Goal: Task Accomplishment & Management: Manage account settings

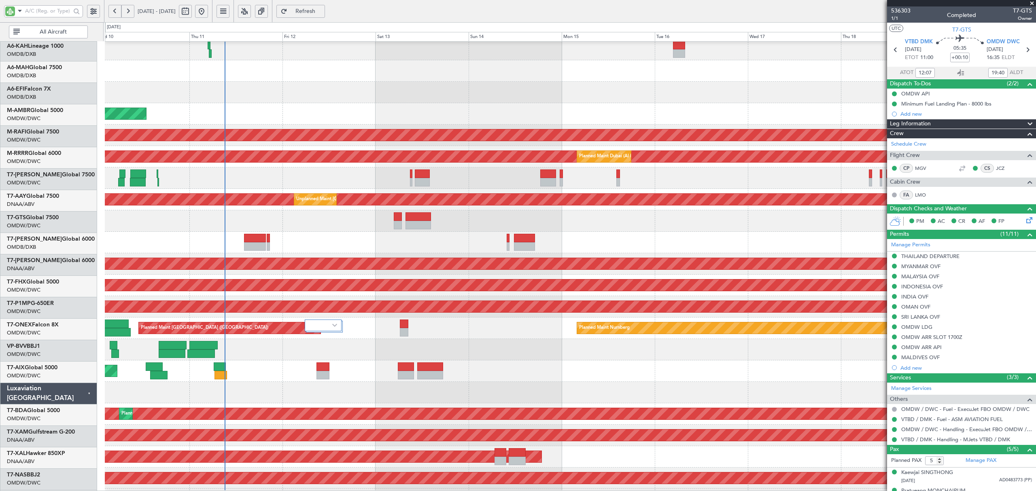
scroll to position [25, 0]
click at [217, 215] on div at bounding box center [570, 220] width 931 height 21
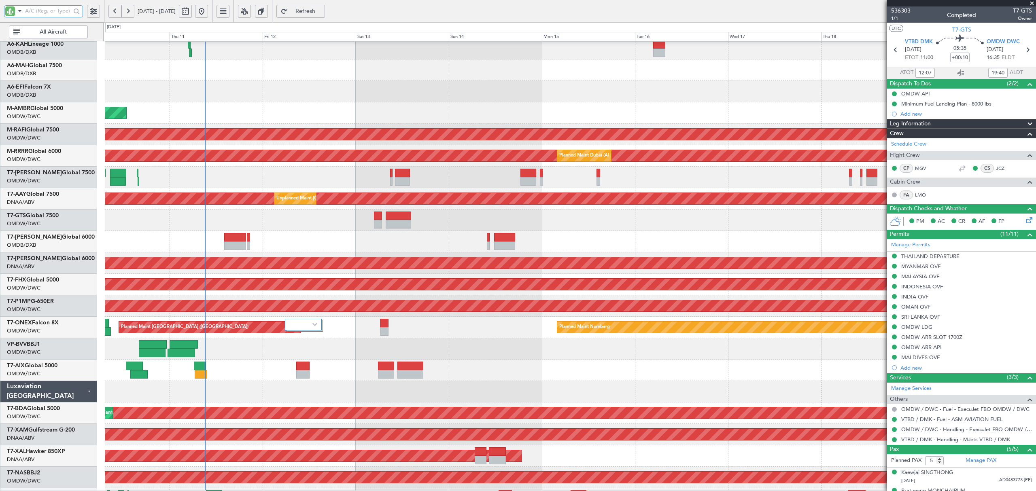
click at [45, 9] on input "text" at bounding box center [48, 11] width 46 height 12
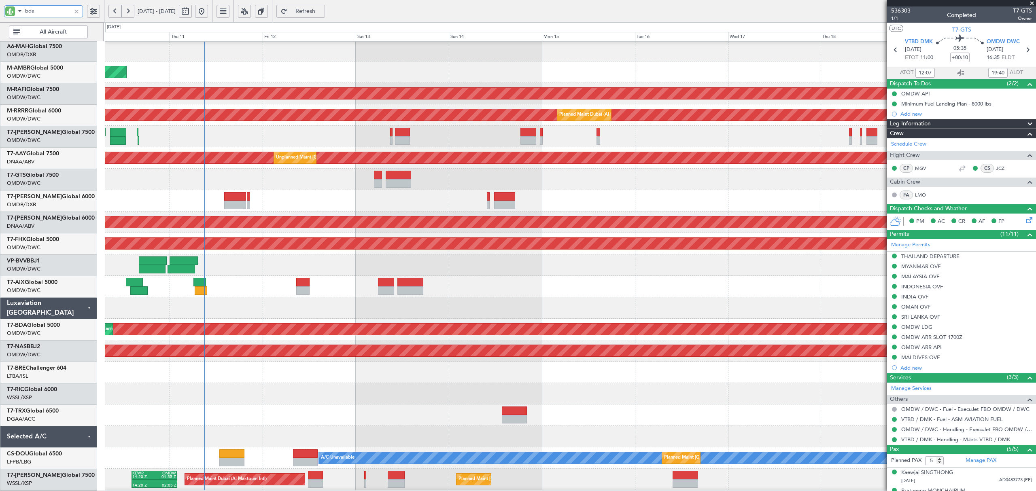
scroll to position [0, 0]
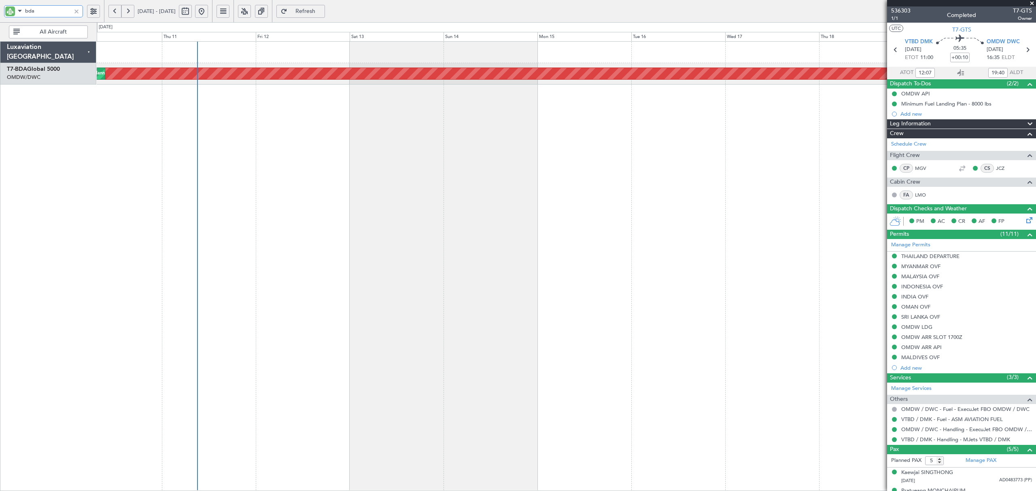
type input "bda"
click at [192, 15] on button at bounding box center [185, 11] width 13 height 13
select select "9"
select select "2025"
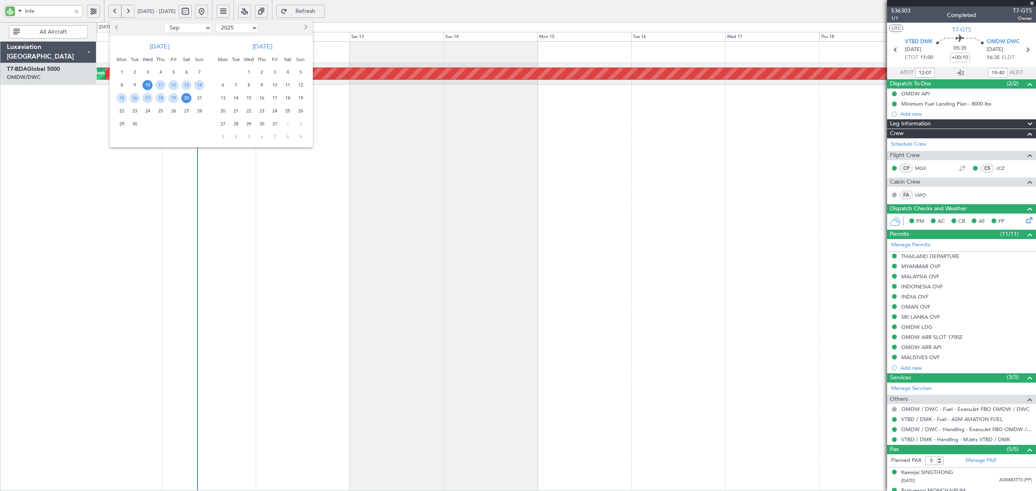
click at [192, 25] on select "Jan Feb Mar Apr May Jun Jul Aug Sep Oct Nov Dec" at bounding box center [187, 28] width 47 height 10
select select "1"
click at [164, 23] on select "Jan Feb Mar Apr May Jun Jul Aug Sep Oct Nov Dec" at bounding box center [187, 28] width 47 height 10
click at [172, 96] on span "17" at bounding box center [173, 98] width 10 height 10
click at [169, 122] on span "31" at bounding box center [173, 124] width 10 height 10
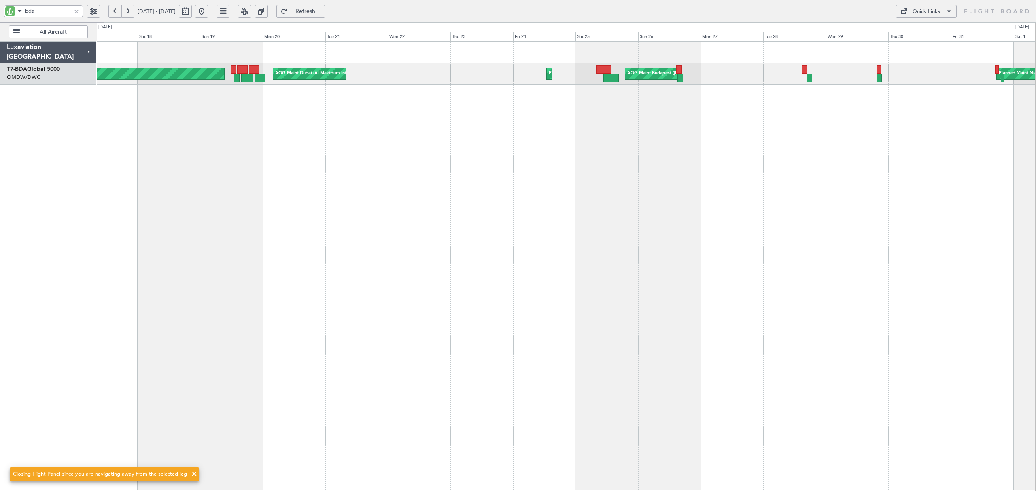
click at [232, 151] on div "AOG Maint Dubai (Al Maktoum Intl) Planned Maint Dubai (Al Maktoum Intl) AOG Mai…" at bounding box center [566, 266] width 939 height 450
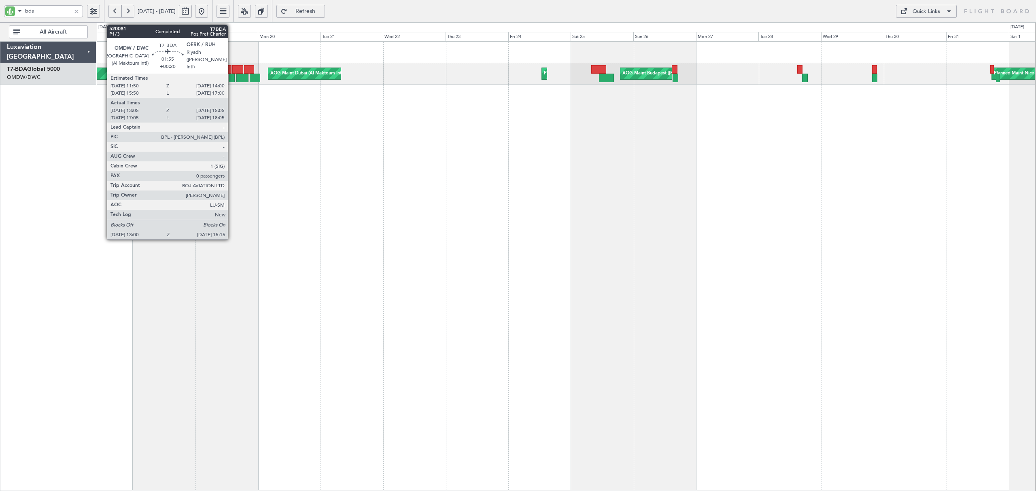
click at [232, 78] on div at bounding box center [232, 78] width 6 height 9
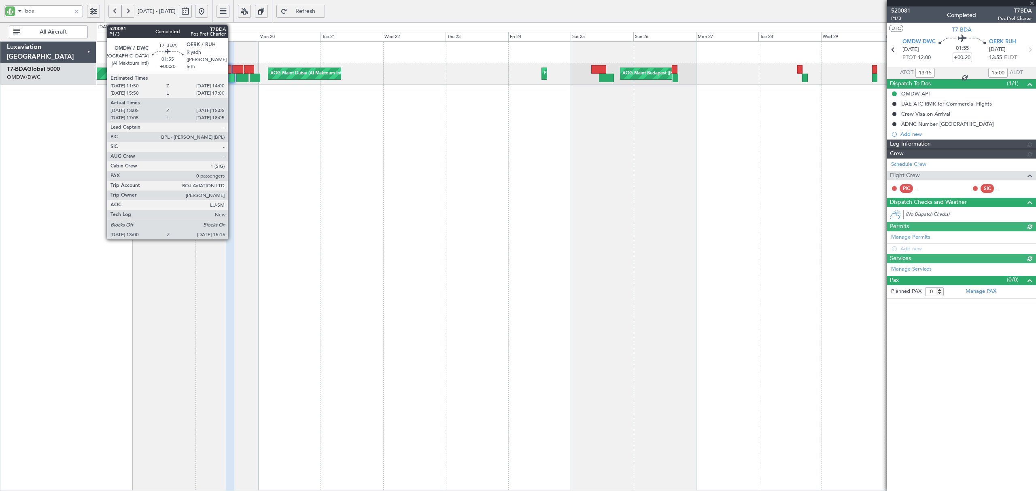
type input "[PERSON_NAME] (SYS)"
type input "5251"
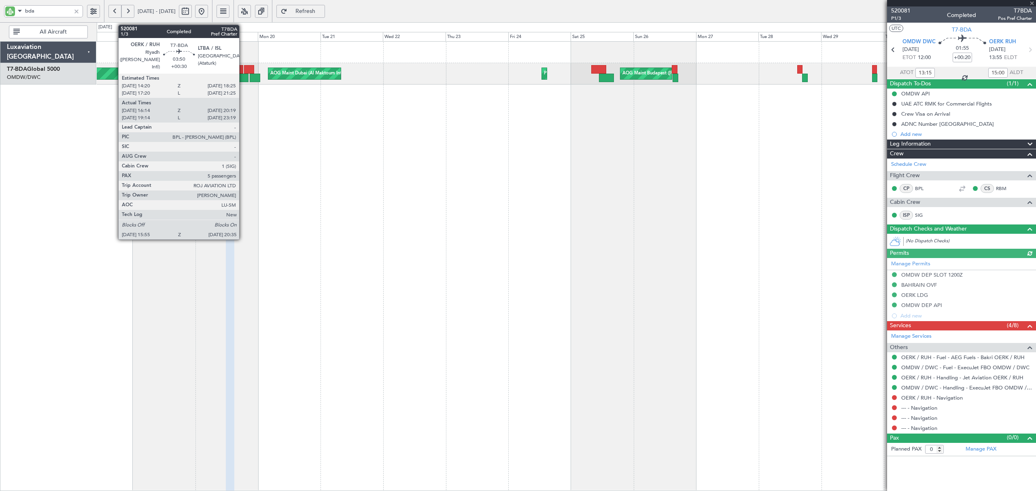
click at [243, 79] on div at bounding box center [242, 78] width 13 height 9
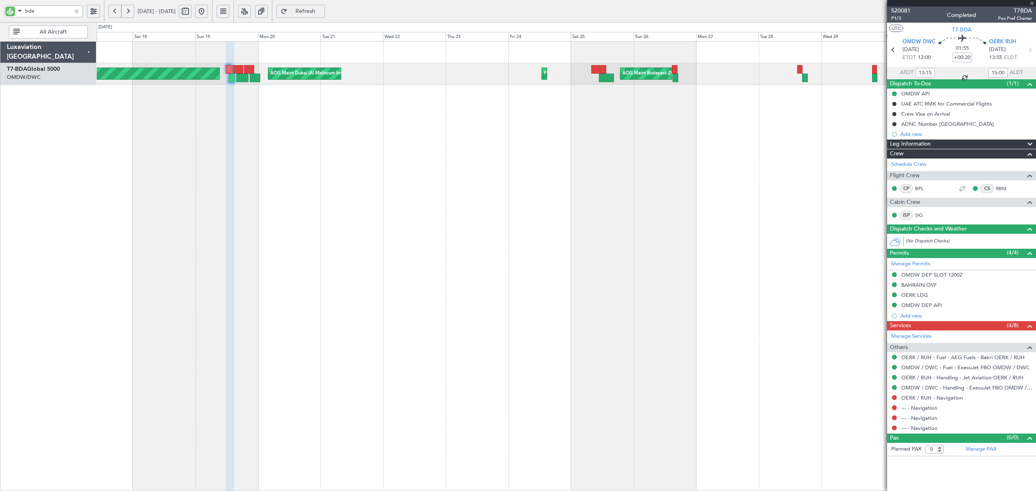
type input "+00:30"
type input "16:24"
type input "20:14"
type input "5"
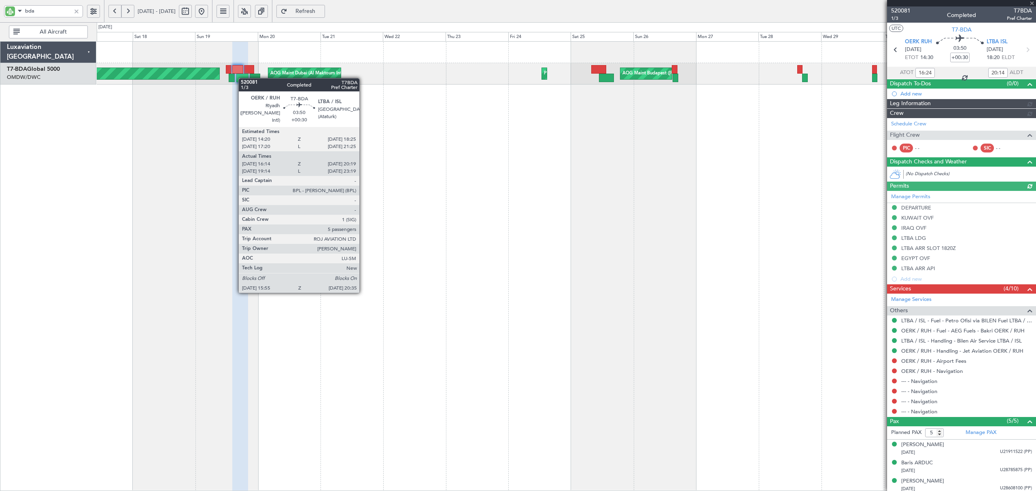
type input "[PERSON_NAME] (SYS)"
type input "5252"
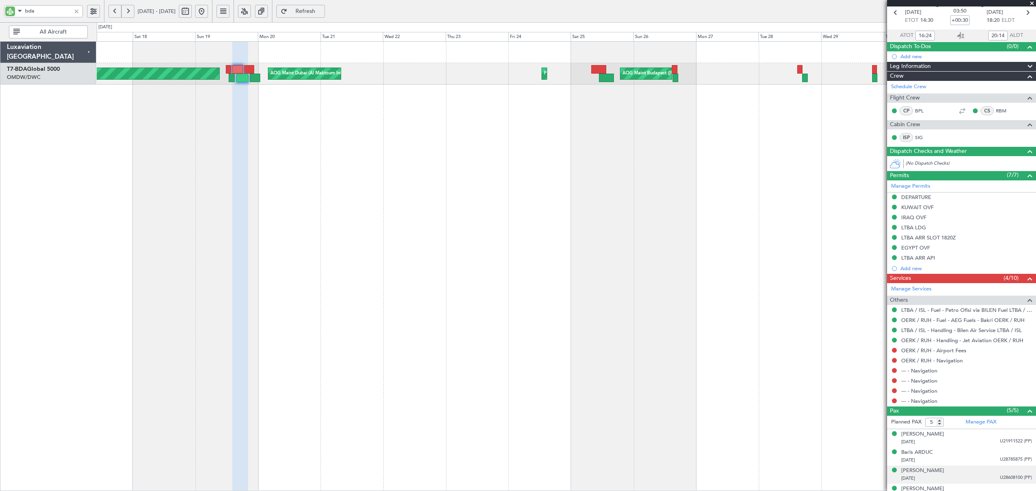
scroll to position [67, 0]
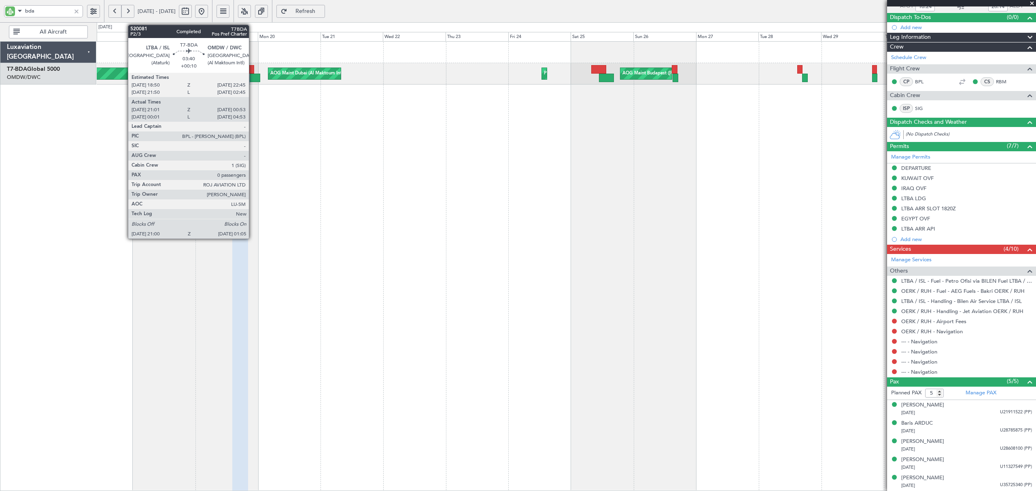
click at [253, 76] on div at bounding box center [255, 78] width 11 height 9
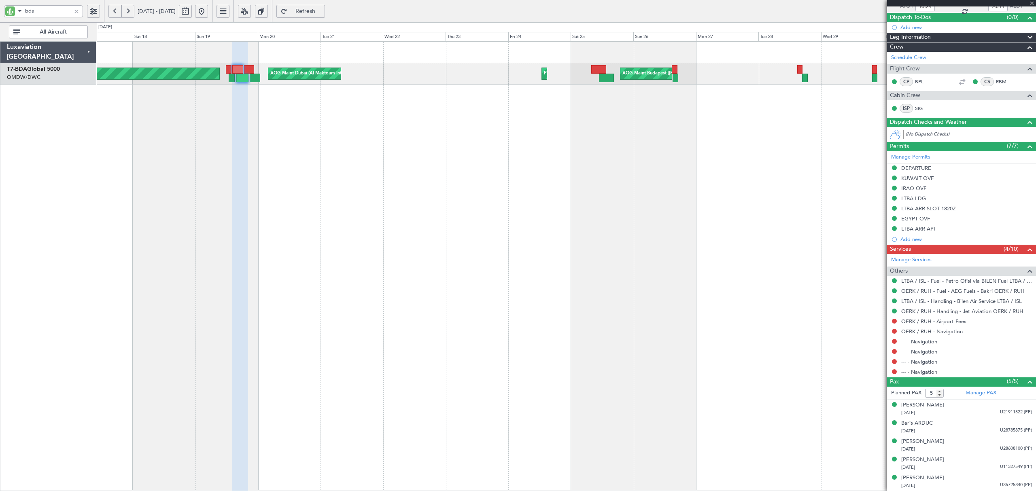
type input "+00:10"
type input "21:11"
type input "00:48"
type input "0"
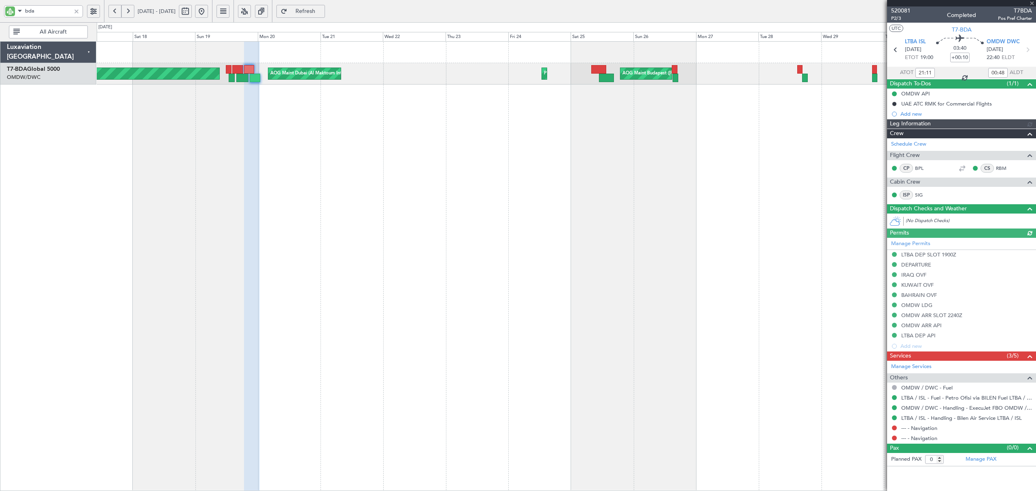
type input "[PERSON_NAME] (SYS)"
type input "5253"
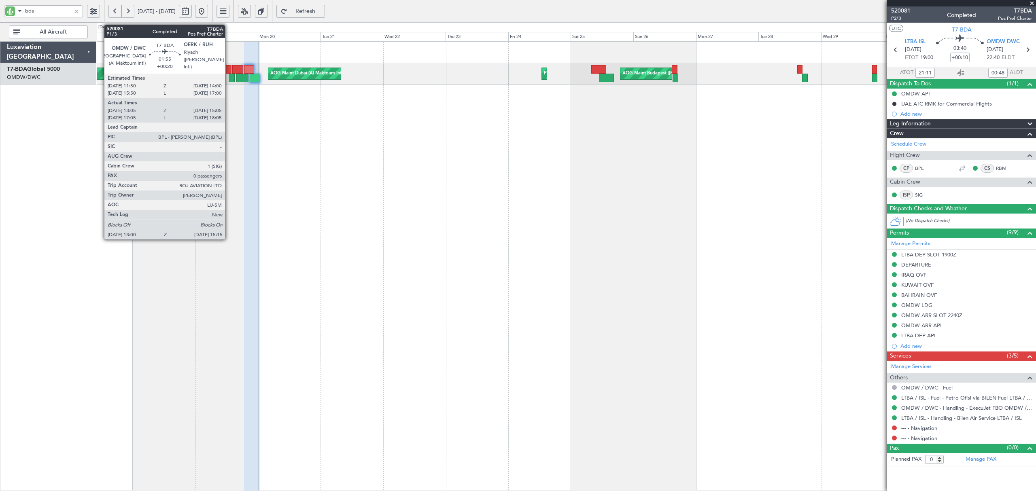
click at [229, 78] on div at bounding box center [232, 78] width 6 height 9
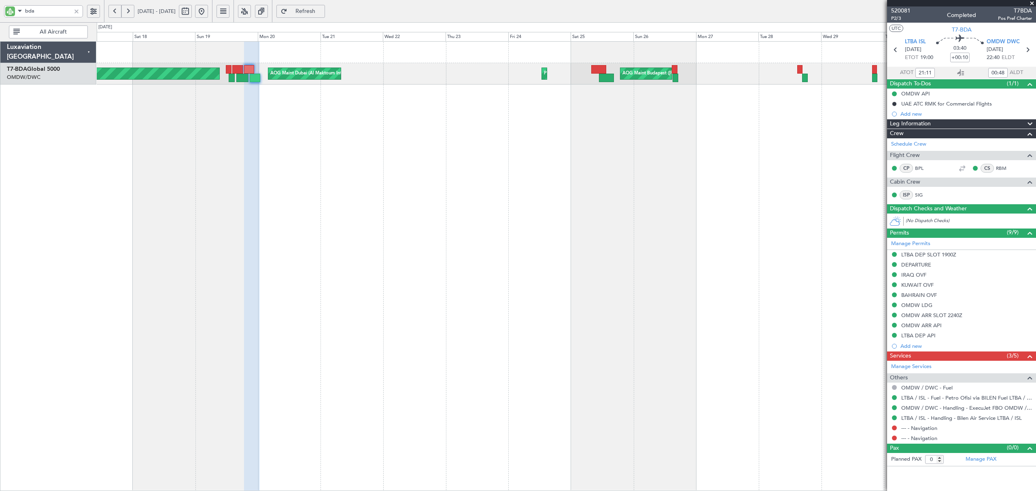
type input "[PERSON_NAME] (SYS)"
type input "5253"
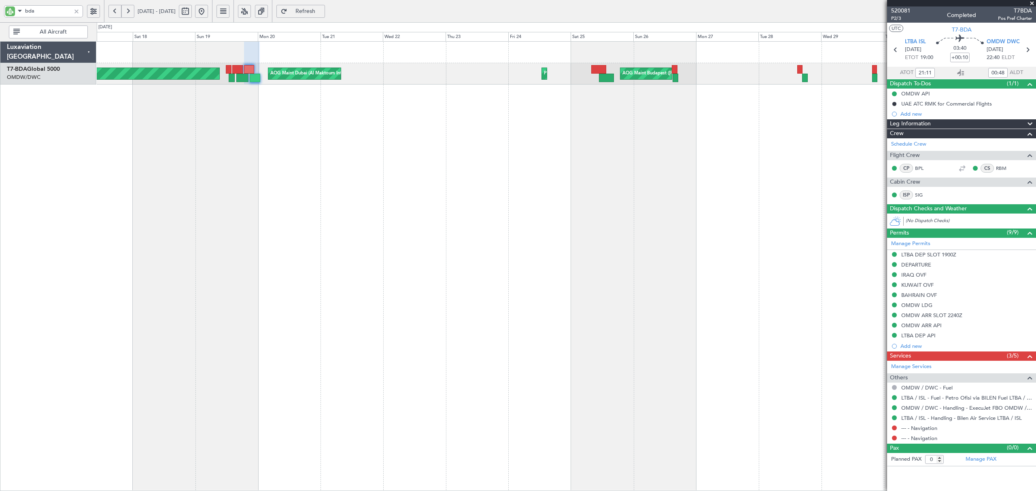
type input "[PERSON_NAME] (SYS)"
type input "5253"
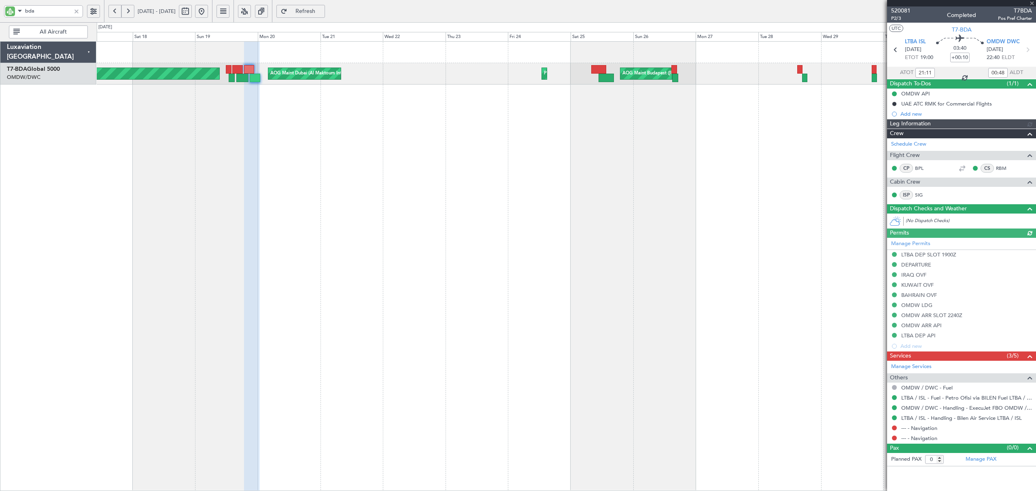
type input "[PERSON_NAME] (SYS)"
type input "5253"
click at [378, 168] on div "AOG Maint Dubai (Al Maktoum Intl) Planned Maint Dubai (Al Maktoum Intl) AOG Mai…" at bounding box center [566, 266] width 939 height 450
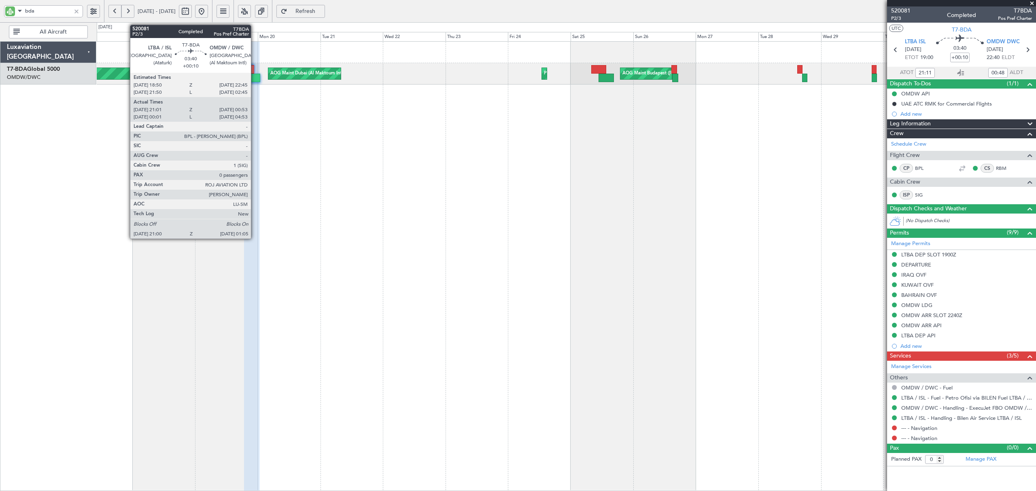
click at [255, 79] on div at bounding box center [255, 78] width 11 height 9
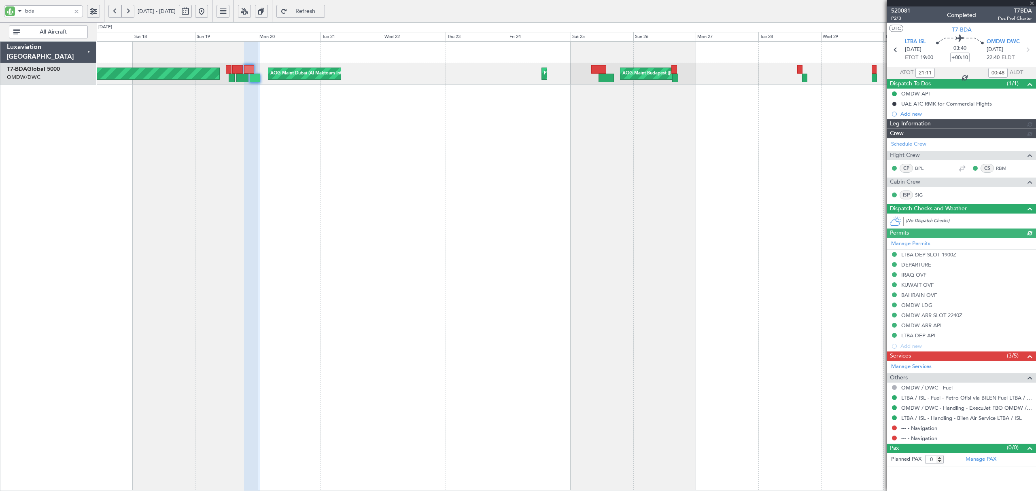
type input "[PERSON_NAME] (SYS)"
type input "5253"
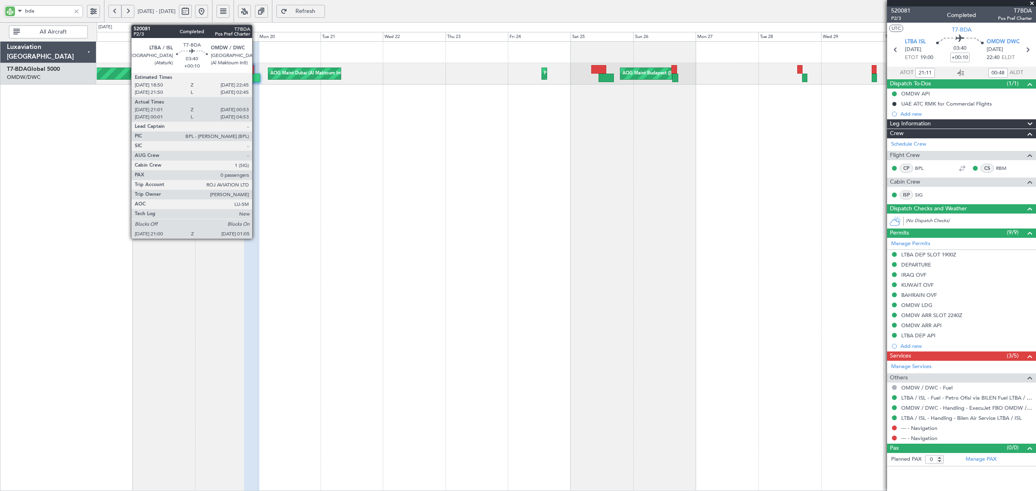
click at [256, 80] on div at bounding box center [255, 78] width 11 height 9
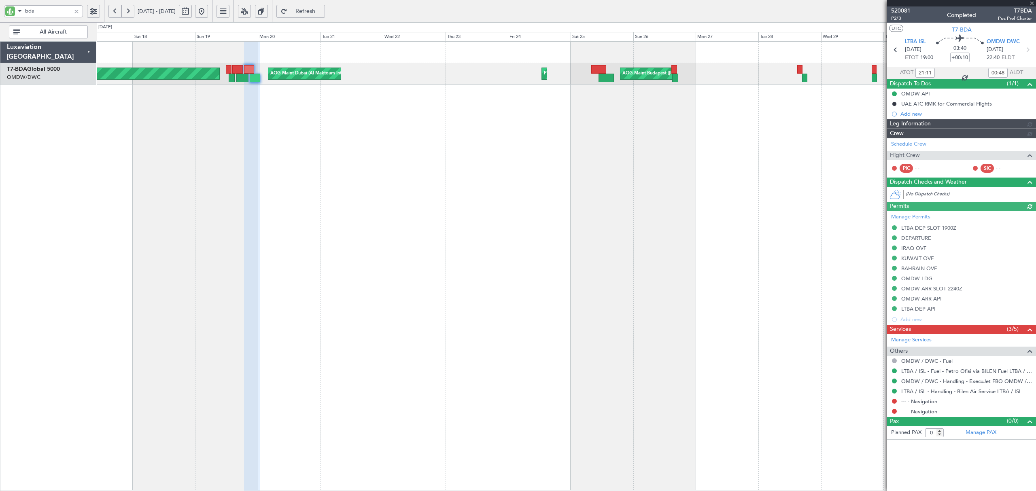
type input "[PERSON_NAME] (SYS)"
type input "5253"
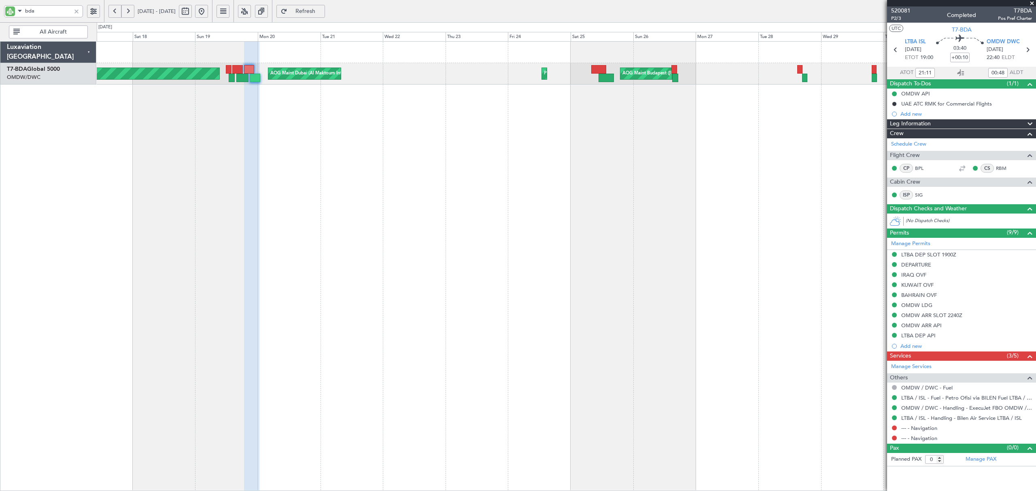
type input "00:11"
type input "04:48"
type input "21:11"
type input "00:48"
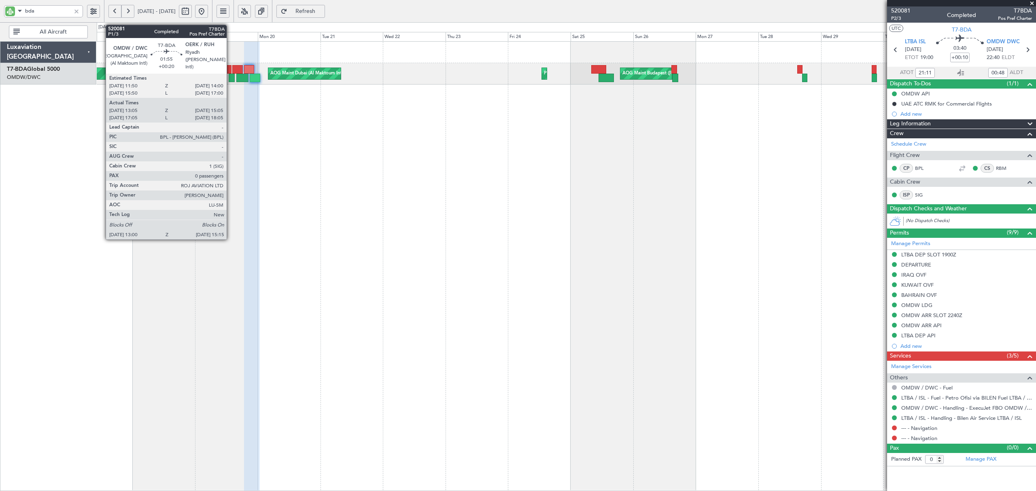
click at [230, 80] on div at bounding box center [232, 78] width 6 height 9
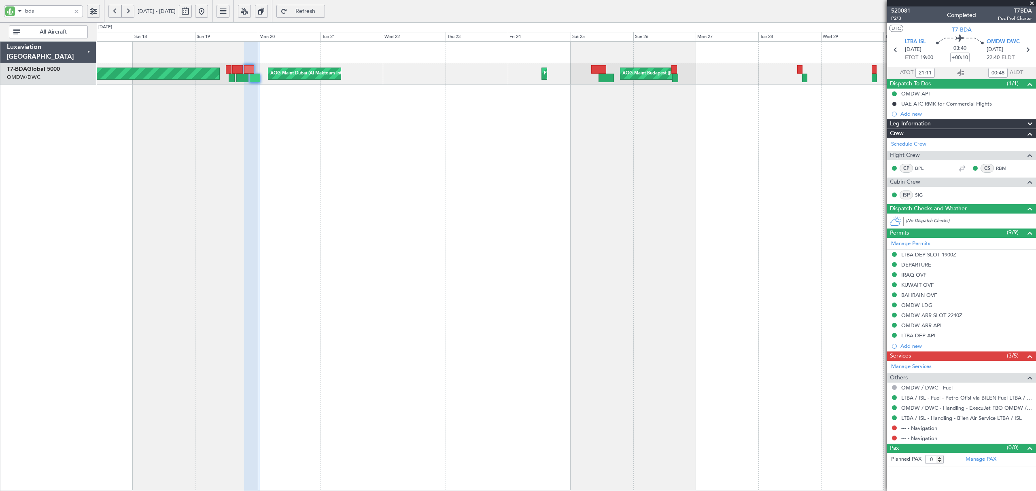
type input "[PERSON_NAME] (SYS)"
type input "5253"
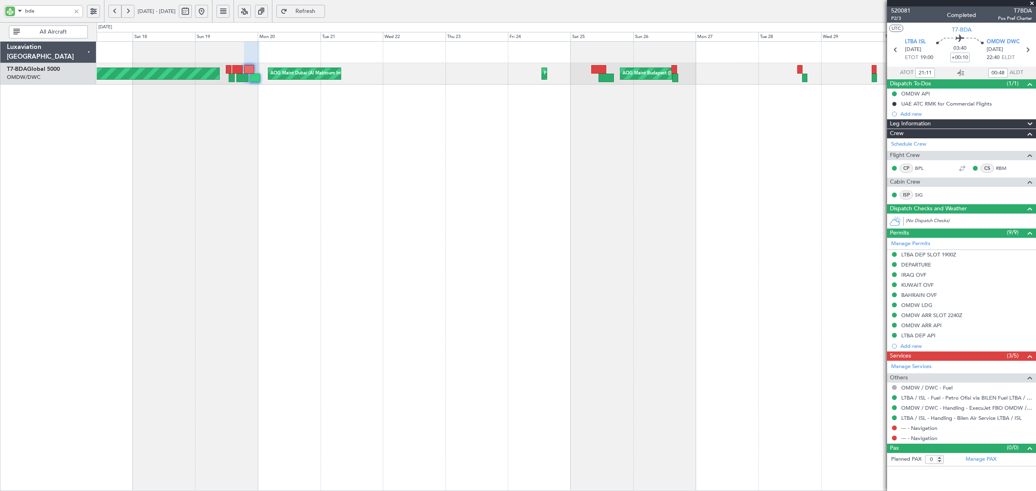
type input "[PERSON_NAME] (SYS)"
type input "5253"
type input "[PERSON_NAME] (SYS)"
type input "5253"
type input "[PERSON_NAME] (SYS)"
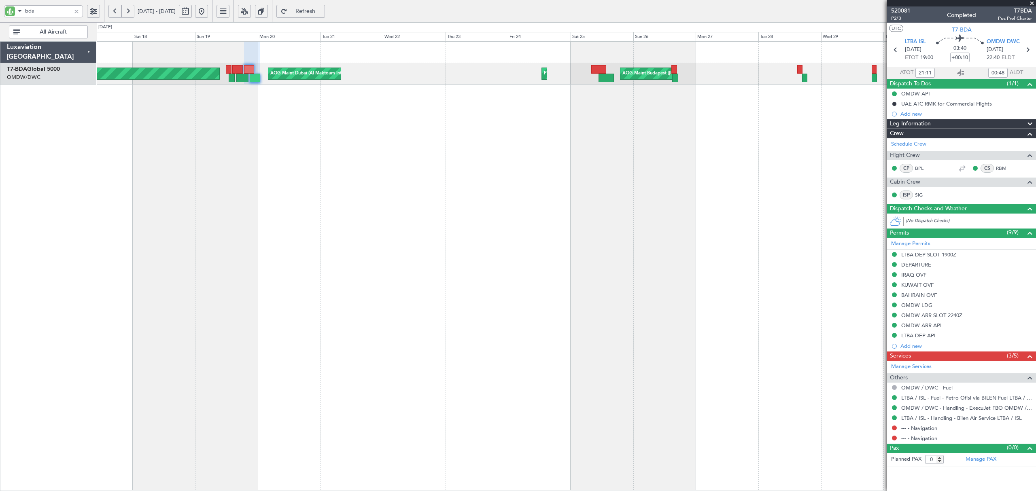
type input "5253"
type input "[PERSON_NAME] (SYS)"
type input "5253"
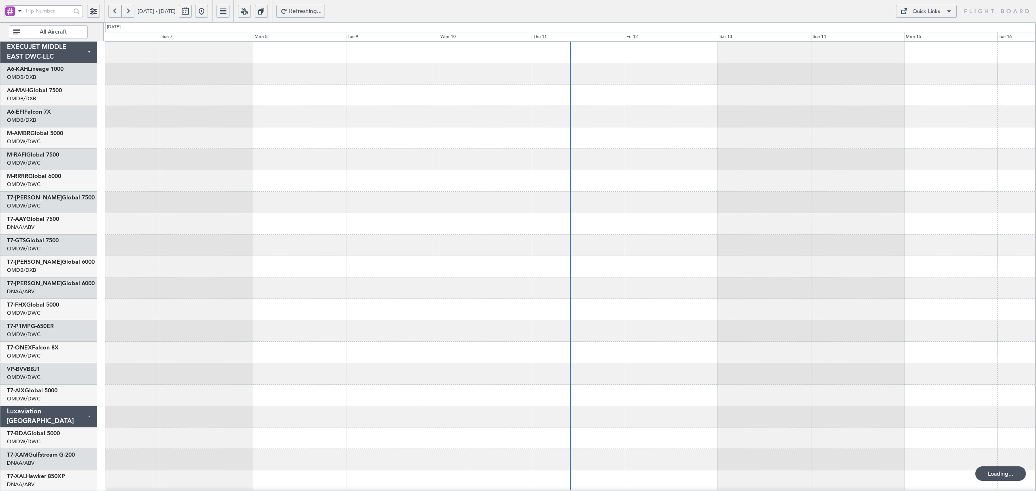
click at [20, 13] on span at bounding box center [20, 11] width 10 height 10
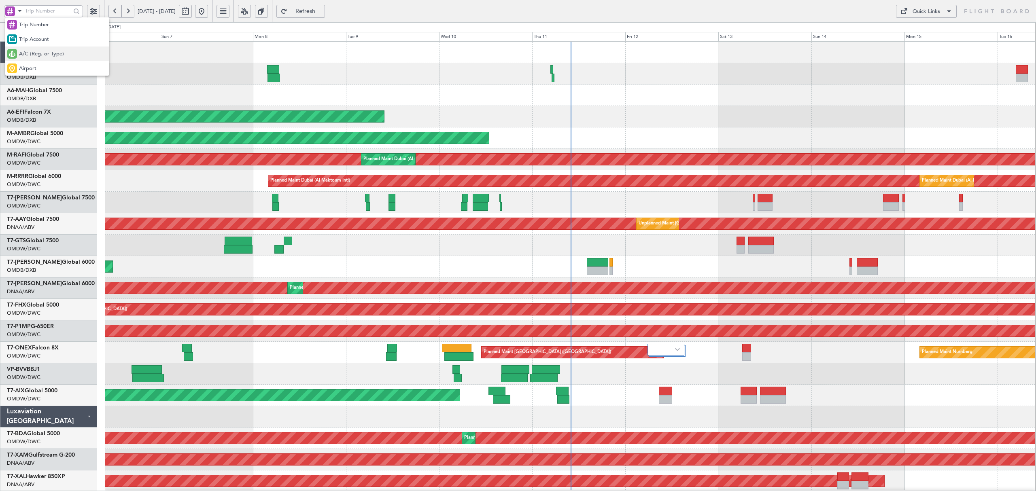
click at [20, 59] on div "A/C (Reg. or Type)" at bounding box center [57, 54] width 104 height 15
click at [28, 11] on input "text" at bounding box center [48, 11] width 46 height 12
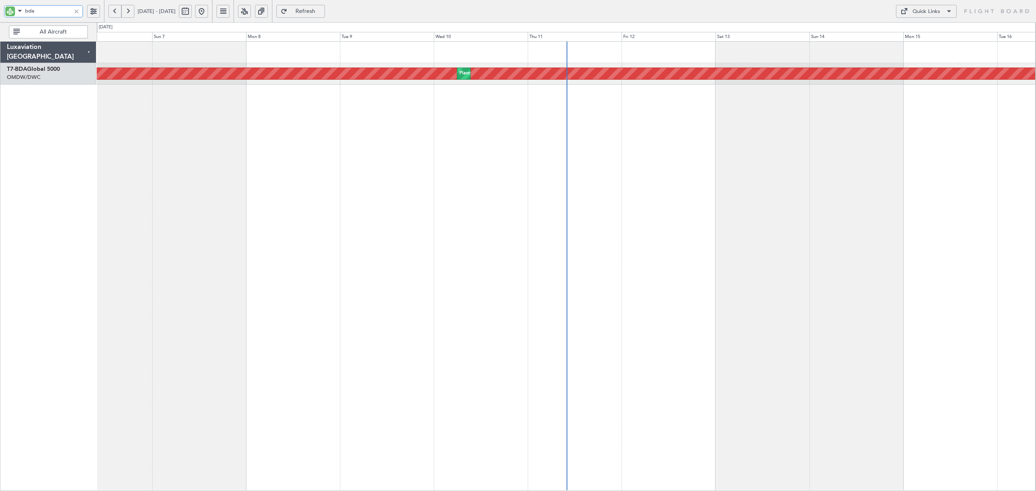
type input "bda"
click at [192, 11] on button at bounding box center [185, 11] width 13 height 13
select select "9"
select select "2025"
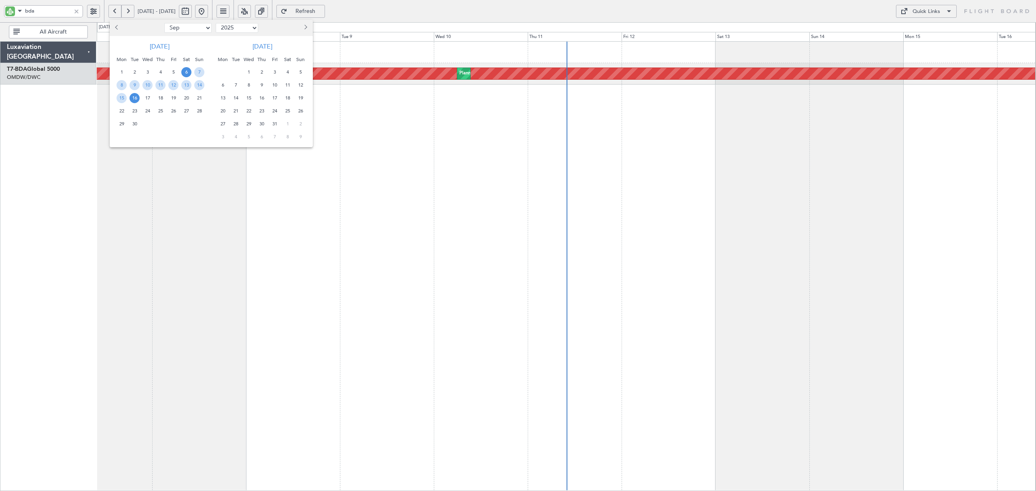
click at [185, 29] on select "Jan Feb Mar Apr May Jun Jul Aug Sep Oct Nov Dec" at bounding box center [187, 28] width 47 height 10
select select "1"
click at [164, 23] on select "Jan Feb Mar Apr May Jun Jul Aug Sep Oct Nov Dec" at bounding box center [187, 28] width 47 height 10
click at [174, 85] on span "10" at bounding box center [173, 85] width 10 height 10
click at [172, 123] on span "31" at bounding box center [173, 124] width 10 height 10
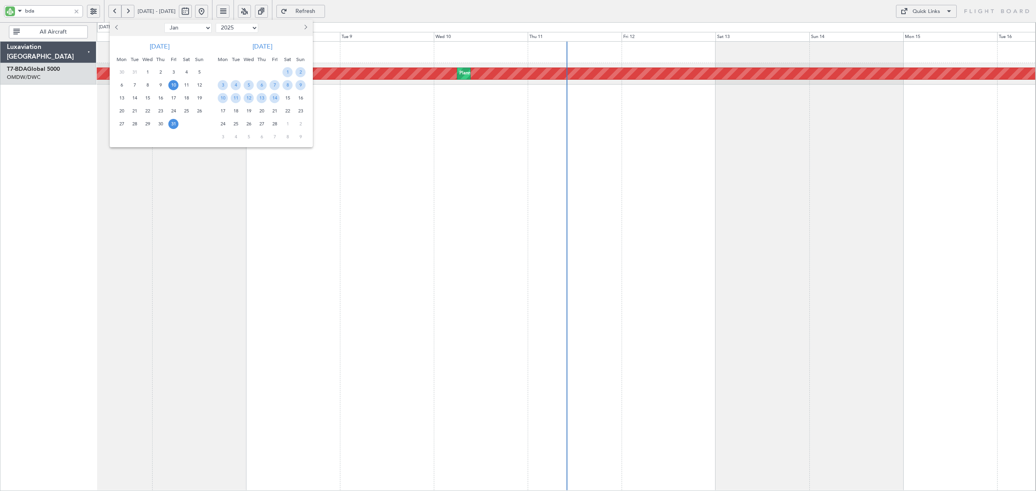
click at [174, 83] on span "10" at bounding box center [173, 85] width 10 height 10
click at [172, 110] on span "24" at bounding box center [173, 111] width 10 height 10
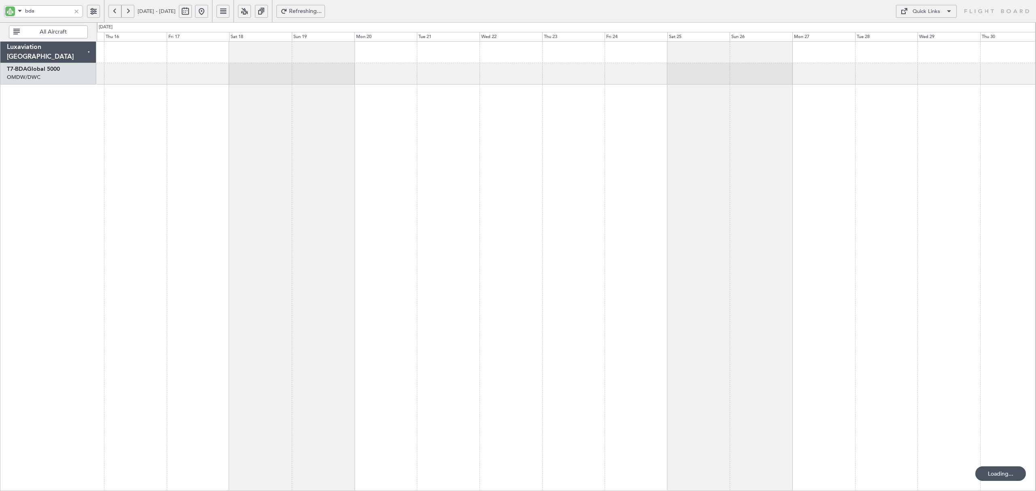
click at [62, 136] on div "Luxaviation San Marino T7-BDA Global 5000 OMDW/DWC Dubai (Al Maktoum Intl) 0 0 …" at bounding box center [518, 256] width 1036 height 469
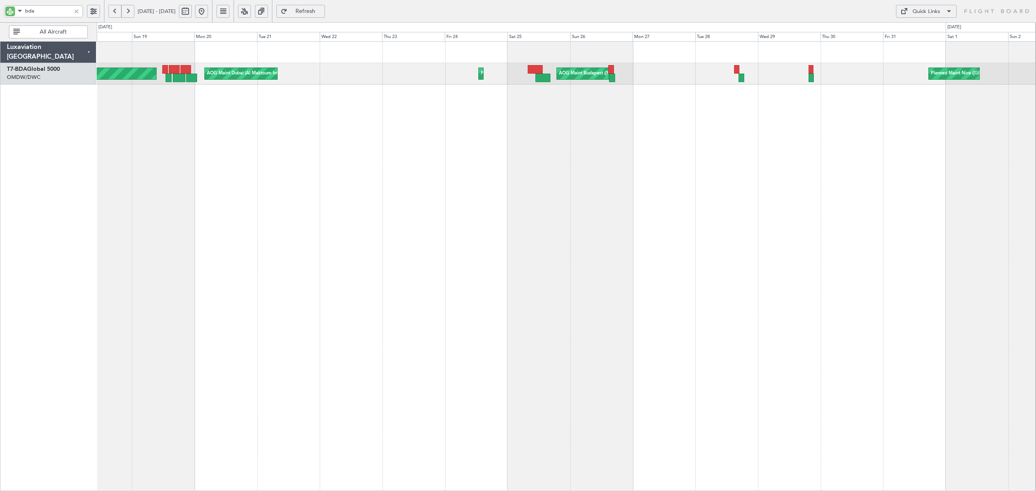
click at [282, 121] on div "AOG Maint Dubai (Al Maktoum Intl) AOG Maint Dubai (Al Maktoum Intl) Planned Mai…" at bounding box center [566, 266] width 939 height 450
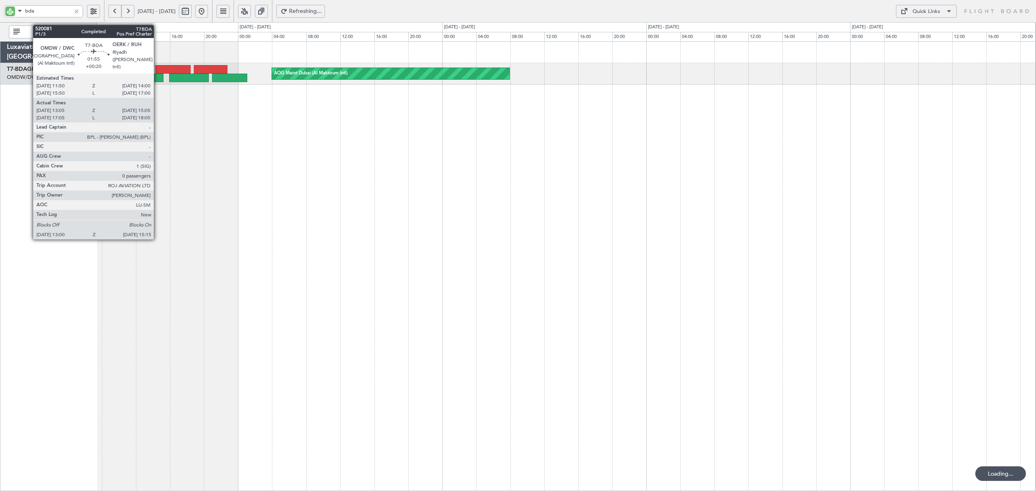
click at [157, 76] on div at bounding box center [153, 78] width 19 height 9
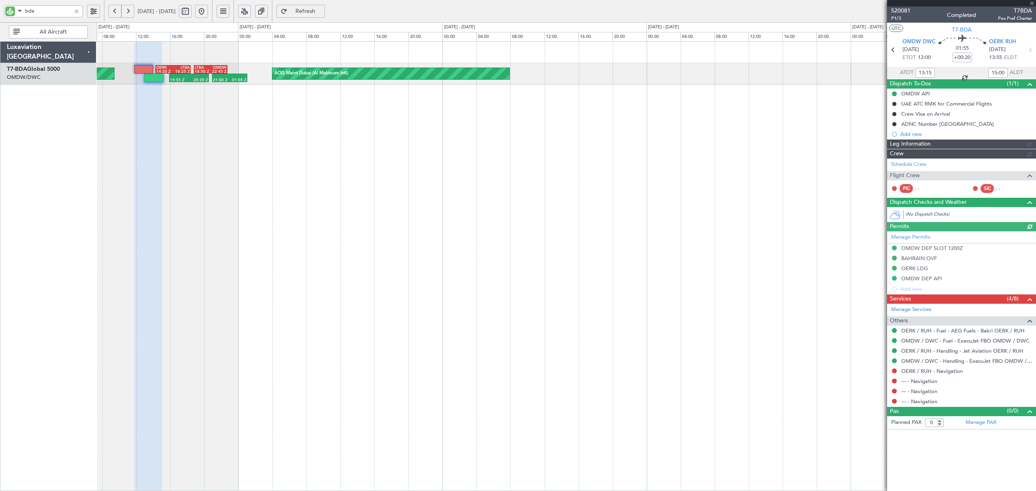
type input "[PERSON_NAME] (SYS)"
type input "5251"
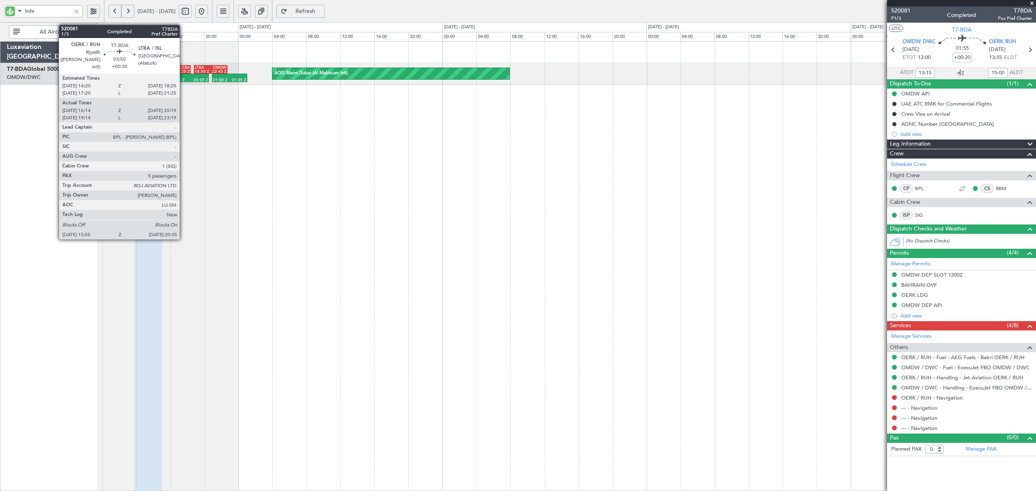
click at [183, 79] on div "15:55 Z" at bounding box center [179, 80] width 19 height 4
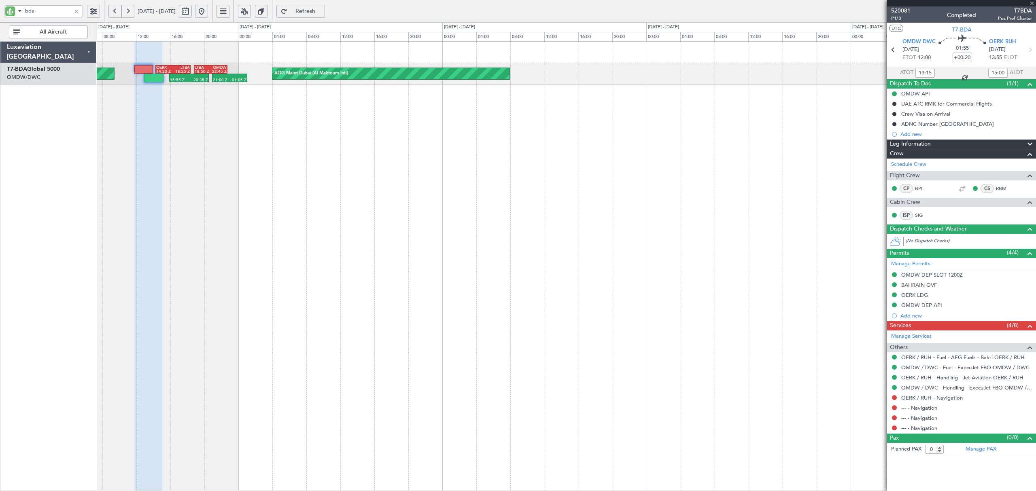
type input "+00:30"
type input "16:24"
type input "20:14"
type input "5"
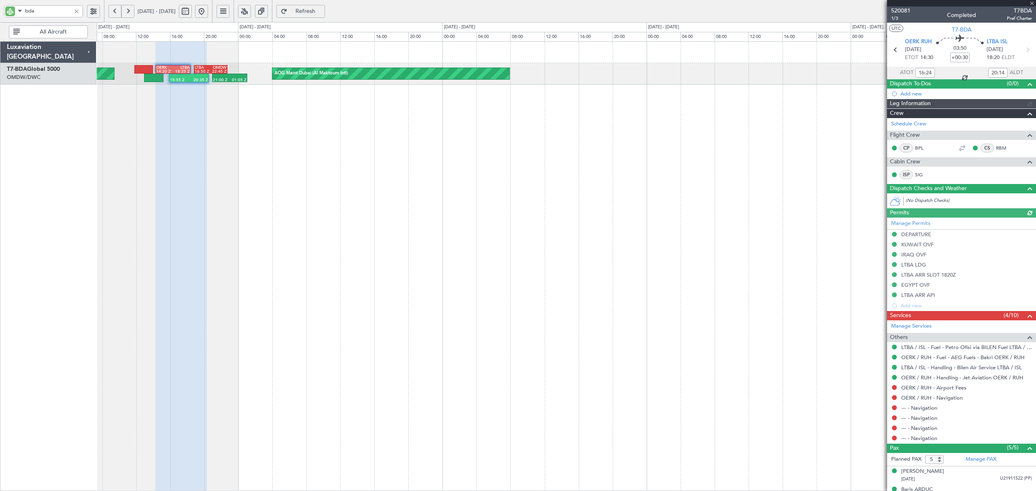
type input "[PERSON_NAME] (SYS)"
type input "5252"
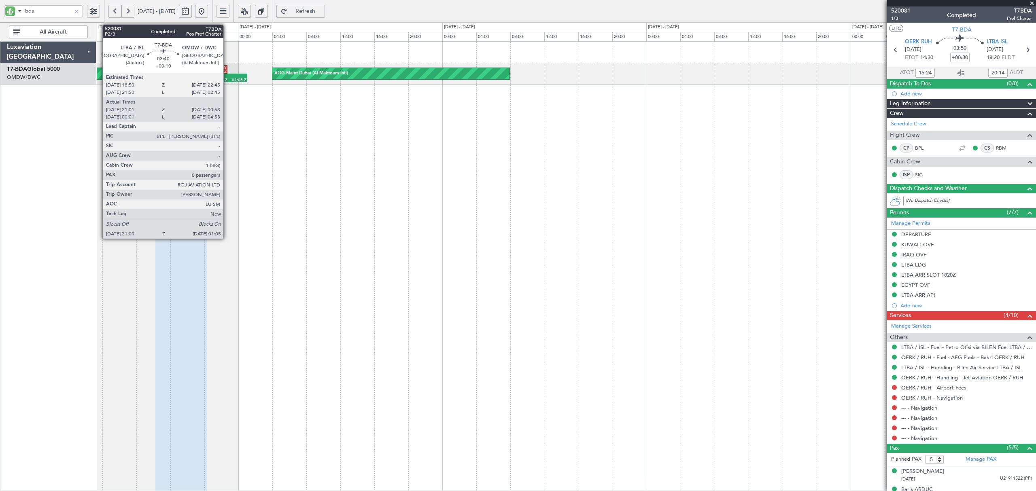
click at [227, 75] on div at bounding box center [221, 76] width 17 height 4
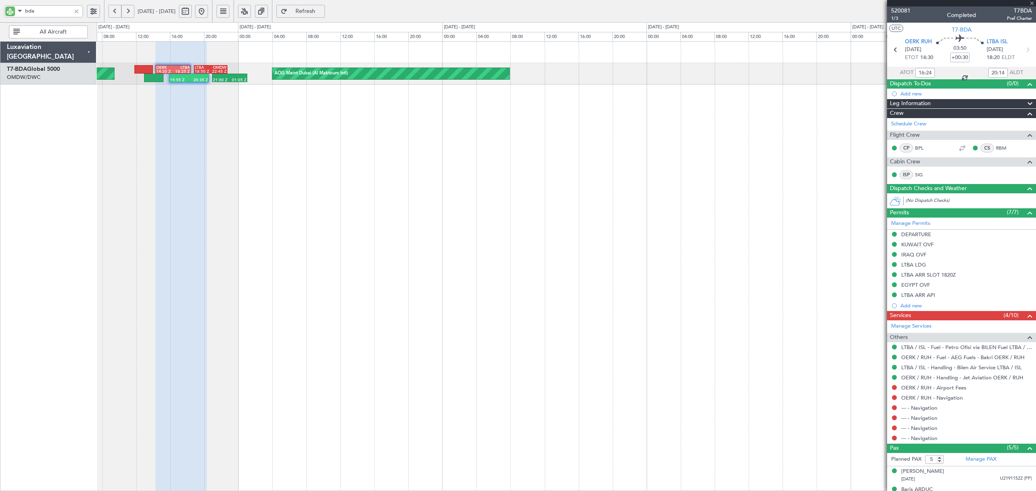
type input "+00:10"
type input "21:11"
type input "00:48"
type input "0"
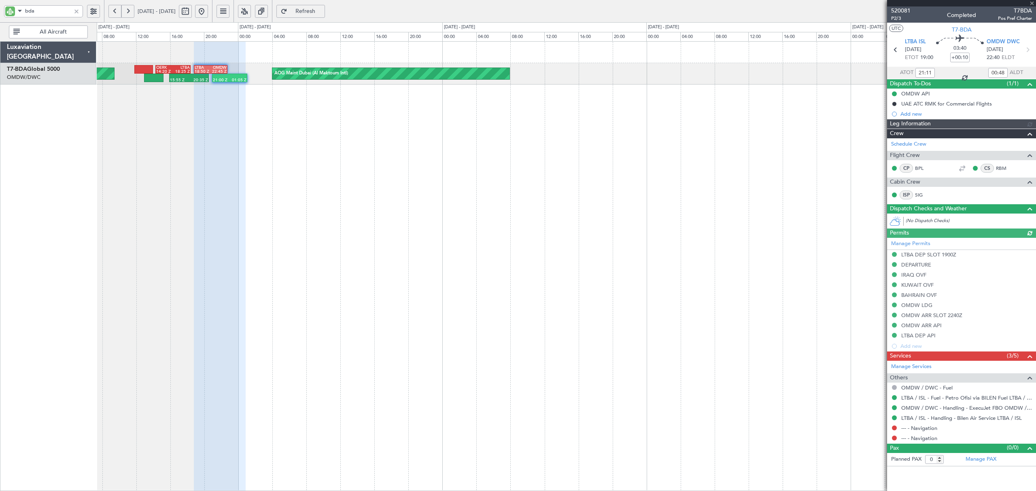
type input "[PERSON_NAME] (SYS)"
type input "5253"
type input "[PERSON_NAME] (SYS)"
type input "5253"
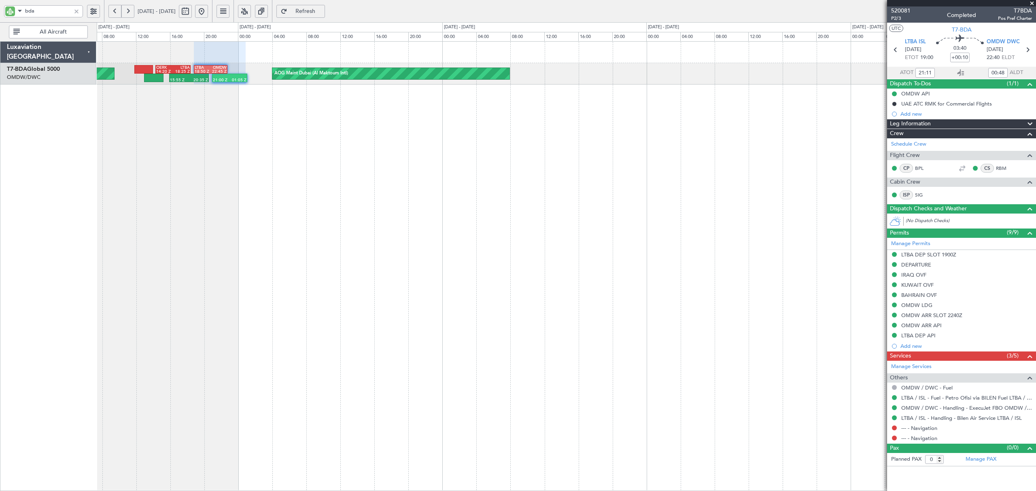
type input "[PERSON_NAME] (SYS)"
type input "5253"
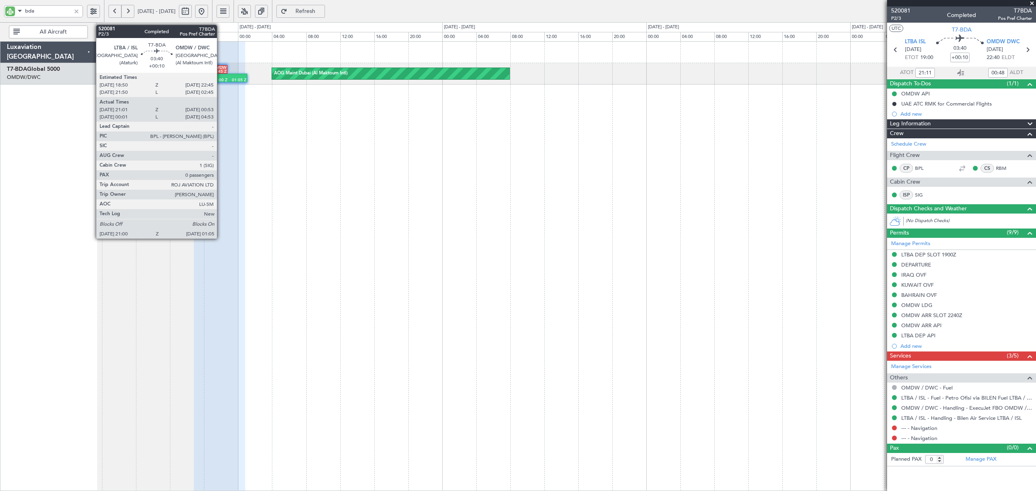
click at [220, 73] on div "LTBA 18:50 Z OMDW 22:45 Z" at bounding box center [211, 69] width 34 height 9
click at [220, 78] on div "21:00 Z" at bounding box center [221, 80] width 17 height 4
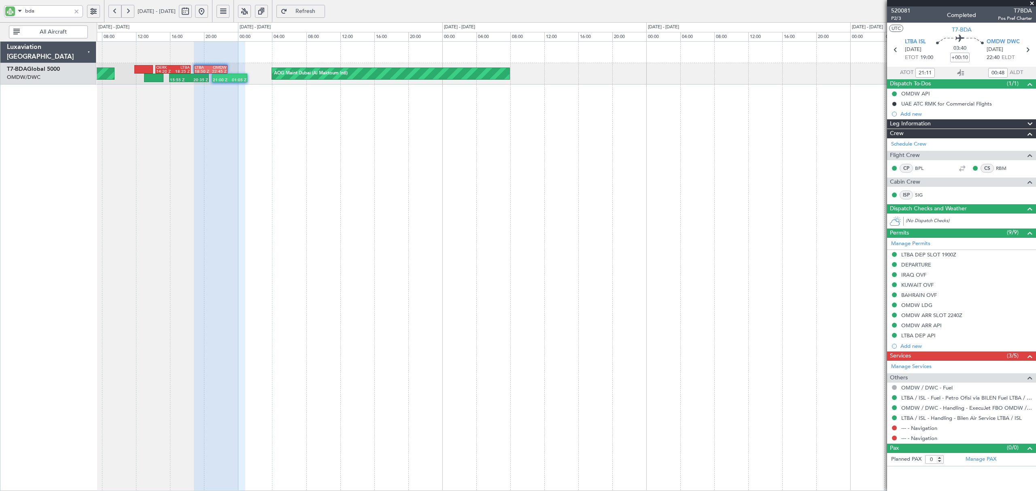
type input "[PERSON_NAME] (SYS)"
type input "5253"
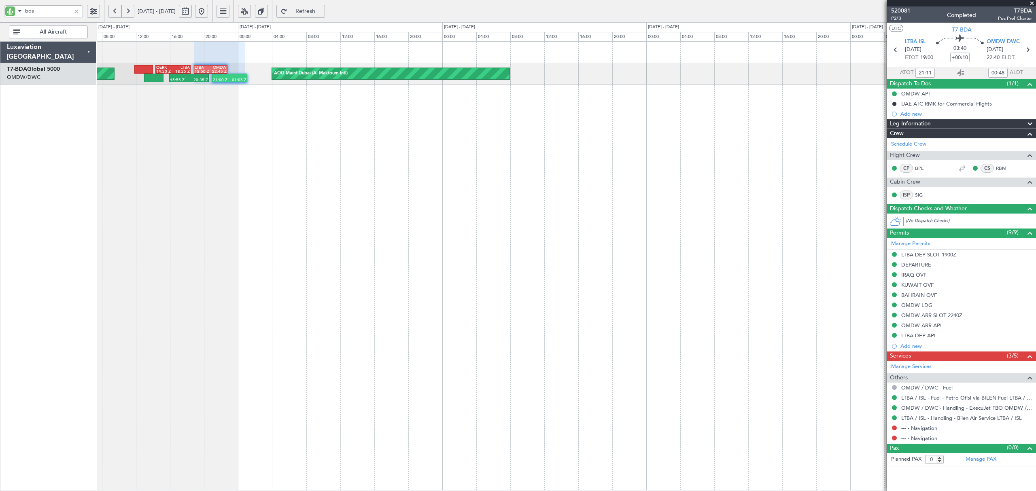
type input "[PERSON_NAME] (SYS)"
type input "5253"
type input "[PERSON_NAME] (SYS)"
type input "5253"
type input "[PERSON_NAME] (SYS)"
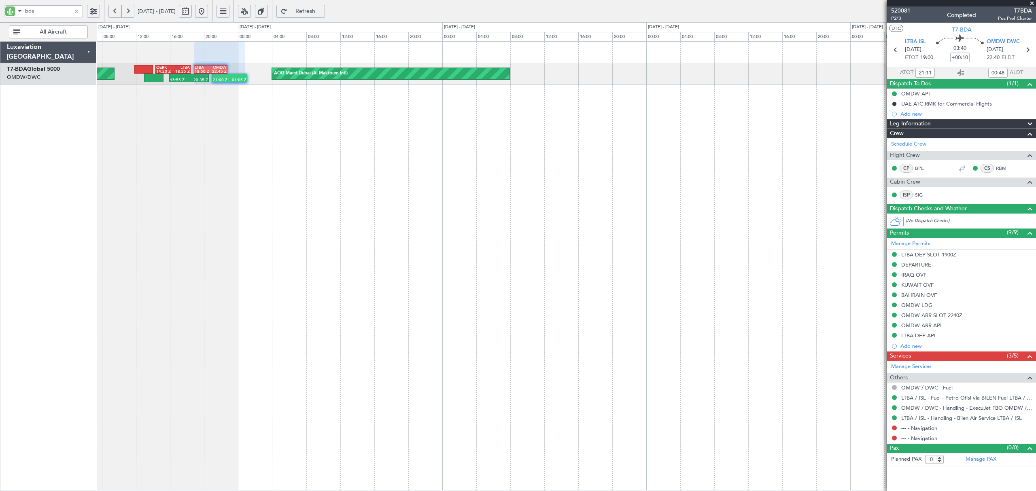
type input "5253"
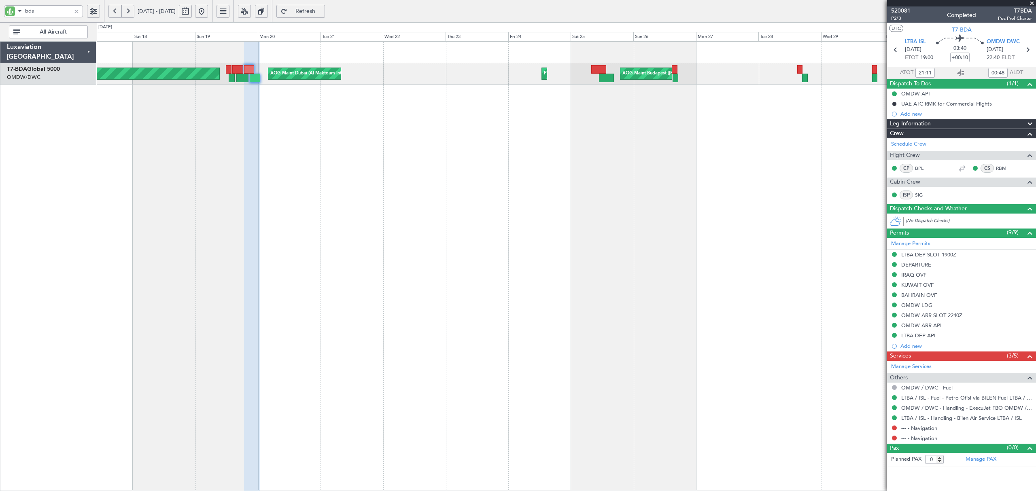
click at [77, 12] on div at bounding box center [76, 11] width 9 height 9
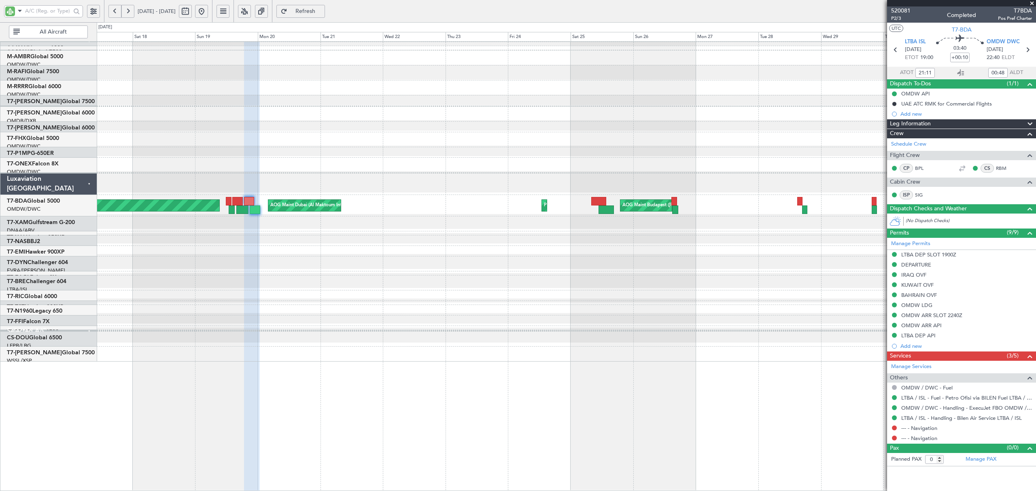
type input "Syed Shakeel (SYS)"
type input "5253"
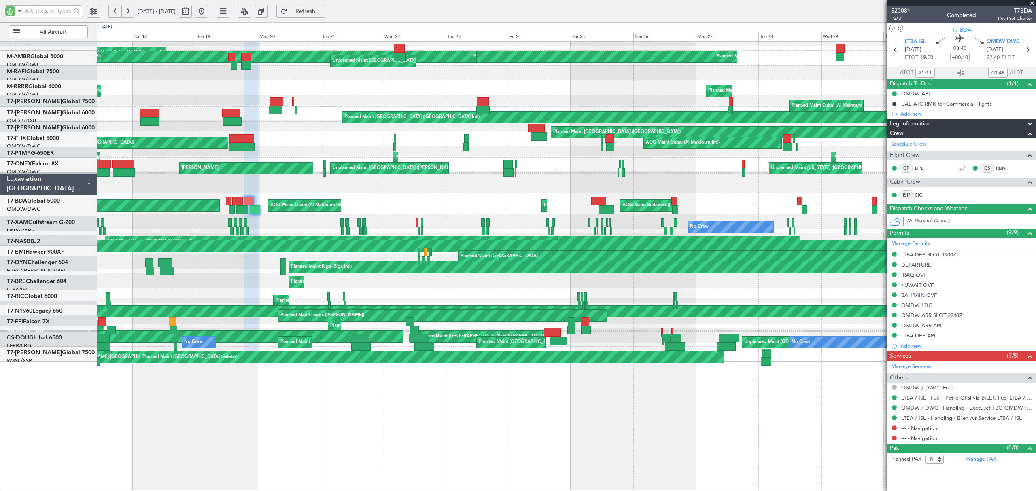
type input "Syed Shakeel (SYS)"
type input "5253"
type input "Syed Shakeel (SYS)"
type input "5253"
type input "[PERSON_NAME] (SYS)"
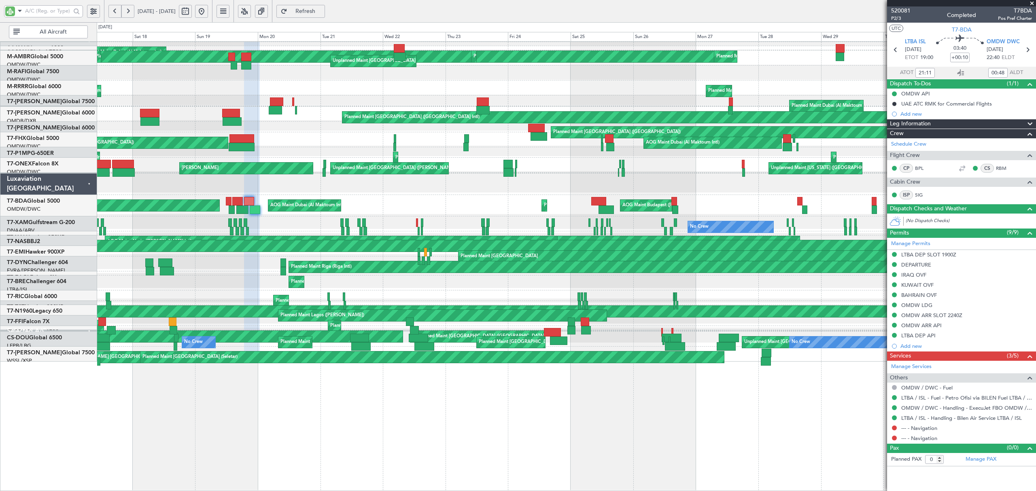
type input "5253"
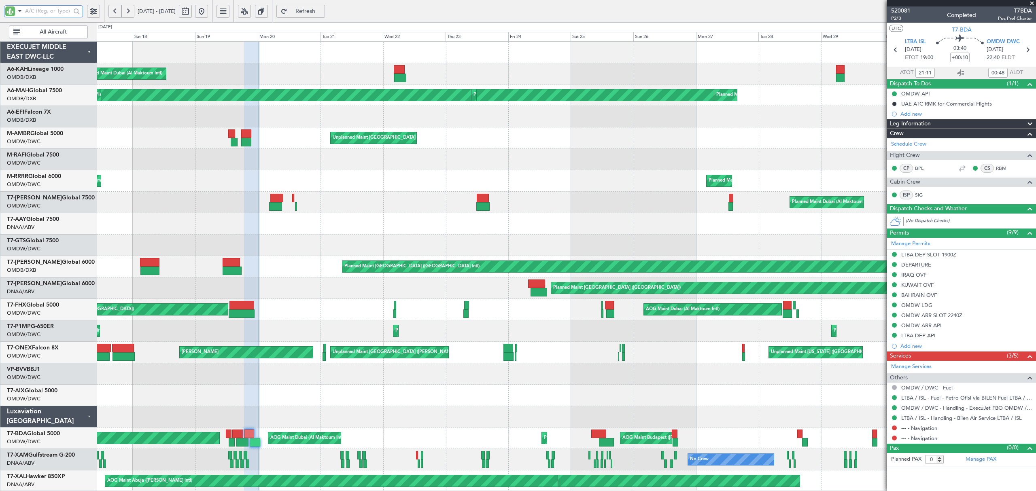
type input "[PERSON_NAME] (SYS)"
type input "5253"
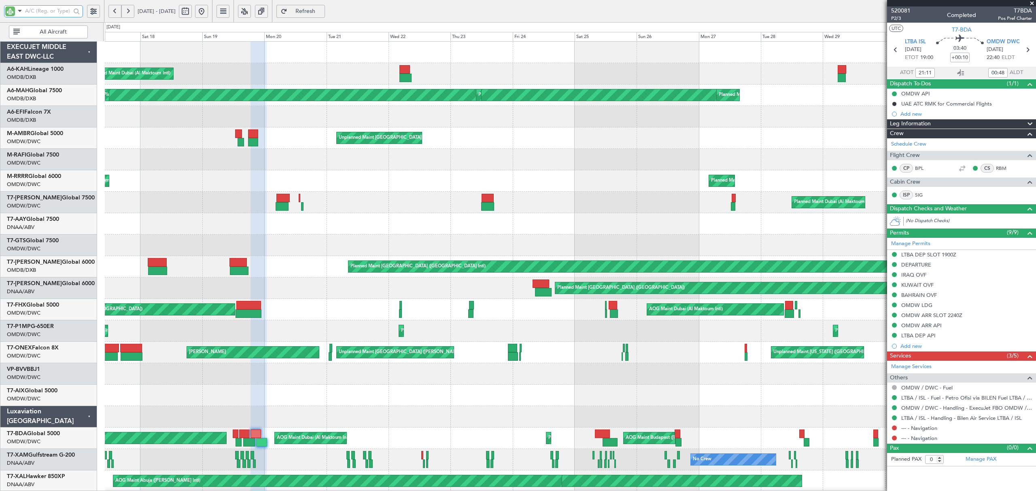
click at [52, 11] on input "text" at bounding box center [48, 11] width 46 height 12
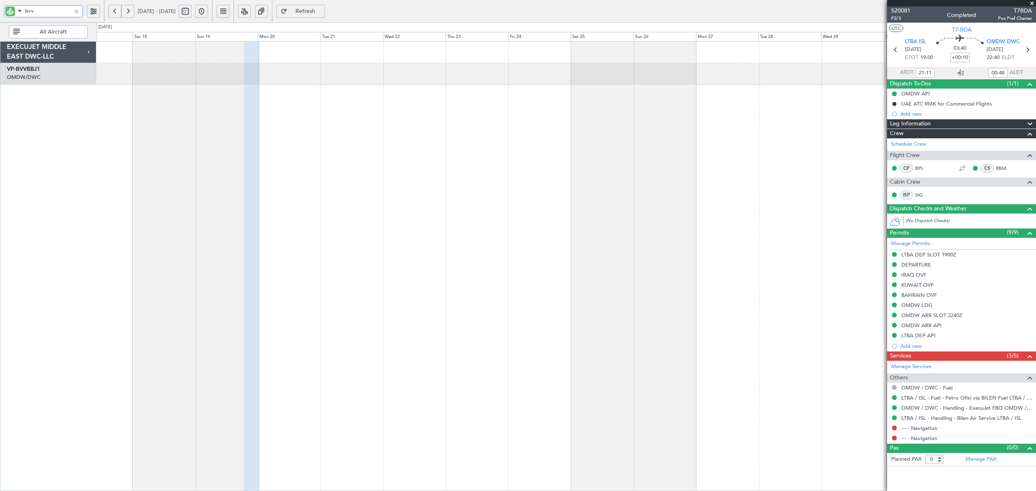
type input "bvv"
click at [192, 12] on button at bounding box center [185, 11] width 13 height 13
select select "2025"
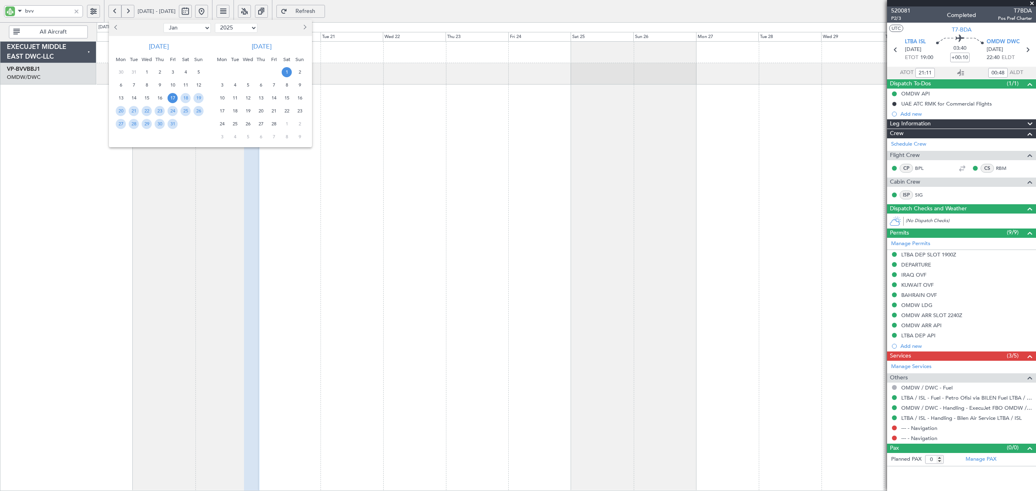
click at [182, 29] on select "Jan Feb Mar Apr May Jun Jul Aug Sep Oct Nov Dec" at bounding box center [187, 28] width 47 height 10
select select "7"
click at [164, 23] on select "Jan Feb Mar Apr May Jun Jul Aug Sep Oct Nov Dec" at bounding box center [187, 28] width 47 height 10
click at [184, 96] on span "19" at bounding box center [186, 98] width 10 height 10
click at [155, 125] on span "31" at bounding box center [160, 124] width 10 height 10
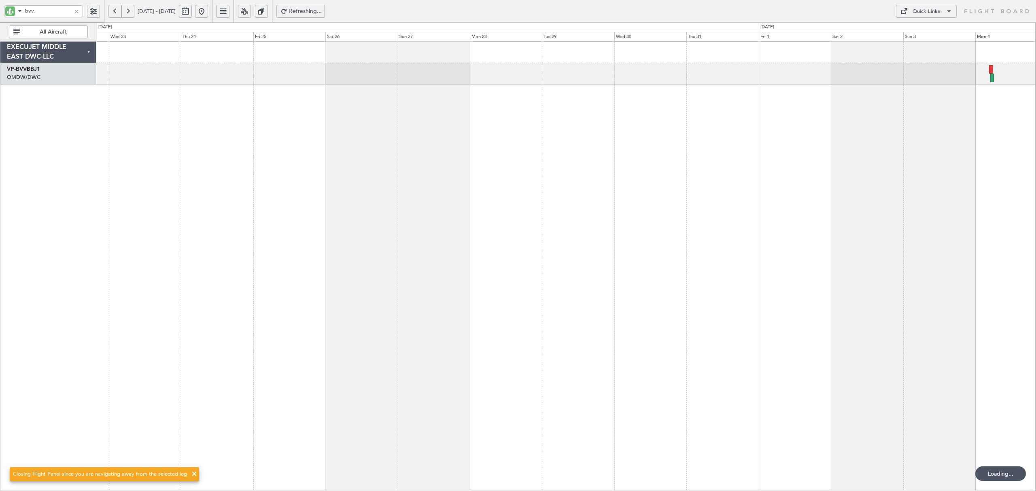
click at [313, 136] on div at bounding box center [566, 266] width 939 height 450
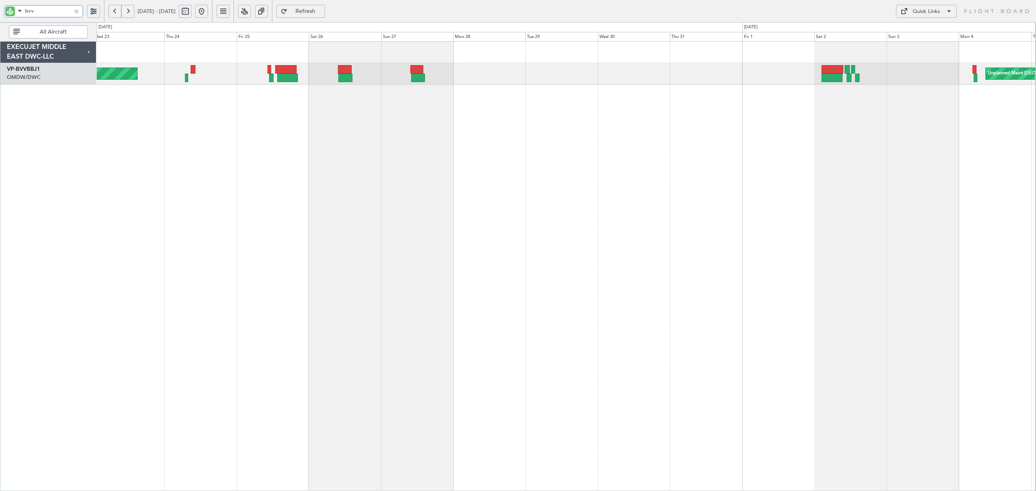
drag, startPoint x: 46, startPoint y: 13, endPoint x: 5, endPoint y: 12, distance: 40.9
click at [5, 12] on div "bvv" at bounding box center [43, 11] width 79 height 12
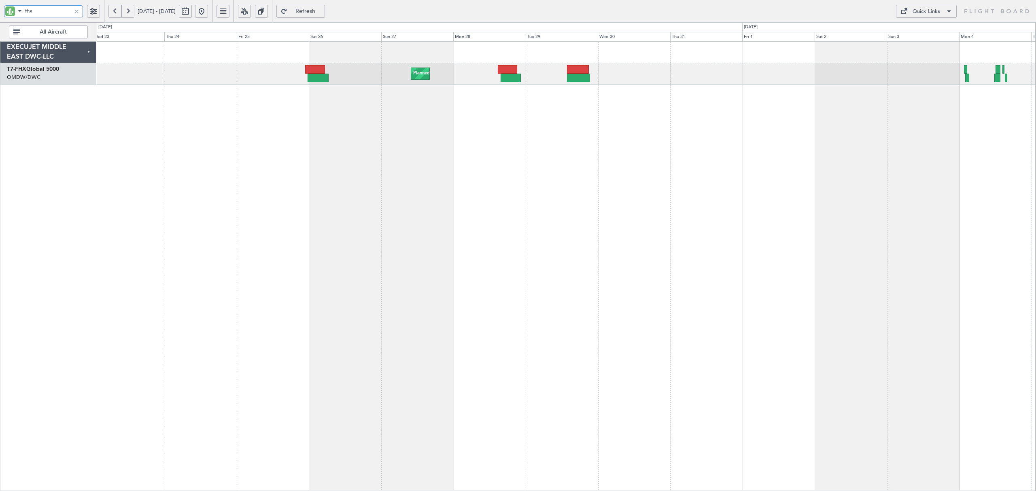
type input "fhx"
click at [208, 12] on button at bounding box center [201, 11] width 13 height 13
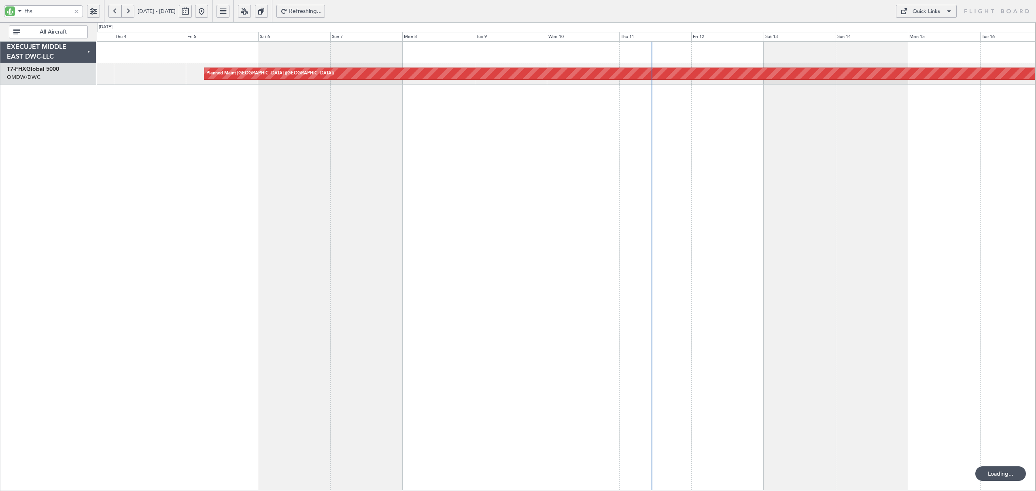
click at [117, 15] on button at bounding box center [114, 11] width 13 height 13
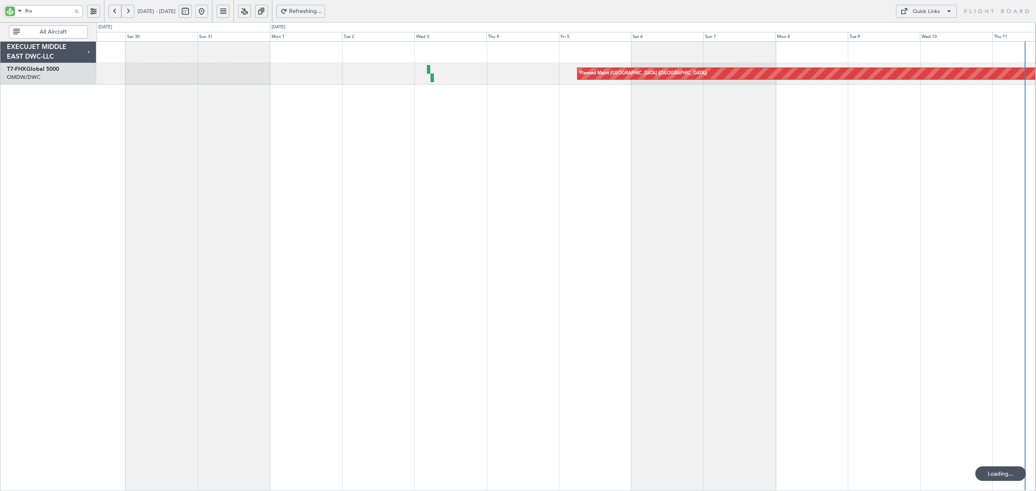
click at [117, 15] on button at bounding box center [114, 11] width 13 height 13
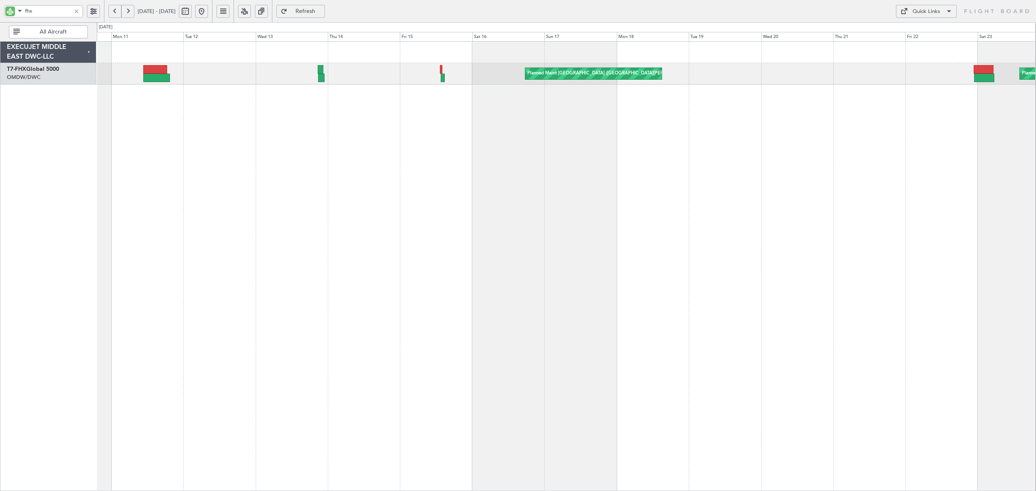
click at [324, 158] on div "Planned Maint Trenton (Trenton Mercer) Planned Maint London (Stansted) 03:30 Z …" at bounding box center [566, 266] width 939 height 450
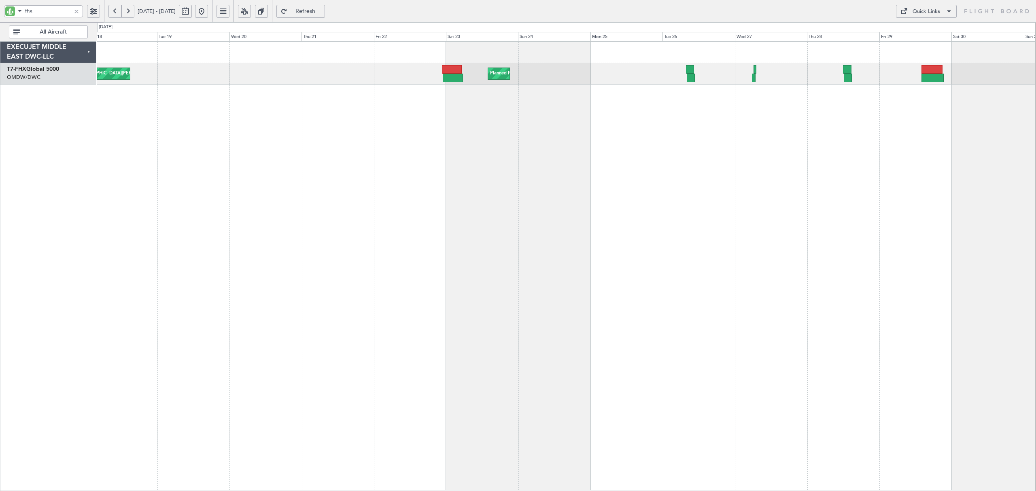
click at [621, 104] on div "Planned Maint Trenton (Trenton Mercer) Planned Maint London (Stansted)" at bounding box center [566, 266] width 939 height 450
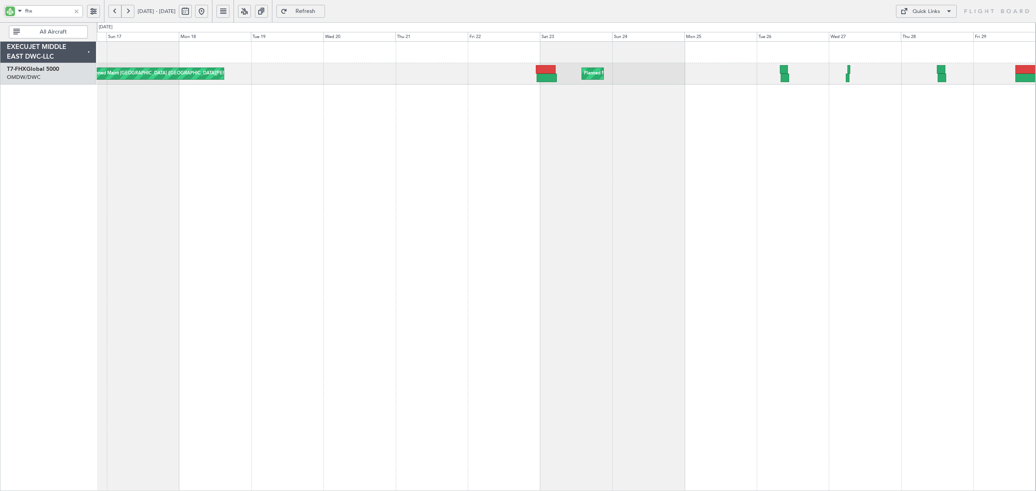
click at [580, 130] on div "Planned Maint Trenton (Trenton Mercer) Planned Maint London (Stansted)" at bounding box center [566, 266] width 939 height 450
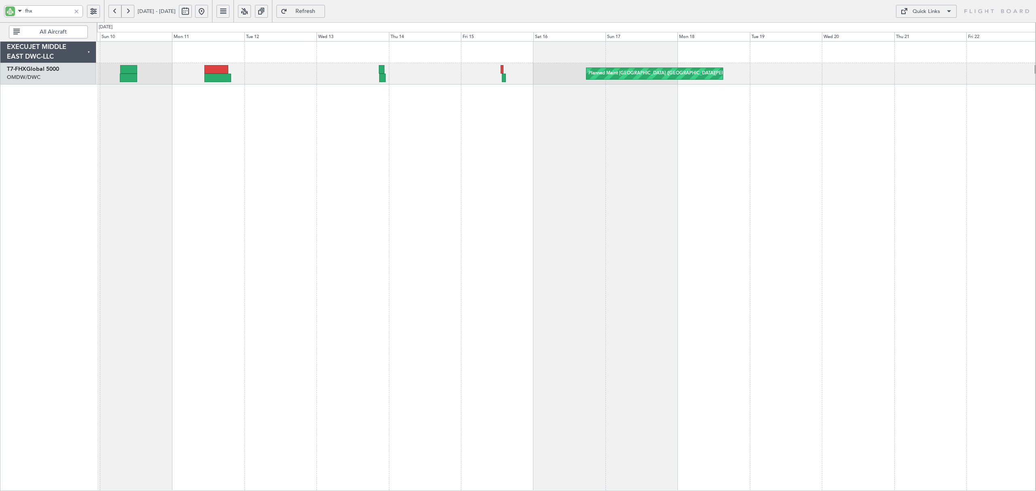
click at [402, 108] on div "Planned Maint Trenton (Trenton Mercer) 03:30 Z 14:30 Z RJBB 01:50 Z UBBB 13:00 …" at bounding box center [566, 266] width 939 height 450
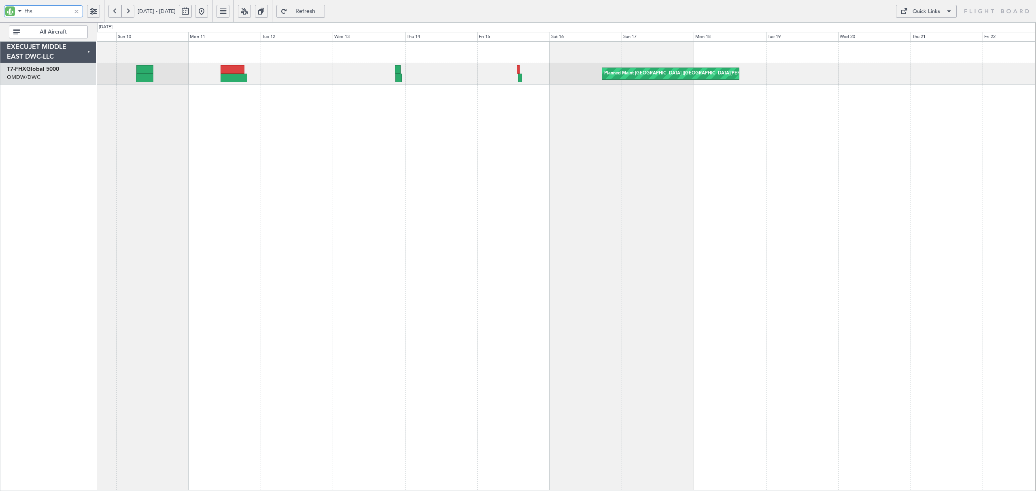
drag, startPoint x: 49, startPoint y: 12, endPoint x: 21, endPoint y: 13, distance: 27.6
click at [21, 13] on div "fhx" at bounding box center [43, 11] width 79 height 12
click at [17, 10] on span at bounding box center [20, 11] width 10 height 10
click at [50, 67] on div "Airport" at bounding box center [57, 68] width 104 height 15
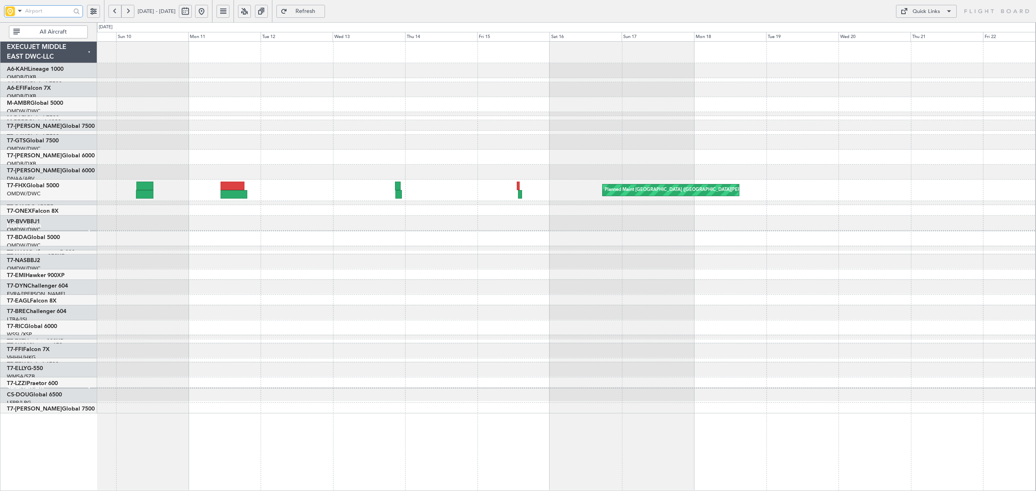
click at [51, 11] on input "text" at bounding box center [48, 11] width 46 height 12
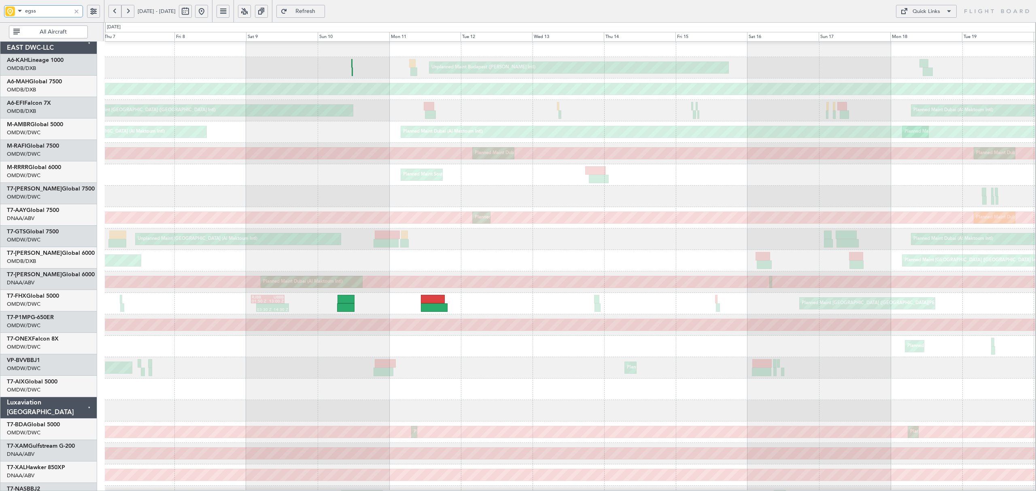
scroll to position [6, 0]
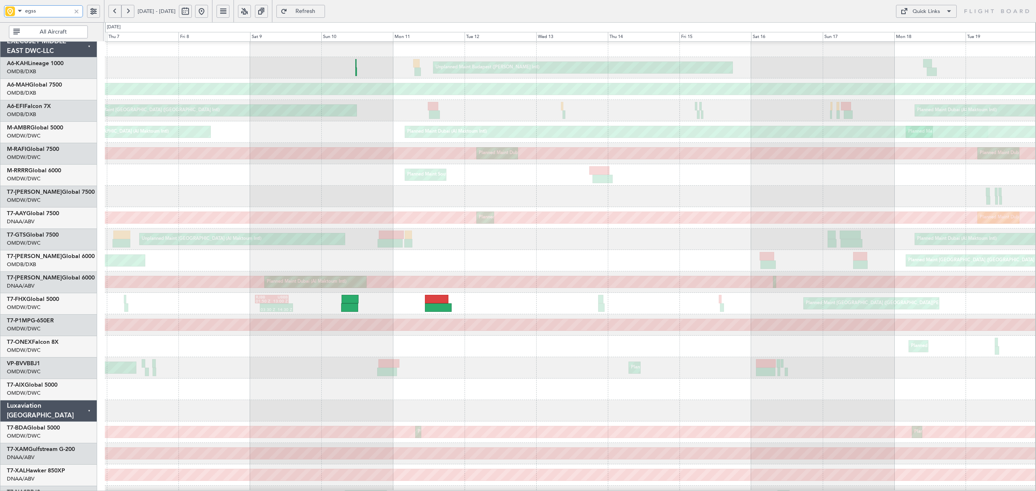
click at [498, 247] on div "Unplanned Maint [GEOGRAPHIC_DATA] (Al Maktoum Intl) Planned Maint [GEOGRAPHIC_D…" at bounding box center [570, 239] width 931 height 21
click at [115, 15] on button at bounding box center [114, 11] width 13 height 13
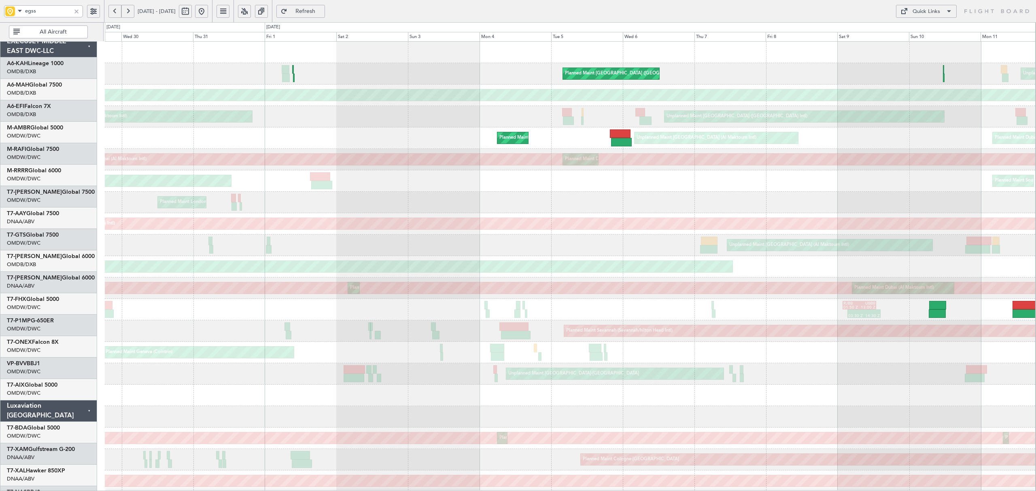
click at [212, 325] on div "Planned Maint Savannah (Savannah/hilton Head Intl)" at bounding box center [570, 331] width 931 height 21
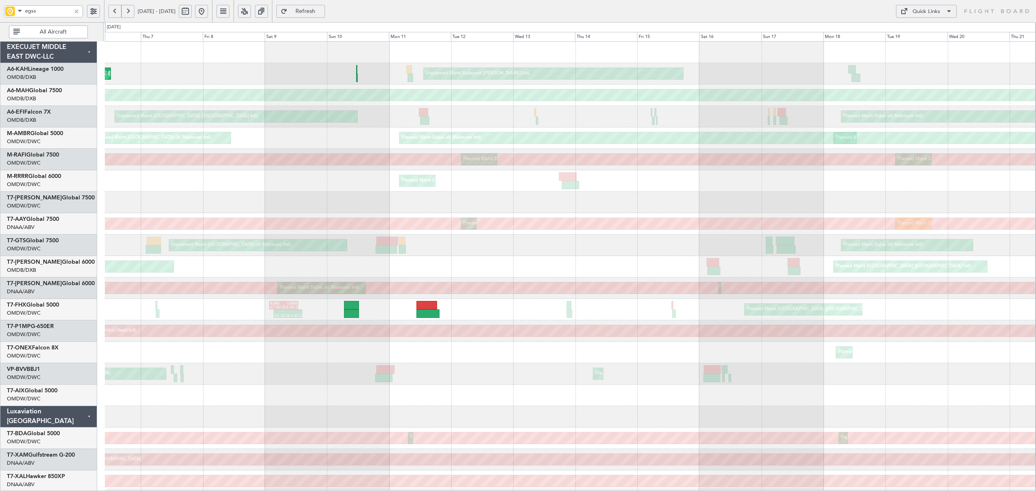
click at [128, 307] on div "RJBB 01:50 Z UBBB 13:00 Z 03:30 Z 14:30 Z Planned Maint Trenton (Trenton Mercer)" at bounding box center [570, 309] width 931 height 21
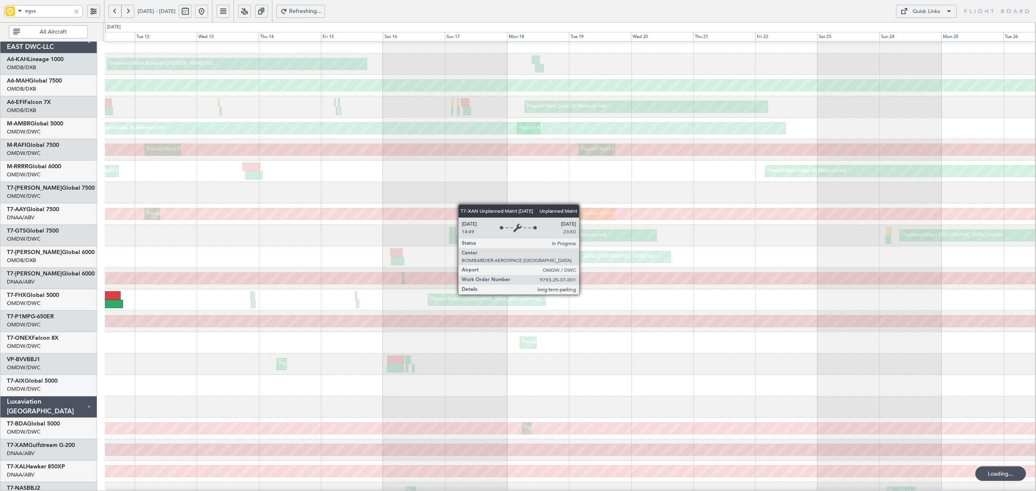
click at [225, 278] on div "Unplanned Maint [GEOGRAPHIC_DATA] (Al Maktoum Intl)" at bounding box center [570, 278] width 2791 height 11
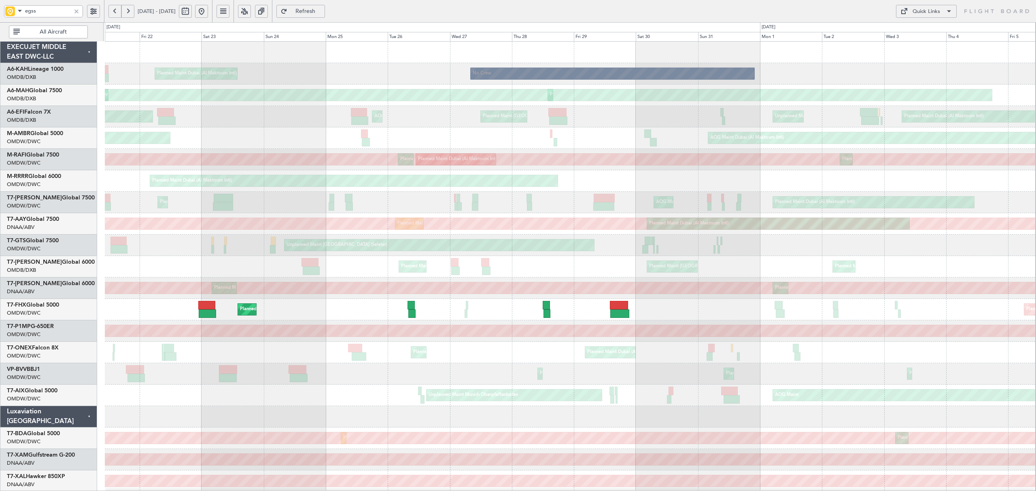
click at [308, 358] on div "Planned Maint Dubai (Al Maktoum Intl) Planned Maint Dubai (Al Maktoum Intl) Pla…" at bounding box center [570, 352] width 931 height 21
click at [470, 349] on div "Planned Maint Dubai (Al Maktoum Intl) Planned Maint Dubai (Al Maktoum Intl) Pla…" at bounding box center [570, 352] width 931 height 21
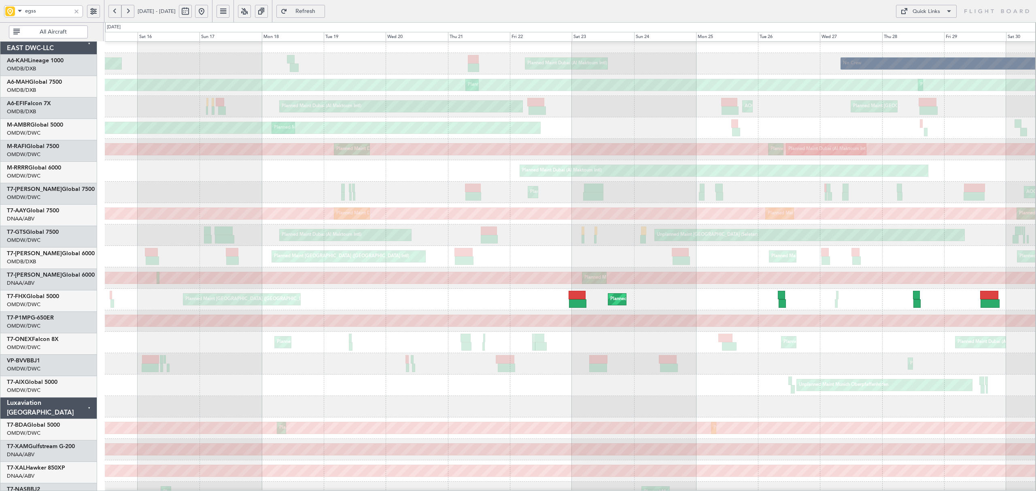
scroll to position [11, 0]
click at [432, 300] on div "Planned Maint London (Stansted) Planned Maint Trenton (Trenton Mercer)" at bounding box center [570, 299] width 931 height 21
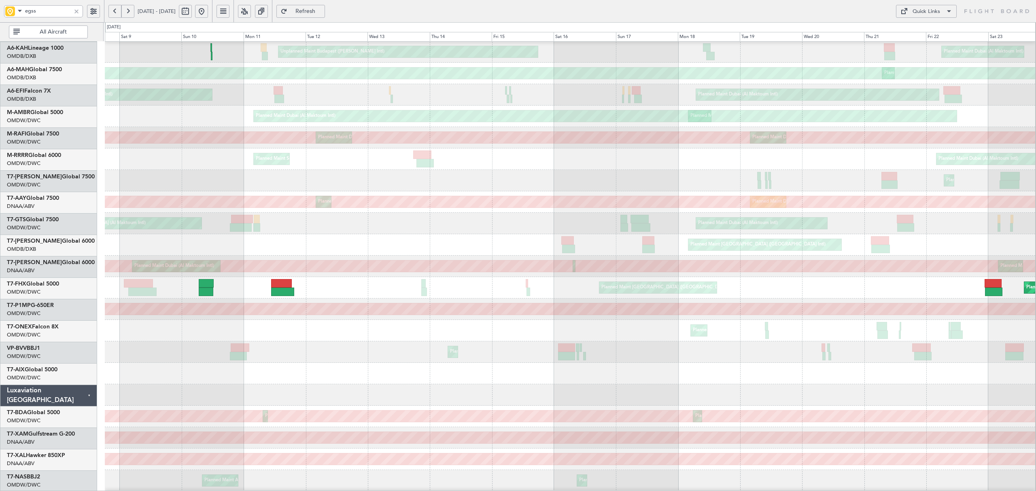
scroll to position [18, 0]
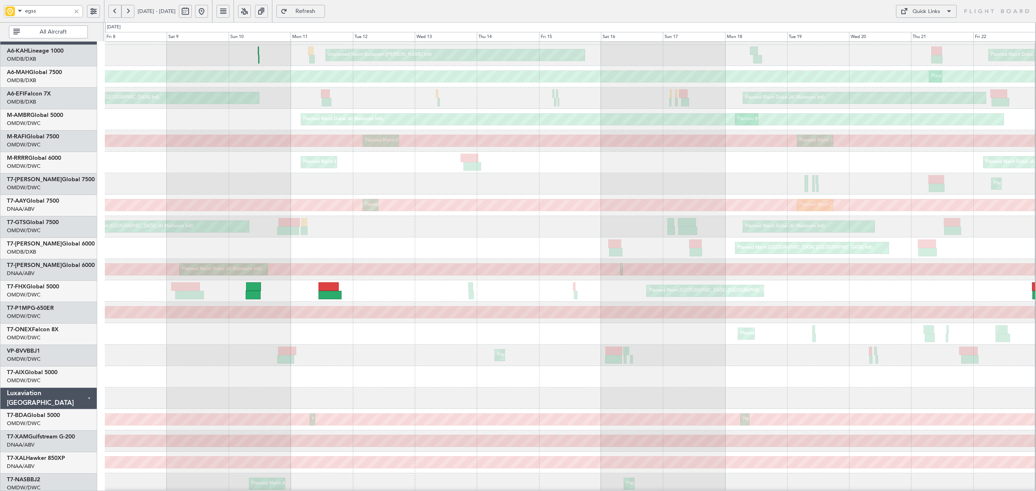
click at [934, 358] on div "Planned Maint Dubai (Al Maktoum Intl)" at bounding box center [570, 355] width 931 height 21
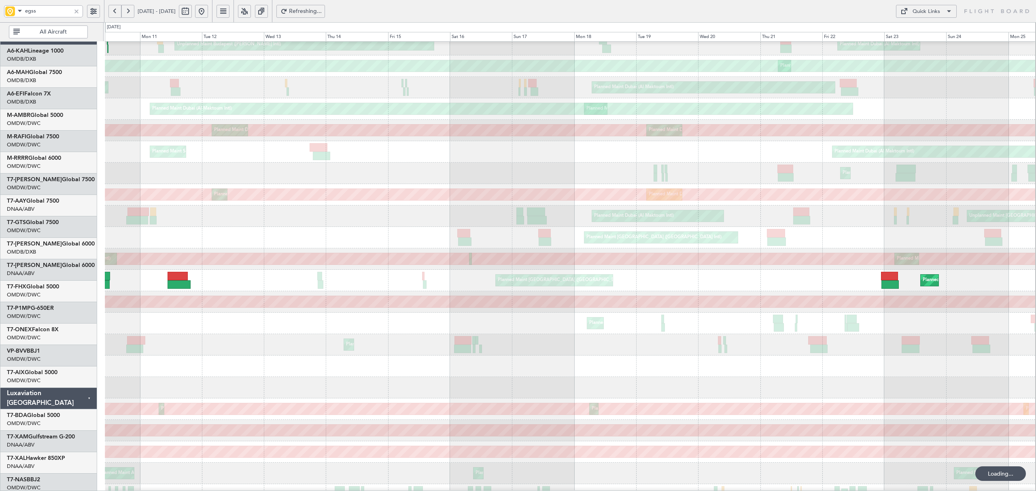
scroll to position [25, 0]
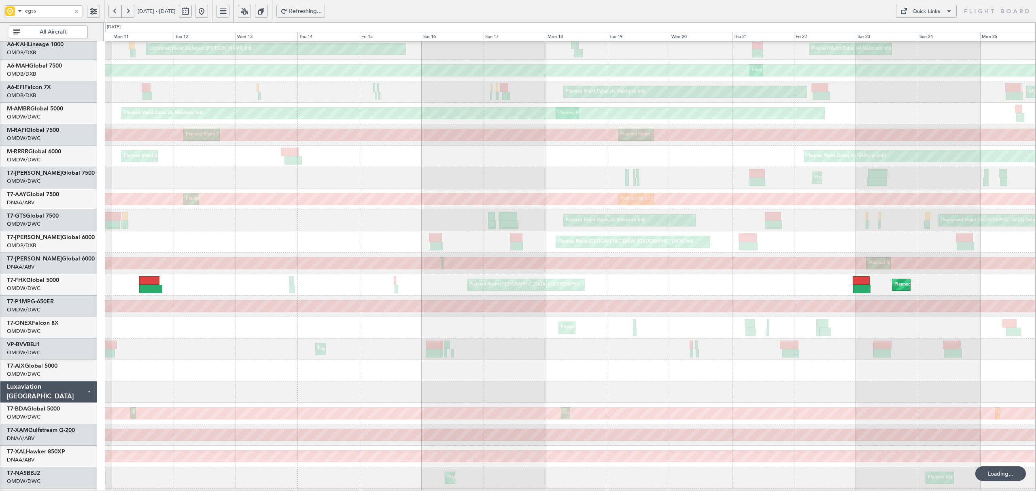
click at [441, 253] on div "Planned Maint Dubai (Dubai Intl) Planned Maint Dubai (Dubai Intl) AOG Maint Dub…" at bounding box center [570, 242] width 931 height 21
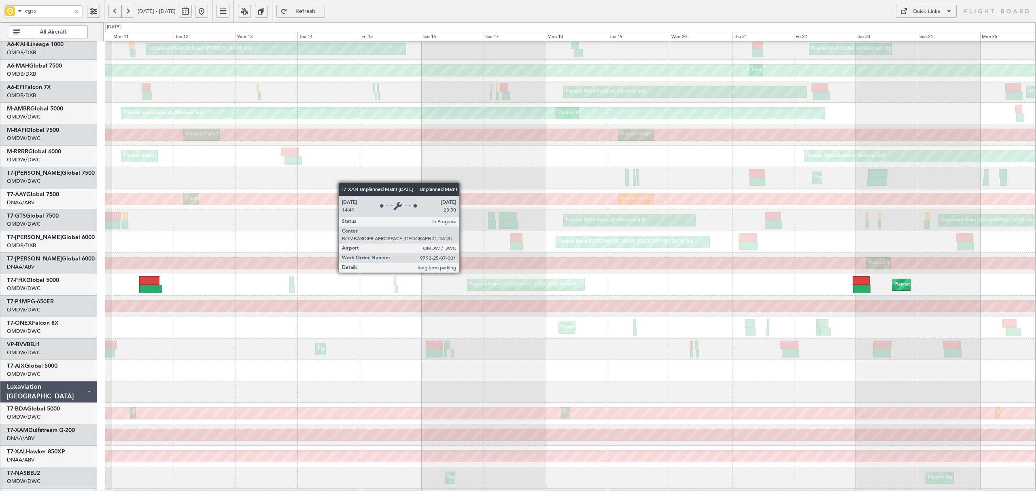
click at [461, 269] on div "Unplanned Maint [GEOGRAPHIC_DATA] (Al Maktoum Intl)" at bounding box center [570, 263] width 2790 height 11
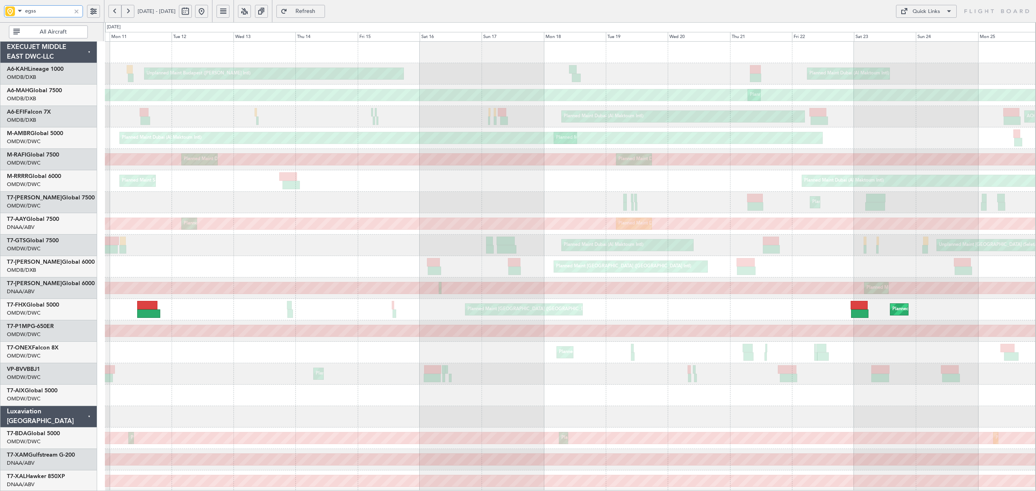
drag, startPoint x: 43, startPoint y: 11, endPoint x: -43, endPoint y: 9, distance: 85.4
click at [0, 9] on html "egss 10 Aug 2025 - 25 Aug 2025 Refresh Quick Links All Aircraft Unplanned Maint…" at bounding box center [518, 245] width 1036 height 491
type input "vtbd"
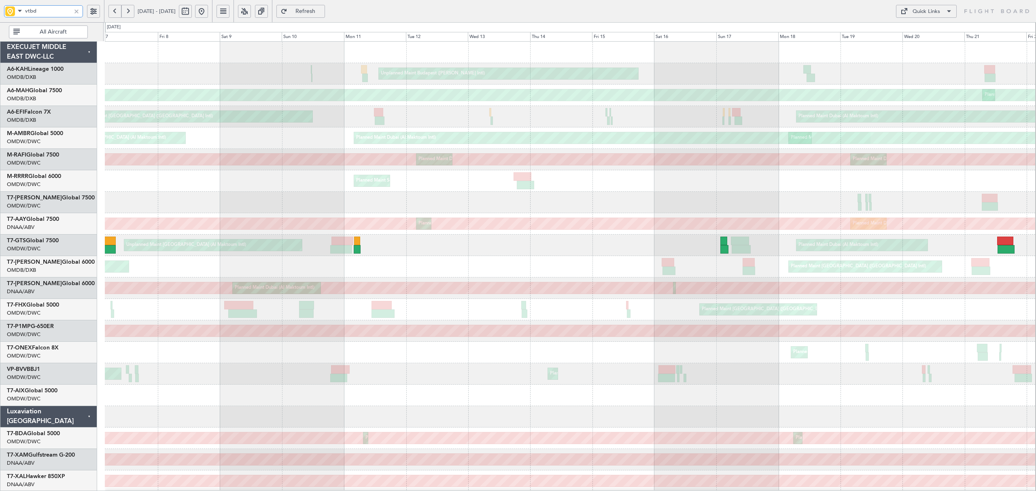
click at [509, 279] on div "Unplanned Maint Budapest (Ferenc Liszt Intl) Planned Maint London (Stansted) Pl…" at bounding box center [570, 439] width 931 height 794
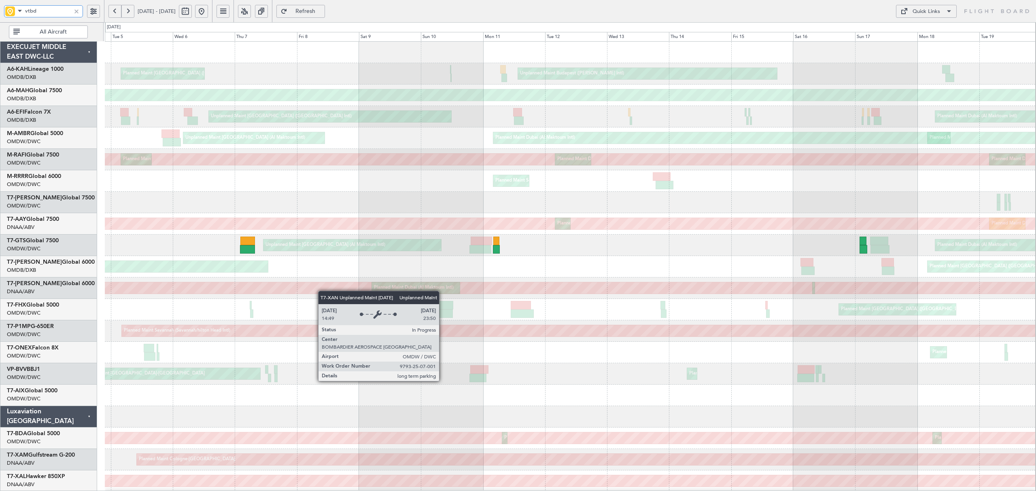
click at [454, 292] on div "Planned Maint Dubai (Al Maktoum Intl)" at bounding box center [414, 288] width 80 height 12
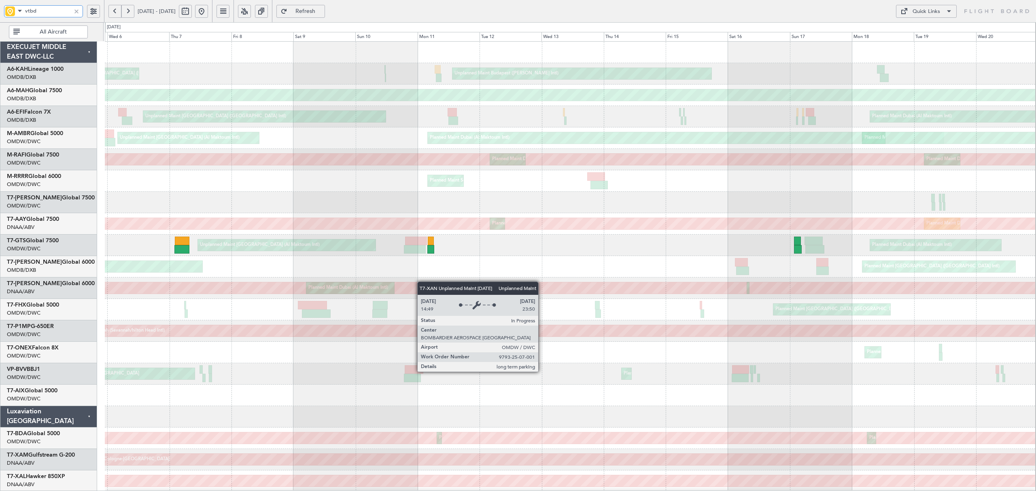
click at [408, 282] on div "Unplanned Maint Budapest (Ferenc Liszt Intl) Planned Maint London (Stansted) Pl…" at bounding box center [570, 439] width 931 height 794
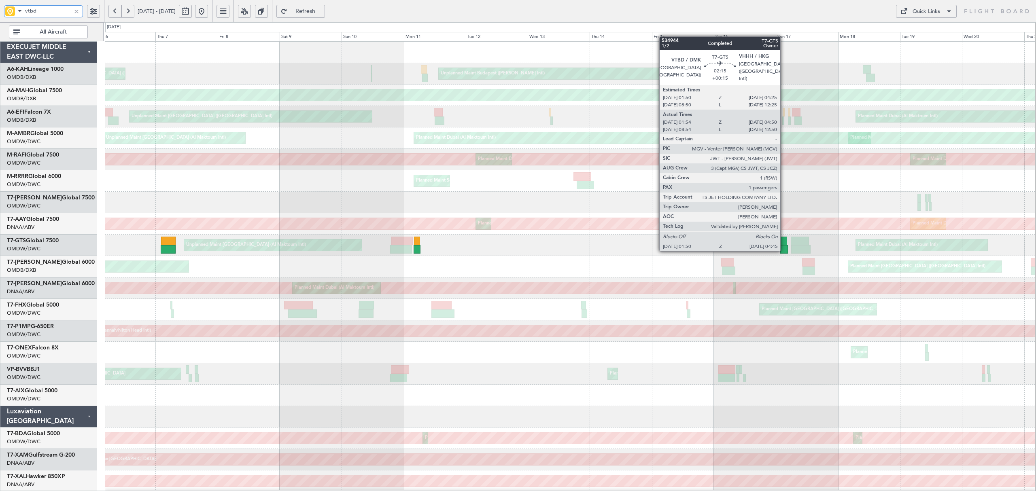
click at [784, 251] on div at bounding box center [784, 249] width 8 height 9
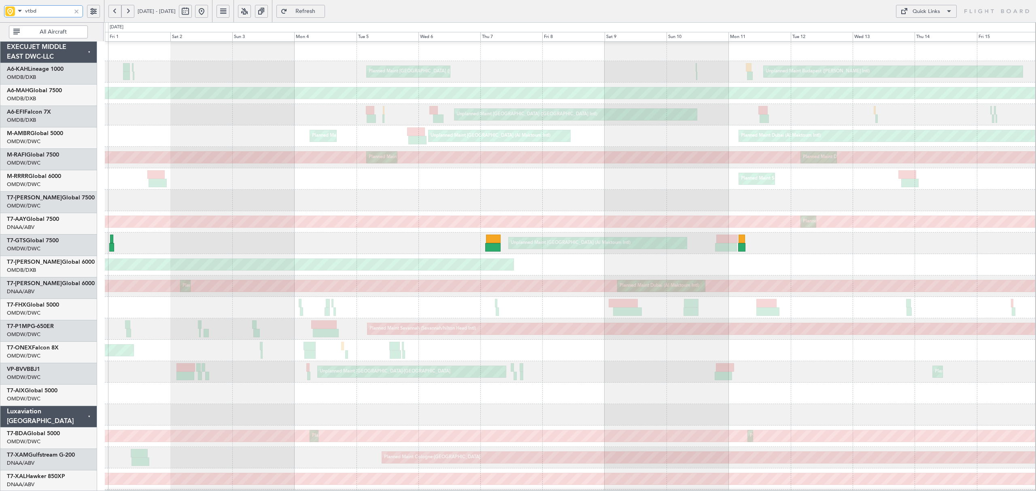
scroll to position [7, 0]
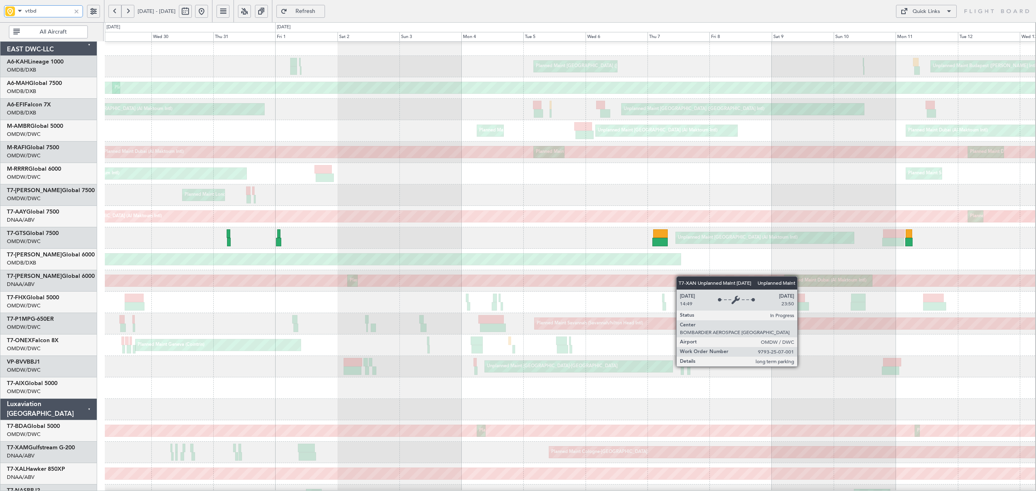
click at [708, 276] on div "Unplanned Maint [GEOGRAPHIC_DATA] (Al Maktoum Intl)" at bounding box center [570, 280] width 2790 height 11
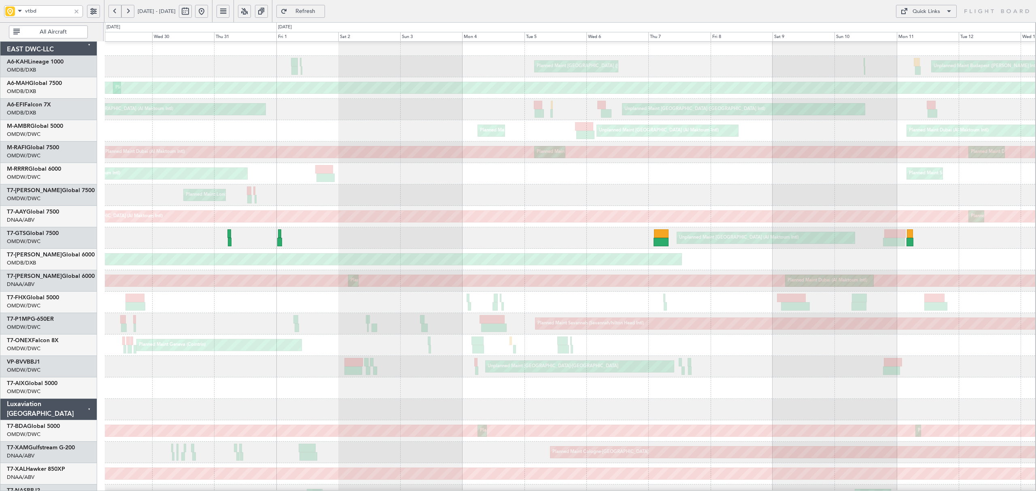
click at [21, 9] on span at bounding box center [20, 11] width 10 height 10
drag, startPoint x: 46, startPoint y: 12, endPoint x: 15, endPoint y: 11, distance: 31.6
click at [15, 11] on div at bounding box center [518, 245] width 1036 height 491
click at [76, 11] on div at bounding box center [76, 11] width 9 height 9
click at [47, 12] on input "text" at bounding box center [48, 11] width 46 height 12
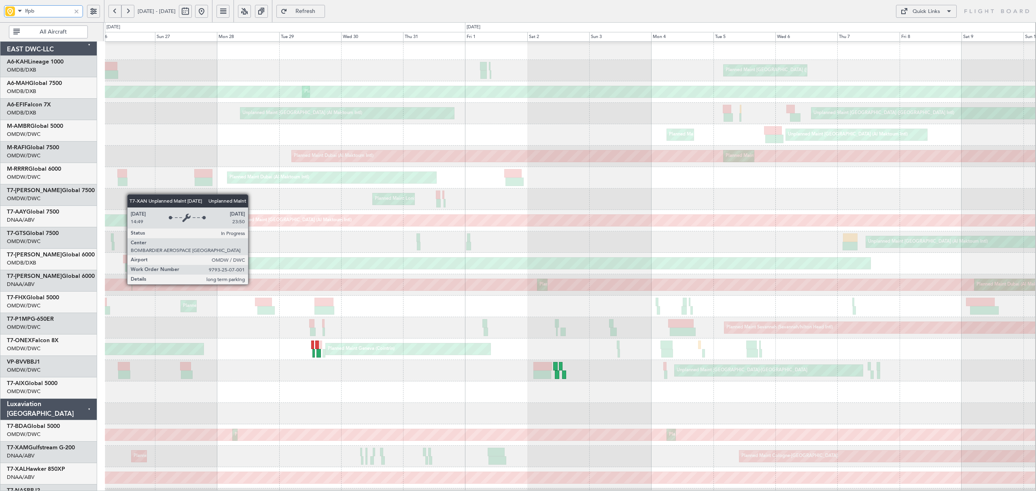
scroll to position [3, 0]
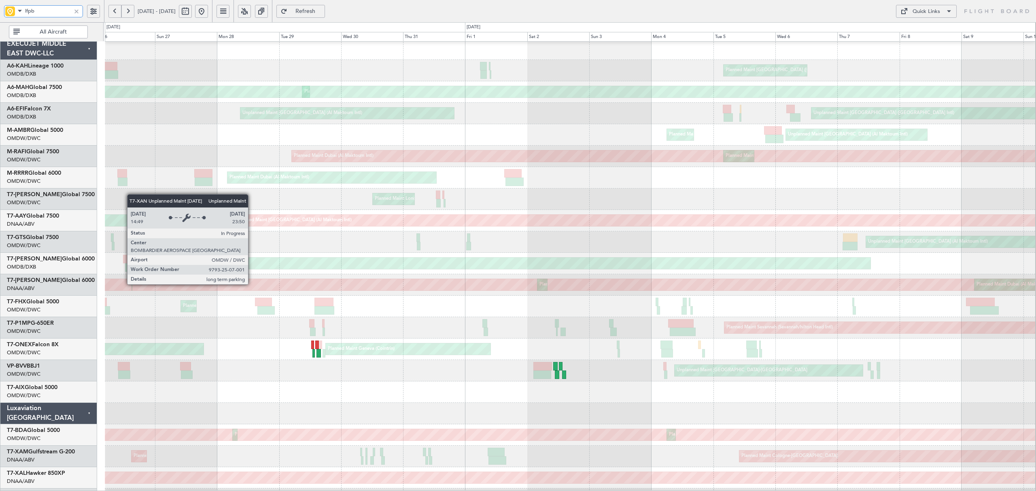
click at [460, 281] on div "Unplanned Maint [GEOGRAPHIC_DATA] (Al Maktoum Intl)" at bounding box center [570, 284] width 2790 height 11
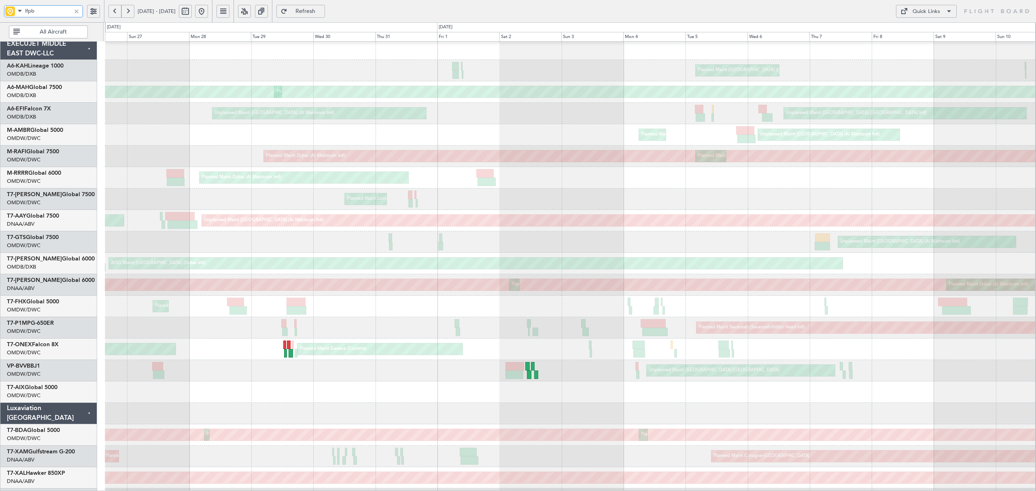
click at [531, 326] on div "Planned Maint Savannah (Savannah/hilton Head Intl)" at bounding box center [570, 327] width 931 height 21
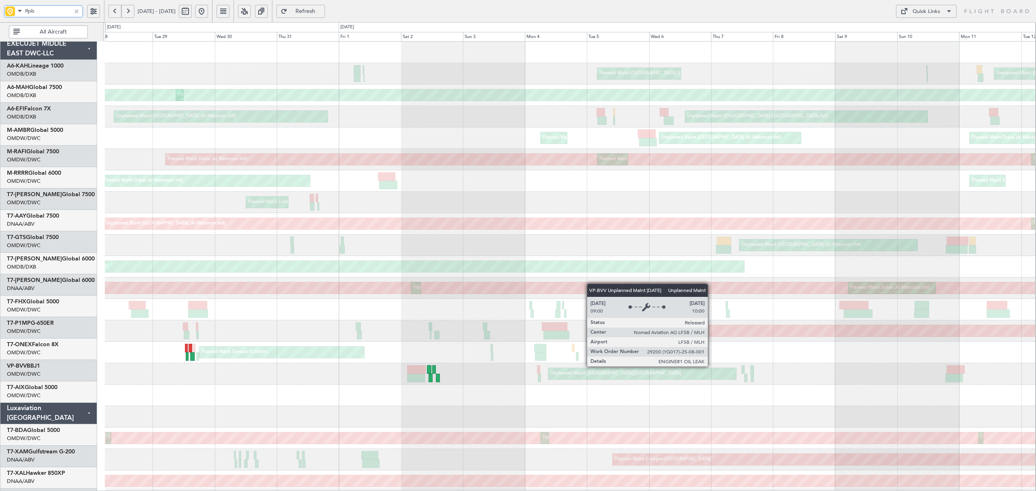
scroll to position [0, 0]
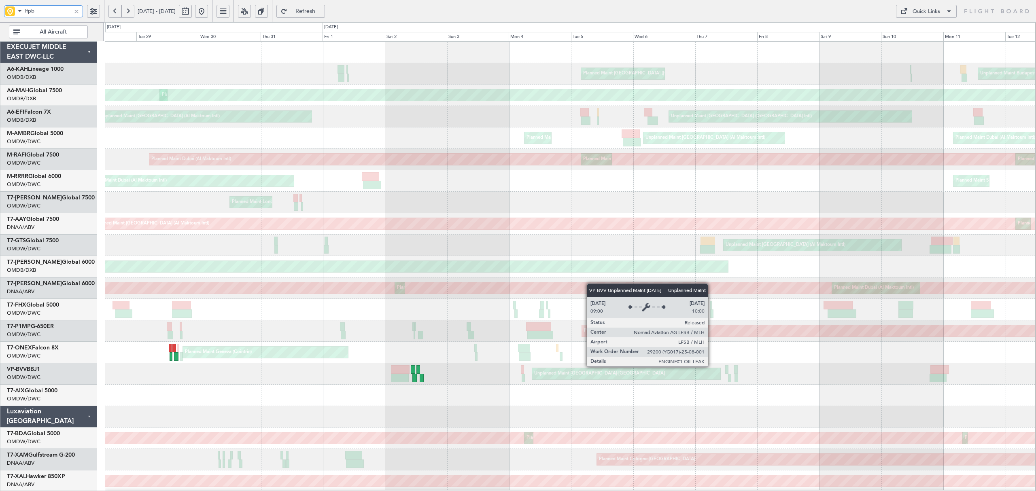
click at [666, 375] on div "Unplanned Maint Basel-Mulhouse" at bounding box center [626, 373] width 188 height 11
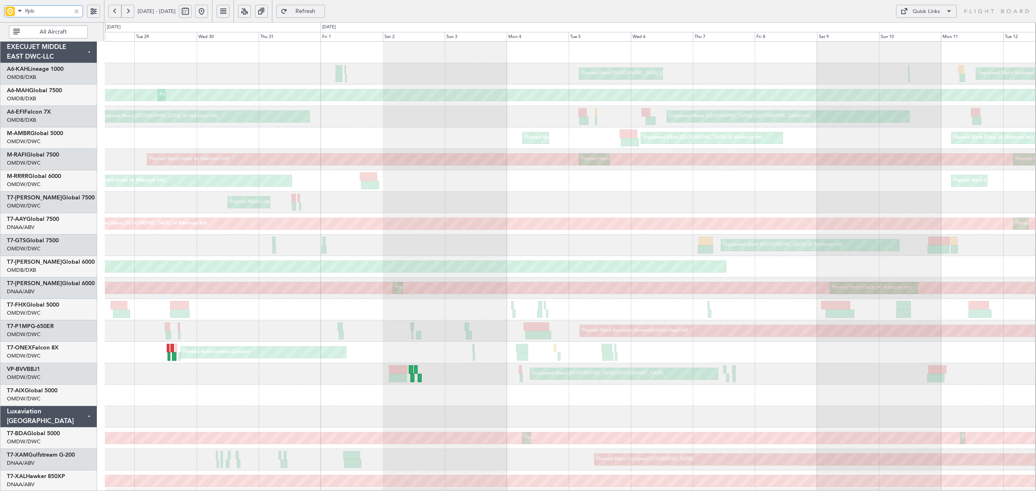
click at [610, 283] on div "Planned Maint London (Stansted) Unplanned Maint Budapest (Ferenc Liszt Intl) Pl…" at bounding box center [570, 439] width 931 height 794
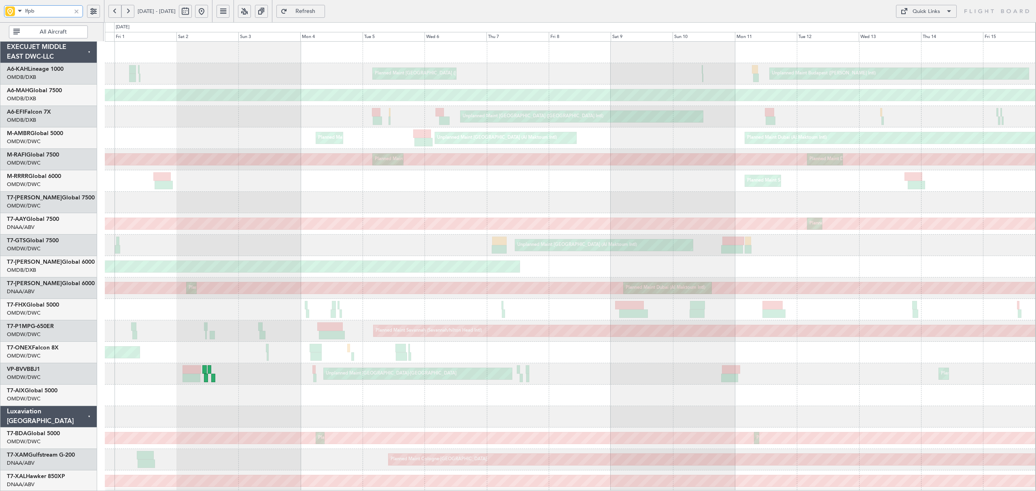
click at [436, 256] on div "AOG Maint Dubai (Dubai Intl) Planned Maint Dubai (Dubai Intl)" at bounding box center [570, 266] width 931 height 21
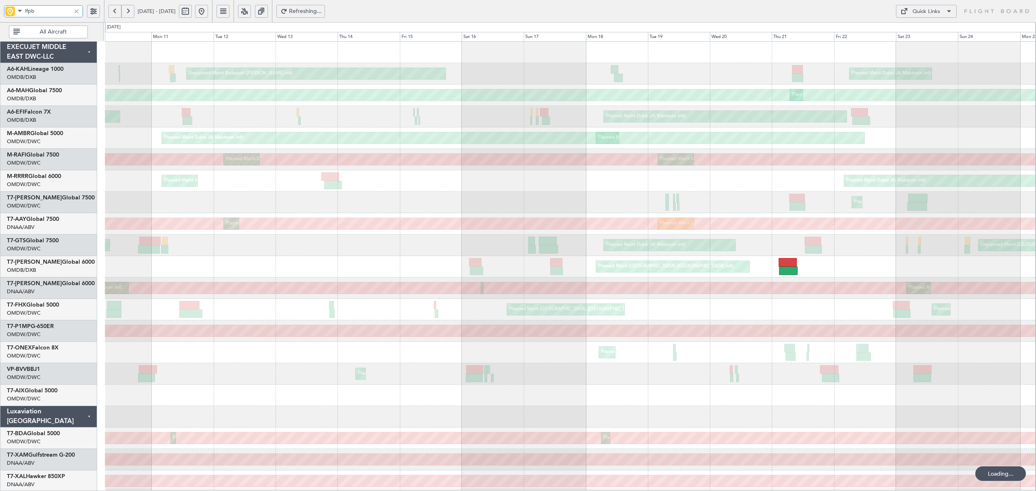
click at [432, 277] on div "Unplanned Maint Budapest (Ferenc Liszt Intl) Planned Maint Dubai (Al Maktoum In…" at bounding box center [570, 439] width 931 height 794
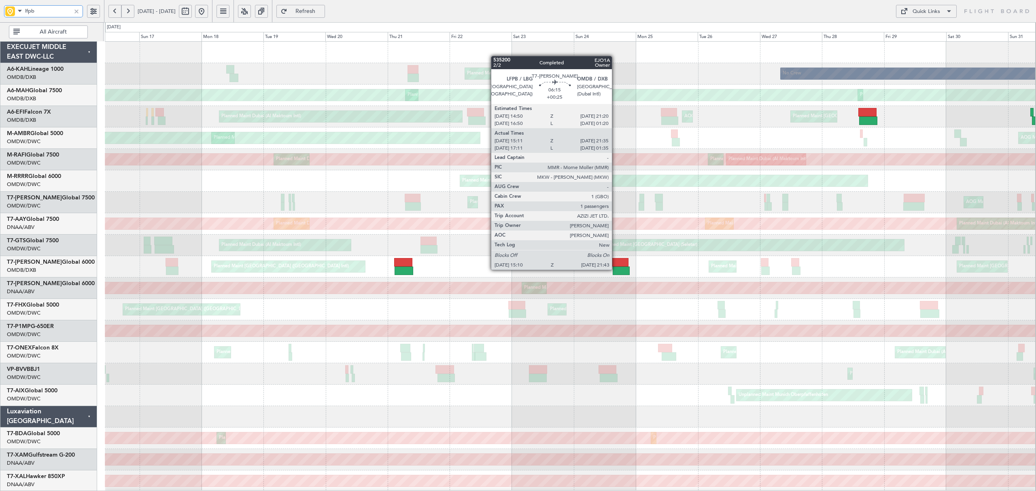
click at [616, 270] on div at bounding box center [621, 271] width 17 height 9
type input "lfpb"
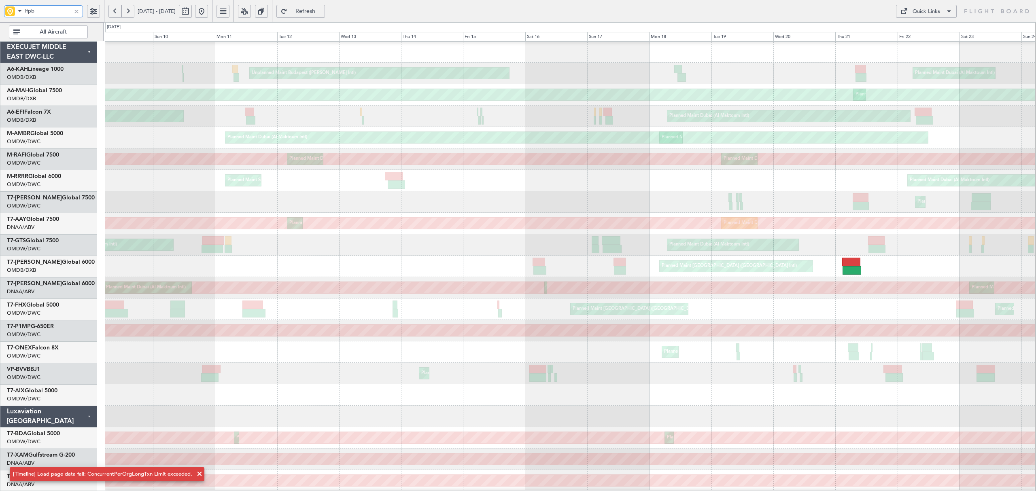
scroll to position [1, 0]
click at [800, 184] on div "Planned Maint Dubai (Al Maktoum Intl) Planned Maint Southend" at bounding box center [570, 180] width 931 height 21
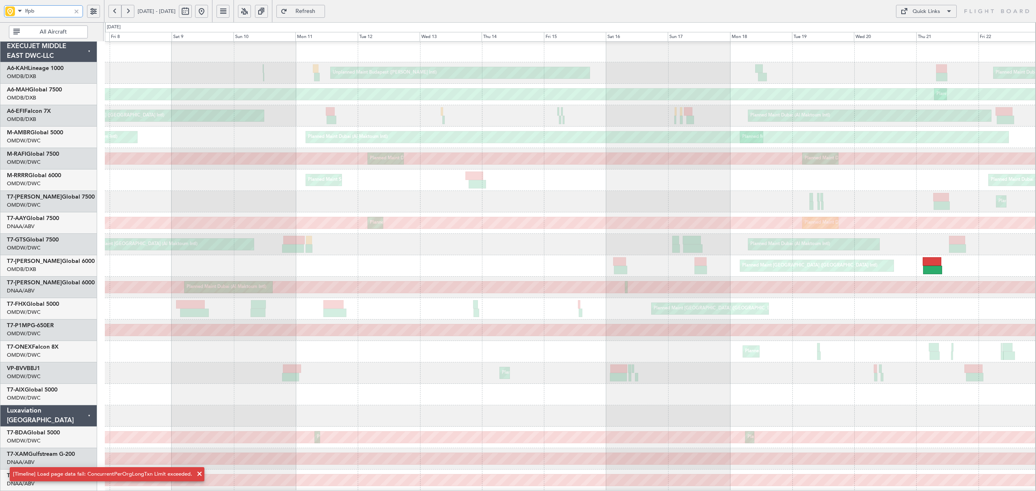
click at [761, 191] on div "Planned Maint Dubai (Al Maktoum Intl)" at bounding box center [570, 201] width 931 height 21
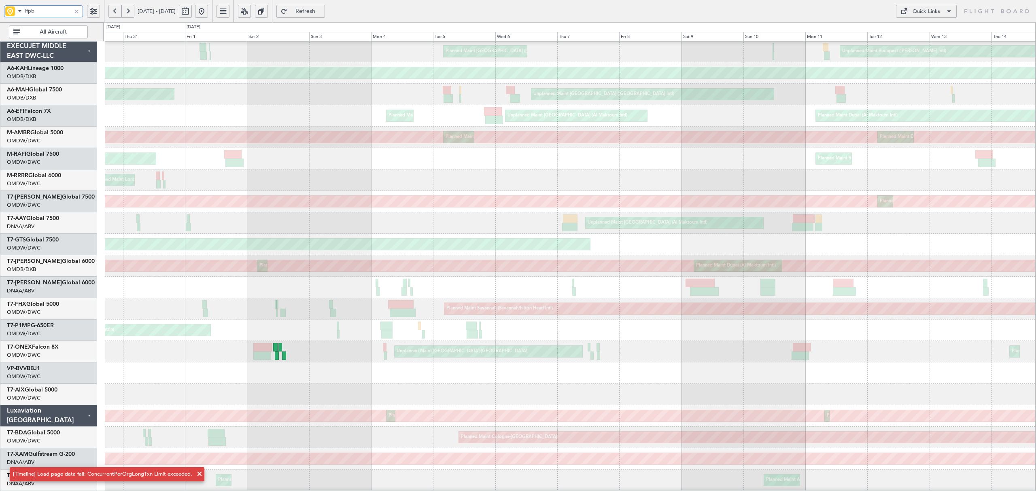
scroll to position [22, 0]
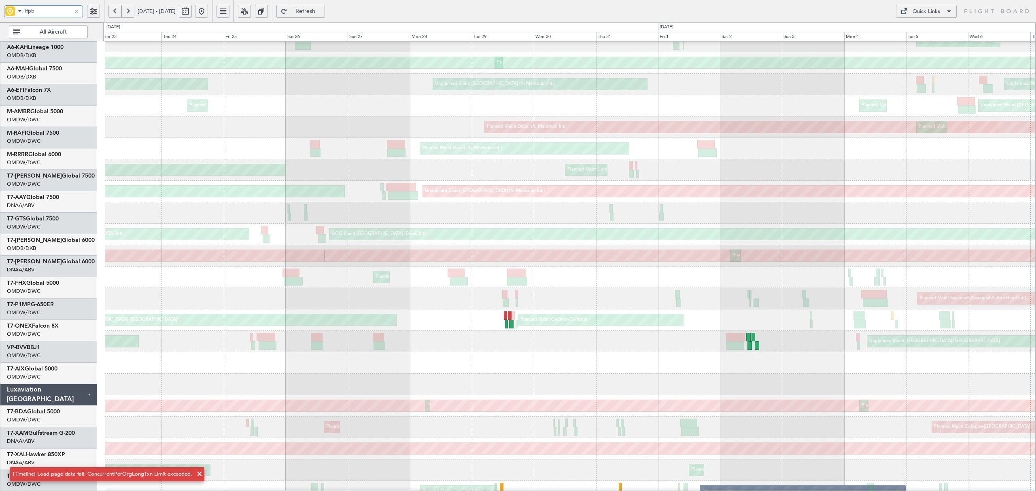
click at [980, 250] on div "Unplanned Maint [GEOGRAPHIC_DATA] (Al Maktoum Intl)" at bounding box center [570, 255] width 2790 height 11
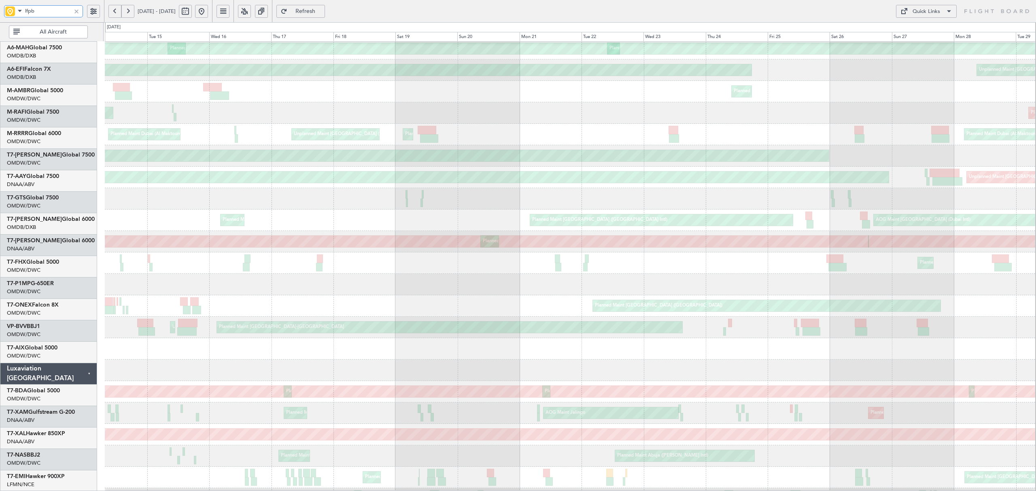
scroll to position [47, 0]
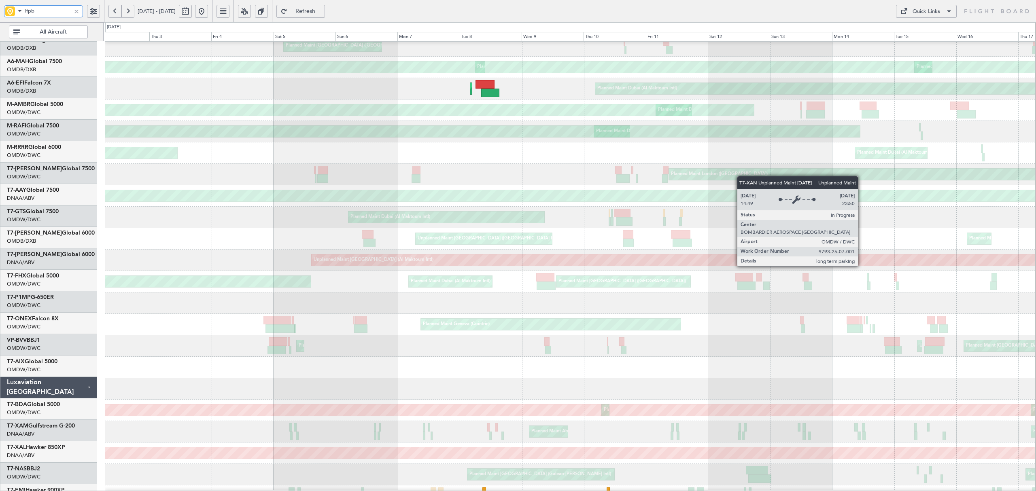
scroll to position [28, 0]
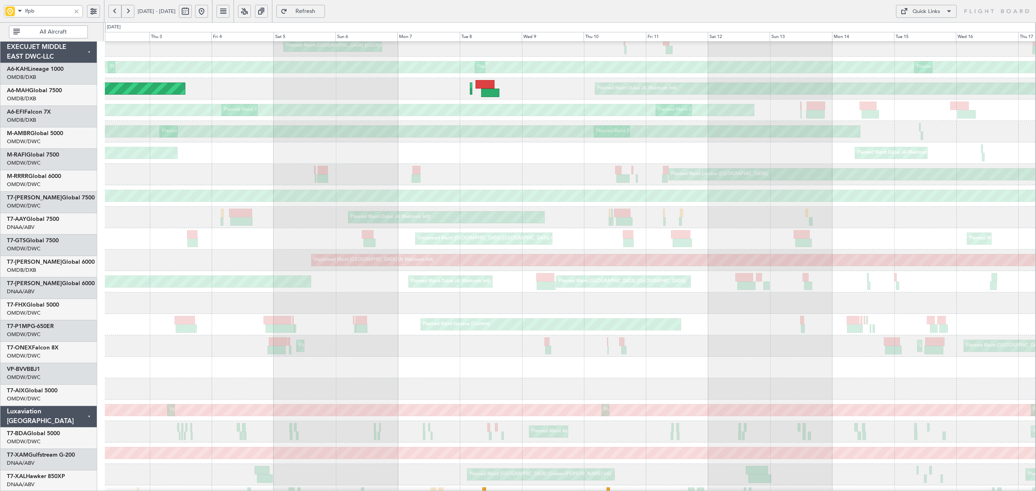
scroll to position [28, 0]
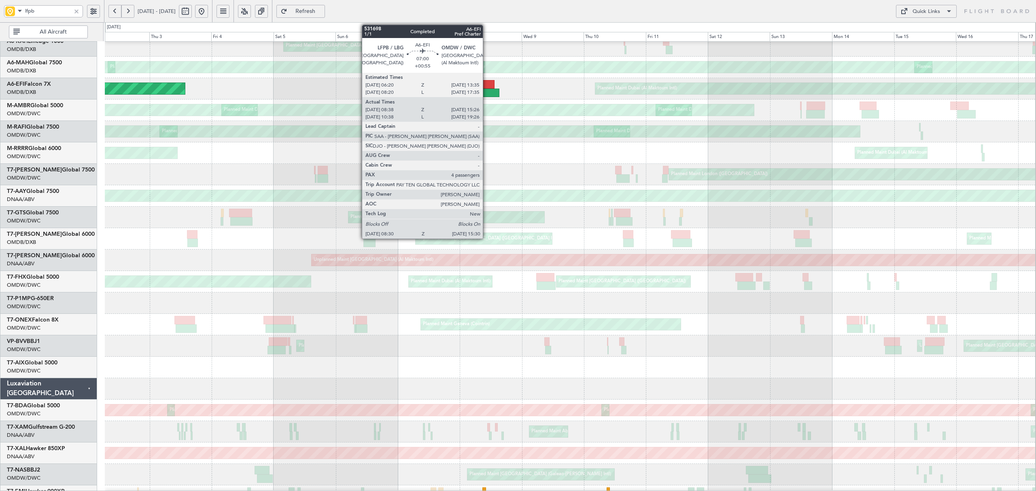
click at [487, 91] on div at bounding box center [490, 93] width 18 height 9
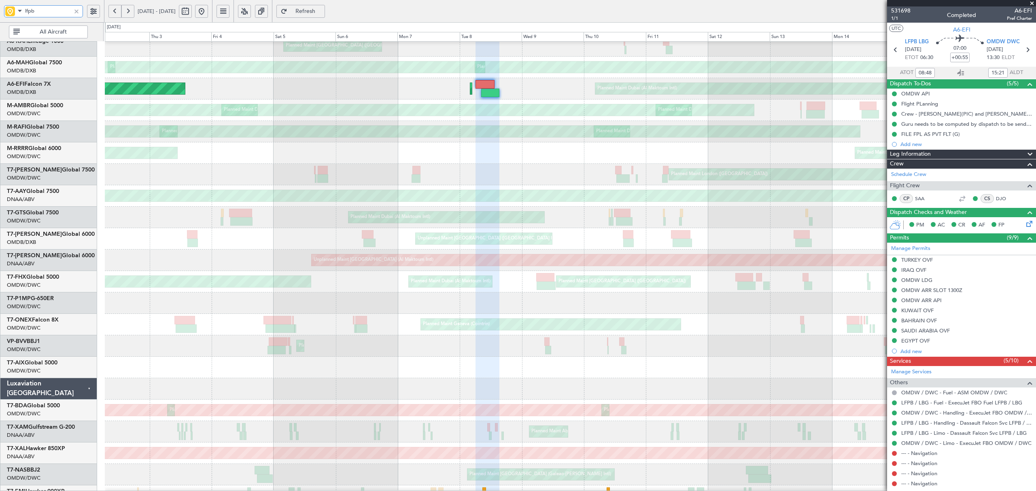
click at [562, 250] on div "Unplanned Maint [GEOGRAPHIC_DATA] (Al Maktoum Intl) Planned Maint [GEOGRAPHIC_D…" at bounding box center [570, 260] width 931 height 21
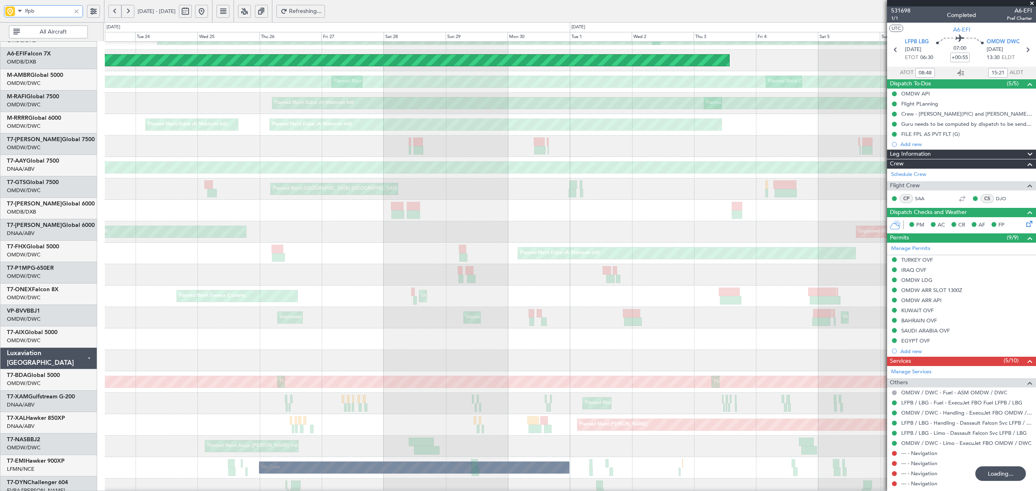
click at [740, 291] on div at bounding box center [729, 292] width 21 height 9
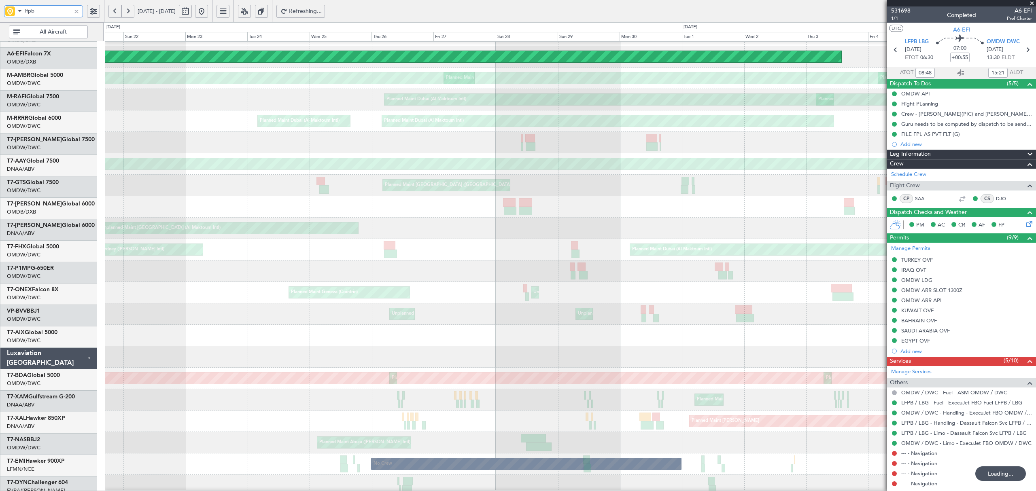
scroll to position [60, 0]
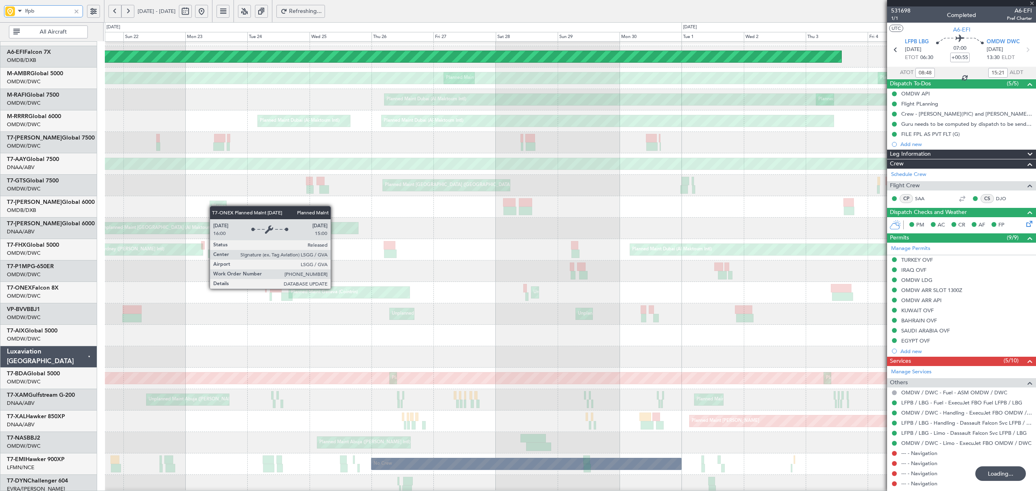
type input "+00:40"
type input "10:30"
type input "18:19"
type input "0"
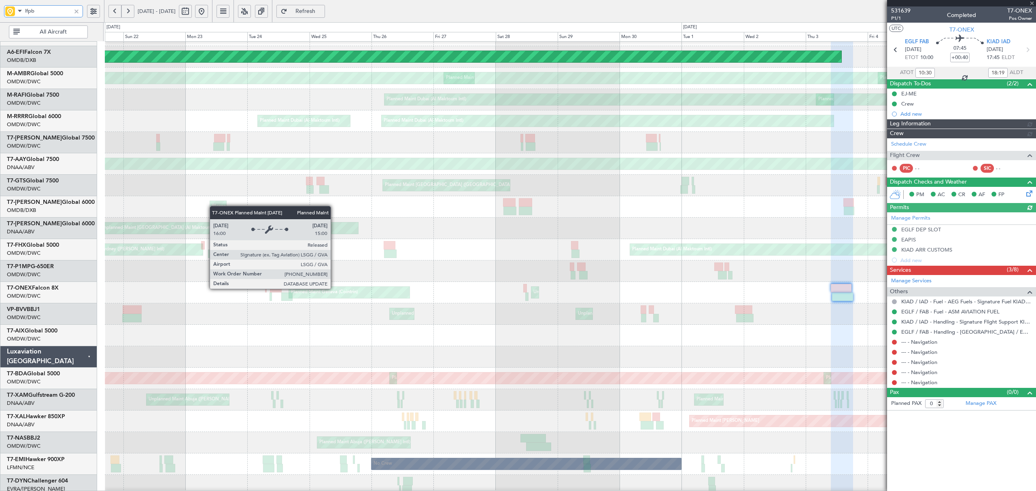
type input "[PERSON_NAME] ([PERSON_NAME])"
type input "6630"
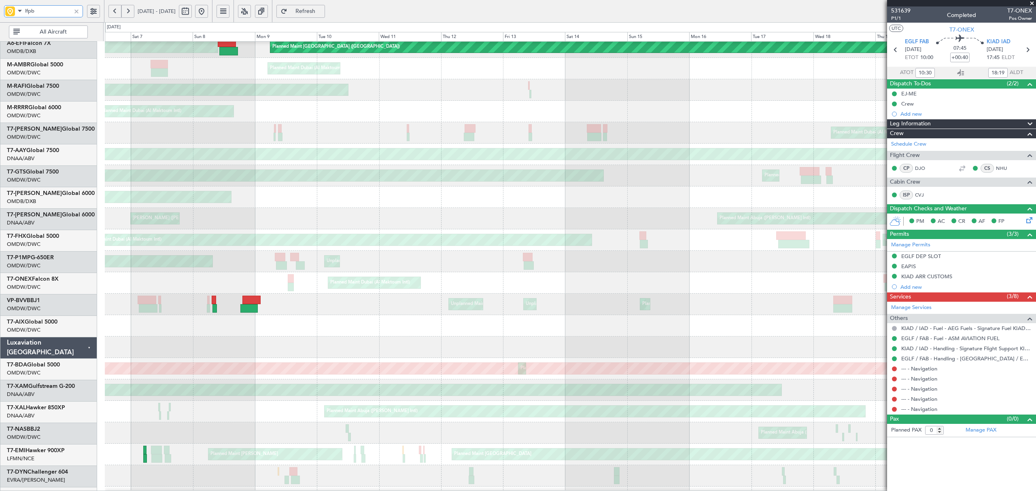
scroll to position [70, 0]
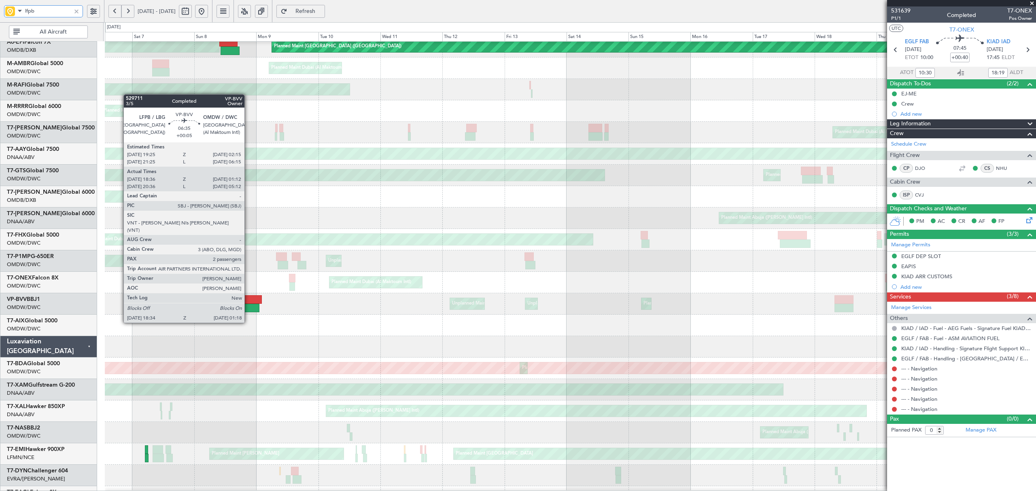
click at [248, 308] on div at bounding box center [251, 308] width 18 height 9
click at [248, 306] on div at bounding box center [251, 308] width 18 height 9
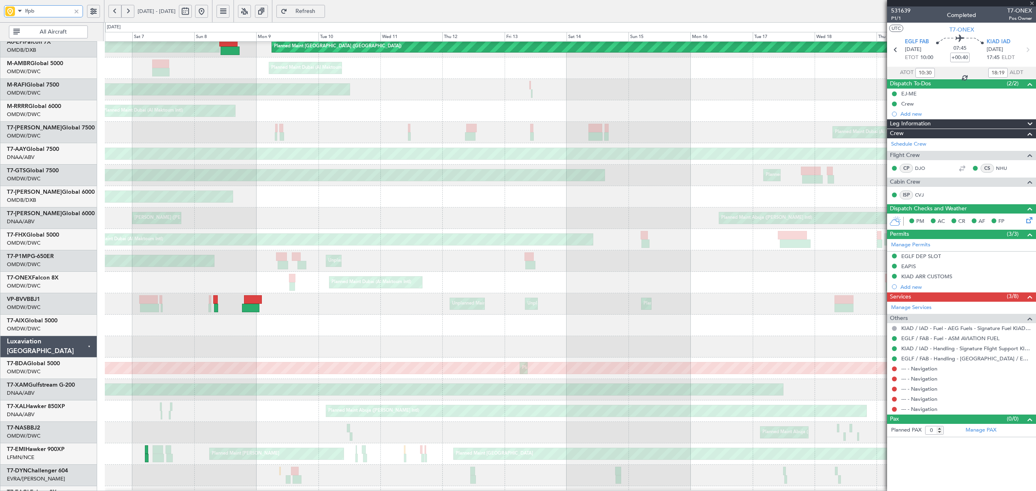
type input "+00:05"
type input "18:46"
type input "01:07"
type input "2"
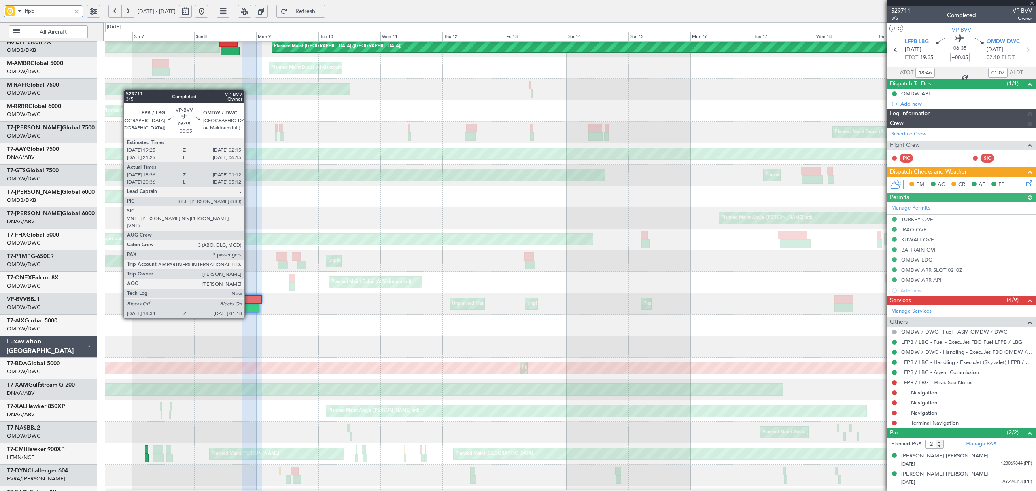
type input "Anita Mani (ANI)"
type input "6373"
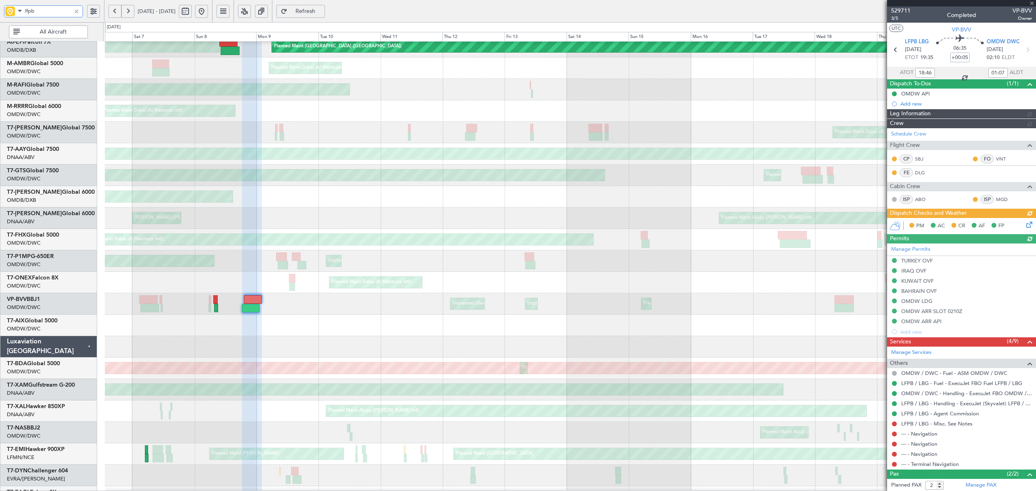
type input "Anita Mani (ANI)"
type input "6373"
click at [626, 269] on div "Planned Maint Paris (Le Bourget) Planned Maint Dubai (Al Maktoum Intl) Planned …" at bounding box center [570, 369] width 931 height 794
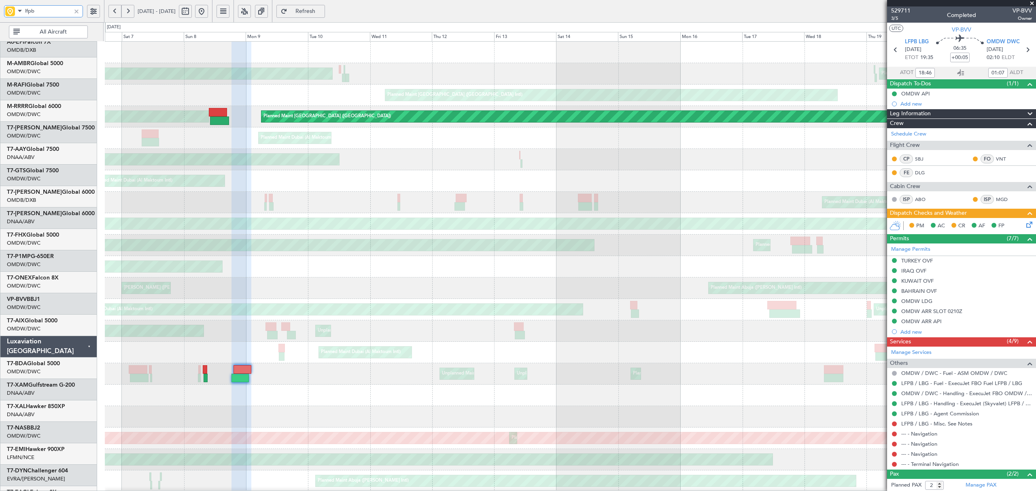
scroll to position [0, 0]
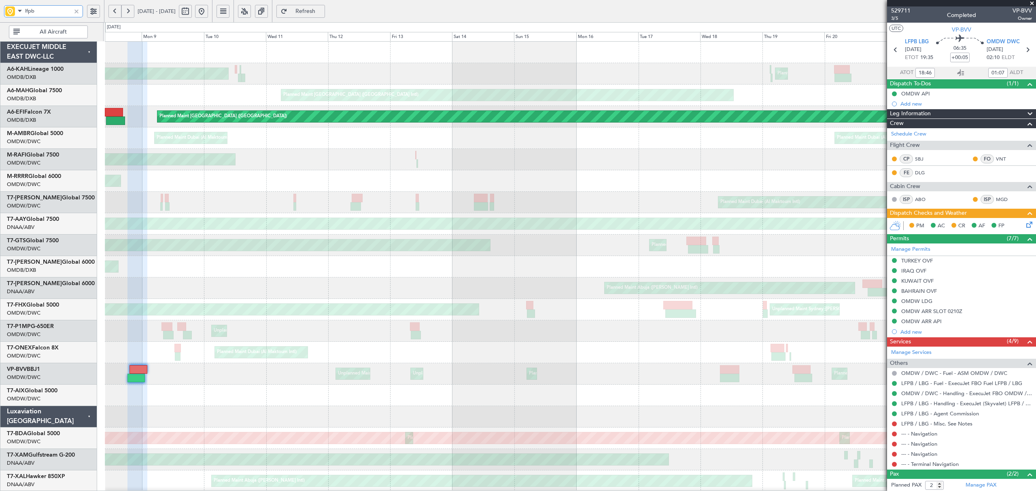
click at [482, 195] on div "Planned Maint Abu Dhabi (Al Bateen Executive) Planned Maint Dubai (Al Maktoum I…" at bounding box center [570, 439] width 931 height 794
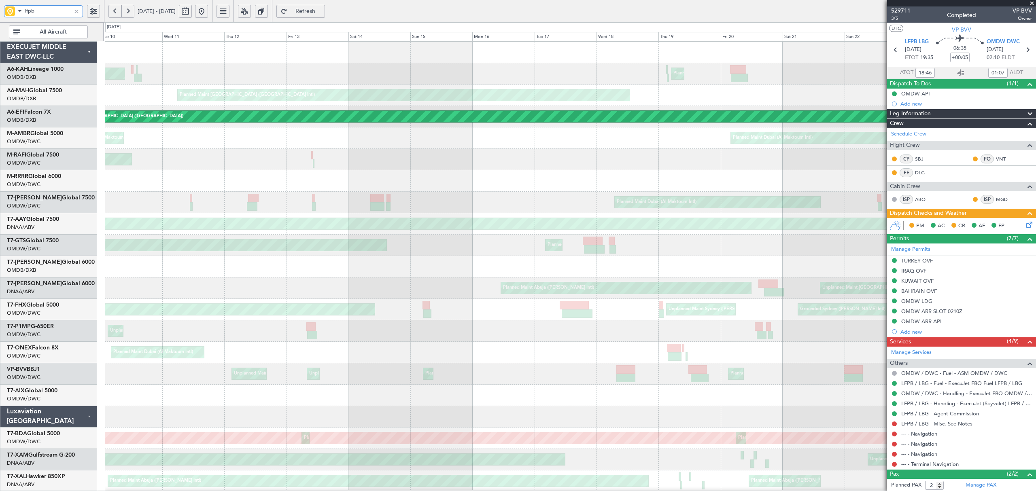
click at [393, 161] on div "Planned Maint Dubai (Al Maktoum Intl) Planned Maint Dubai (Al Maktoum Intl)" at bounding box center [570, 159] width 931 height 21
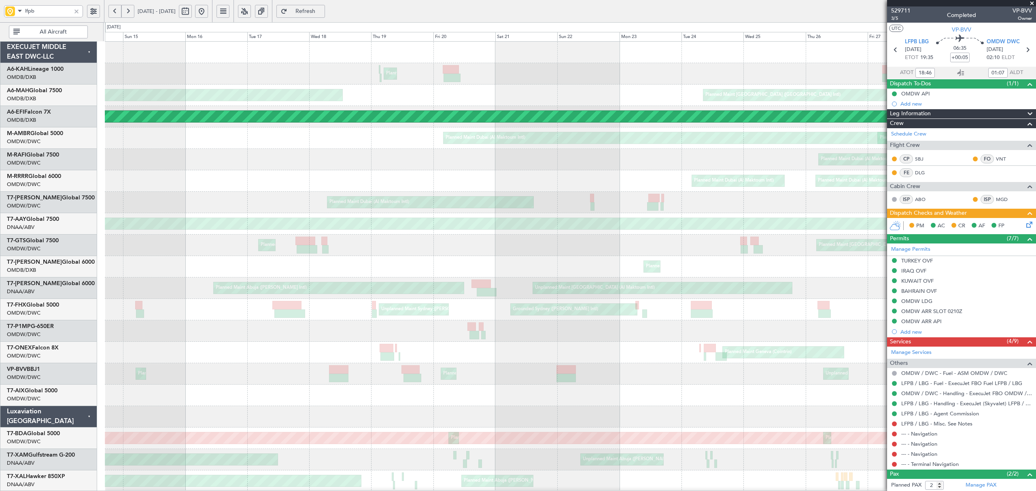
click at [78, 11] on div at bounding box center [76, 11] width 9 height 9
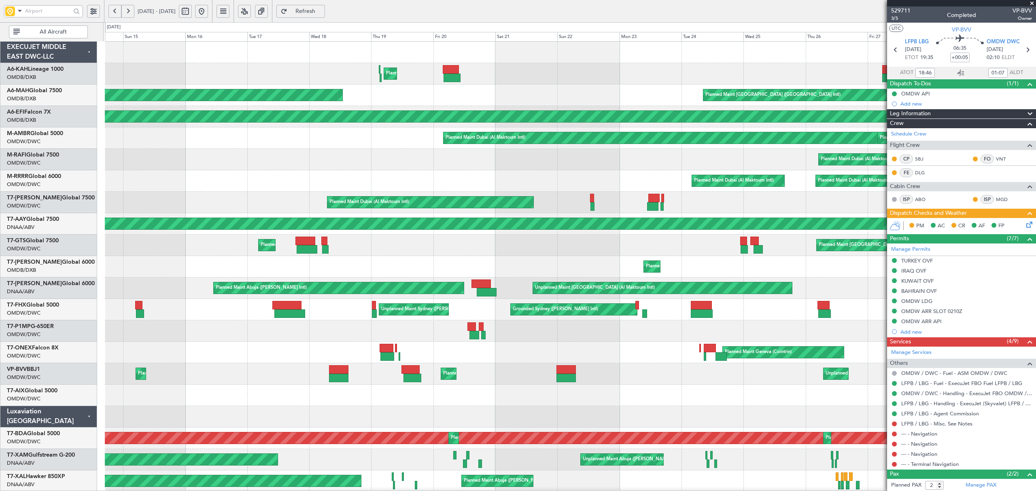
click at [208, 10] on button at bounding box center [201, 11] width 13 height 13
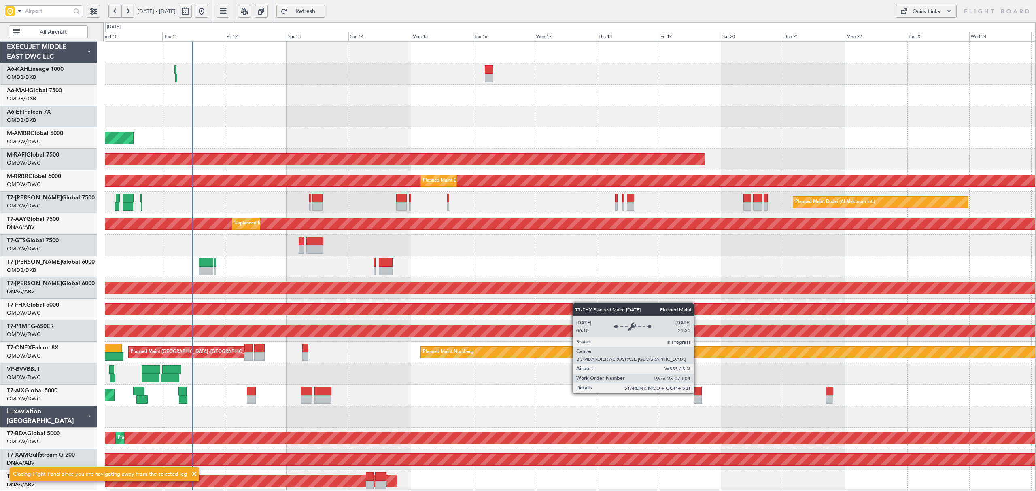
click at [417, 310] on div "Planned Maint Dubai (Al Maktoum Intl) AOG Maint Dubai (Al Maktoum Intl) Planned…" at bounding box center [570, 439] width 931 height 794
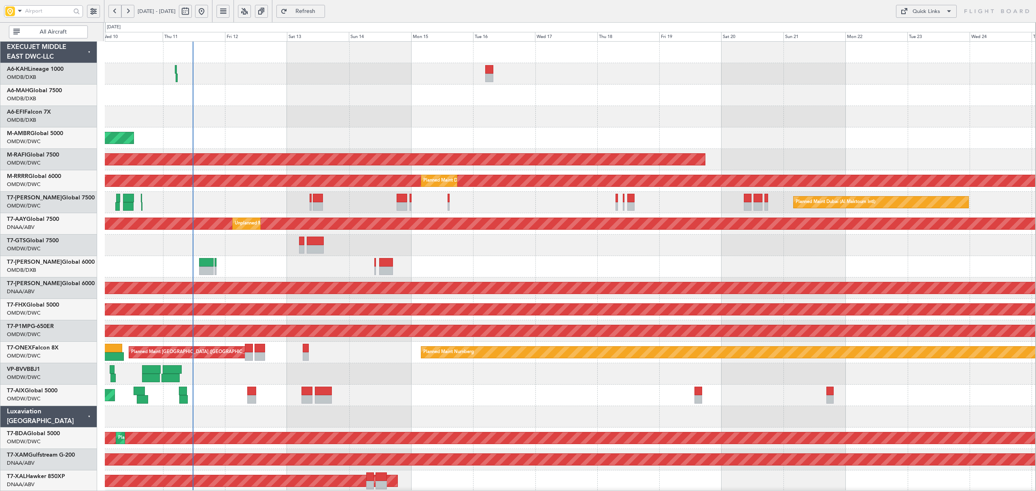
click at [112, 12] on button at bounding box center [114, 11] width 13 height 13
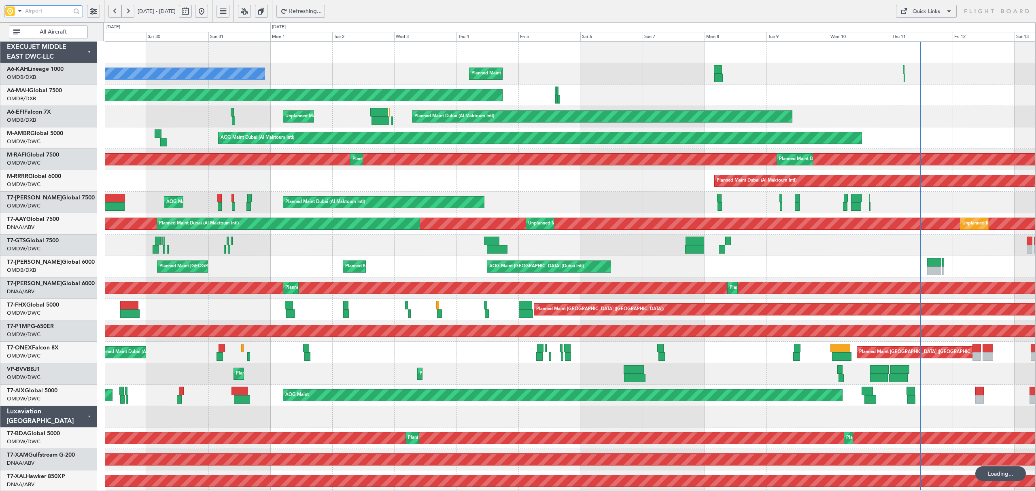
click at [43, 15] on input "text" at bounding box center [48, 11] width 46 height 12
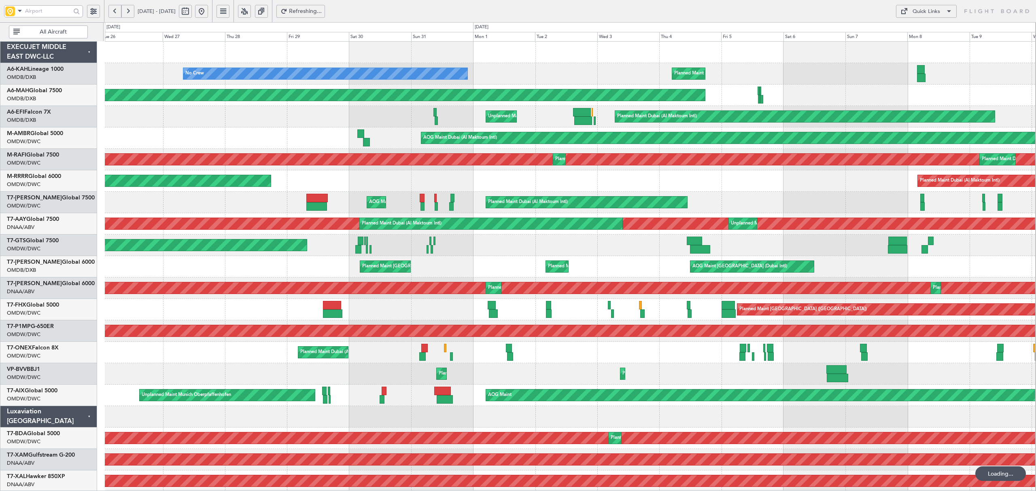
click at [22, 14] on span at bounding box center [20, 11] width 10 height 10
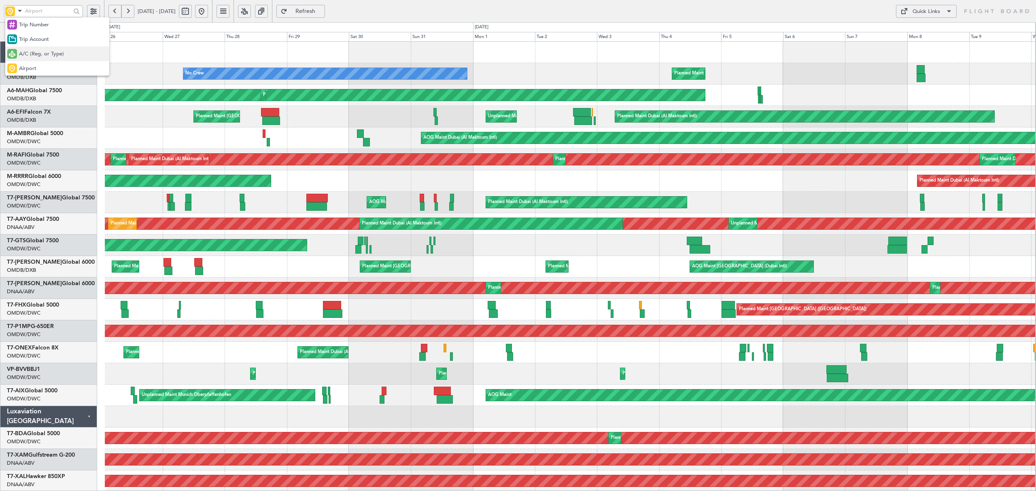
click at [34, 49] on div "A/C (Reg. or Type)" at bounding box center [57, 54] width 104 height 15
click at [36, 10] on input "text" at bounding box center [48, 11] width 46 height 12
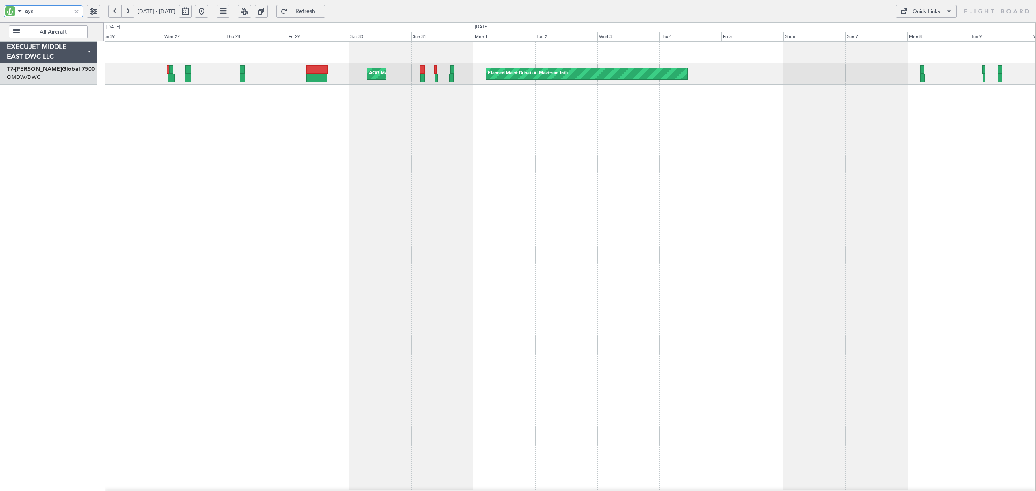
drag, startPoint x: 18, startPoint y: 12, endPoint x: -4, endPoint y: 13, distance: 22.7
click at [0, 13] on html "aya 26 Aug 2025 - 10 Sep 2025 Refresh Quick Links All Aircraft Planned Maint Du…" at bounding box center [518, 245] width 1036 height 491
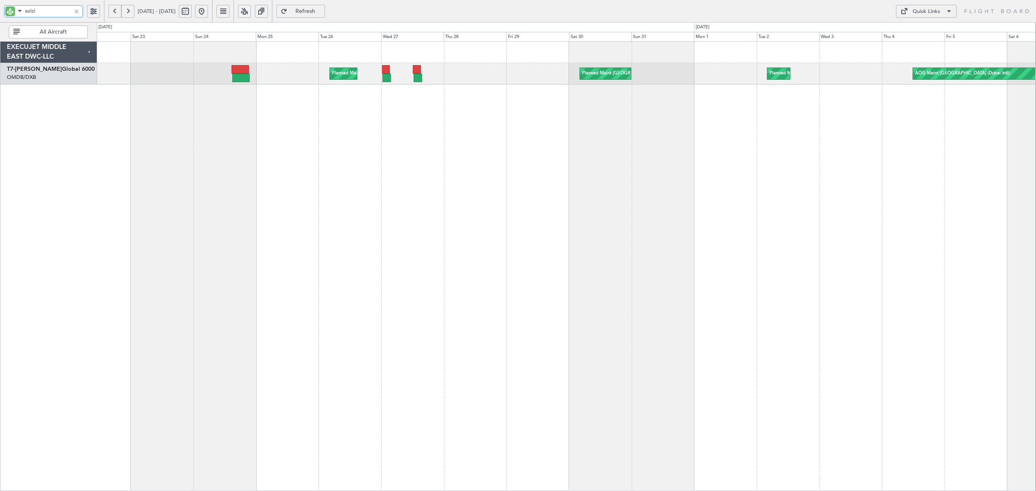
click at [395, 101] on div "AOG Maint Dubai (Dubai Intl) Planned Maint Dubai (Dubai Intl) Planned Maint Dub…" at bounding box center [566, 266] width 939 height 450
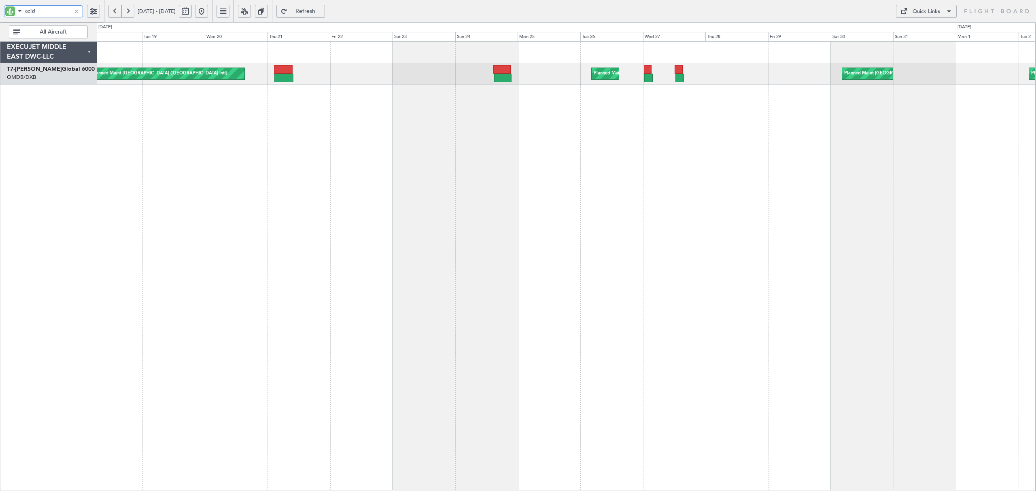
click at [575, 161] on div "Planned Maint Dubai (Dubai Intl) Planned Maint Dubai (Dubai Intl) Planned Maint…" at bounding box center [566, 266] width 939 height 450
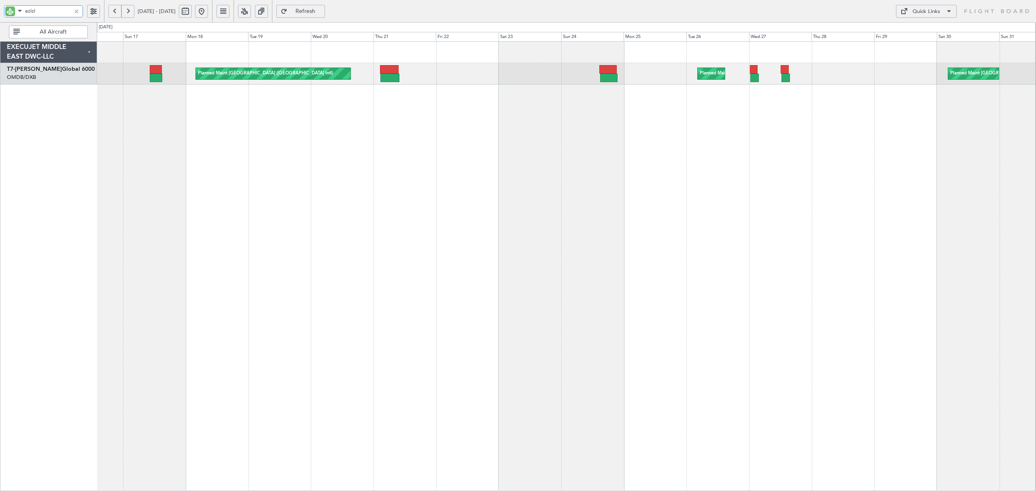
type input "azizi"
drag, startPoint x: 40, startPoint y: 10, endPoint x: 12, endPoint y: 10, distance: 27.5
click at [12, 10] on div "azizi" at bounding box center [43, 11] width 79 height 12
click at [19, 11] on span at bounding box center [20, 11] width 10 height 10
click at [38, 70] on div "Airport" at bounding box center [57, 68] width 104 height 15
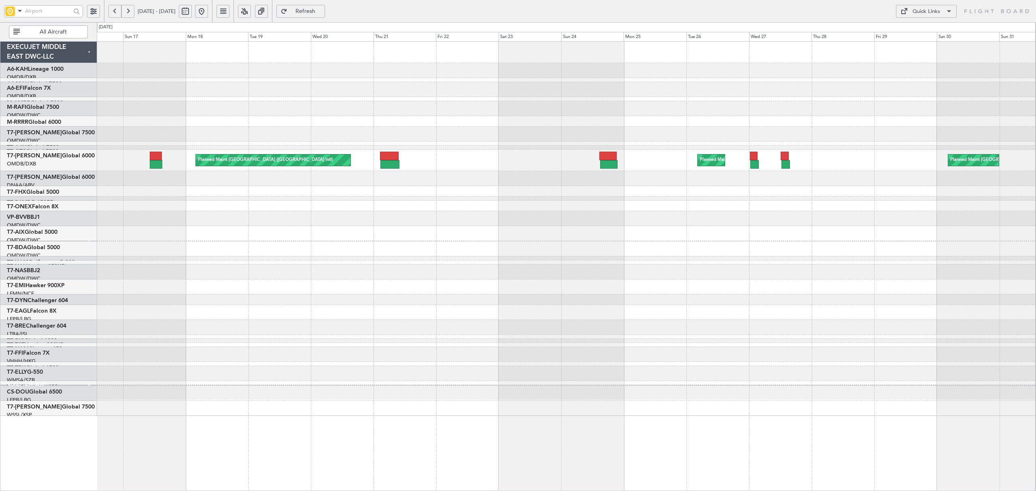
click at [18, 12] on span at bounding box center [20, 11] width 10 height 10
click at [34, 54] on span "A/C (Reg. or Type)" at bounding box center [41, 54] width 45 height 8
click at [41, 10] on input "text" at bounding box center [48, 11] width 46 height 12
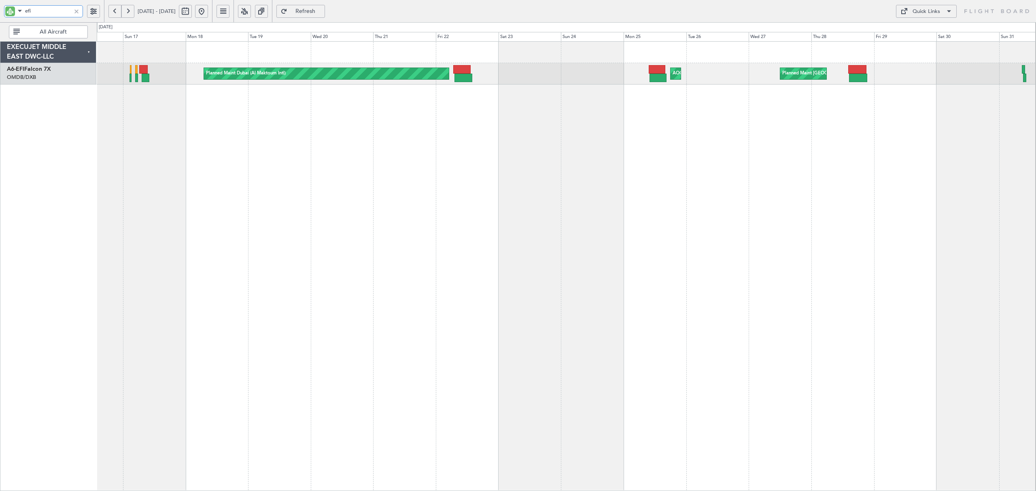
drag, startPoint x: 41, startPoint y: 12, endPoint x: 19, endPoint y: 5, distance: 23.7
click at [19, 5] on div "efi" at bounding box center [43, 11] width 79 height 12
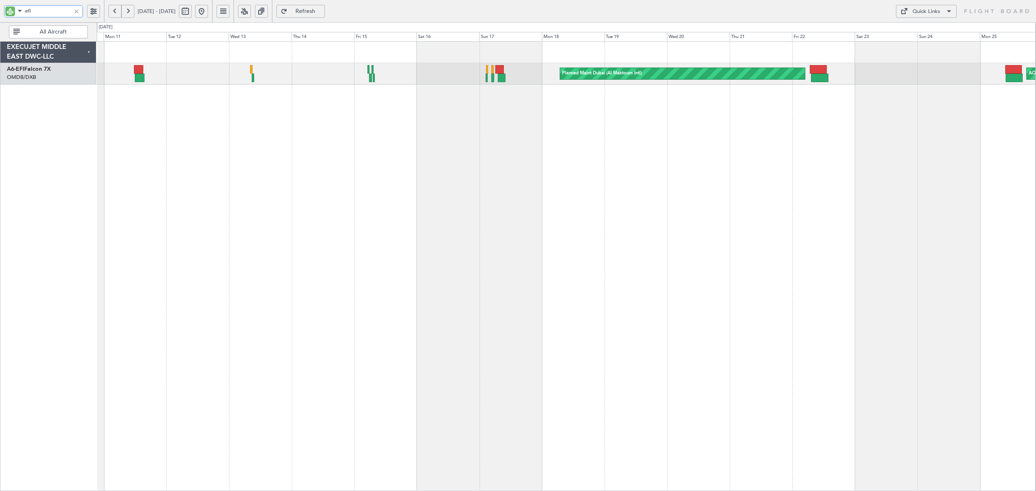
click at [512, 99] on div "Planned Maint Dubai (Al Maktoum Intl) AOG Maint Dubai (Dubai Intl) Planned Main…" at bounding box center [566, 266] width 939 height 450
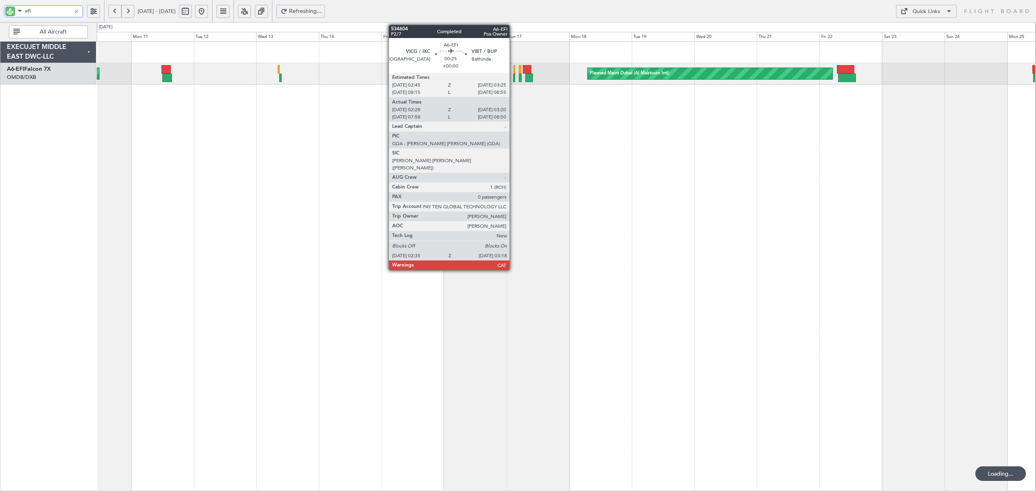
click at [513, 76] on div at bounding box center [514, 78] width 2 height 9
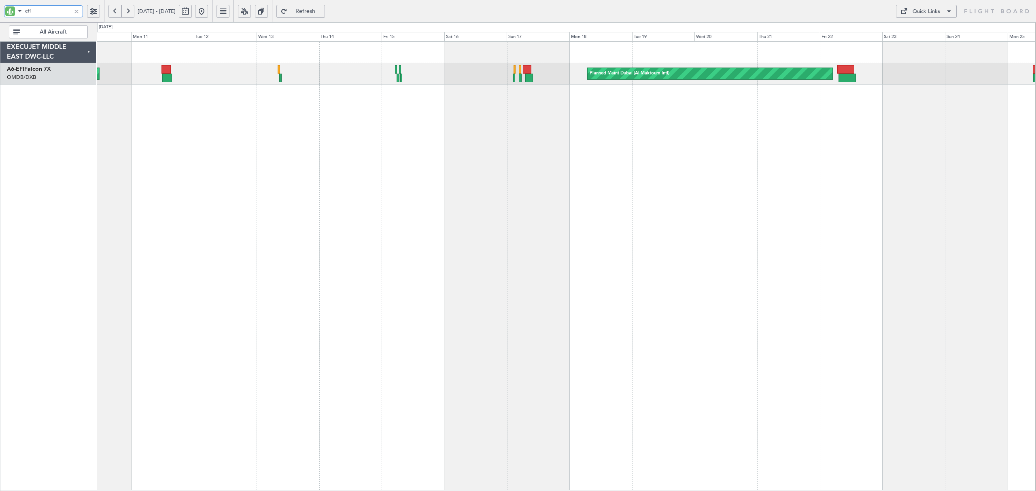
drag, startPoint x: 12, startPoint y: 10, endPoint x: -6, endPoint y: 9, distance: 17.8
click at [0, 9] on html "efi 10 Aug 2025 - 25 Aug 2025 Refresh Quick Links All Aircraft Planned Maint Du…" at bounding box center [518, 245] width 1036 height 491
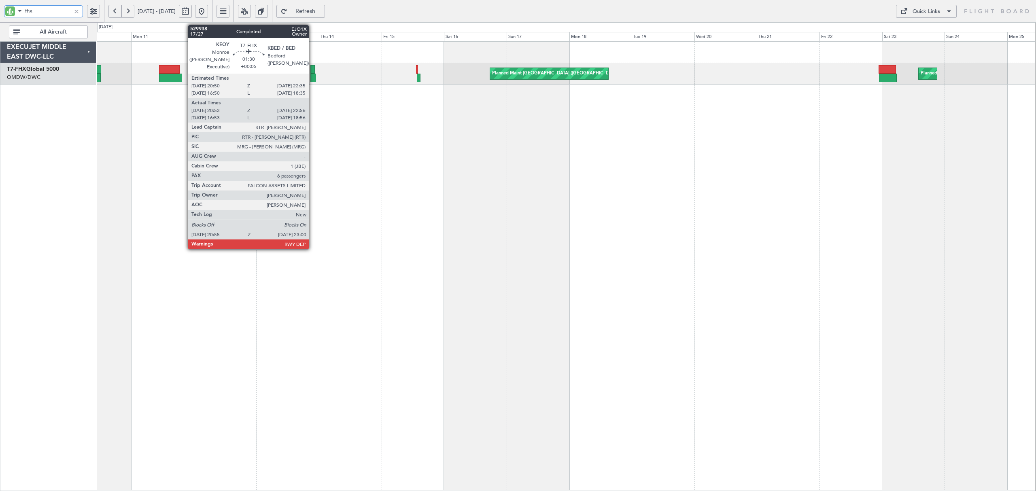
click at [312, 81] on div at bounding box center [313, 78] width 6 height 9
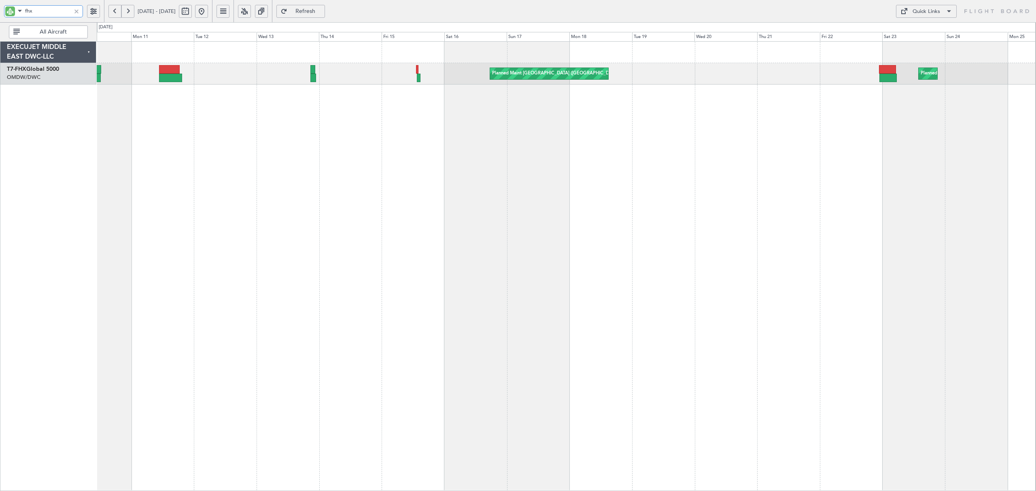
drag, startPoint x: 7, startPoint y: 12, endPoint x: -24, endPoint y: 12, distance: 31.6
click at [0, 12] on html "fhx 10 Aug 2025 - 25 Aug 2025 Refresh Quick Links All Aircraft Planned Maint Lo…" at bounding box center [518, 245] width 1036 height 491
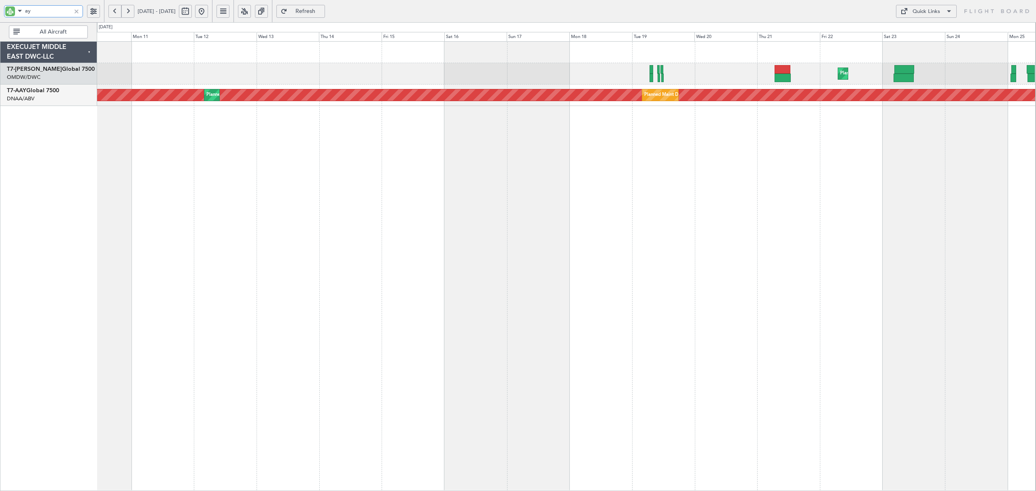
type input "aya"
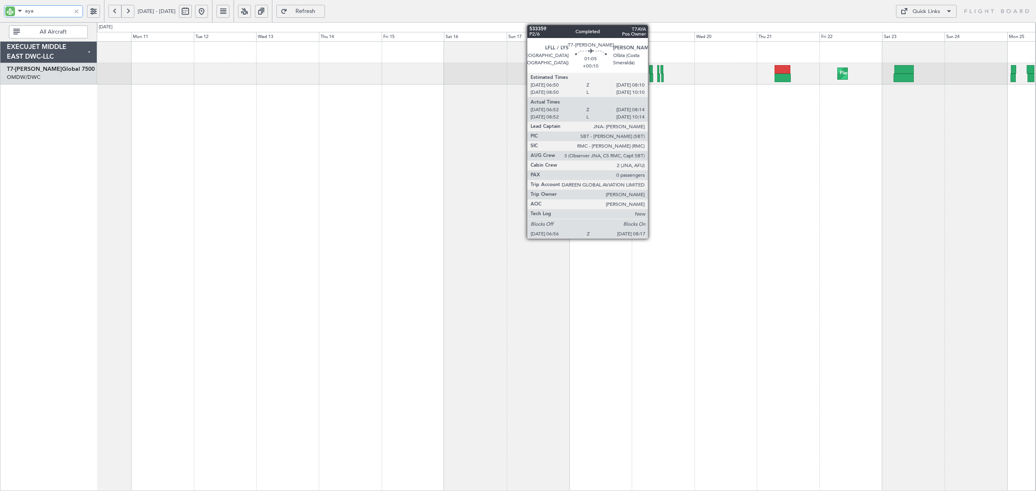
click at [652, 81] on div at bounding box center [652, 78] width 4 height 9
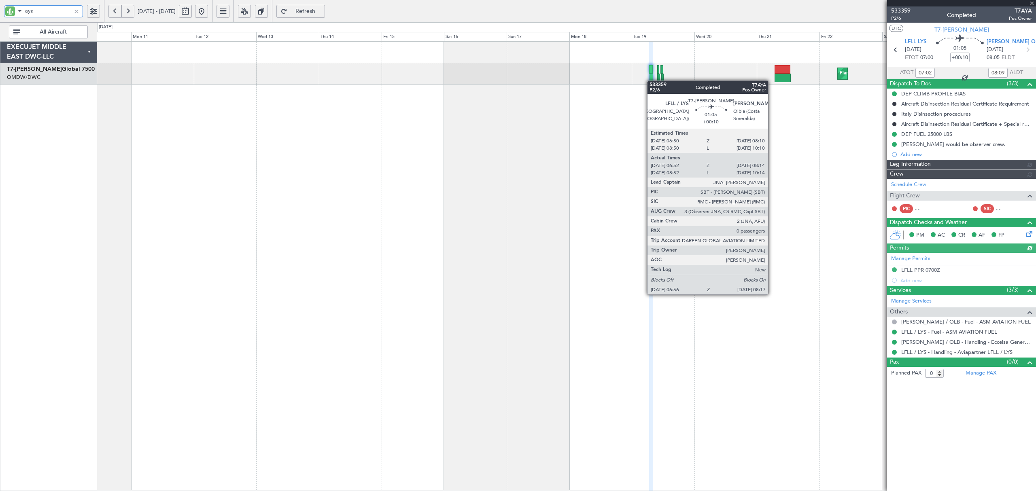
type input "Syed Shakeel (SYS)"
type input "7016"
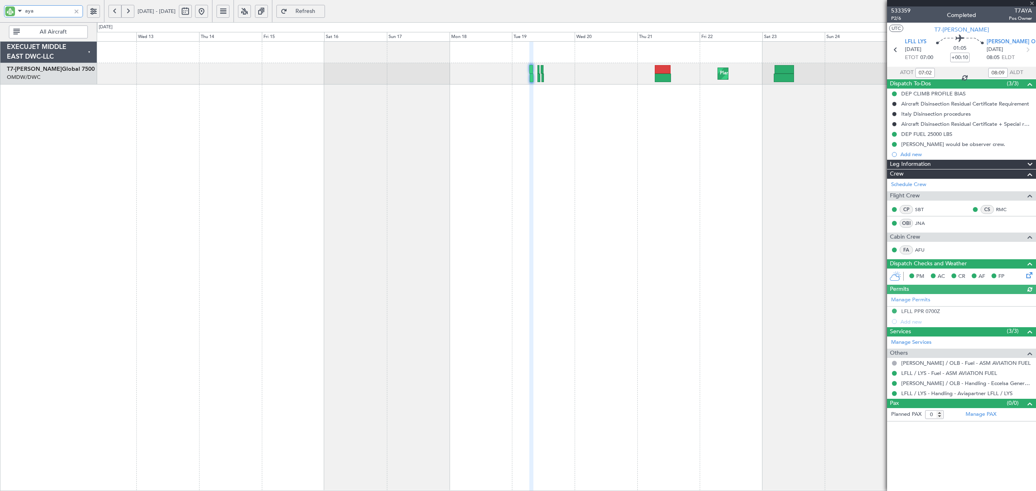
click at [474, 138] on div "Planned Maint Dubai (Al Maktoum Intl) AOG Maint Dubai (Al Maktoum Intl)" at bounding box center [566, 266] width 939 height 450
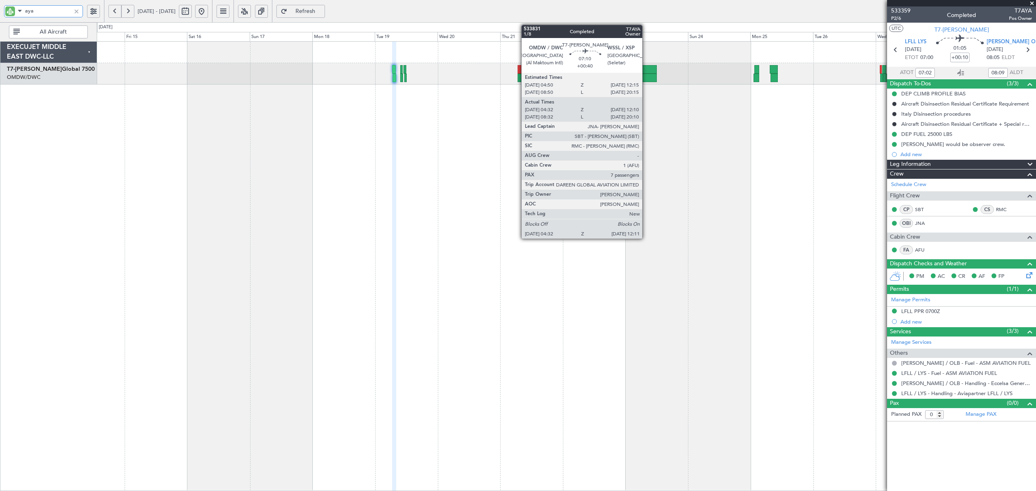
click at [646, 74] on div at bounding box center [647, 78] width 20 height 9
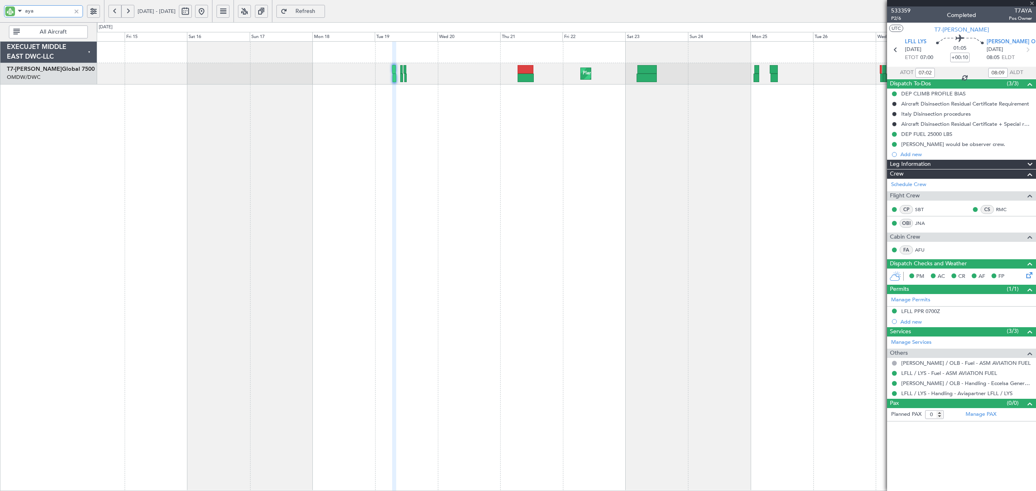
type input "+00:40"
type input "04:42"
type input "12:05"
type input "7"
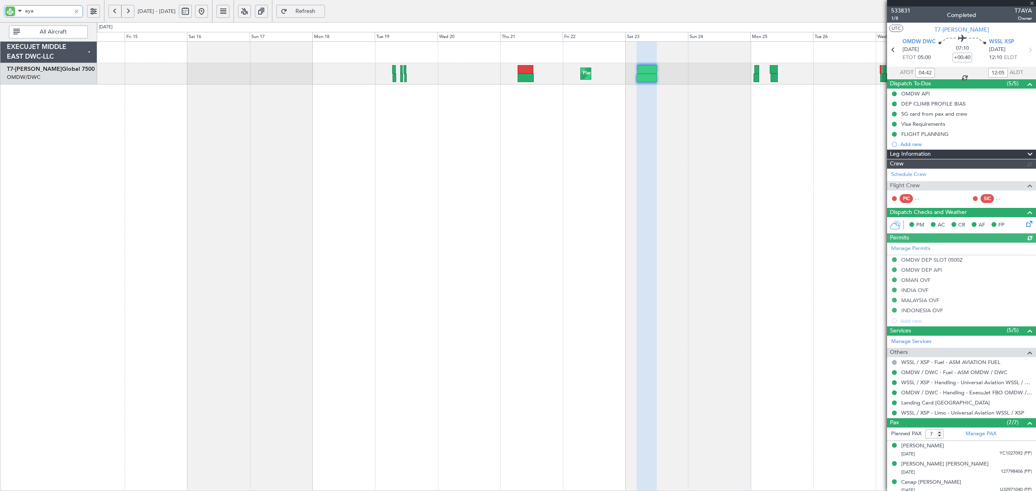
type input "Rohit Roy (ROY)"
type input "6914"
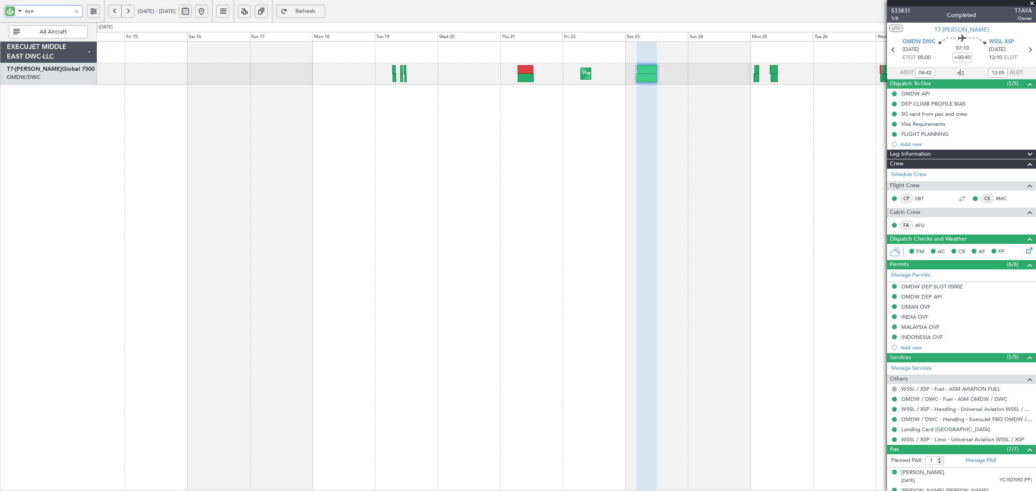
click at [467, 259] on div "Planned Maint Dubai (Al Maktoum Intl) AOG Maint Dubai (Al Maktoum Intl) Planned…" at bounding box center [566, 266] width 939 height 450
drag, startPoint x: 15, startPoint y: 17, endPoint x: 2, endPoint y: 19, distance: 13.7
click at [2, 19] on div "aya" at bounding box center [52, 11] width 104 height 22
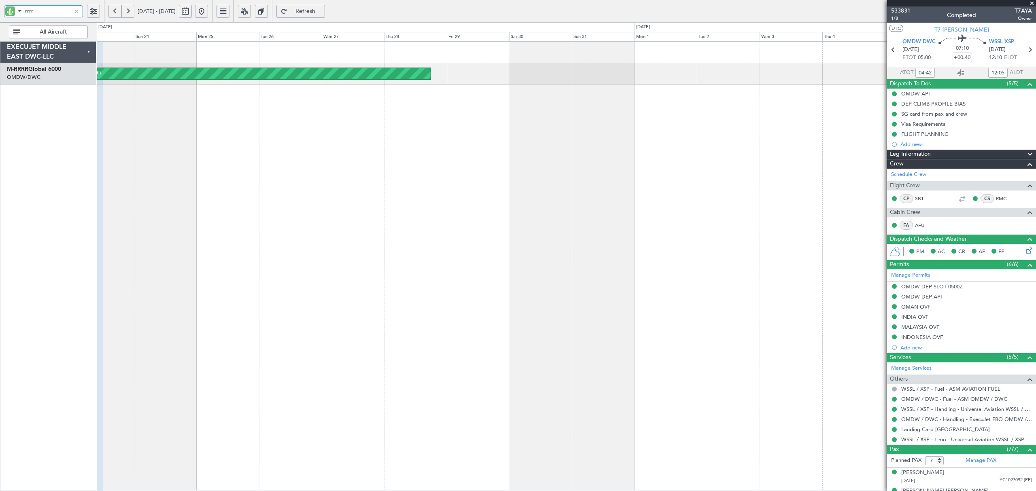
click at [159, 188] on div "Planned Maint Dubai (Al Maktoum Intl) Planned Maint Dubai (Al Maktoum Intl)" at bounding box center [566, 266] width 939 height 450
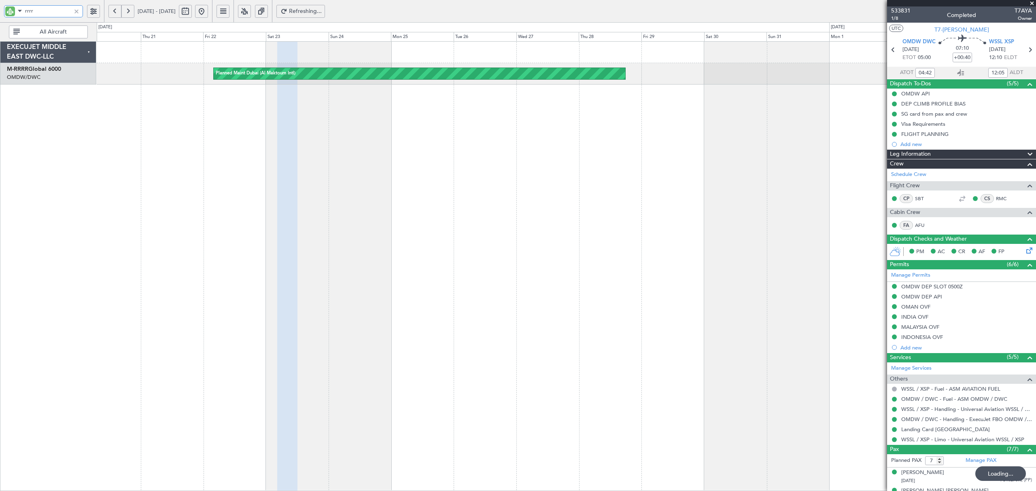
click at [668, 140] on div "Planned Maint Dubai (Al Maktoum Intl)" at bounding box center [566, 266] width 939 height 450
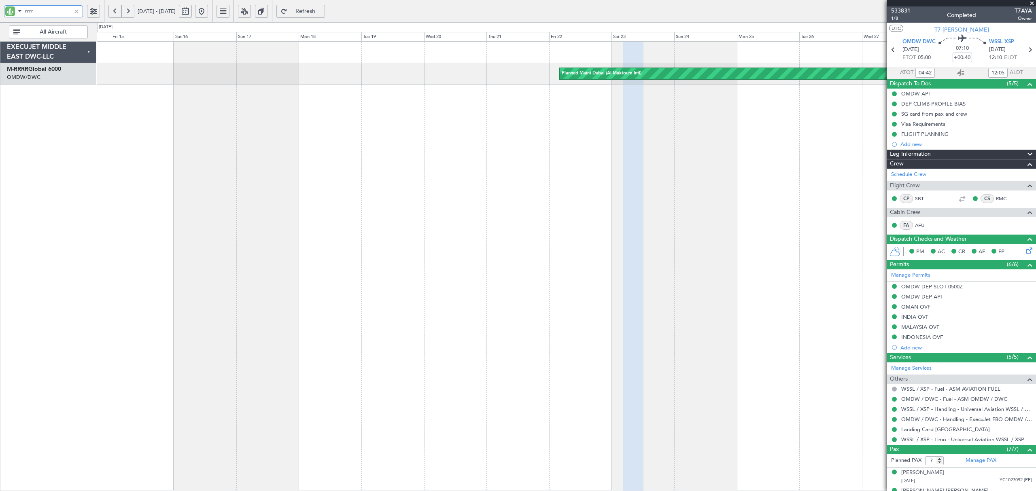
click at [611, 162] on div "Planned Maint Dubai (Al Maktoum Intl) Planned Maint Southend" at bounding box center [566, 266] width 939 height 450
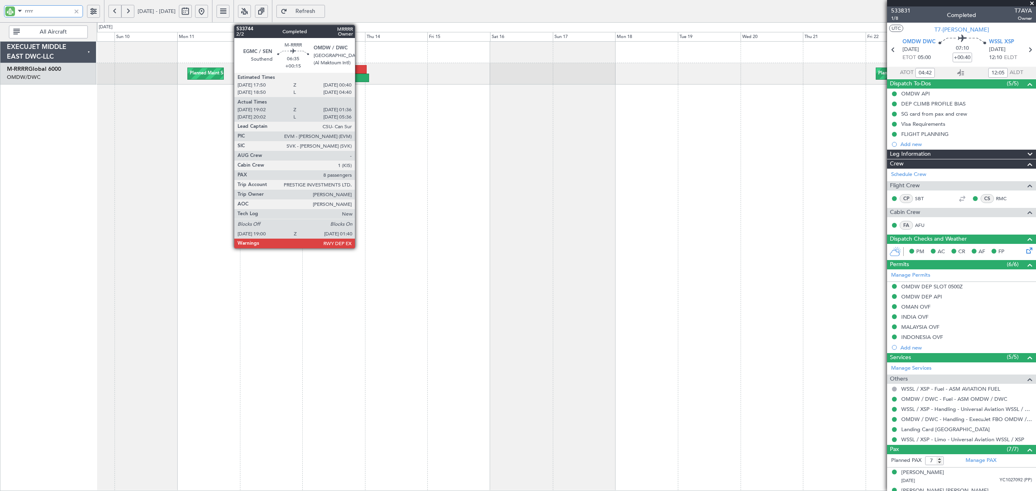
click at [357, 76] on div at bounding box center [360, 78] width 17 height 9
type input "rrrr"
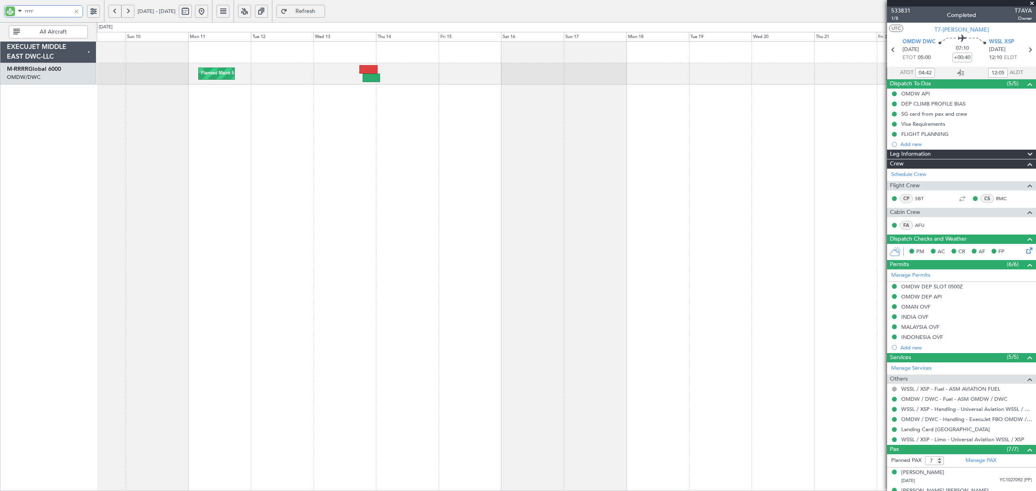
click at [379, 139] on div "Planned Maint Dubai (Al Maktoum Intl) Planned Maint Southend" at bounding box center [566, 266] width 939 height 450
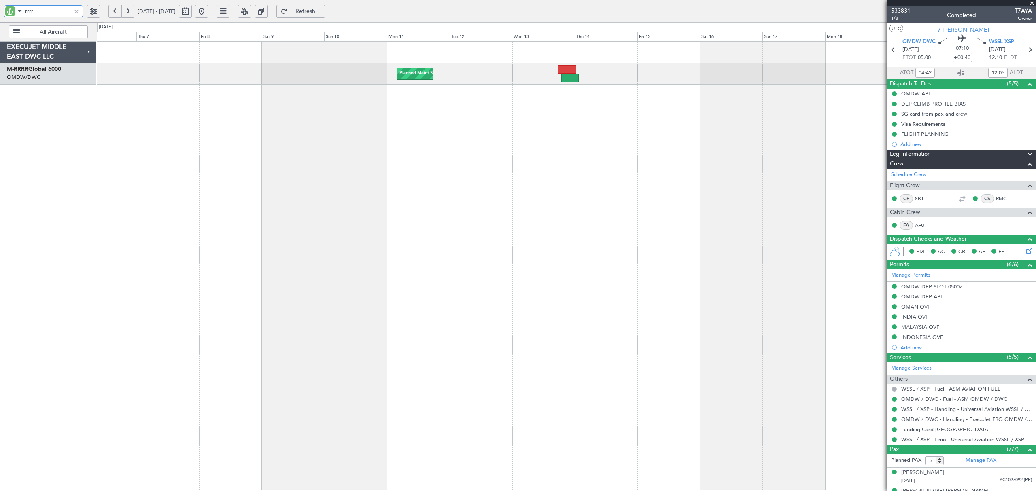
click at [523, 155] on div "Planned Maint Southend Planned Maint Dubai (Al Maktoum Intl)" at bounding box center [566, 266] width 939 height 450
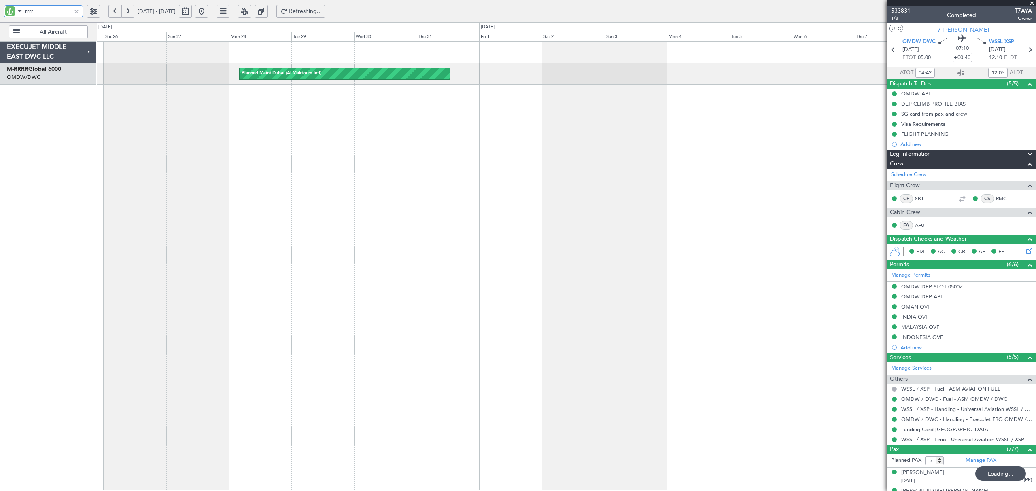
click at [698, 140] on div "Planned Maint Dubai (Al Maktoum Intl) Planned Maint Southend" at bounding box center [566, 266] width 939 height 450
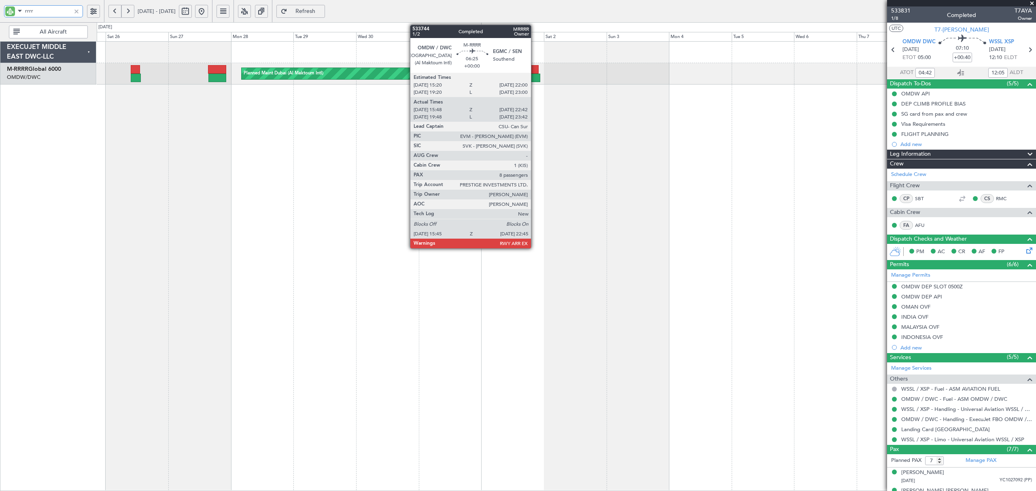
click at [535, 74] on div at bounding box center [531, 78] width 19 height 9
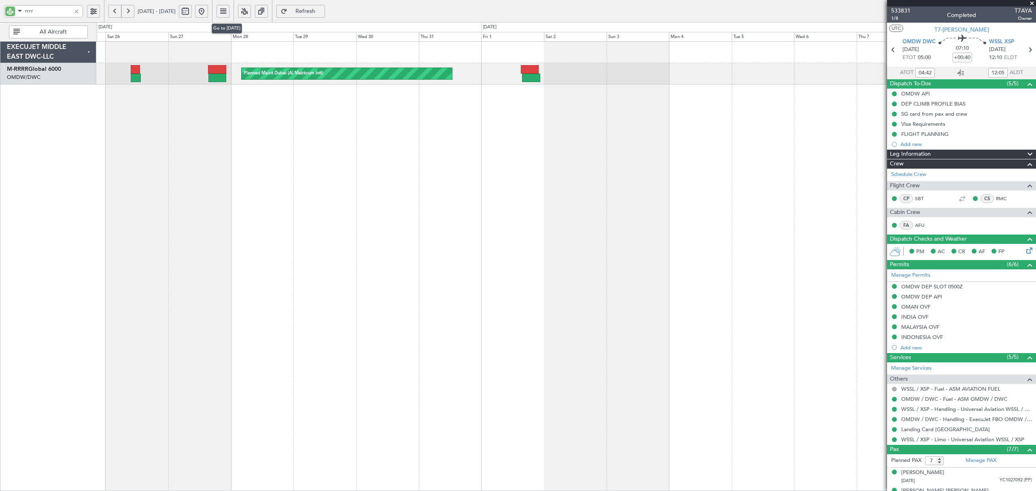
click at [208, 12] on button at bounding box center [201, 11] width 13 height 13
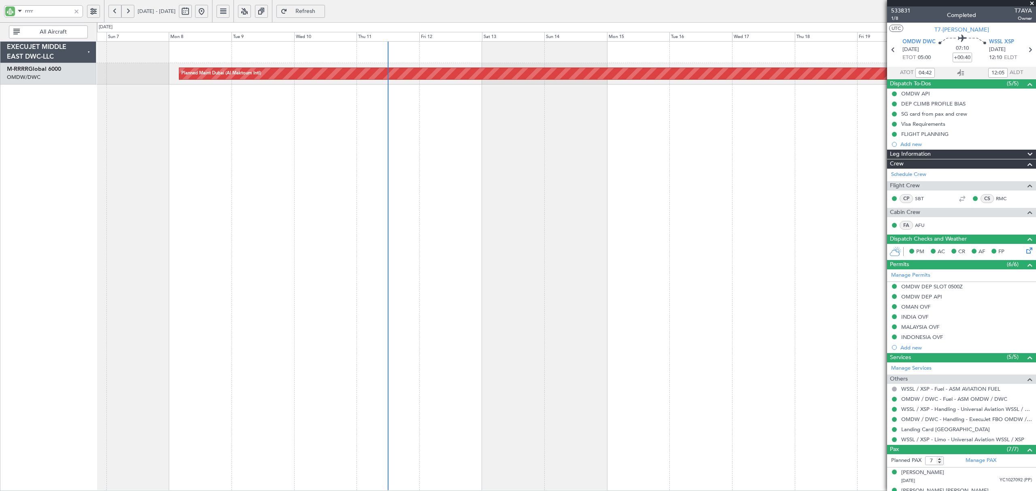
click at [164, 132] on div "Planned Maint Dubai (Al Maktoum Intl)" at bounding box center [566, 266] width 939 height 450
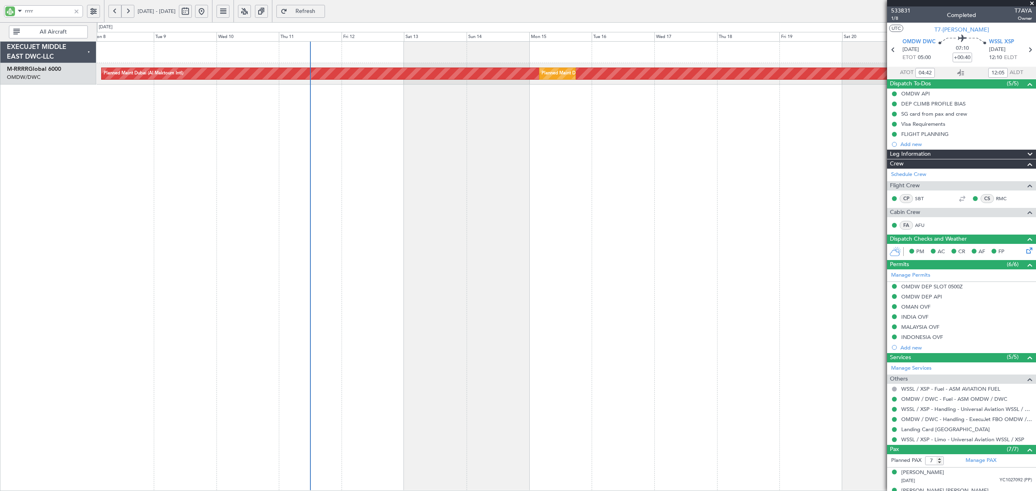
click at [77, 9] on div at bounding box center [76, 11] width 9 height 9
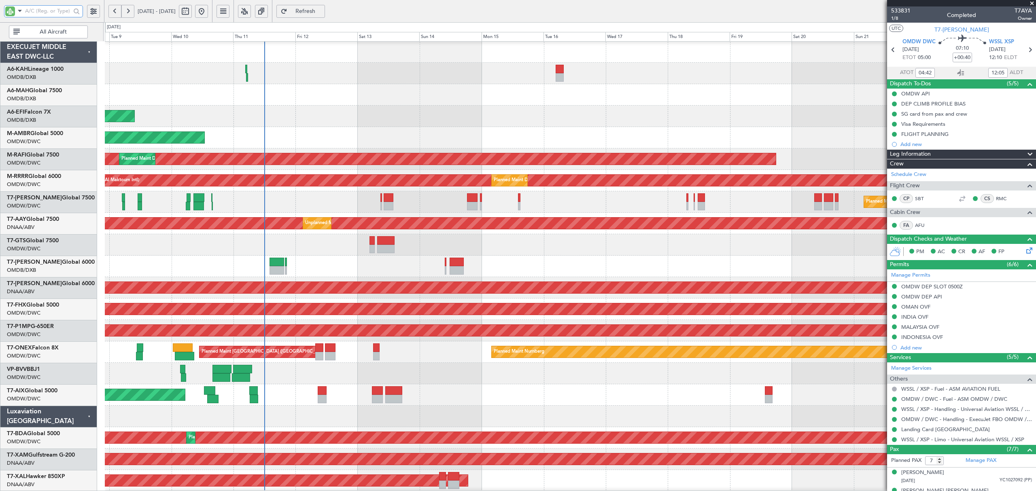
click at [406, 147] on div "Planned Maint Dubai (Al Maktoum Intl) AOG Maint Dubai (Al Maktoum Intl) Planned…" at bounding box center [570, 438] width 931 height 794
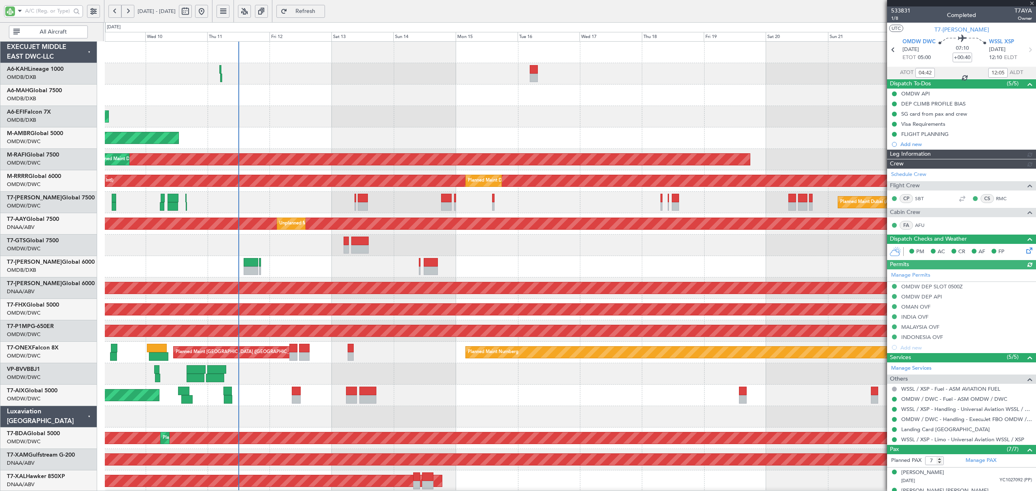
type input "Rohit Roy (ROY)"
type input "6914"
click at [473, 261] on div "AOG Maint [GEOGRAPHIC_DATA] (Dubai Intl)" at bounding box center [570, 266] width 931 height 21
type input "Rohit Roy (ROY)"
type input "6914"
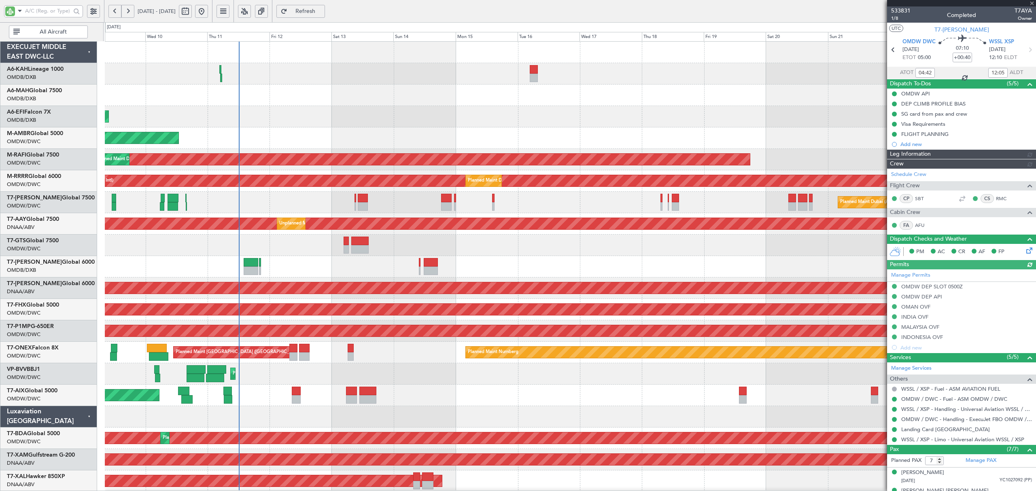
type input "Rohit Roy (ROY)"
type input "6914"
type input "Rohit Roy (ROY)"
type input "6914"
type input "Rohit Roy (ROY)"
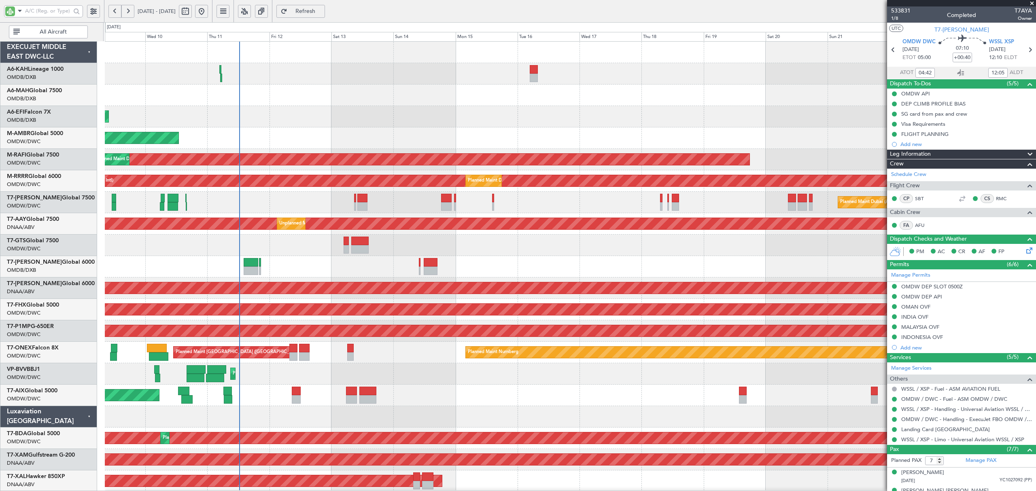
type input "6914"
type input "Rohit Roy (ROY)"
type input "6914"
type input "Rohit Roy (ROY)"
type input "6914"
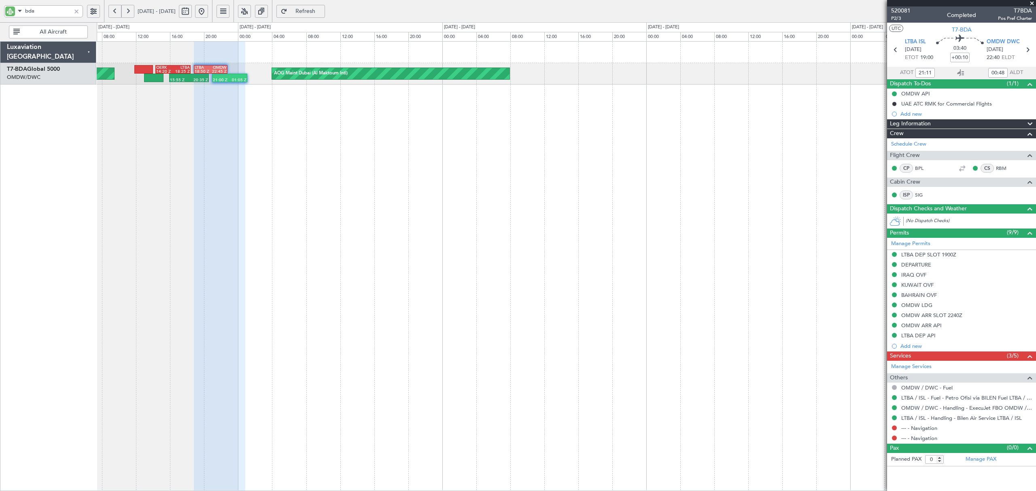
type input "[PERSON_NAME] (SYS)"
type input "5253"
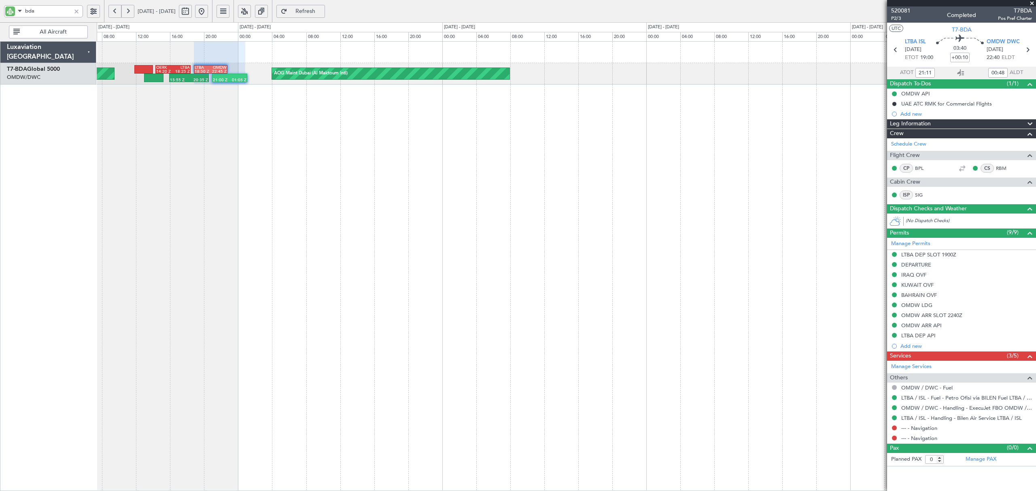
type input "[PERSON_NAME] (SYS)"
type input "5253"
type input "[PERSON_NAME] (SYS)"
type input "5253"
type input "[PERSON_NAME] (SYS)"
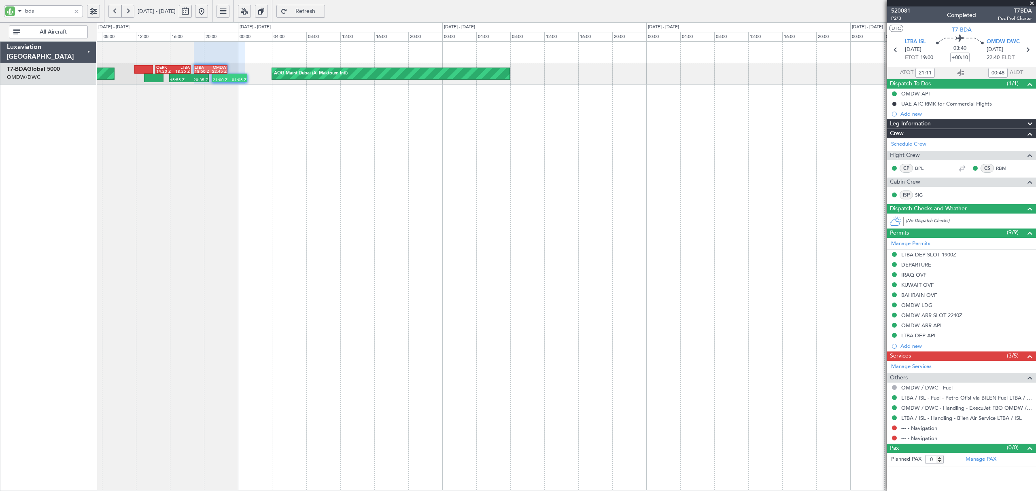
type input "5253"
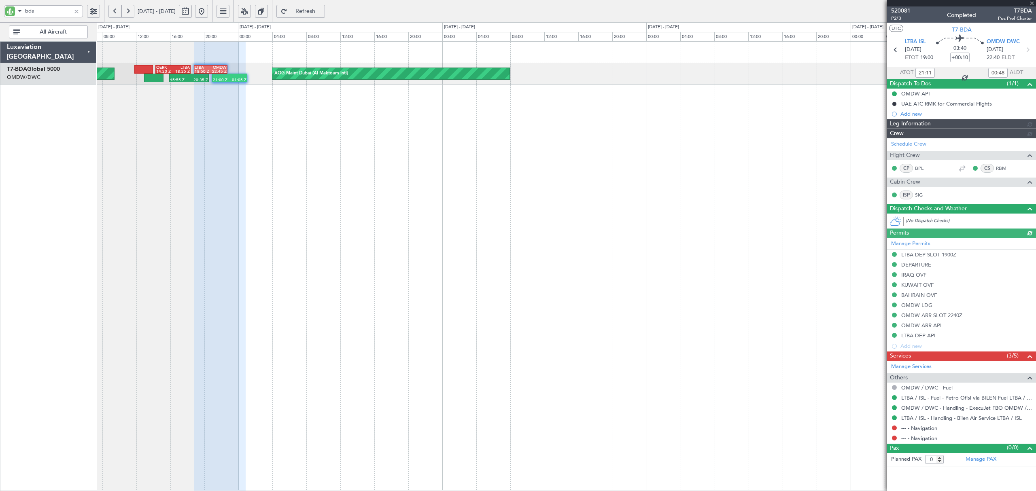
type input "[PERSON_NAME] (SYS)"
type input "5253"
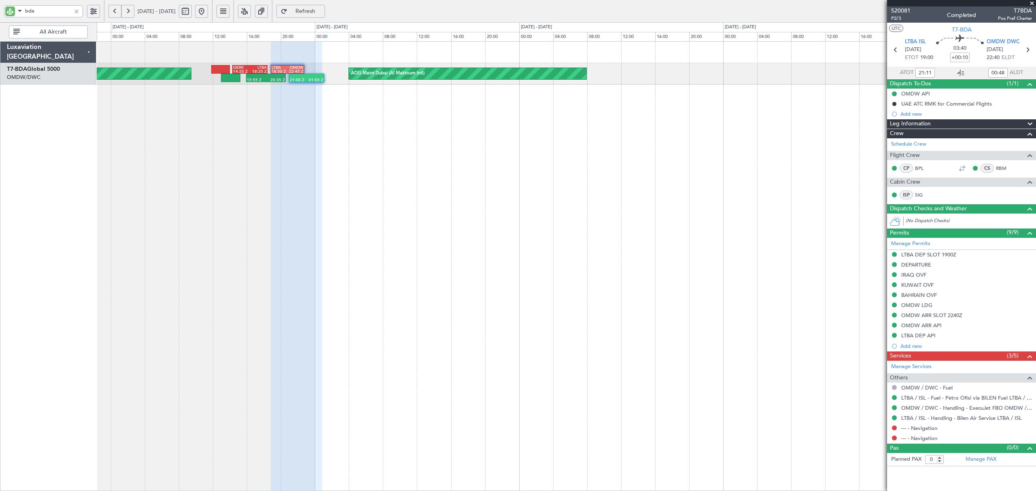
click at [392, 128] on div "AOG Maint Dubai (Al Maktoum Intl) AOG Maint Dubai (Al Maktoum Intl) 15:55 Z 20:…" at bounding box center [566, 266] width 939 height 450
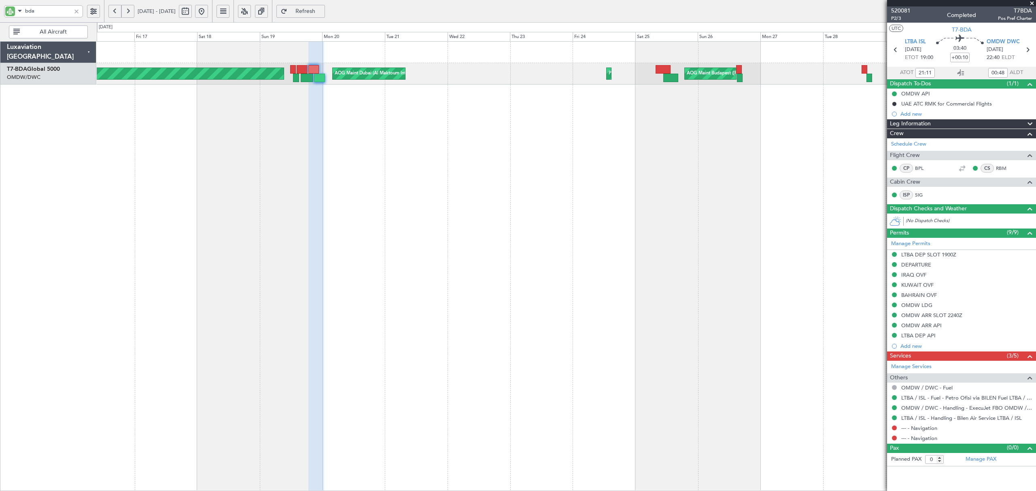
click at [75, 12] on div at bounding box center [76, 11] width 9 height 9
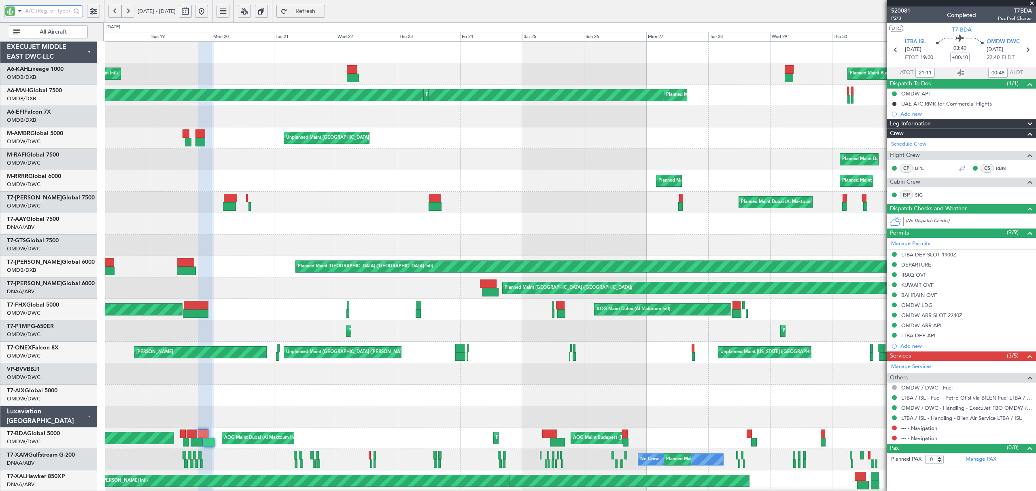
click at [280, 246] on div "Planned Maint Dubai (Al Maktoum Intl) Planned Maint Budapest (Ferenc Liszt Intl…" at bounding box center [570, 439] width 931 height 794
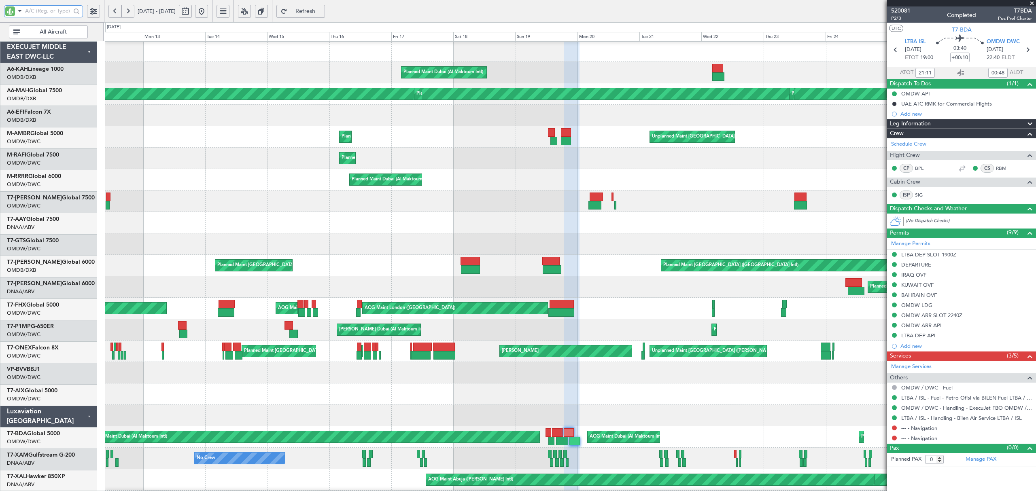
click at [606, 227] on div at bounding box center [570, 222] width 931 height 21
click at [208, 10] on button at bounding box center [201, 11] width 13 height 13
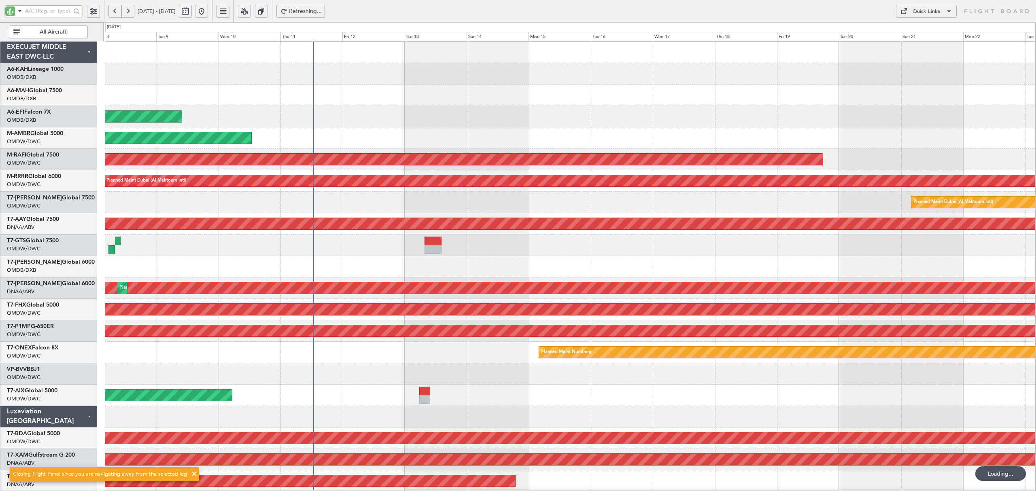
scroll to position [0, 0]
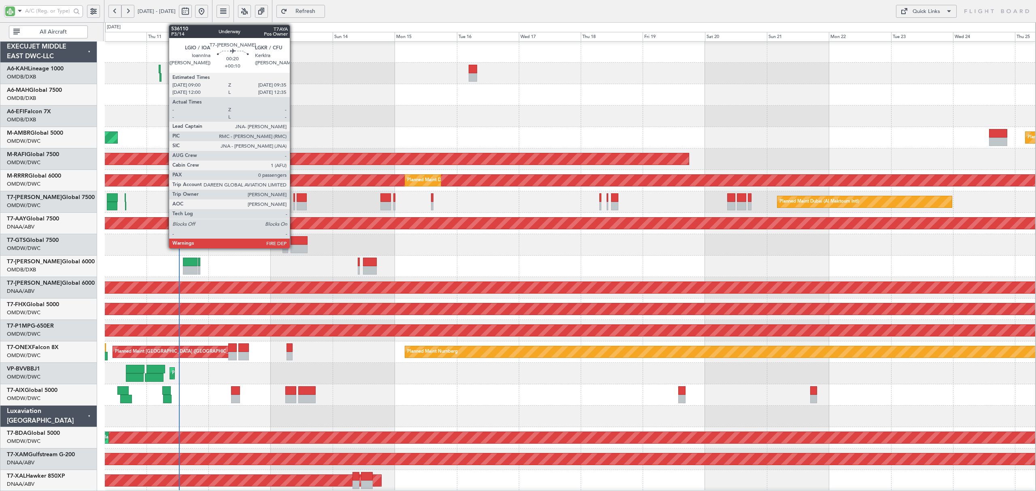
click at [293, 209] on div at bounding box center [294, 206] width 2 height 9
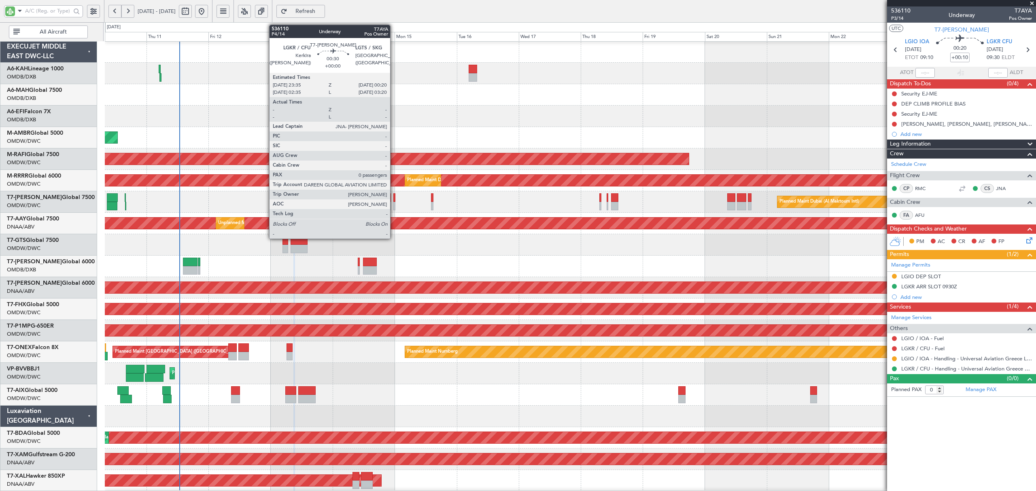
click at [394, 207] on div at bounding box center [394, 206] width 2 height 9
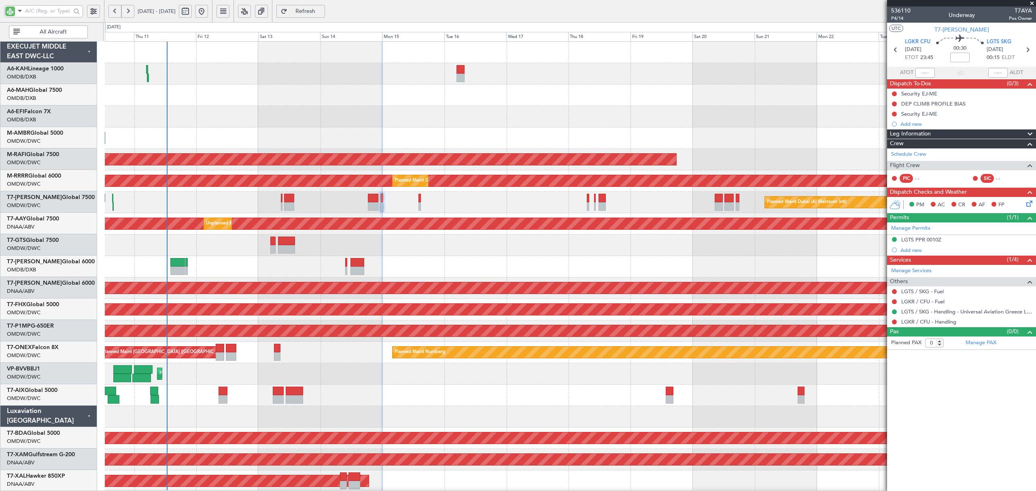
scroll to position [0, 0]
click at [395, 209] on div "Planned Maint Dubai (Al Maktoum Intl)" at bounding box center [570, 202] width 931 height 21
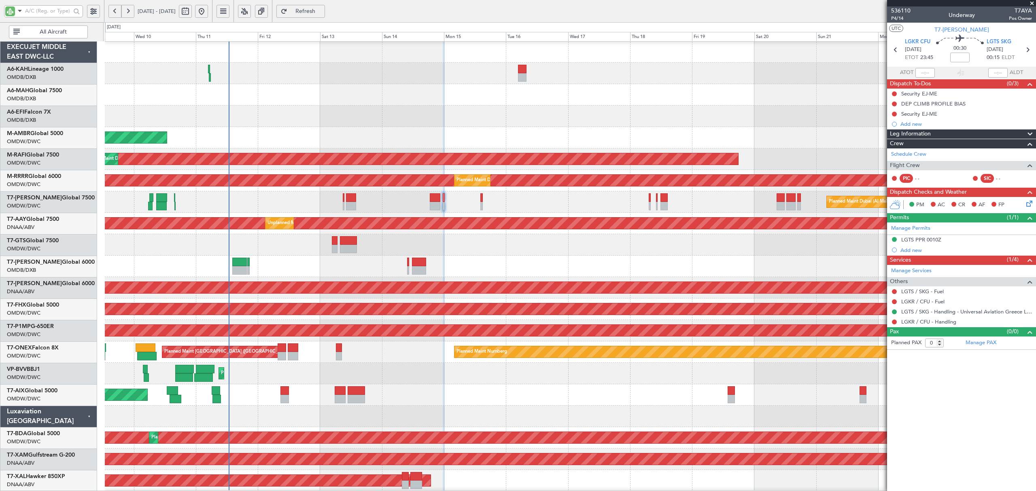
scroll to position [1, 0]
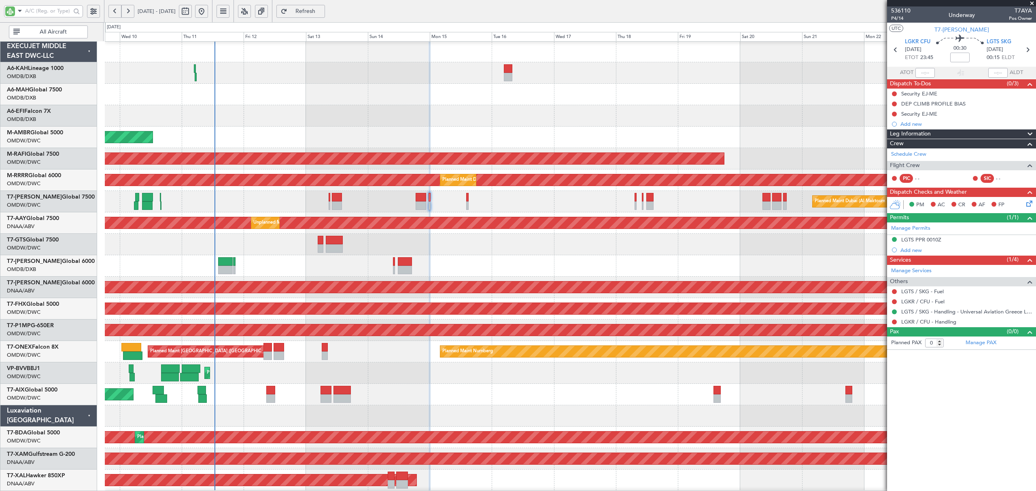
click at [275, 263] on div "AOG Maint [GEOGRAPHIC_DATA] (Dubai Intl)" at bounding box center [570, 265] width 931 height 21
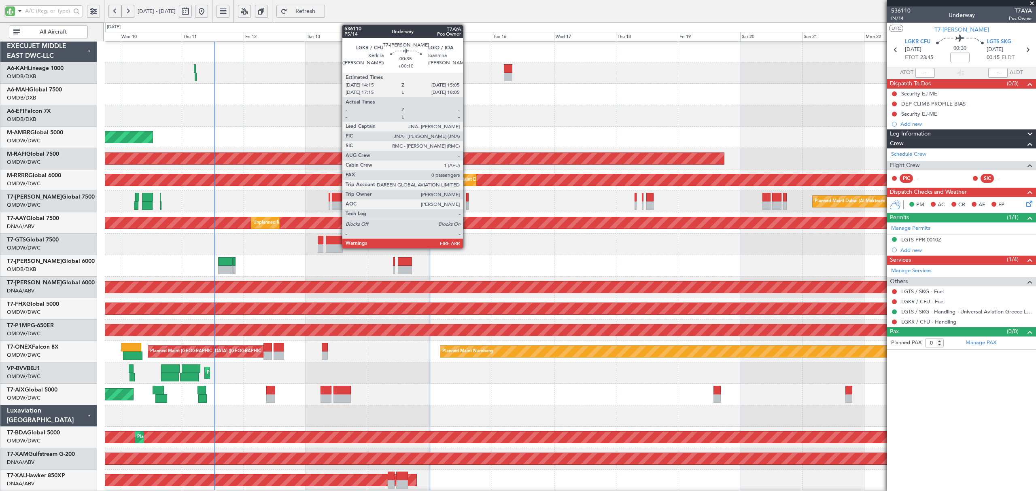
click at [467, 205] on div at bounding box center [467, 206] width 2 height 9
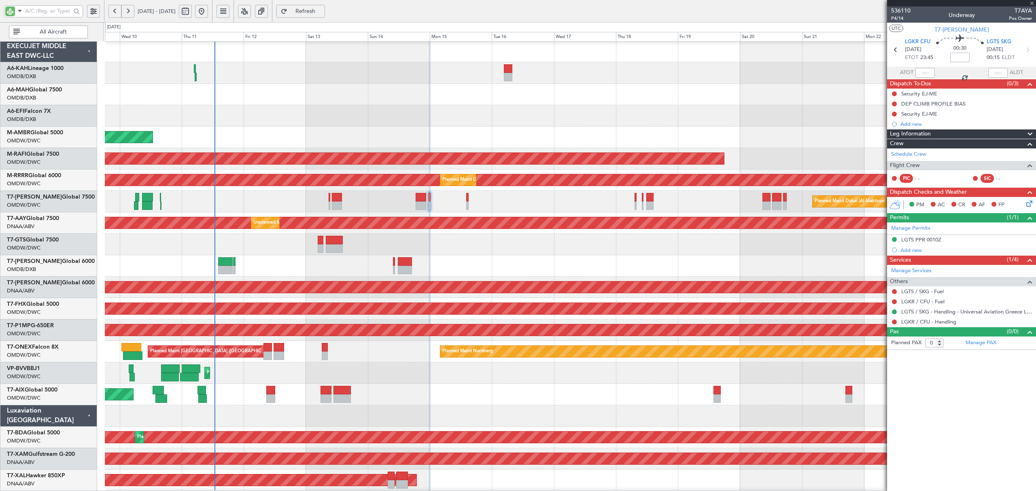
type input "+00:10"
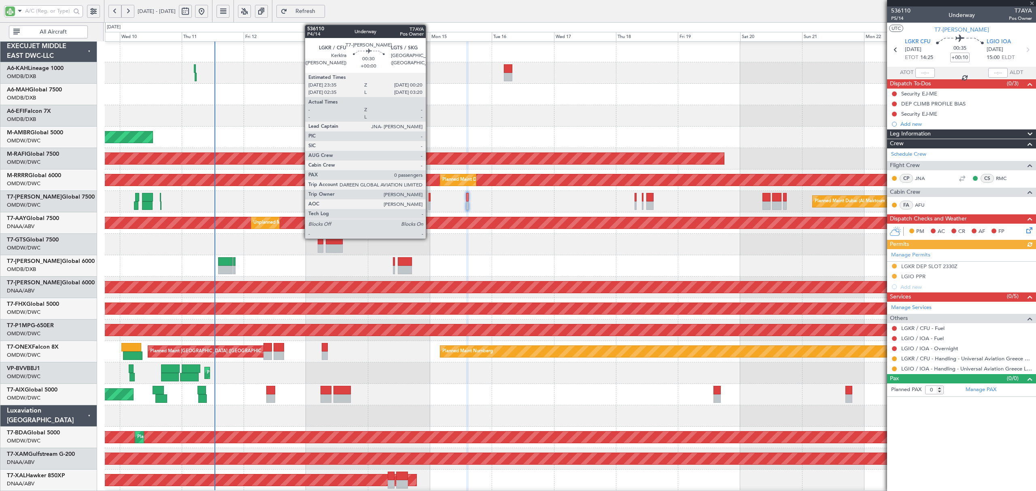
click at [429, 207] on div at bounding box center [430, 206] width 2 height 9
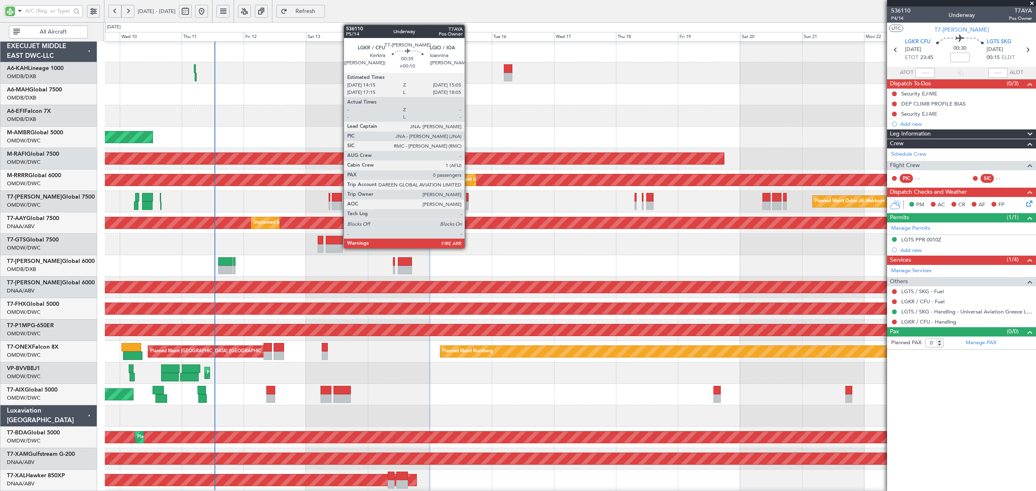
click at [468, 203] on div at bounding box center [467, 206] width 2 height 9
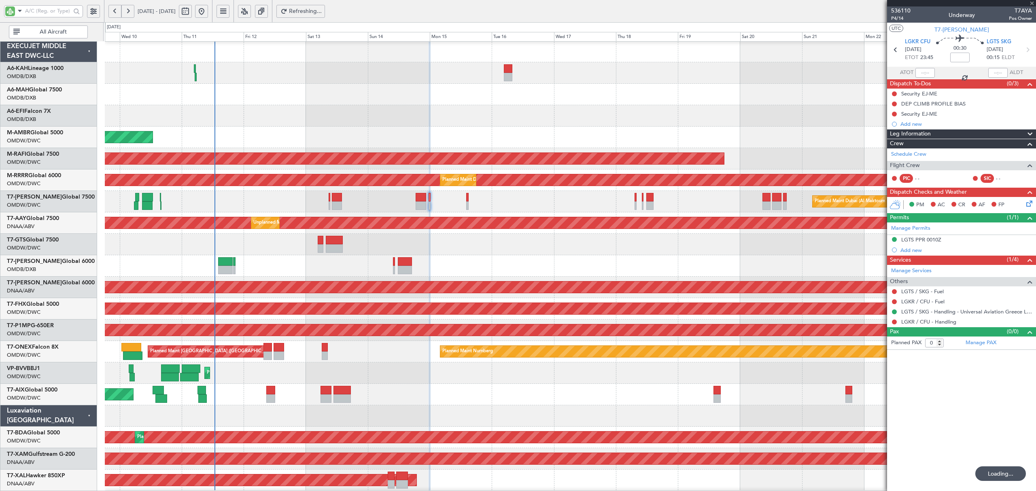
type input "+00:10"
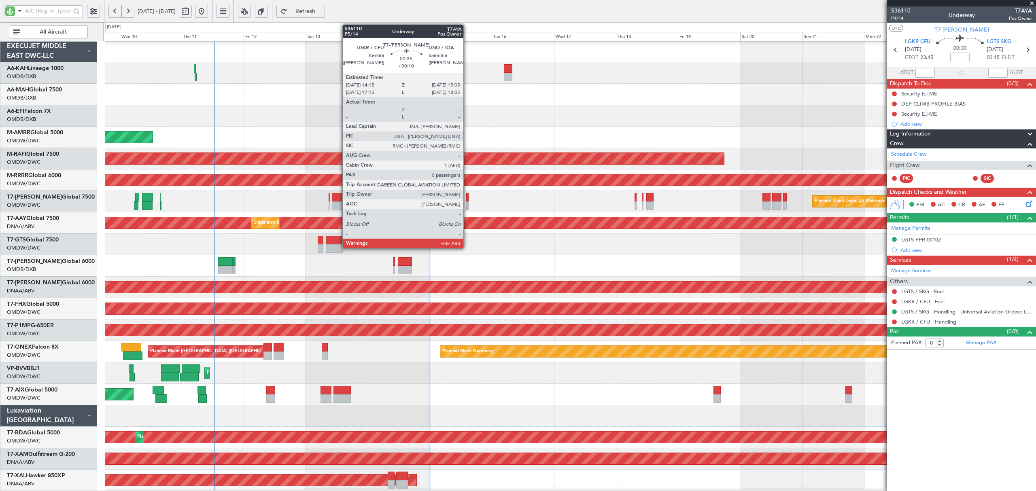
click at [467, 201] on div at bounding box center [467, 197] width 2 height 9
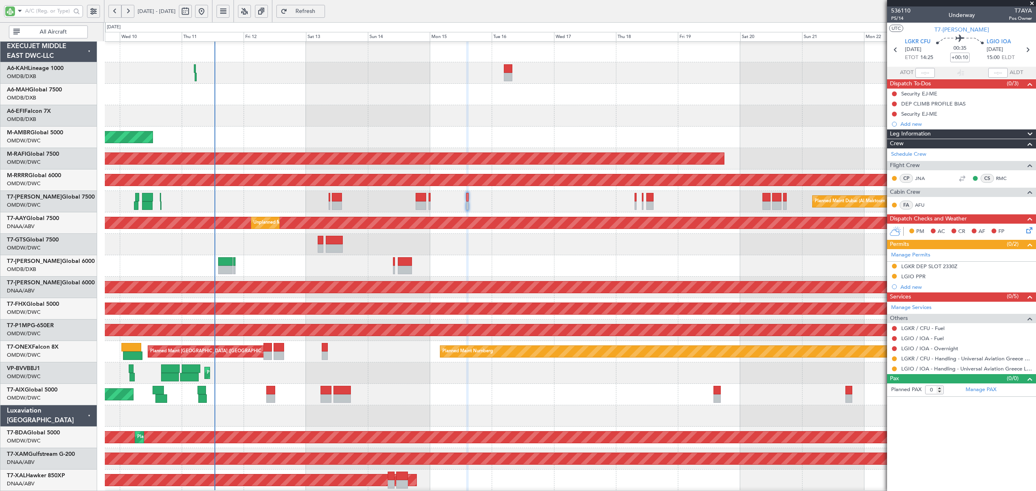
click at [441, 201] on div "Planned Maint Dubai (Al Maktoum Intl)" at bounding box center [570, 201] width 931 height 21
click at [436, 204] on div "Planned Maint Dubai (Al Maktoum Intl)" at bounding box center [570, 201] width 931 height 21
click at [439, 196] on div "Planned Maint Dubai (Al Maktoum Intl)" at bounding box center [570, 201] width 931 height 21
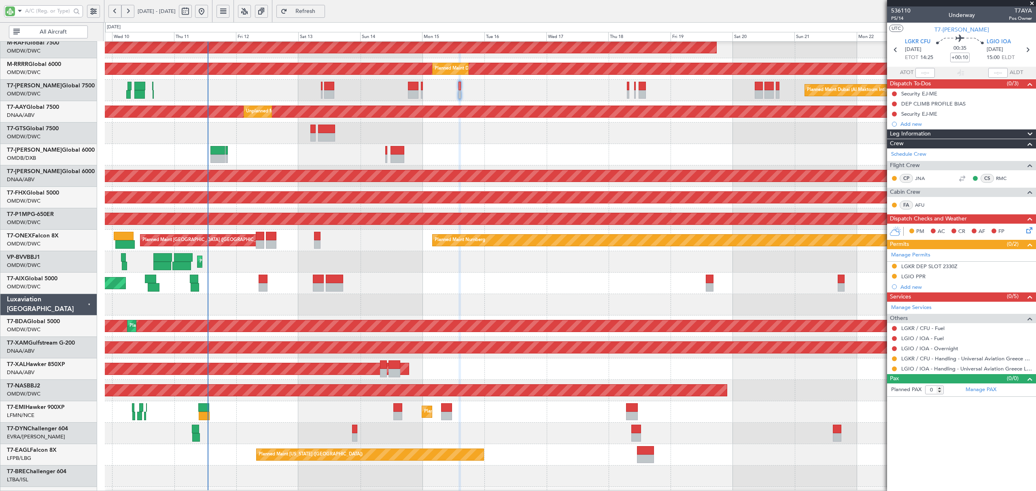
scroll to position [113, 0]
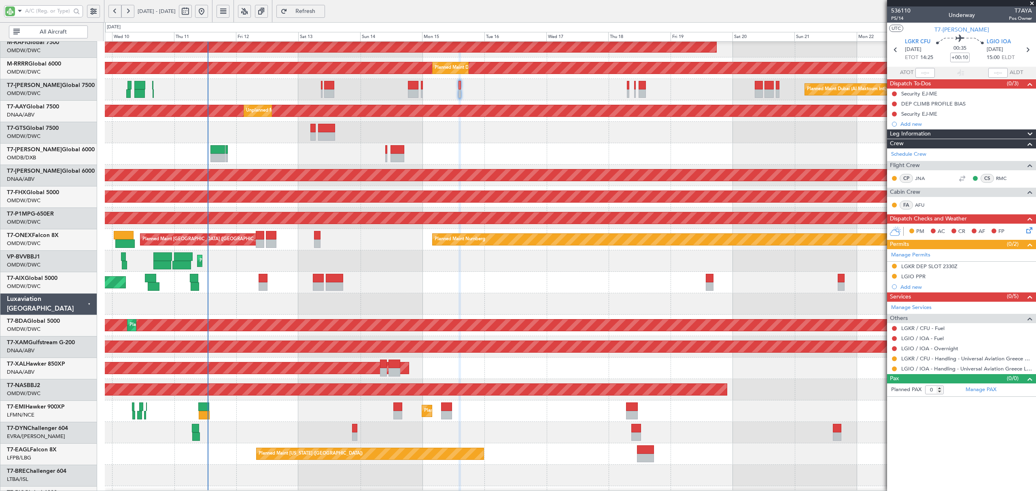
click at [340, 253] on div "Planned Maint Nice ([GEOGRAPHIC_DATA])" at bounding box center [570, 261] width 931 height 21
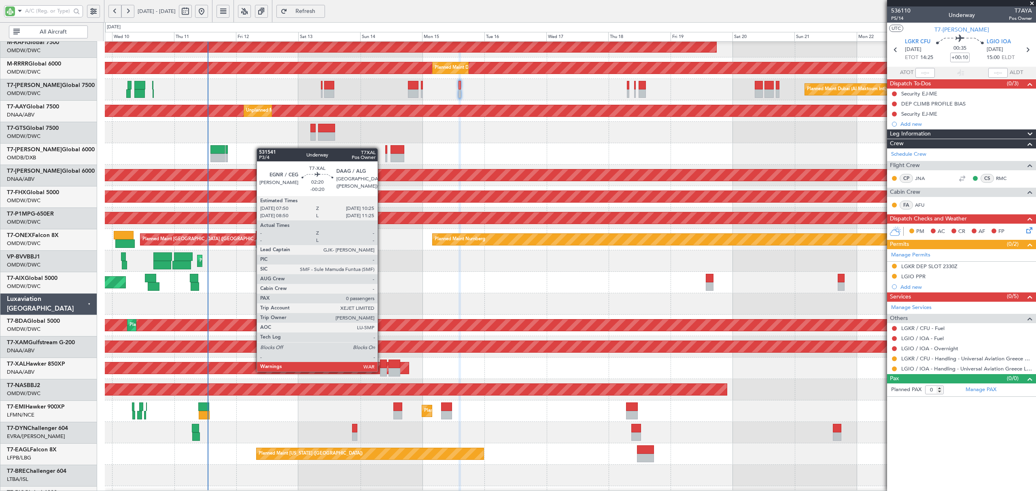
click at [381, 372] on div at bounding box center [383, 372] width 7 height 9
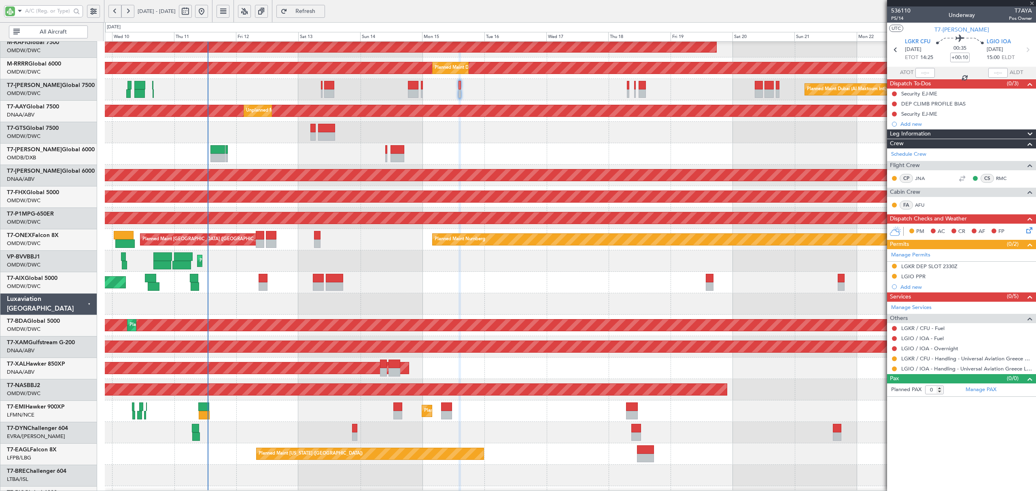
type input "-00:20"
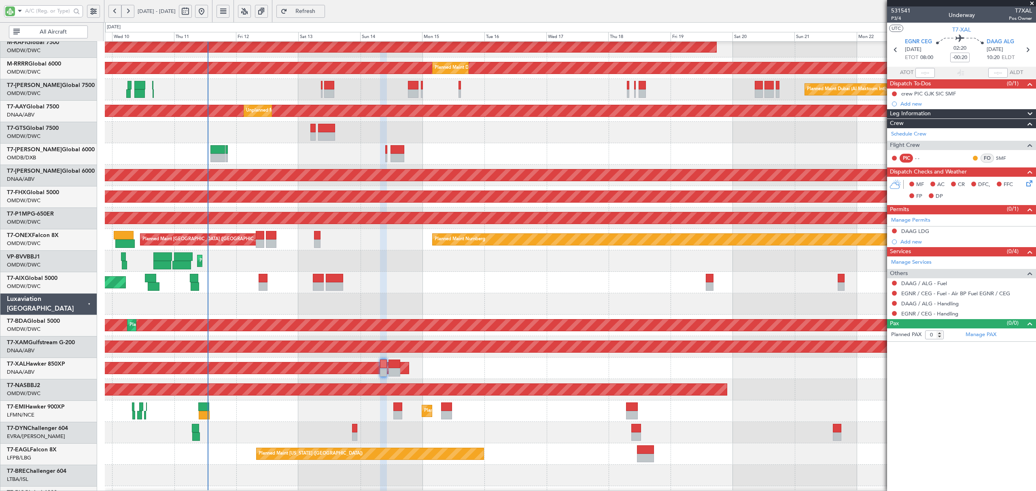
click at [420, 370] on div "Planned Maint [PERSON_NAME]" at bounding box center [570, 368] width 931 height 21
click at [315, 15] on button "Refresh" at bounding box center [300, 11] width 49 height 13
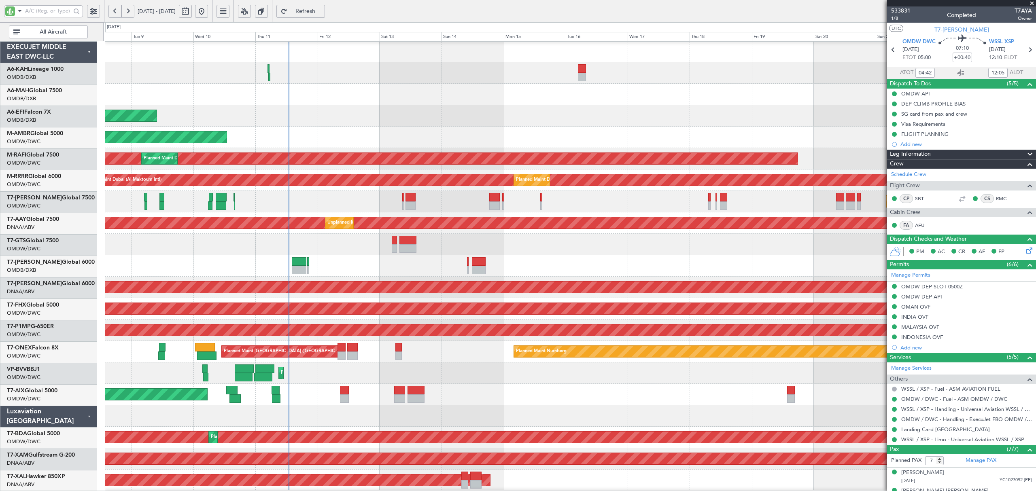
scroll to position [1, 0]
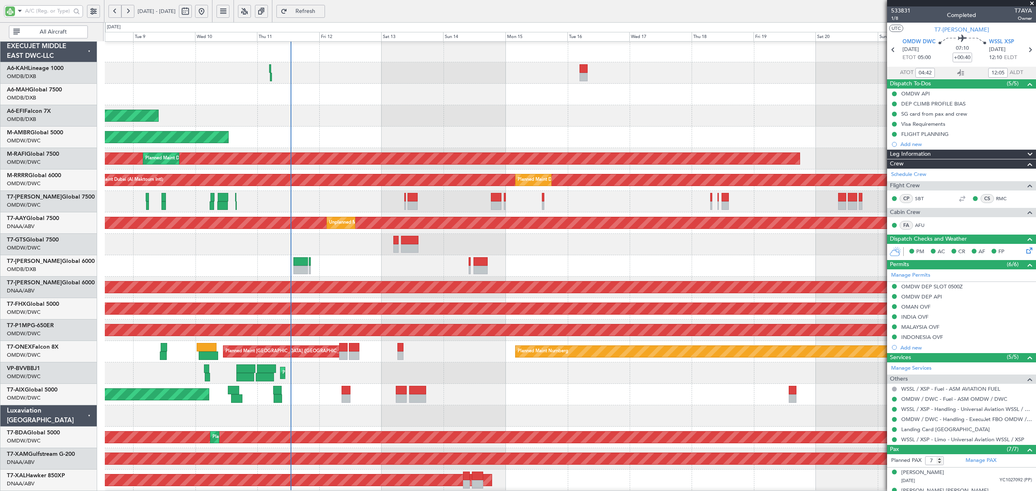
click at [236, 112] on div "Planned Maint Dubai (Al Maktoum Intl)" at bounding box center [570, 115] width 931 height 21
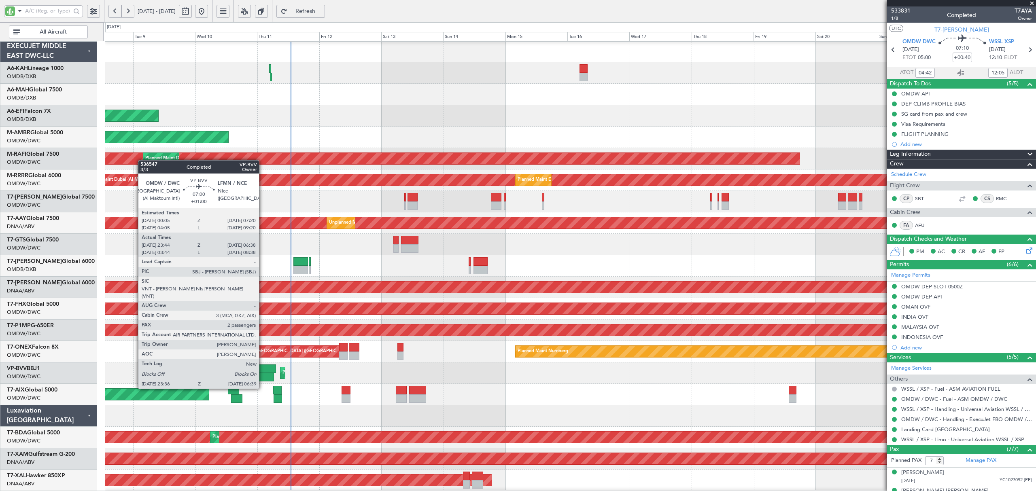
click at [263, 374] on div at bounding box center [265, 377] width 19 height 9
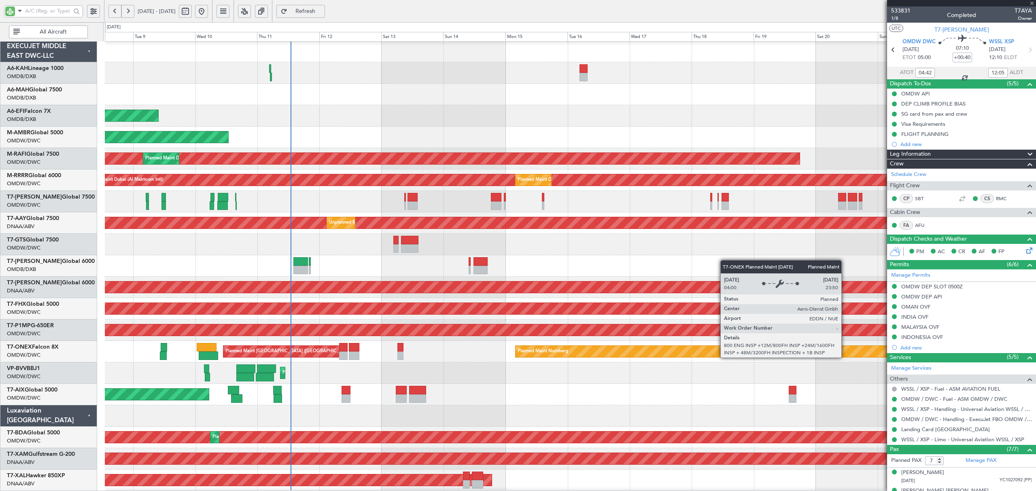
type input "+01:00"
type input "23:54"
type input "06:33"
type input "2"
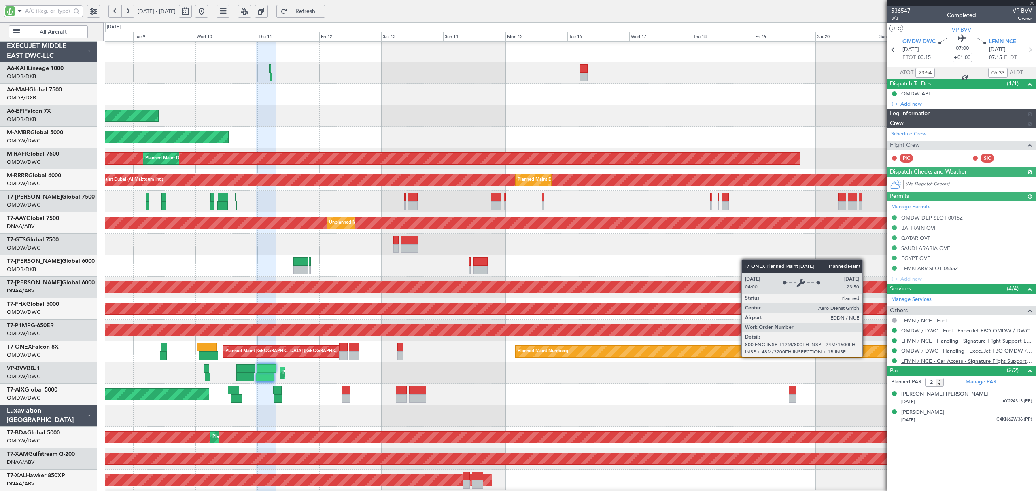
type input "[PERSON_NAME] ([PERSON_NAME])"
type input "7156"
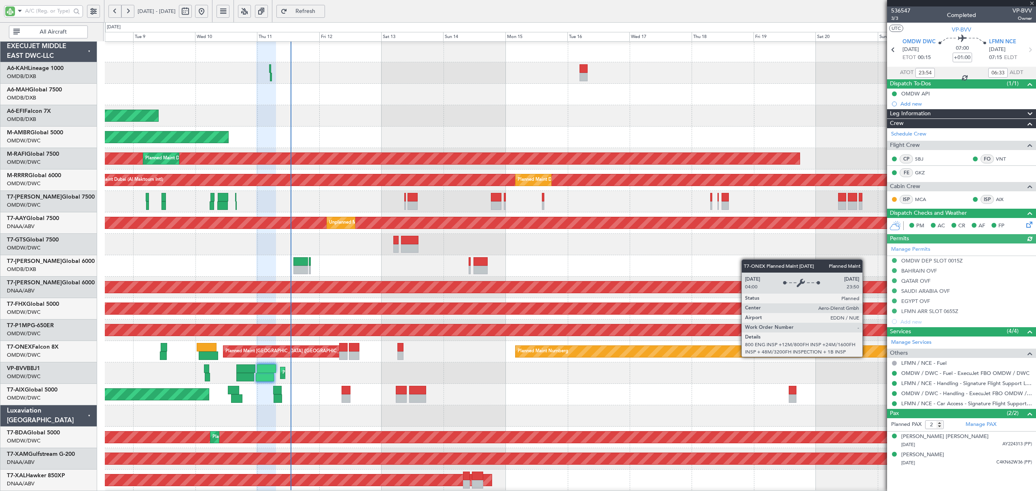
click at [935, 314] on div "Manage Permits OMDW DEP SLOT 0015Z [GEOGRAPHIC_DATA] OVF [GEOGRAPHIC_DATA] OVF …" at bounding box center [961, 285] width 149 height 83
click at [955, 314] on div "LFMN ARR SLOT 0655Z" at bounding box center [929, 311] width 57 height 7
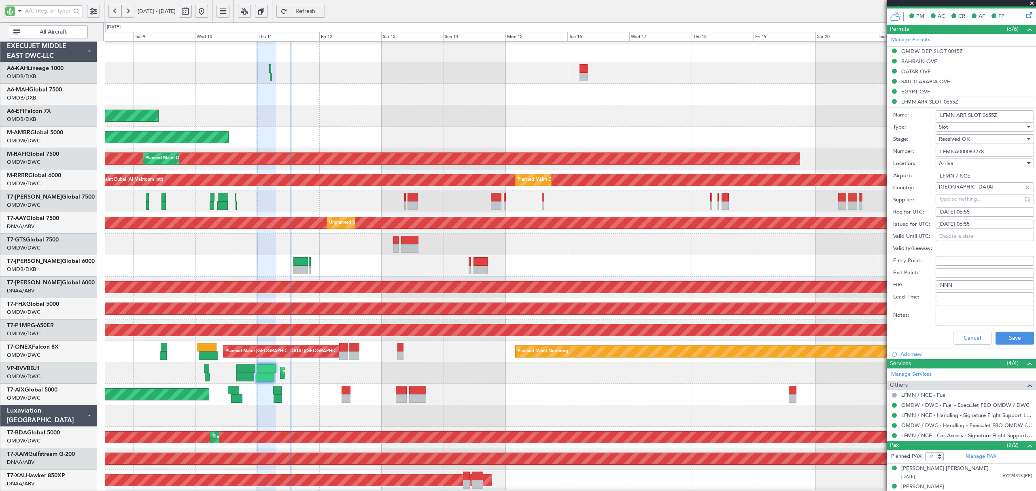
scroll to position [220, 0]
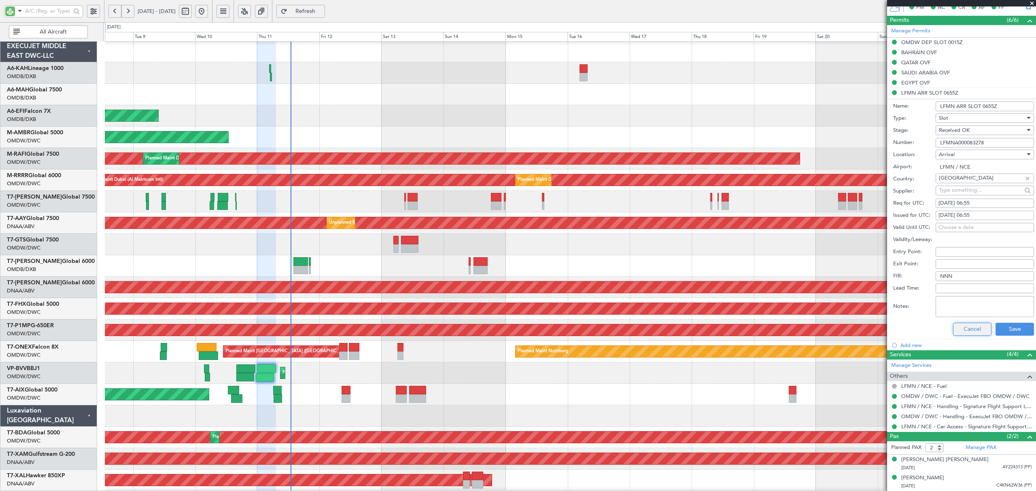
click at [977, 331] on button "Cancel" at bounding box center [972, 329] width 38 height 13
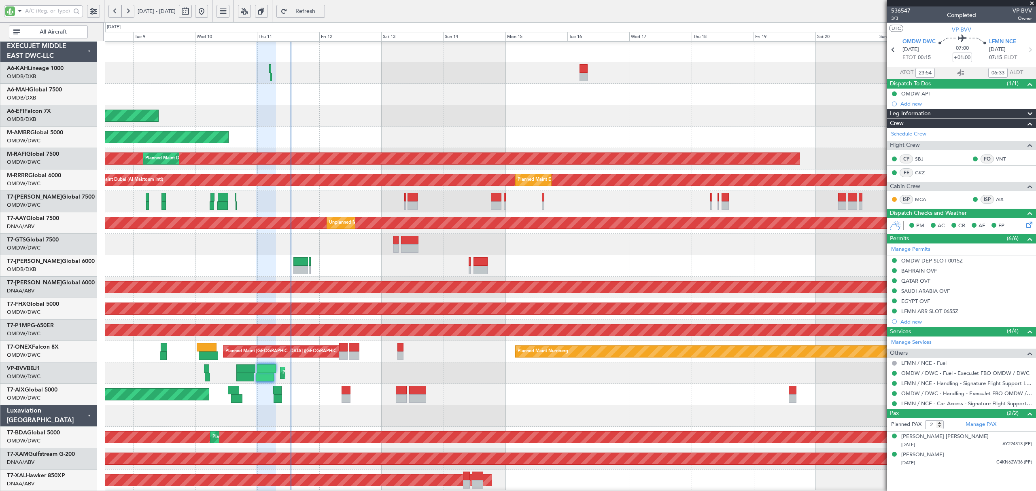
scroll to position [0, 0]
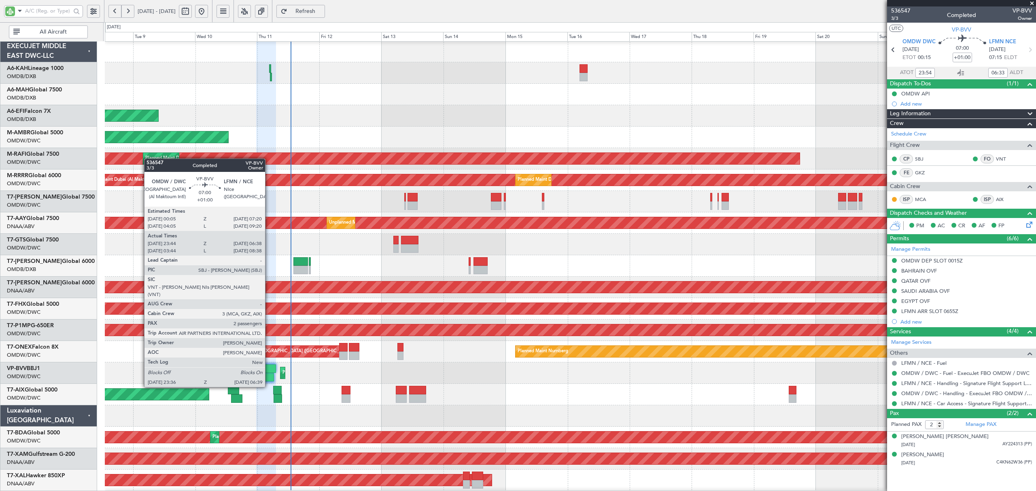
click at [269, 372] on div at bounding box center [266, 369] width 19 height 9
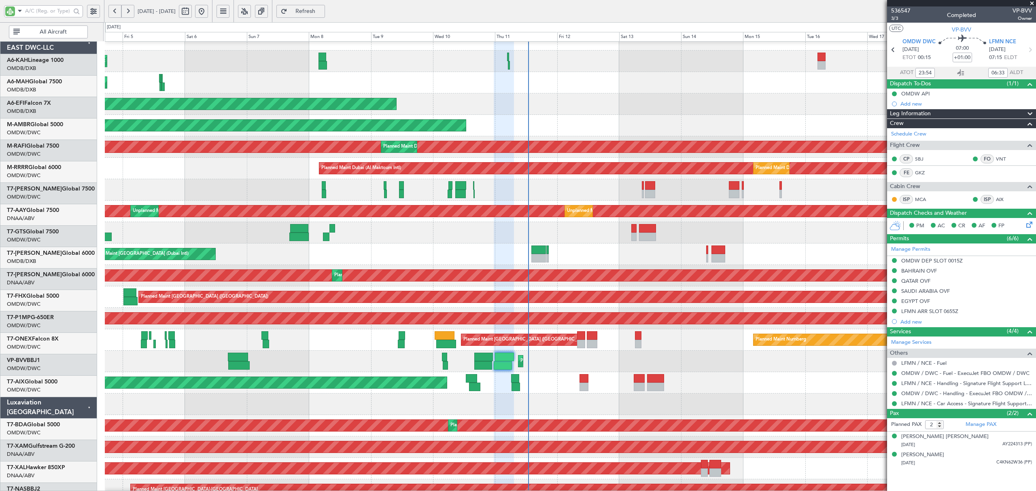
scroll to position [14, 0]
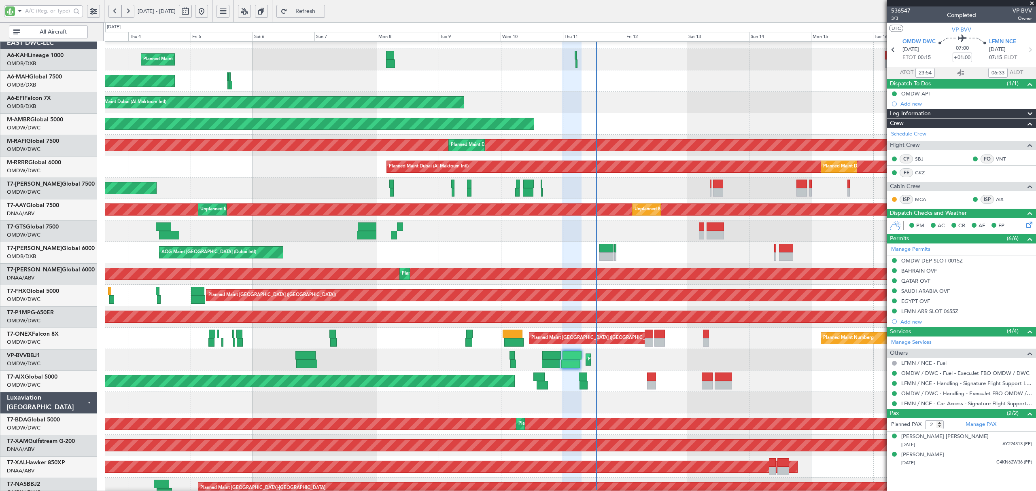
click at [598, 360] on div "Planned Maint Nice ([GEOGRAPHIC_DATA]) Planned Maint [GEOGRAPHIC_DATA] (Al Makt…" at bounding box center [570, 359] width 931 height 21
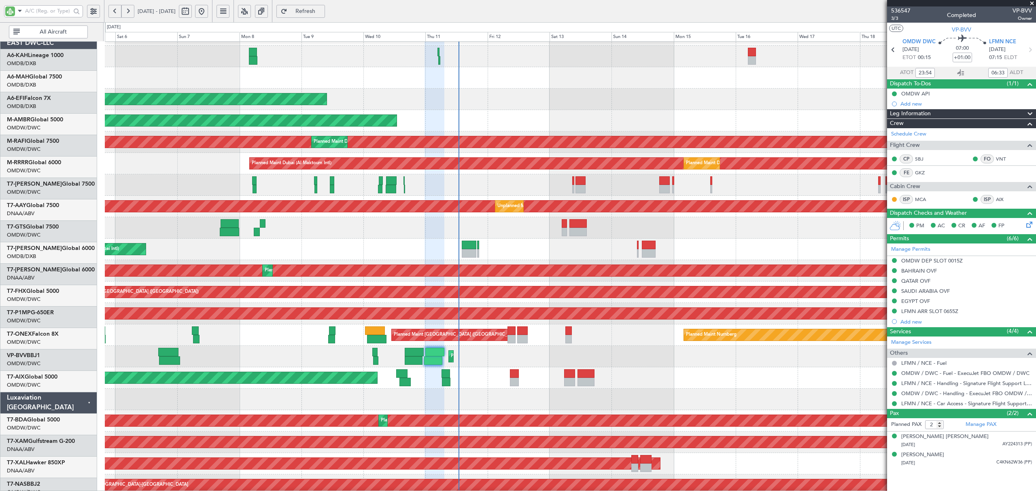
scroll to position [19, 0]
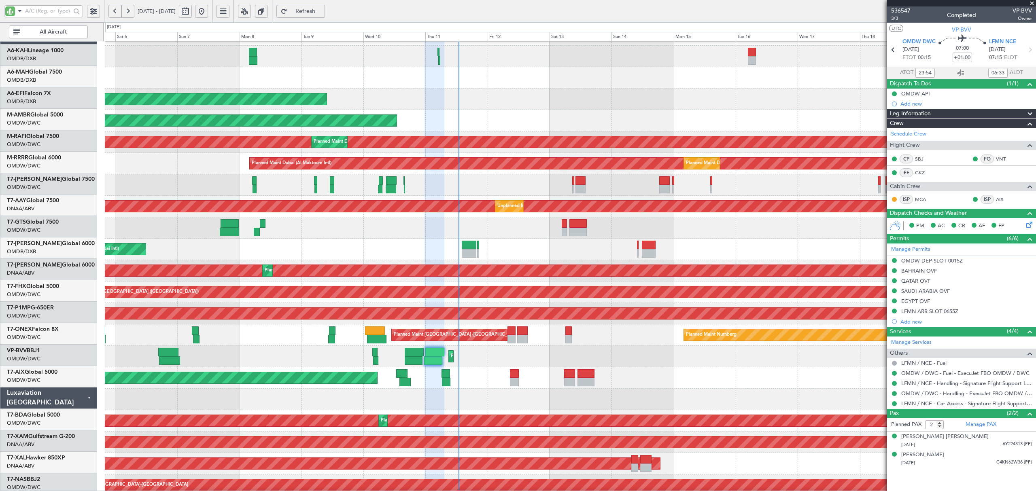
click at [244, 350] on div "Planned Maint Nice ([GEOGRAPHIC_DATA]) Planned Maint [GEOGRAPHIC_DATA] (Al Makt…" at bounding box center [570, 356] width 931 height 21
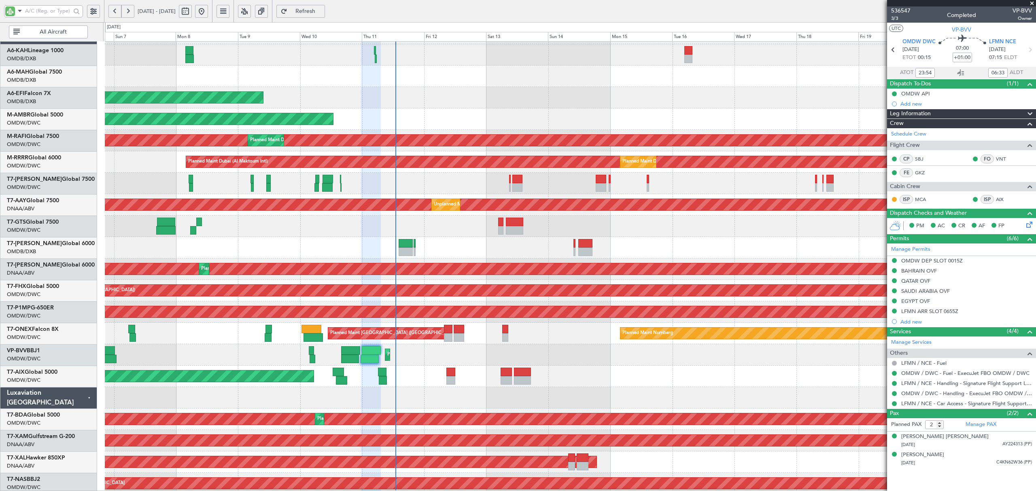
type input "[PERSON_NAME] ([PERSON_NAME])"
type input "7156"
click at [54, 26] on button "All Aircraft" at bounding box center [48, 32] width 79 height 13
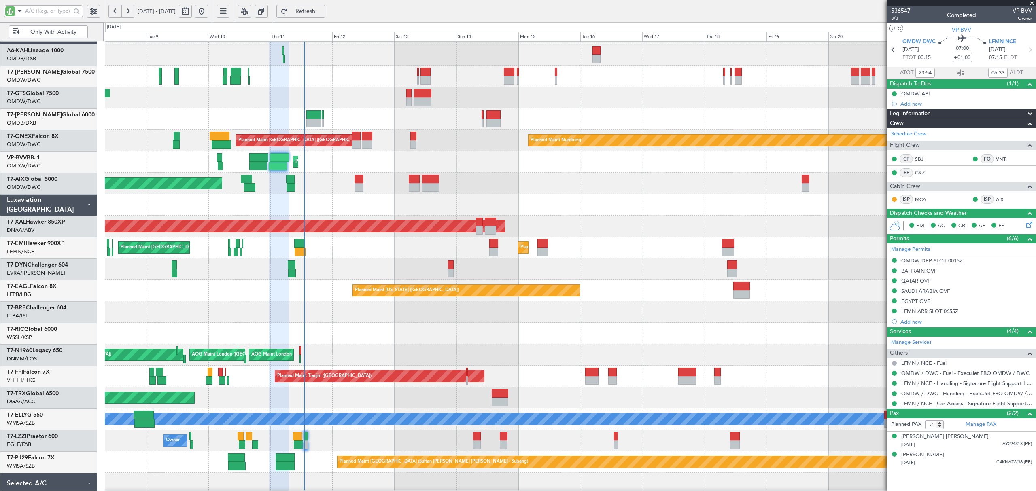
click at [364, 264] on div at bounding box center [570, 269] width 931 height 21
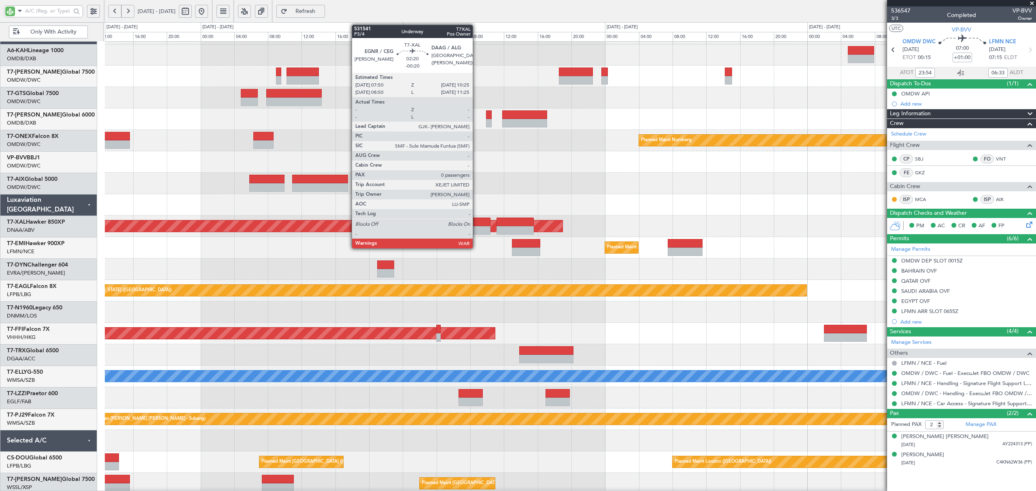
scroll to position [0, 0]
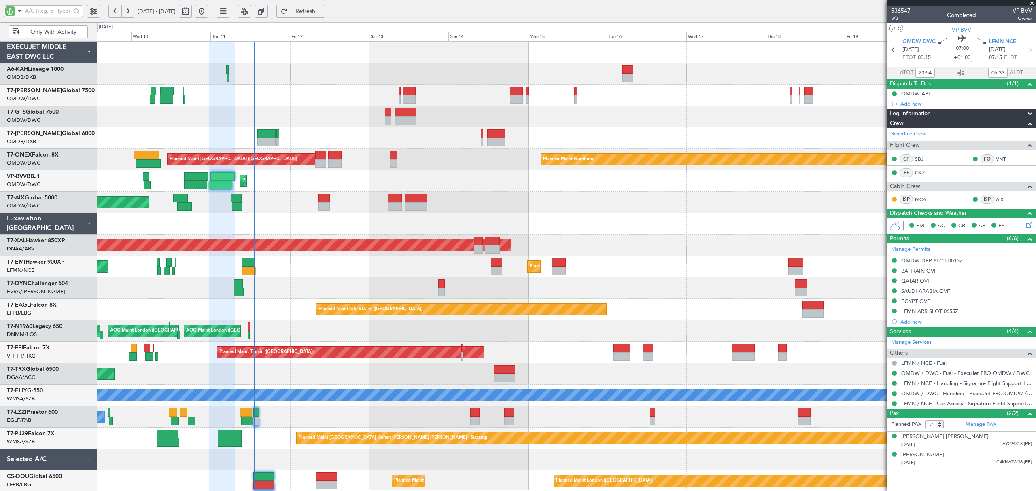
type input "Rohit Roy (ROY)"
type input "7156"
type input "Rohit Roy (ROY)"
type input "7156"
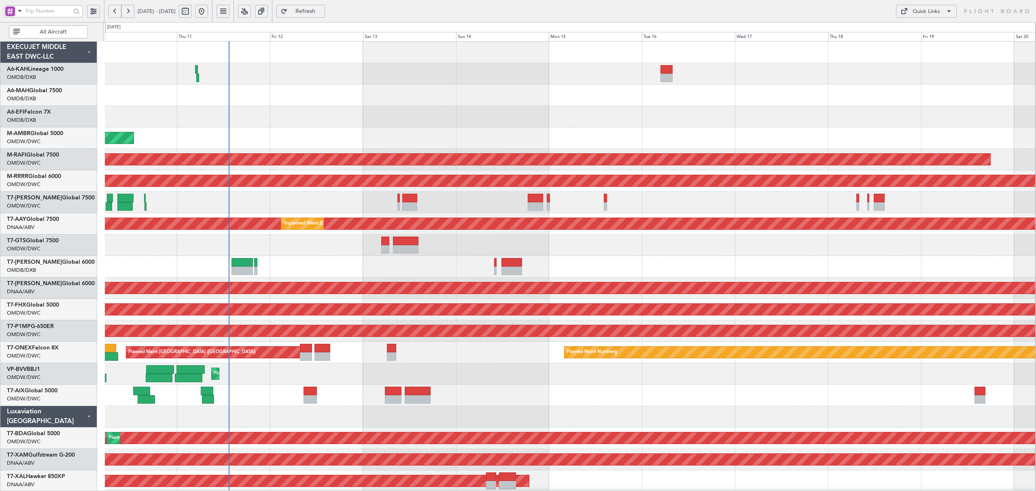
click at [240, 283] on div "Planned Maint Dubai (Al Maktoum Intl) AOG Maint [GEOGRAPHIC_DATA] (Al Maktoum I…" at bounding box center [570, 439] width 931 height 794
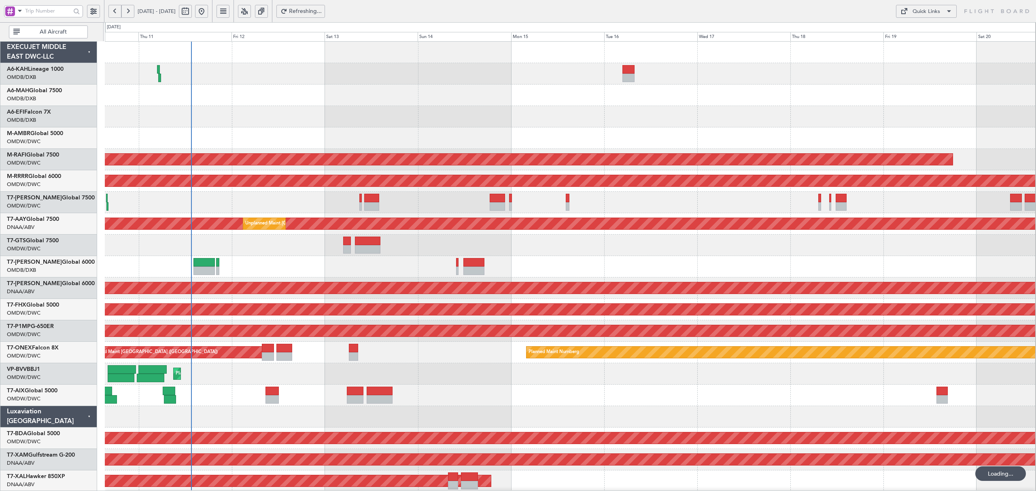
click at [45, 33] on span "All Aircraft" at bounding box center [53, 32] width 64 height 6
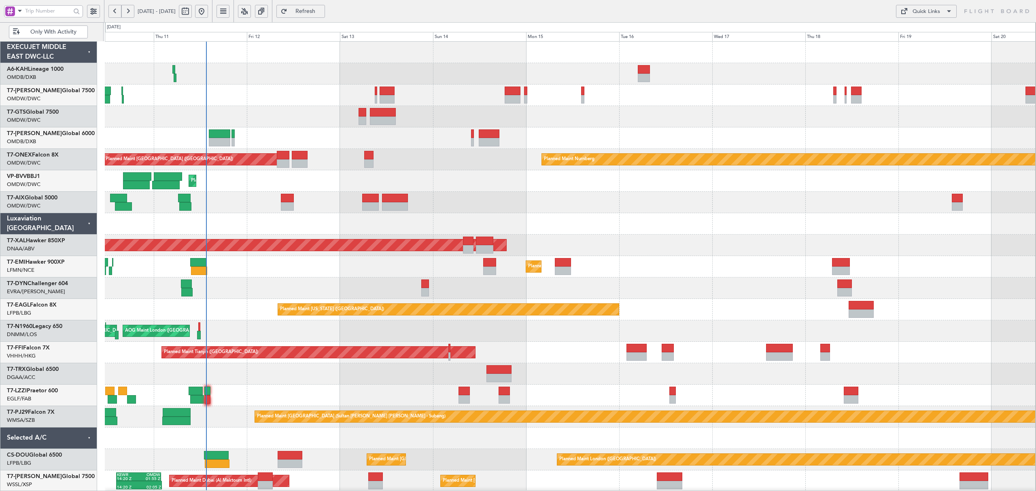
click at [177, 138] on div at bounding box center [570, 138] width 931 height 21
click at [49, 9] on input "text" at bounding box center [48, 11] width 46 height 12
type input "t7-fhx"
drag, startPoint x: 113, startPoint y: 14, endPoint x: 78, endPoint y: 54, distance: 53.3
click at [120, 65] on fb-flight-board "t7-fhx [DATE] - [DATE] Refresh Quick Links Only With Activity Planned Maint [GE…" at bounding box center [518, 251] width 1036 height 482
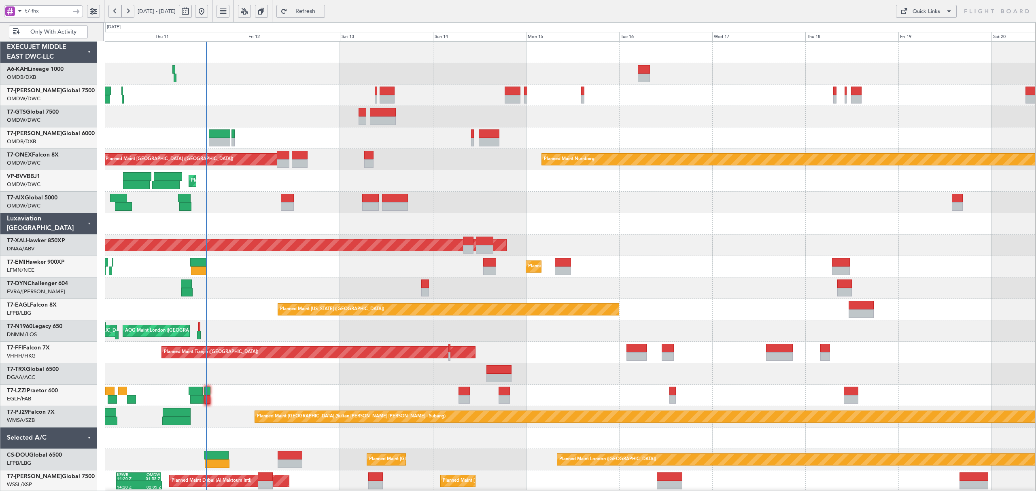
click at [22, 12] on span at bounding box center [20, 11] width 10 height 10
click at [38, 54] on span "A/C (Reg. or Type)" at bounding box center [41, 54] width 45 height 8
click at [41, 12] on input "text" at bounding box center [48, 11] width 46 height 12
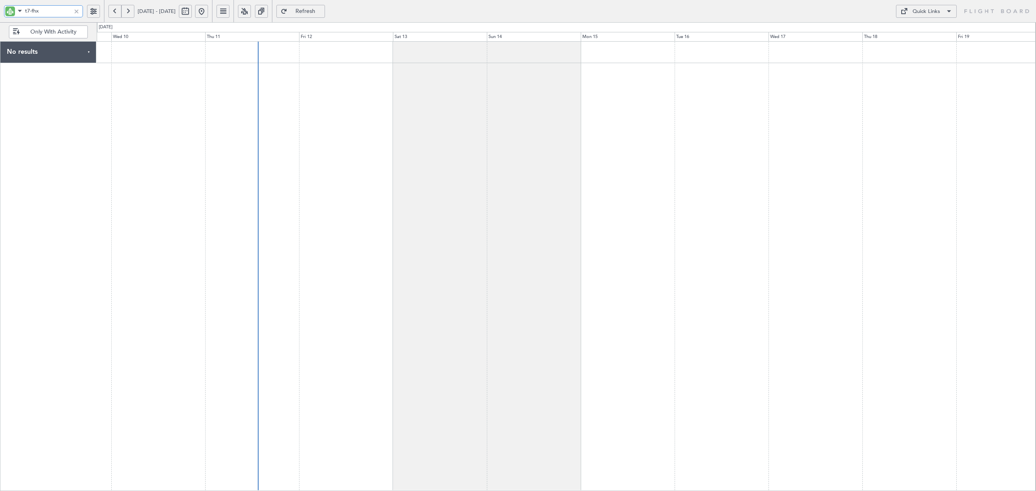
click at [576, 161] on div at bounding box center [566, 266] width 939 height 450
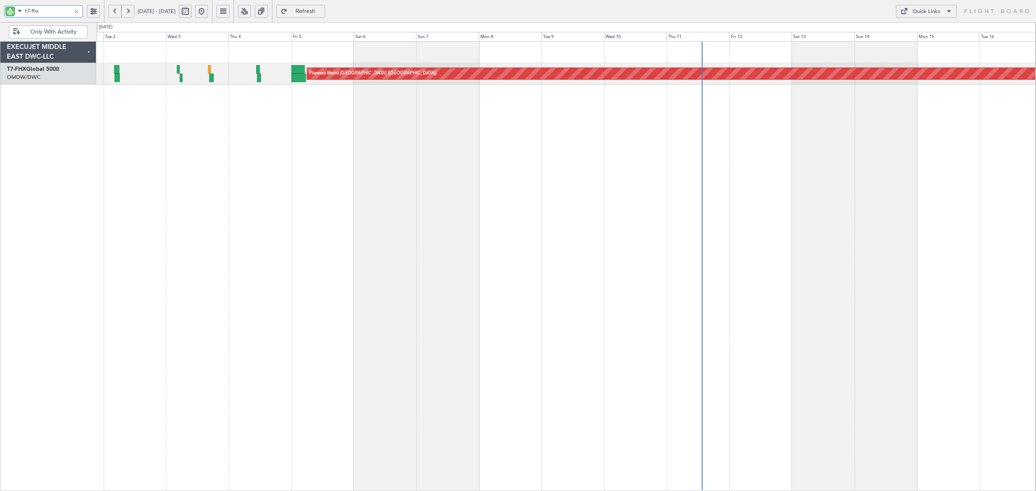
click at [612, 172] on div "Planned Maint [GEOGRAPHIC_DATA] ([GEOGRAPHIC_DATA])" at bounding box center [566, 266] width 939 height 450
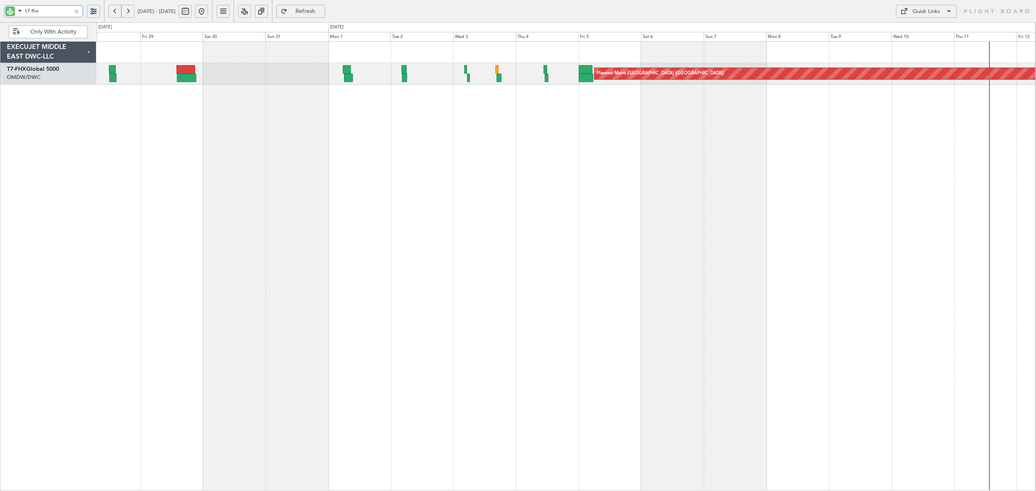
click at [393, 148] on div "Planned Maint [GEOGRAPHIC_DATA] ([GEOGRAPHIC_DATA])" at bounding box center [566, 266] width 939 height 450
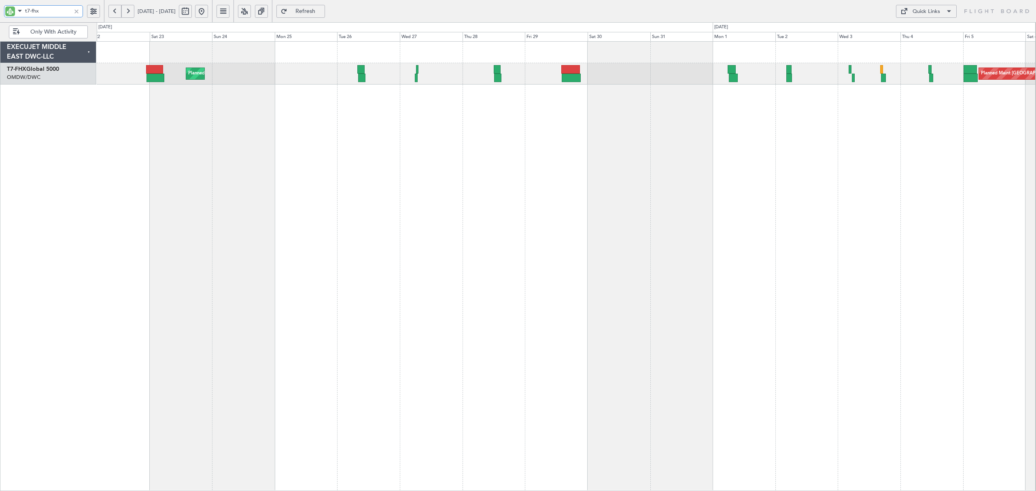
click at [680, 94] on div "Planned Maint Singapore (Changi) Planned Maint London (Stansted)" at bounding box center [566, 266] width 939 height 450
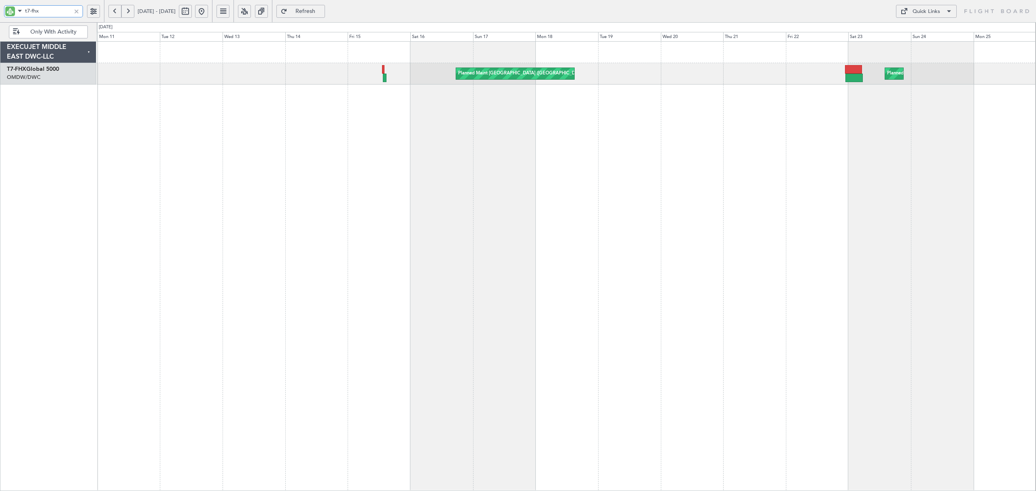
click at [776, 107] on div "Planned Maint London (Stansted) Planned Maint Trenton (Trenton Mercer)" at bounding box center [566, 266] width 939 height 450
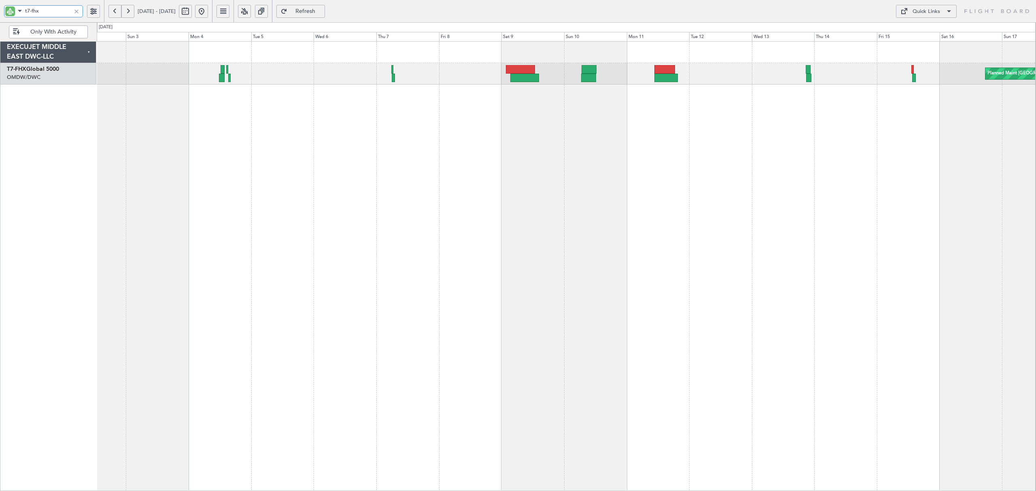
click at [733, 98] on div "Planned Maint [GEOGRAPHIC_DATA] ([GEOGRAPHIC_DATA][PERSON_NAME])" at bounding box center [566, 266] width 939 height 450
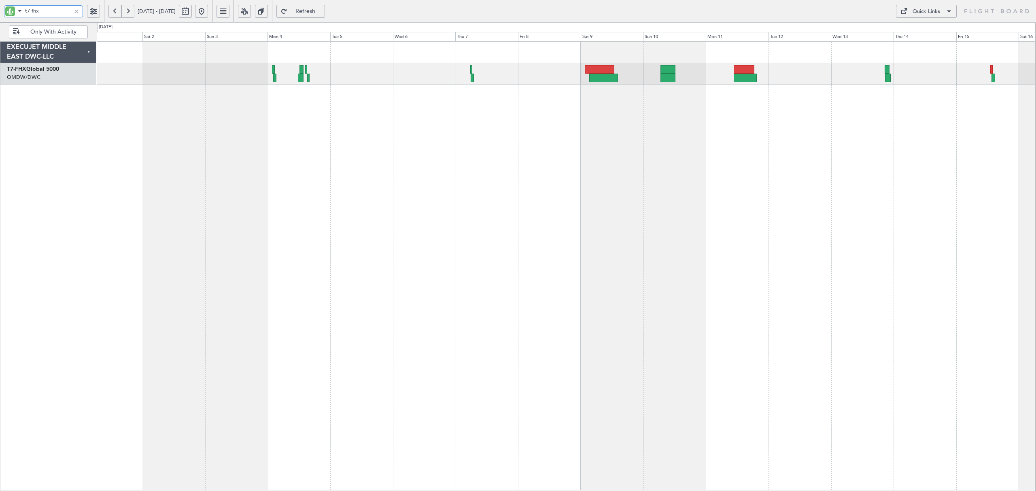
click at [831, 144] on div "Planned Maint [GEOGRAPHIC_DATA] ([GEOGRAPHIC_DATA][PERSON_NAME])" at bounding box center [566, 266] width 939 height 450
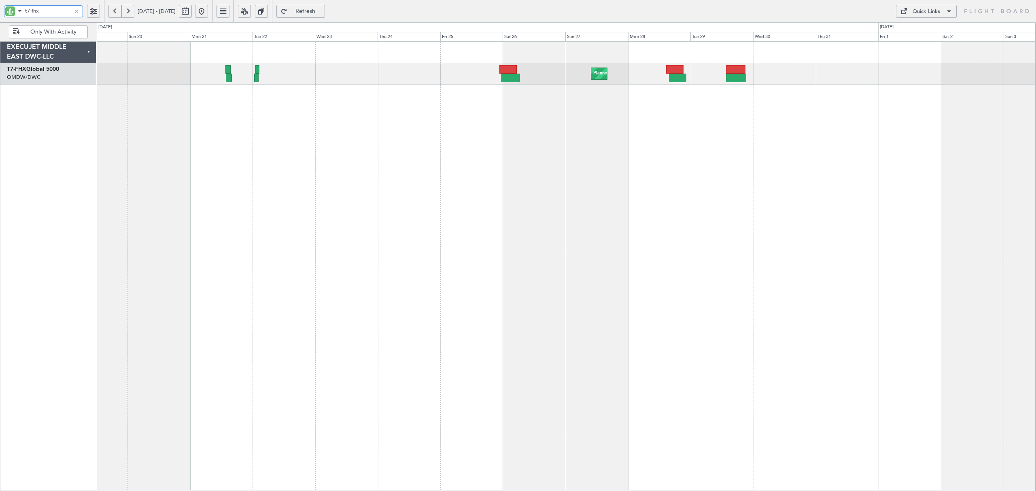
click at [582, 113] on div "Planned Maint [GEOGRAPHIC_DATA] ([GEOGRAPHIC_DATA])" at bounding box center [566, 266] width 939 height 450
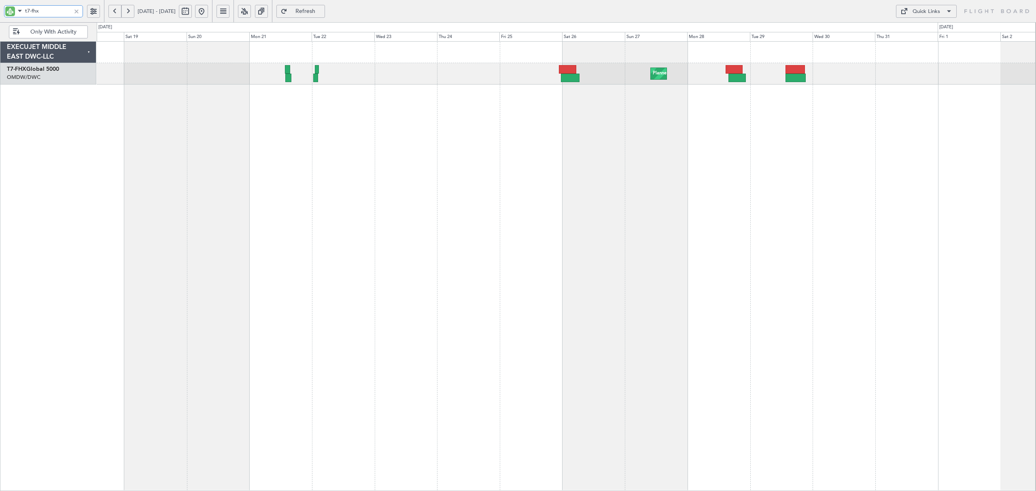
click at [444, 114] on div "Planned Maint [GEOGRAPHIC_DATA] ([GEOGRAPHIC_DATA])" at bounding box center [566, 266] width 939 height 450
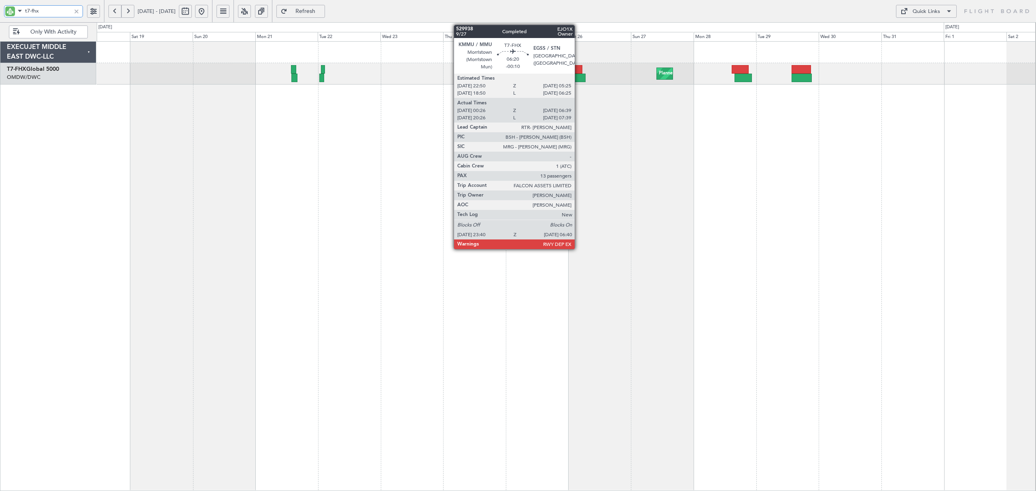
click at [578, 79] on div at bounding box center [576, 78] width 19 height 9
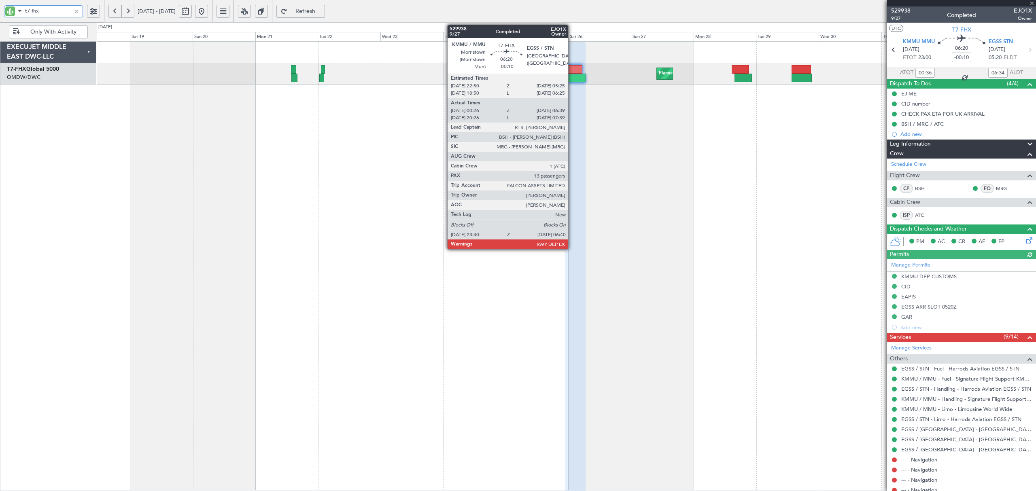
click at [572, 72] on div at bounding box center [573, 69] width 17 height 9
type input "t7-fhx"
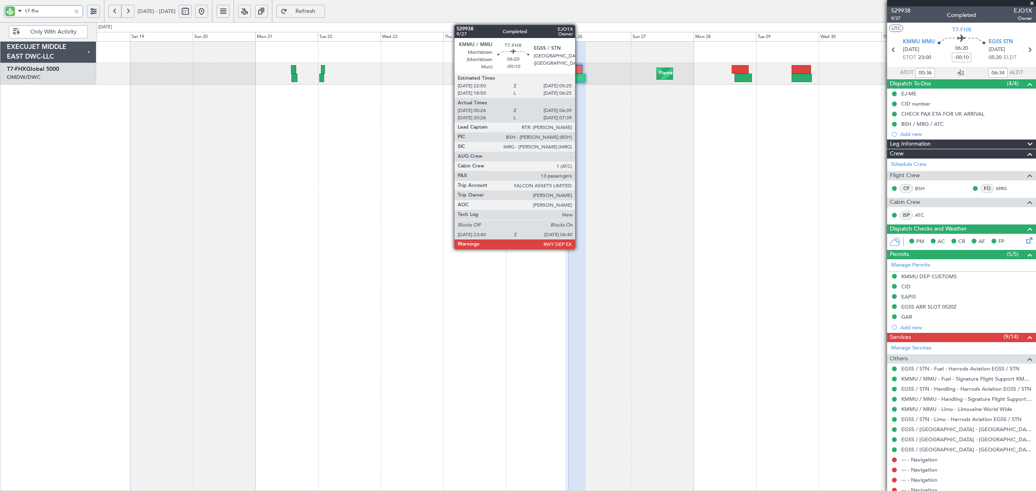
click at [579, 79] on div at bounding box center [576, 78] width 19 height 9
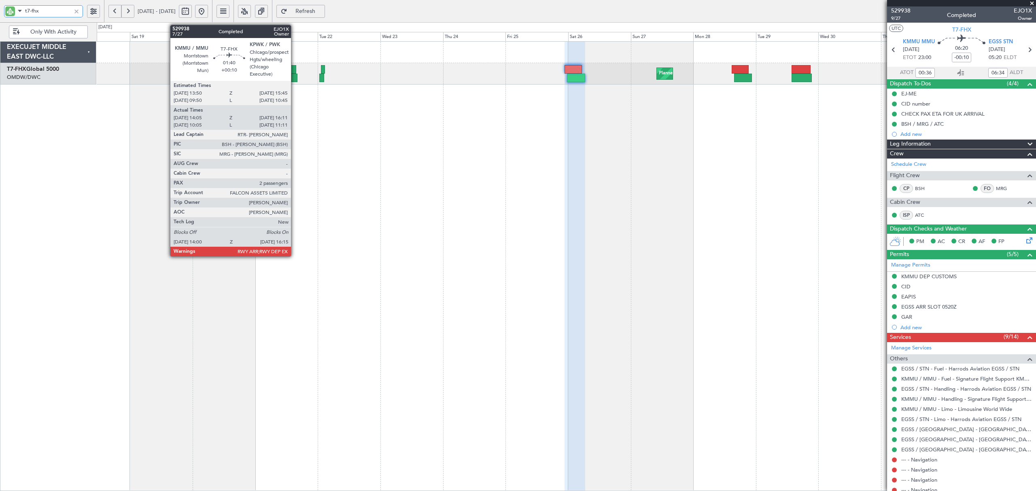
click at [295, 78] on div at bounding box center [294, 78] width 6 height 9
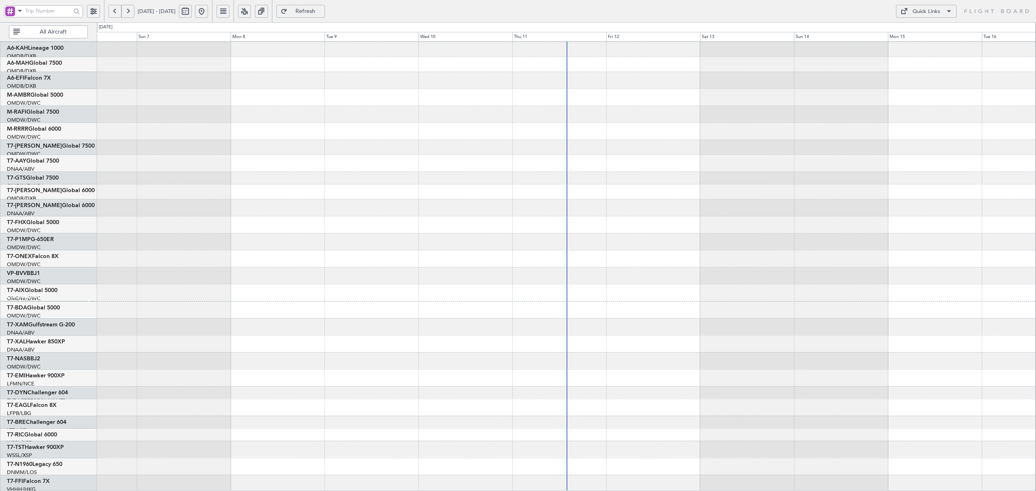
click at [22, 15] on span at bounding box center [20, 11] width 10 height 10
drag, startPoint x: 33, startPoint y: 47, endPoint x: 34, endPoint y: 40, distance: 7.4
click at [33, 49] on div "A/C (Reg. or Type)" at bounding box center [57, 54] width 104 height 15
click at [36, 11] on input "text" at bounding box center [48, 11] width 46 height 12
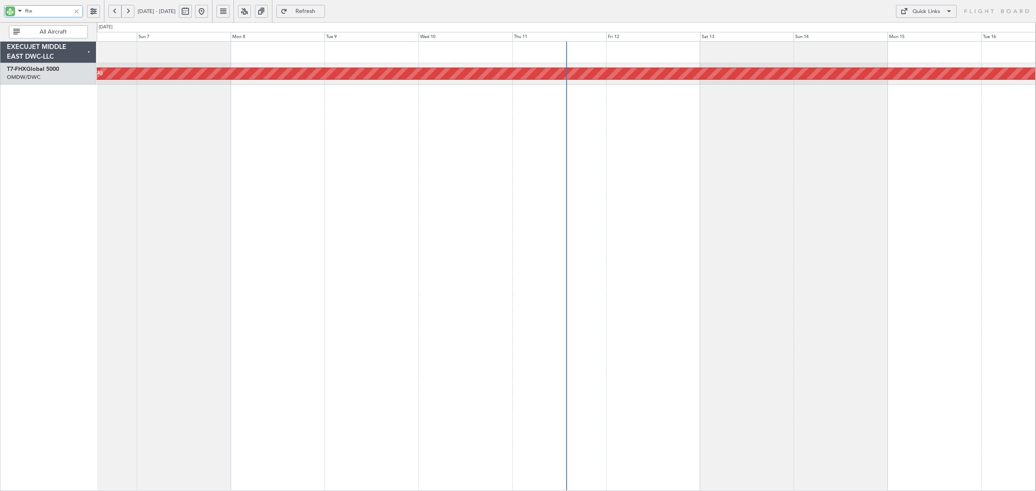
type input "fhx"
click at [112, 15] on button at bounding box center [114, 11] width 13 height 13
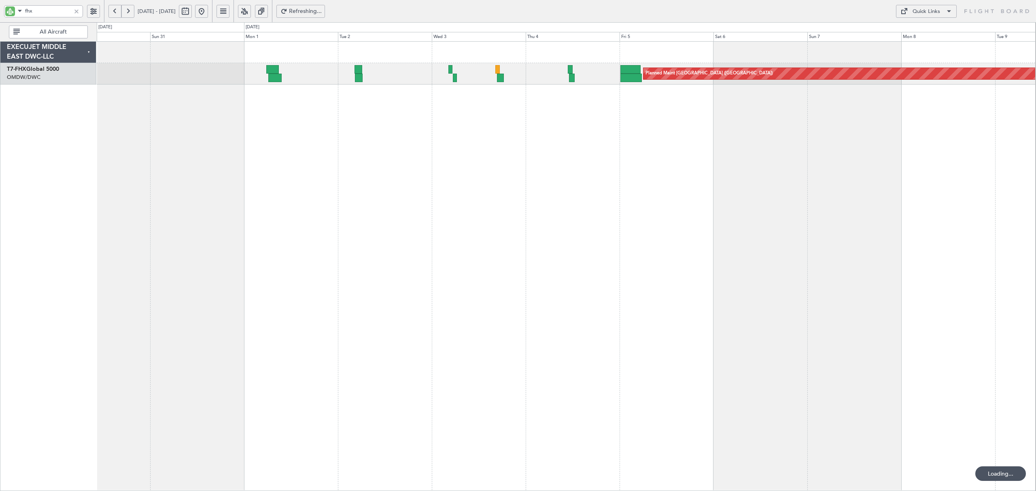
click at [112, 15] on button at bounding box center [114, 11] width 13 height 13
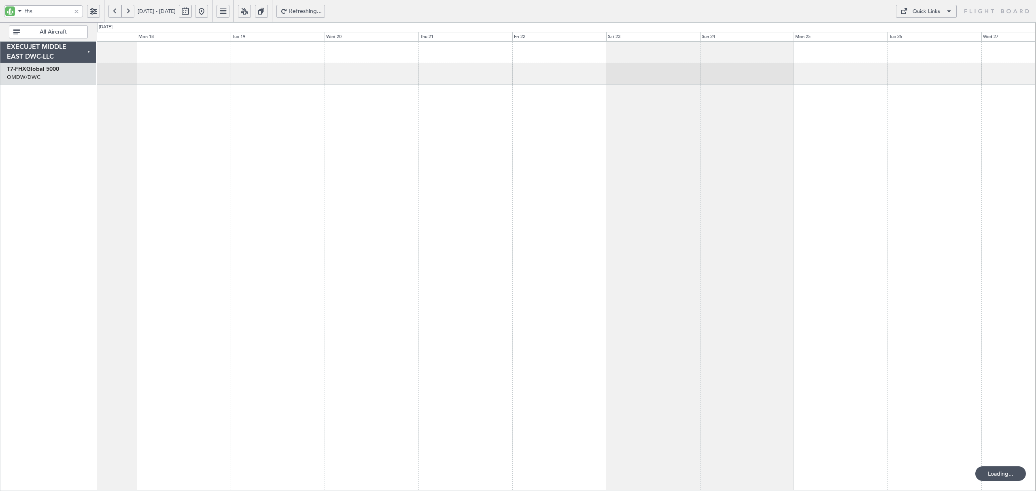
click at [112, 15] on button at bounding box center [114, 11] width 13 height 13
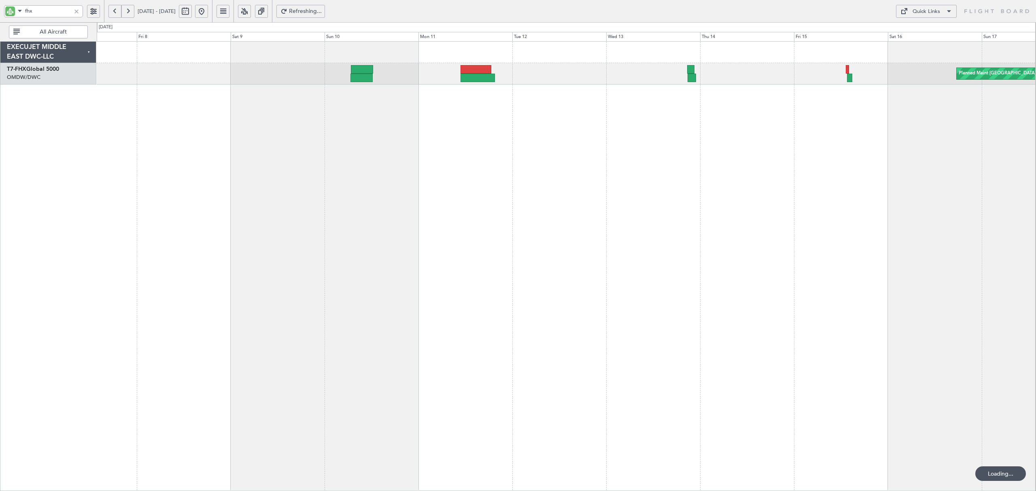
click at [112, 15] on button at bounding box center [114, 11] width 13 height 13
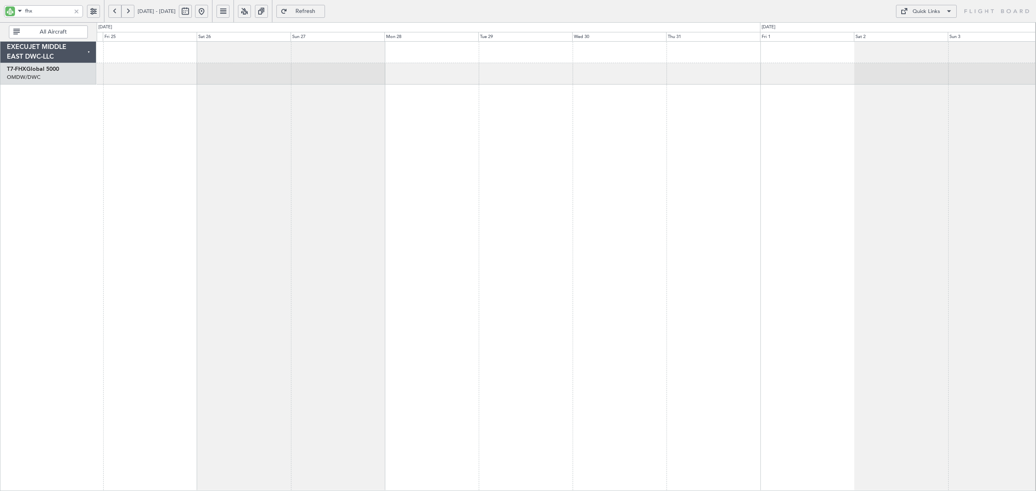
click at [683, 114] on div at bounding box center [566, 266] width 939 height 450
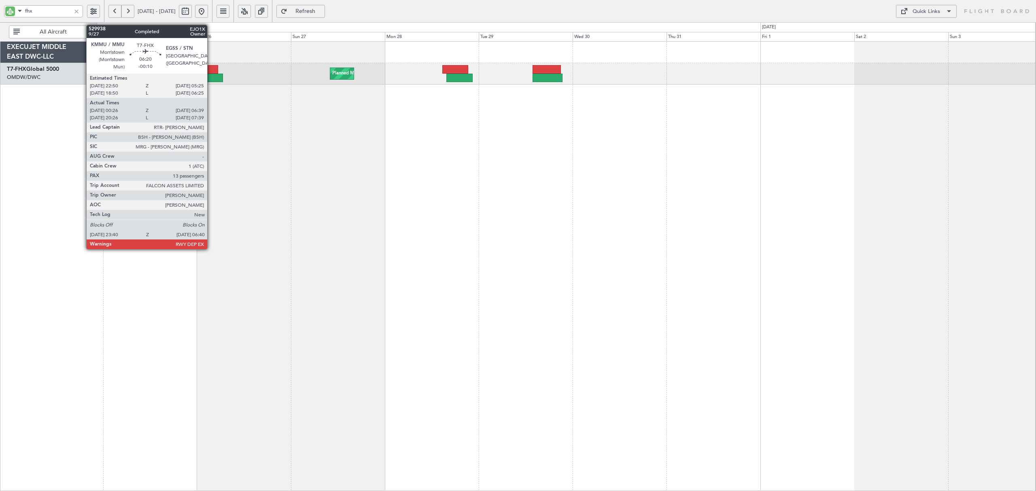
click at [211, 78] on div at bounding box center [210, 78] width 28 height 9
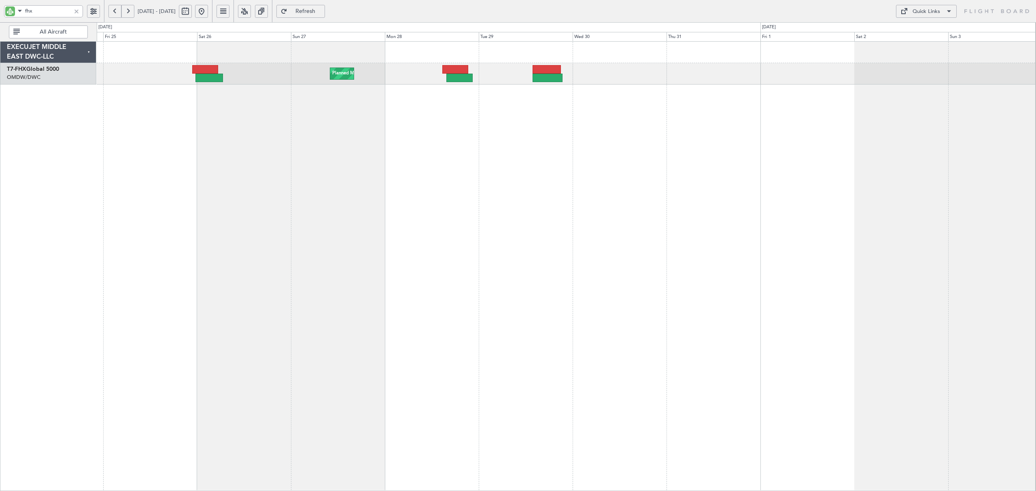
click at [79, 10] on div at bounding box center [76, 11] width 9 height 9
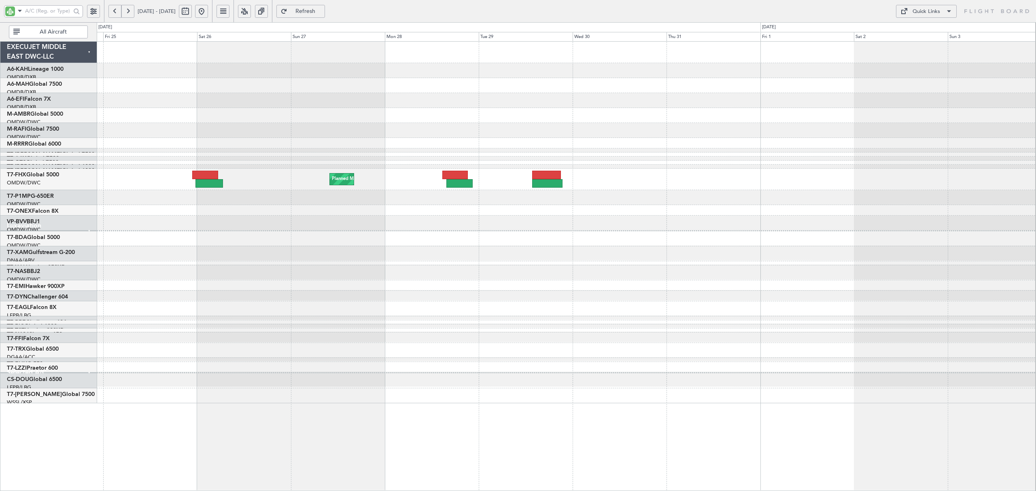
click at [208, 12] on button at bounding box center [201, 11] width 13 height 13
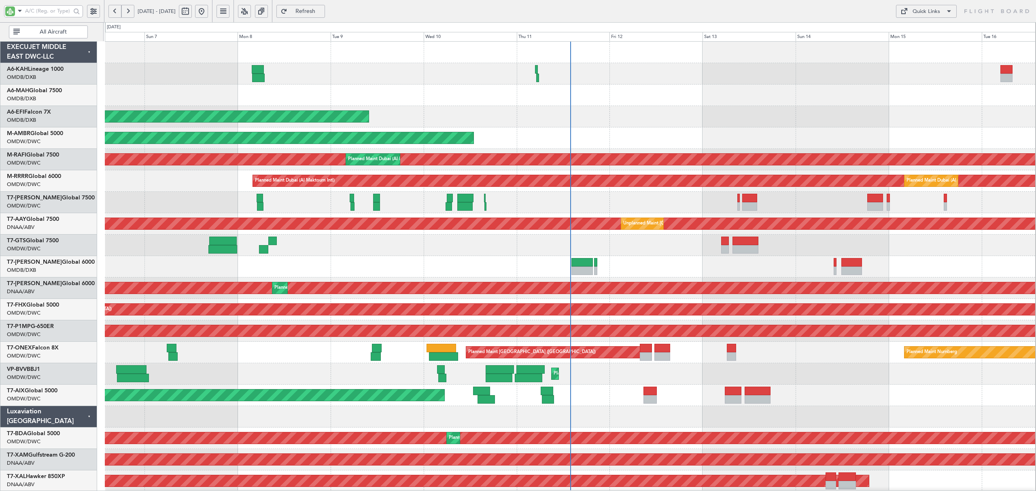
click at [57, 34] on span "All Aircraft" at bounding box center [53, 32] width 64 height 6
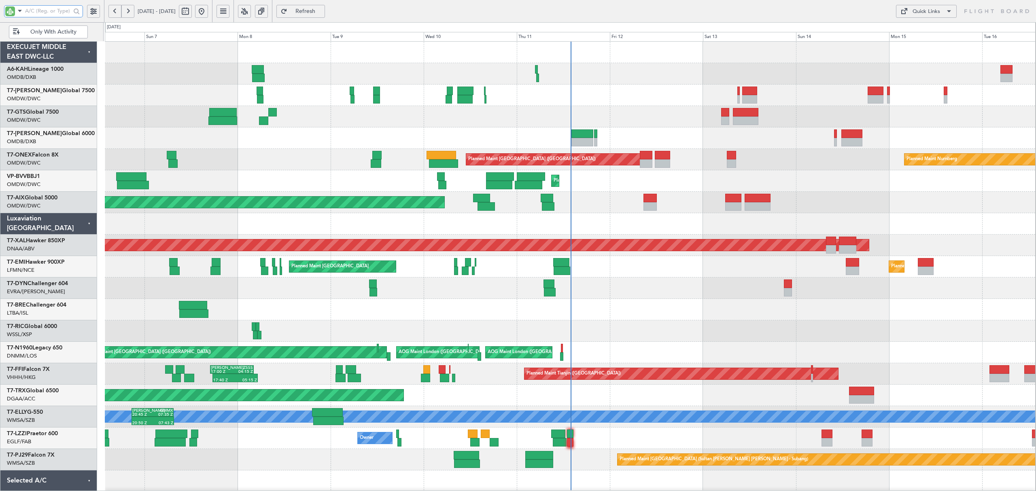
click at [52, 6] on input "text" at bounding box center [48, 11] width 46 height 12
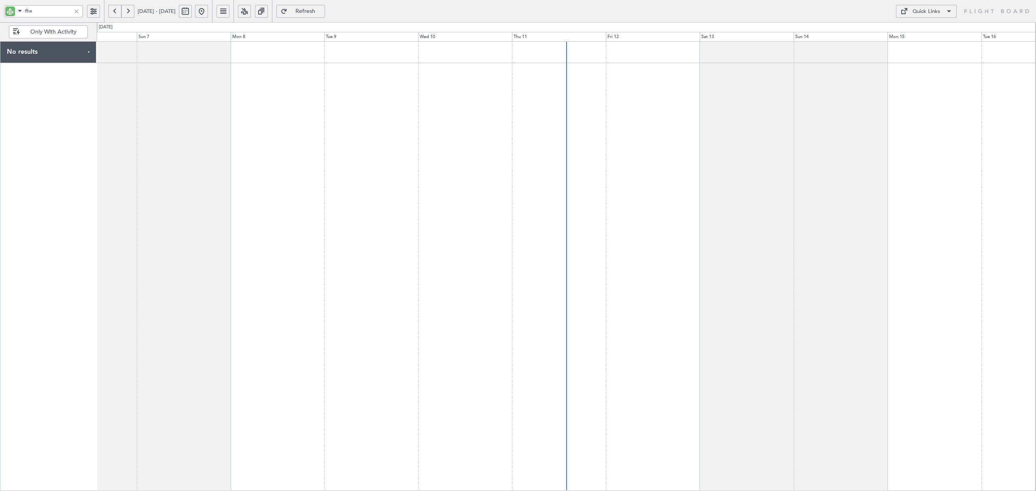
click at [132, 11] on button at bounding box center [127, 11] width 13 height 13
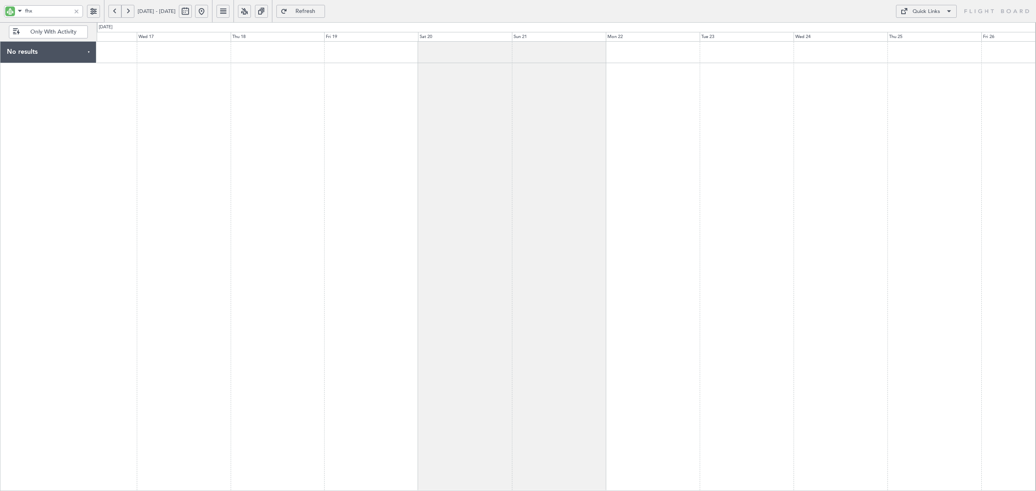
click at [109, 15] on button at bounding box center [114, 11] width 13 height 13
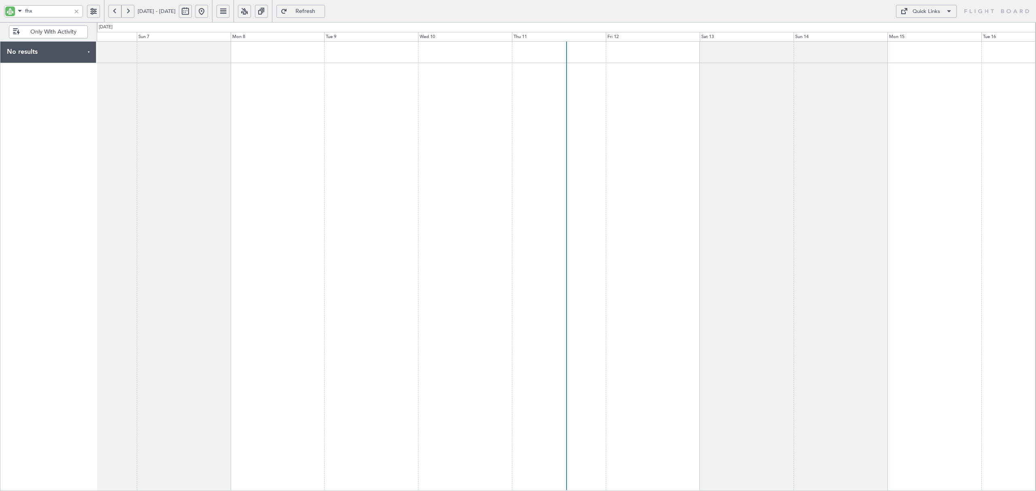
click at [109, 15] on button at bounding box center [114, 11] width 13 height 13
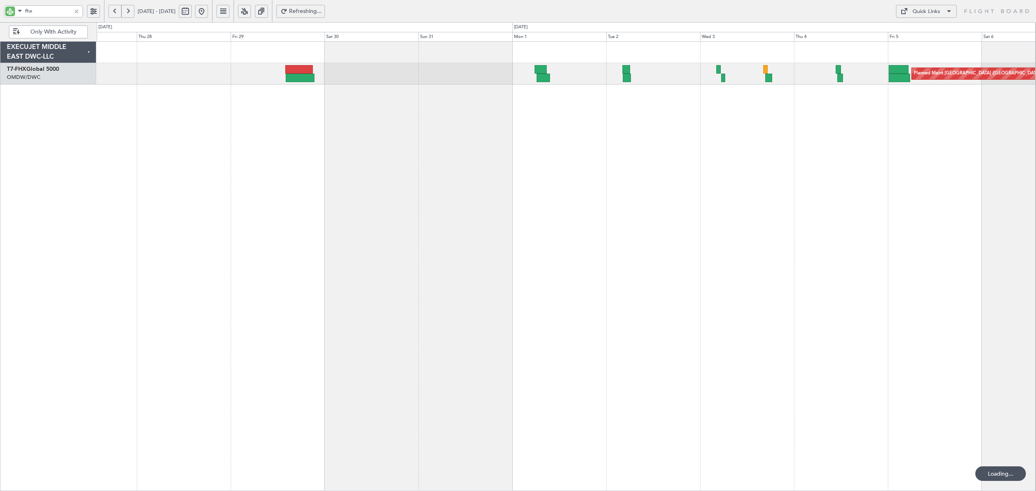
click at [109, 15] on button at bounding box center [114, 11] width 13 height 13
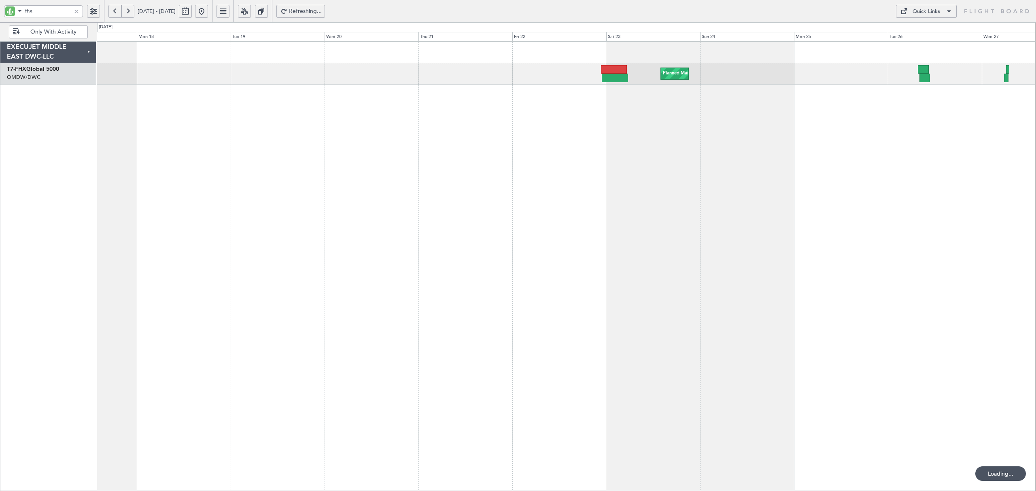
click at [109, 15] on button at bounding box center [114, 11] width 13 height 13
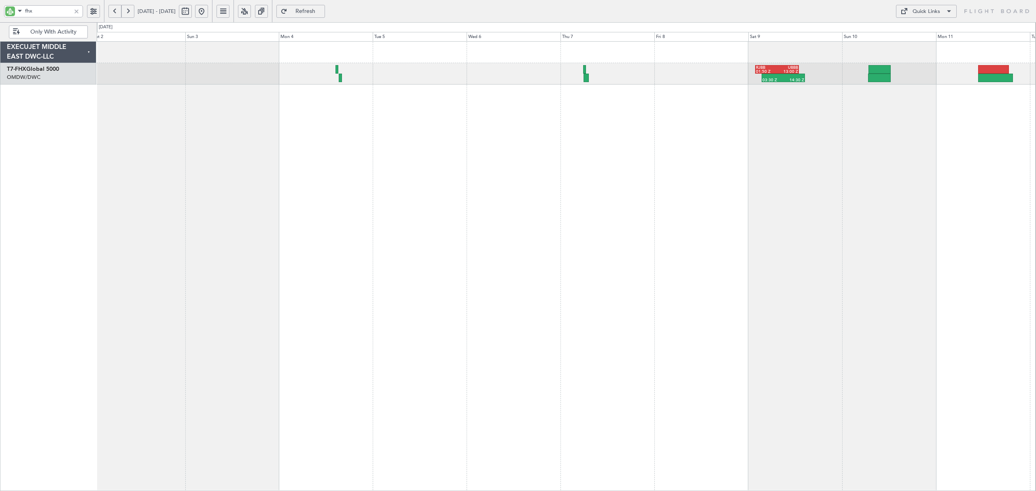
click at [770, 109] on div "03:30 Z 14:30 Z RJBB 01:50 Z UBBB 13:00 Z" at bounding box center [566, 266] width 939 height 450
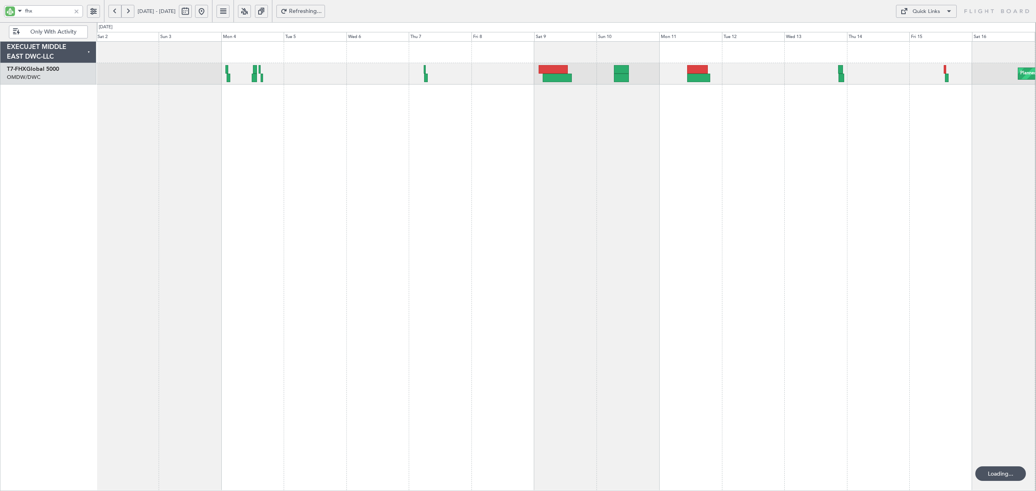
click at [286, 120] on div "Planned Maint [GEOGRAPHIC_DATA] ([GEOGRAPHIC_DATA][PERSON_NAME])" at bounding box center [566, 266] width 939 height 450
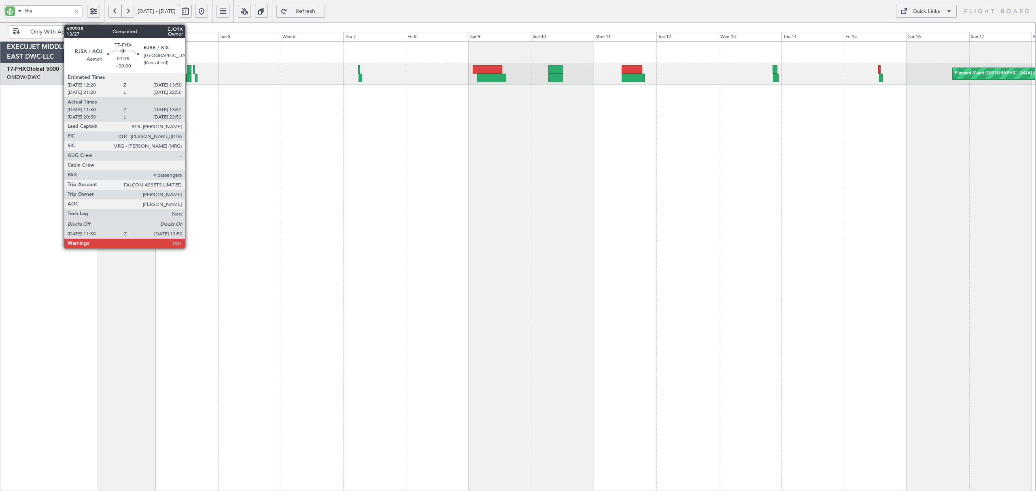
click at [189, 79] on div at bounding box center [188, 78] width 5 height 9
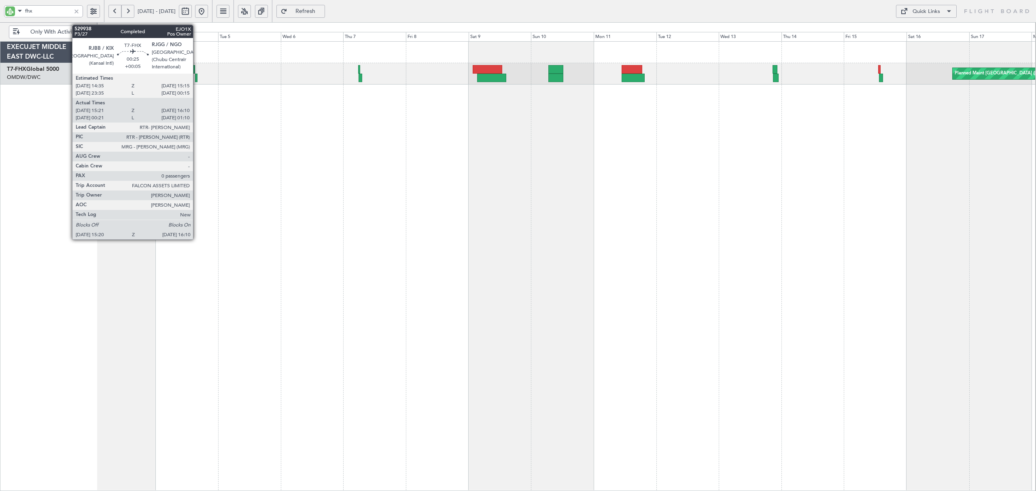
click at [197, 80] on div at bounding box center [196, 78] width 2 height 9
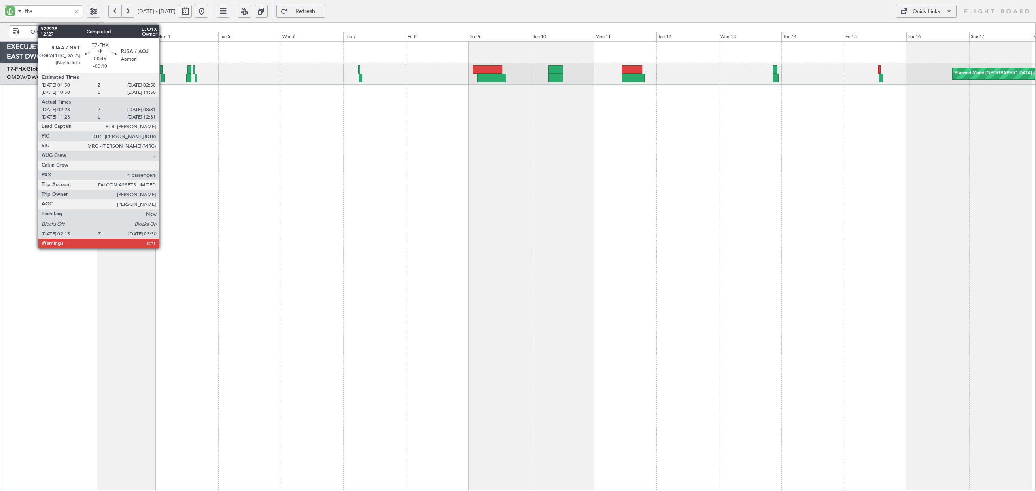
click at [163, 75] on div at bounding box center [163, 78] width 4 height 9
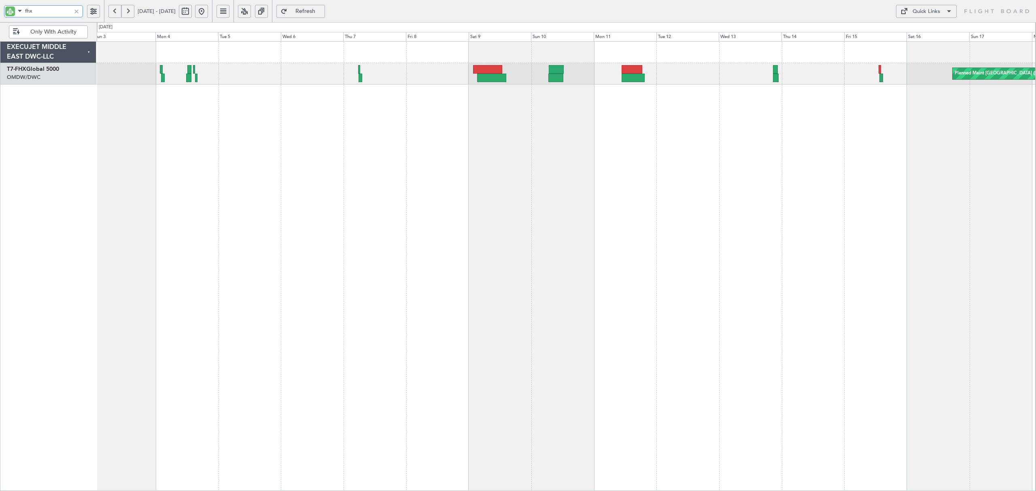
drag, startPoint x: 43, startPoint y: 11, endPoint x: -53, endPoint y: 0, distance: 96.2
click at [0, 0] on html "fhx [DATE] - [DATE] Refresh Quick Links Only With Activity Planned Maint [GEOGR…" at bounding box center [518, 245] width 1036 height 491
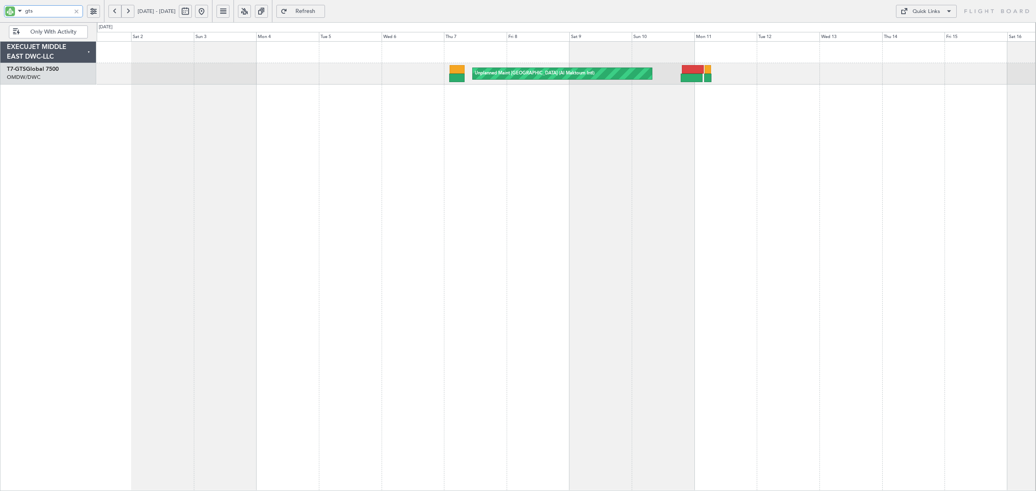
click at [438, 98] on div "Unplanned Maint [GEOGRAPHIC_DATA] (Al Maktoum Intl) Planned Maint [GEOGRAPHIC_D…" at bounding box center [566, 266] width 939 height 450
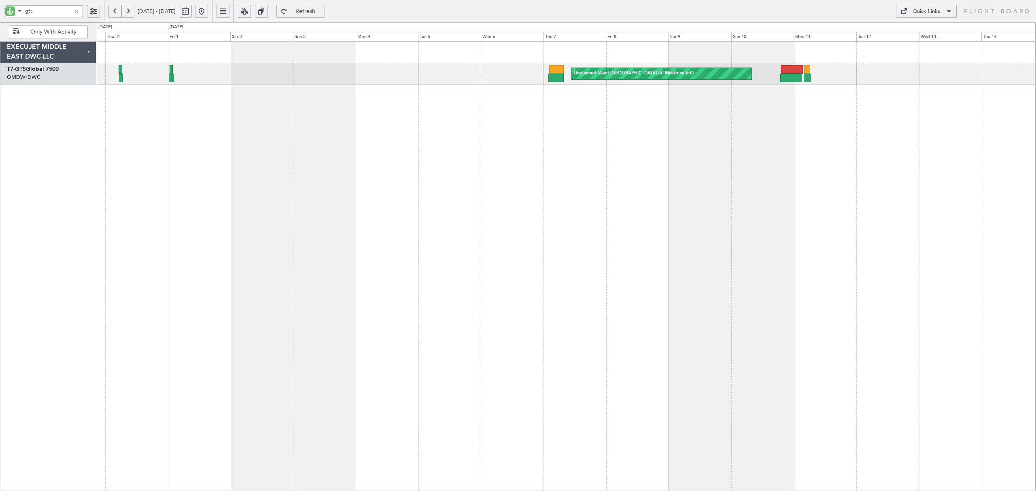
click at [208, 10] on button at bounding box center [201, 11] width 13 height 13
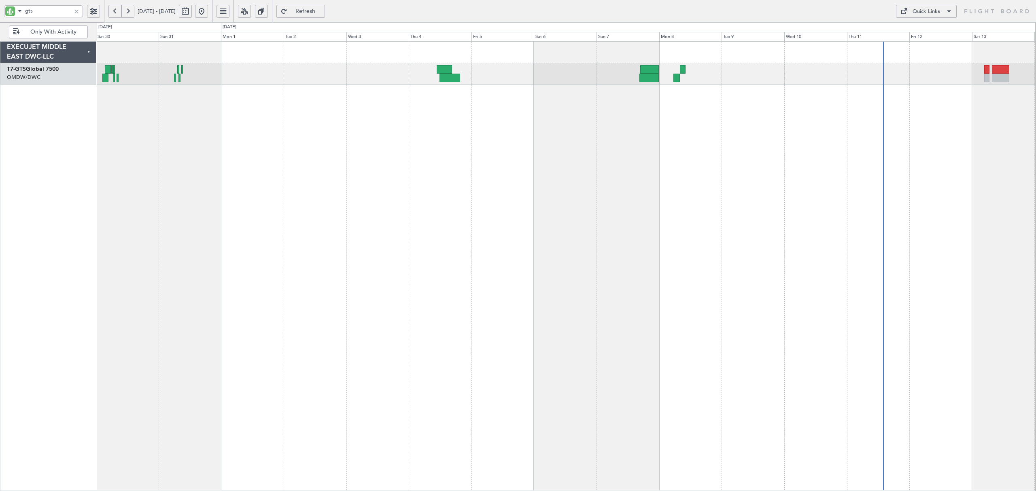
click at [611, 132] on div "Unplanned Maint [GEOGRAPHIC_DATA] (Seletar)" at bounding box center [566, 266] width 939 height 450
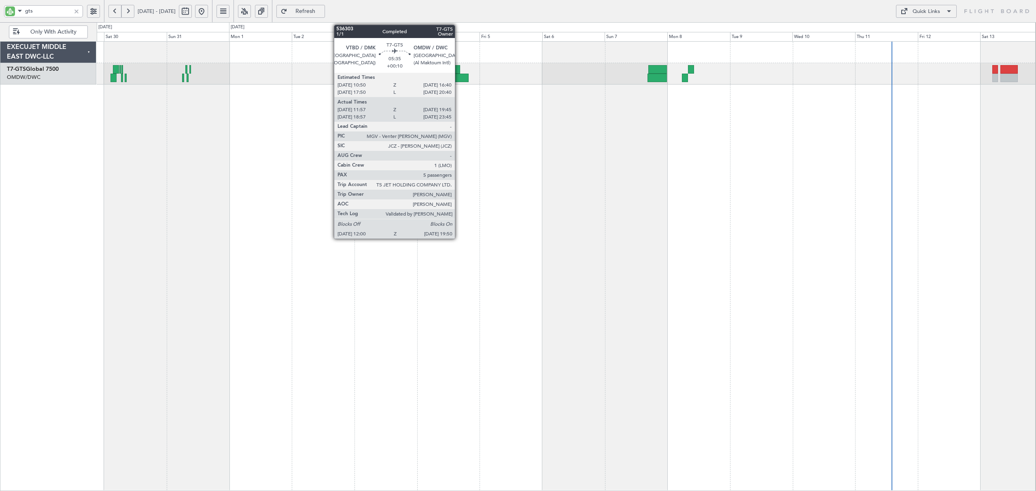
click at [459, 79] on div at bounding box center [458, 78] width 21 height 9
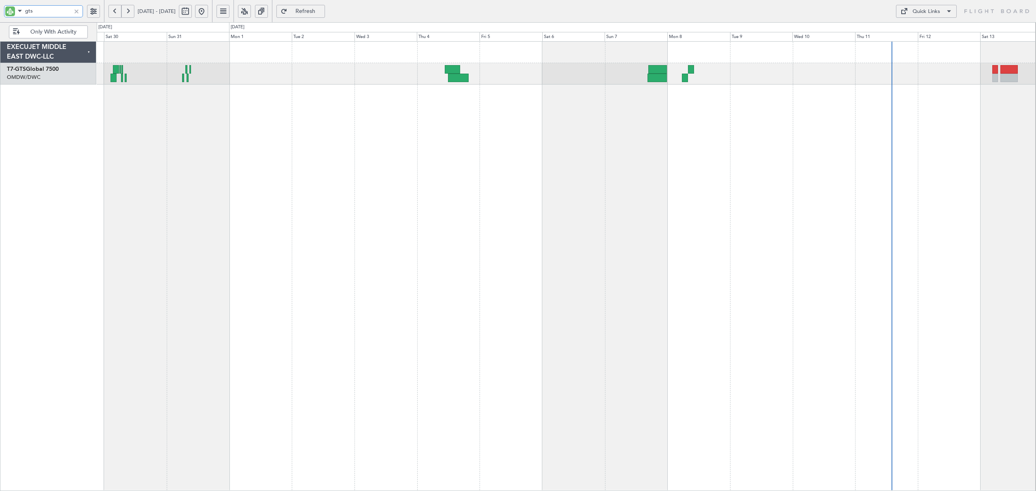
drag, startPoint x: 46, startPoint y: 11, endPoint x: 9, endPoint y: 12, distance: 37.7
click at [9, 12] on div "gts" at bounding box center [43, 11] width 79 height 12
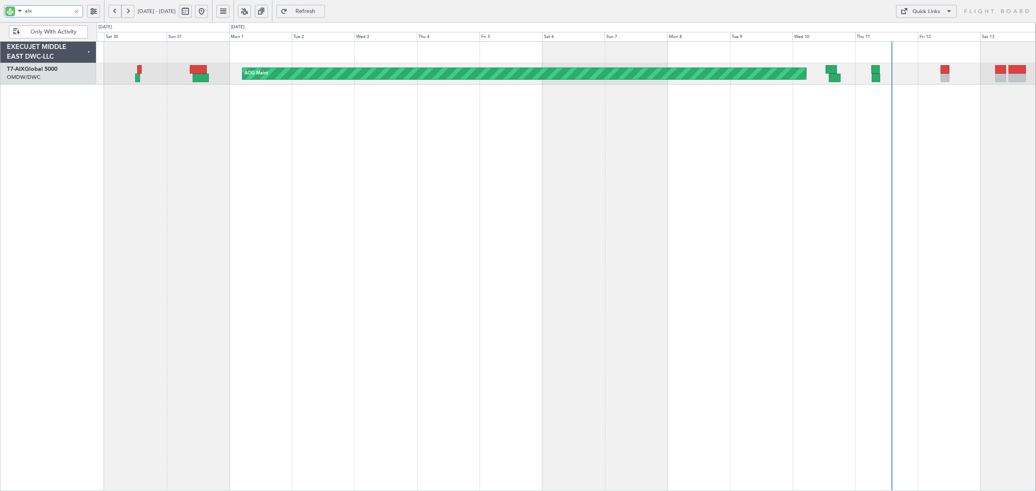
click at [198, 112] on div "AOG Maint Unplanned Maint [GEOGRAPHIC_DATA] Oberpfaffenhofen" at bounding box center [566, 266] width 939 height 450
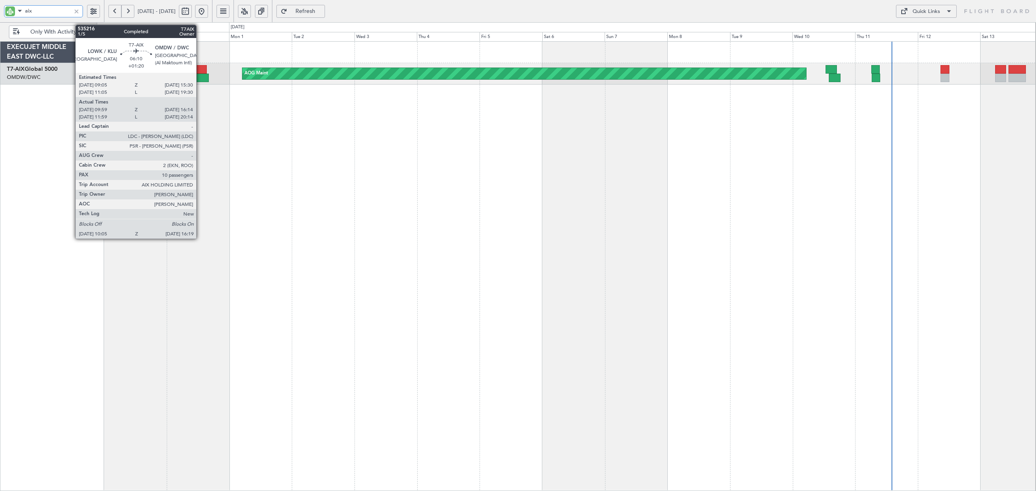
click at [200, 76] on div at bounding box center [201, 78] width 17 height 9
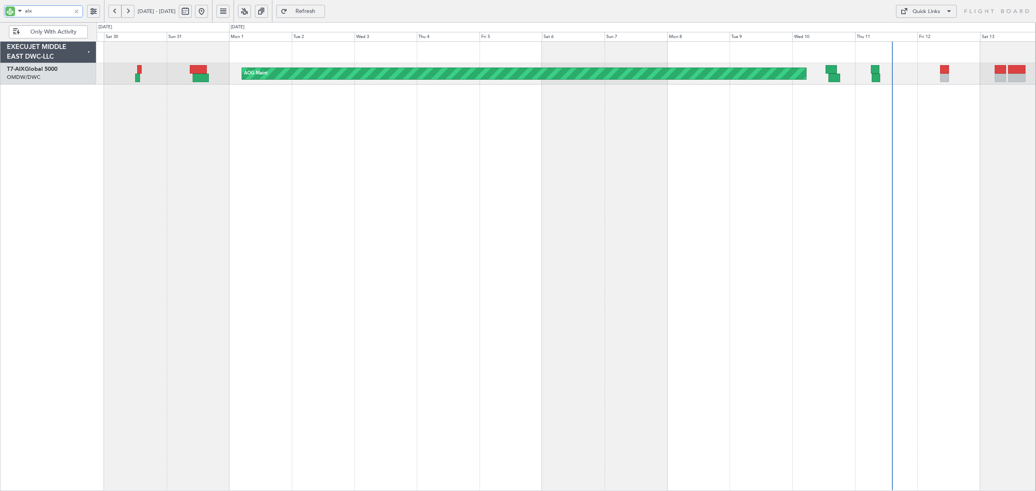
drag, startPoint x: 40, startPoint y: 10, endPoint x: -1, endPoint y: 9, distance: 40.9
click at [0, 9] on html "aix [DATE] - [DATE] Refresh Quick Links Only With Activity AOG Maint Unplanned …" at bounding box center [518, 245] width 1036 height 491
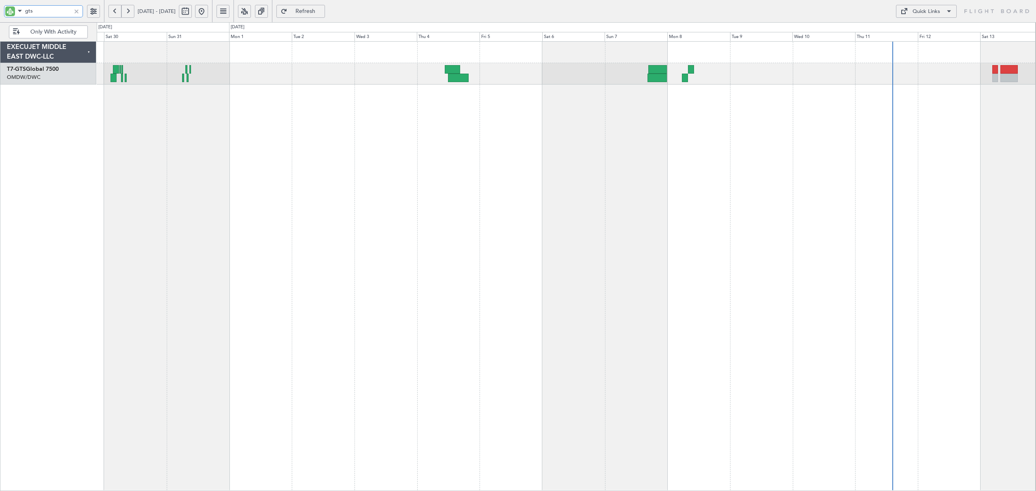
click at [201, 125] on div "Unplanned Maint [GEOGRAPHIC_DATA] (Seletar)" at bounding box center [566, 266] width 939 height 450
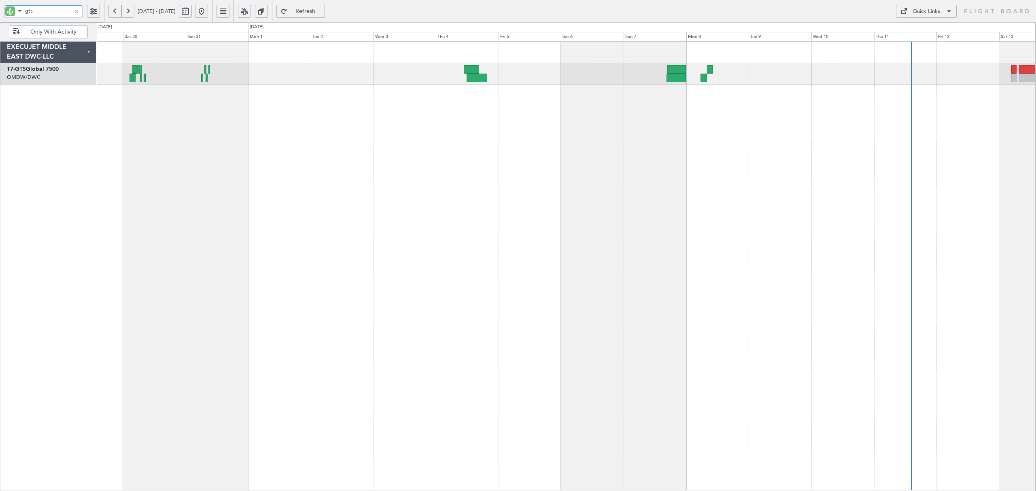
click at [159, 104] on div "Unplanned Maint [GEOGRAPHIC_DATA] (Seletar)" at bounding box center [566, 266] width 939 height 450
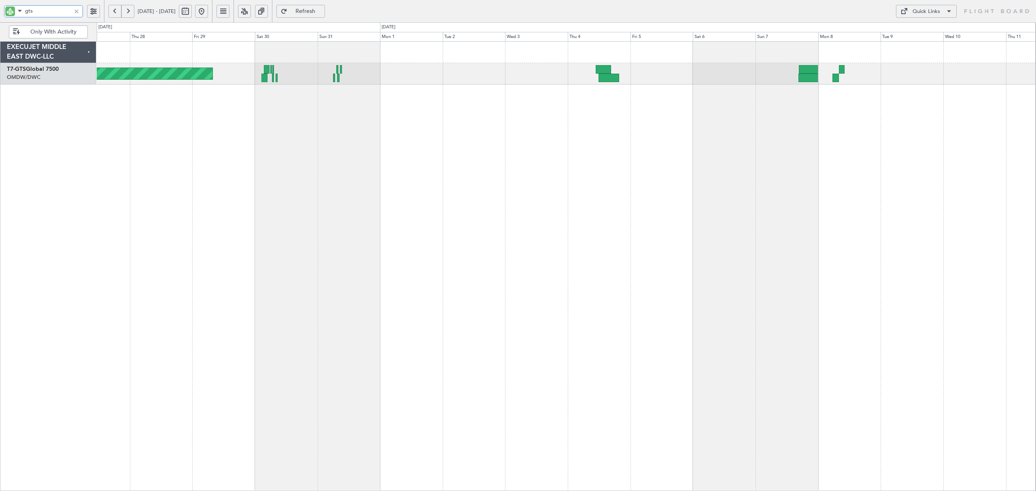
click at [292, 108] on div "Unplanned Maint [GEOGRAPHIC_DATA] (Seletar)" at bounding box center [566, 266] width 939 height 450
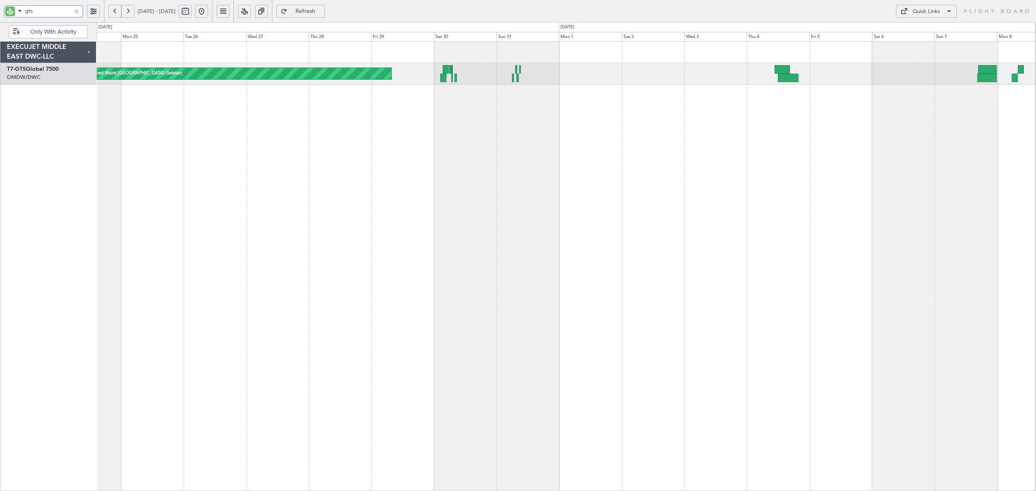
click at [231, 100] on div "Unplanned Maint [GEOGRAPHIC_DATA] (Seletar)" at bounding box center [566, 266] width 939 height 450
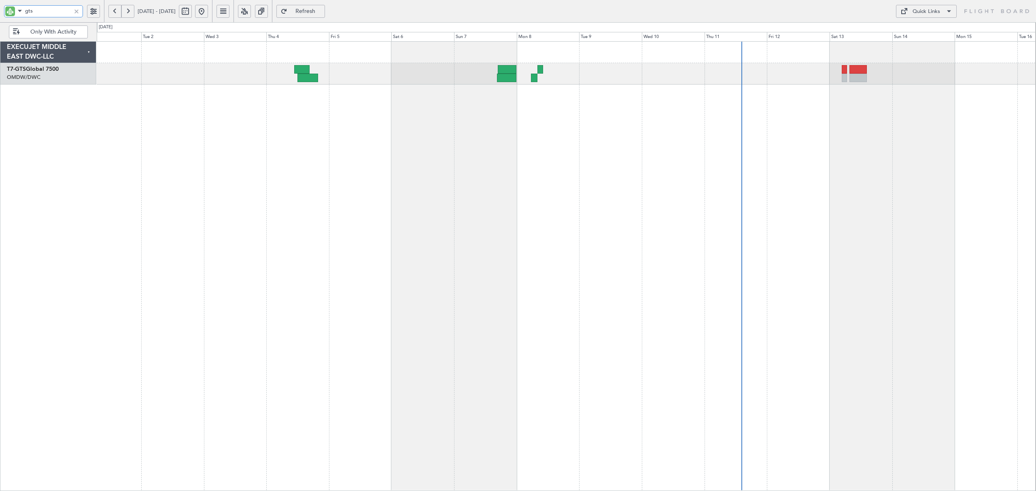
click at [346, 123] on div "Unplanned Maint [GEOGRAPHIC_DATA] (Seletar)" at bounding box center [566, 266] width 939 height 450
type input "gts"
click at [77, 9] on div at bounding box center [76, 11] width 9 height 9
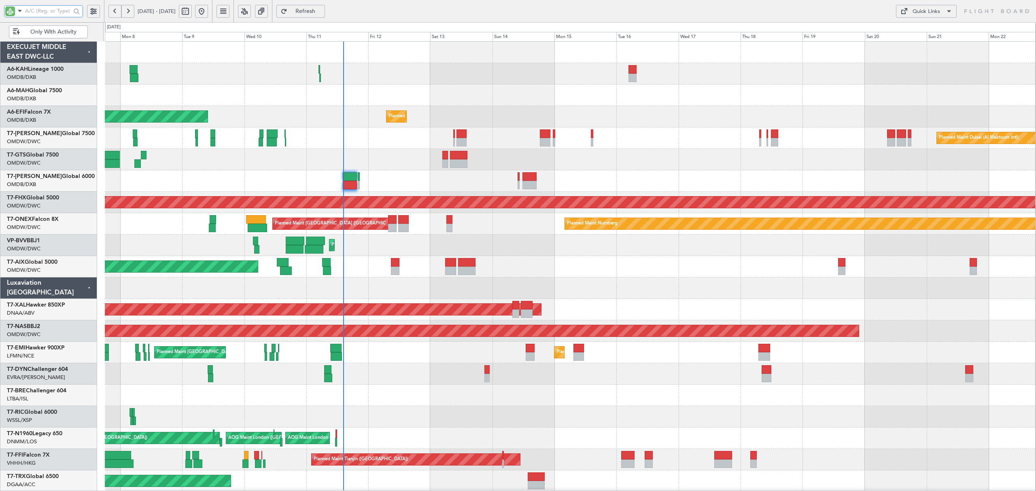
click at [342, 210] on div "Planned Maint Dubai (Al Maktoum Intl) Planned Maint [GEOGRAPHIC_DATA] ([GEOGRAP…" at bounding box center [570, 331] width 931 height 579
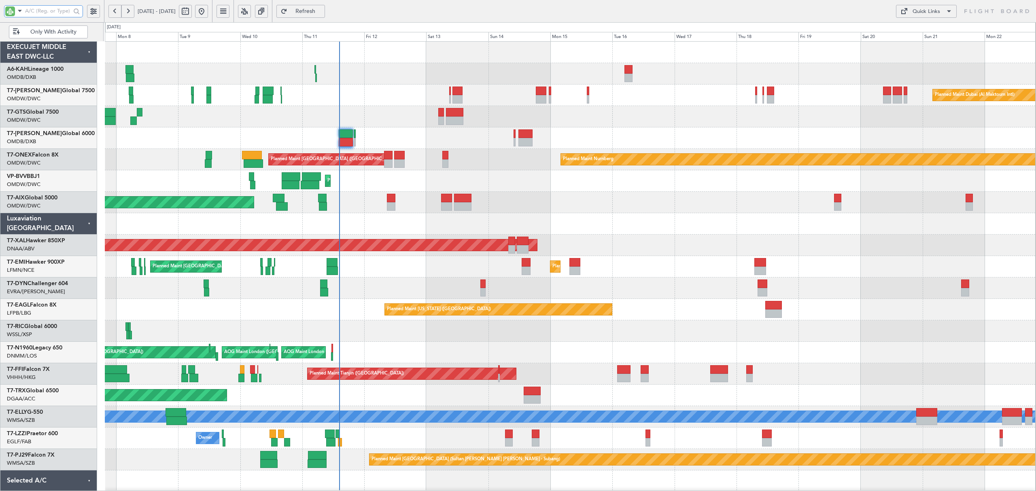
click at [347, 185] on div "Planned Maint Nice ([GEOGRAPHIC_DATA])" at bounding box center [570, 180] width 931 height 21
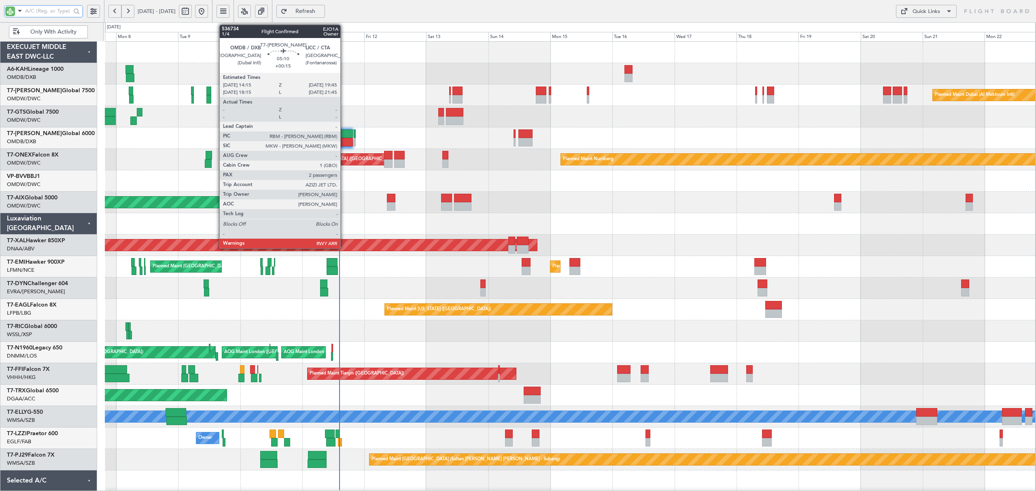
click at [344, 143] on div at bounding box center [346, 142] width 15 height 9
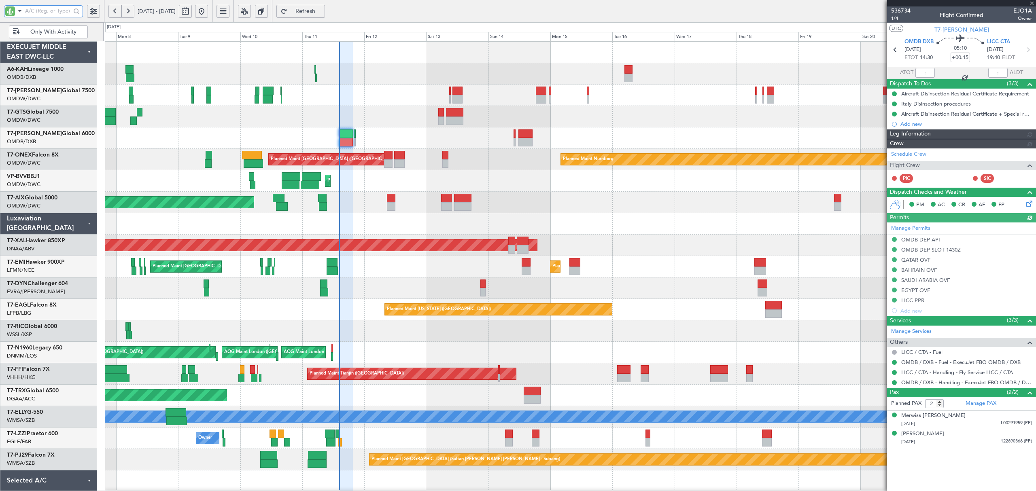
type input "Dherander Fithani (DHF)"
type input "7285"
